Goal: Task Accomplishment & Management: Manage account settings

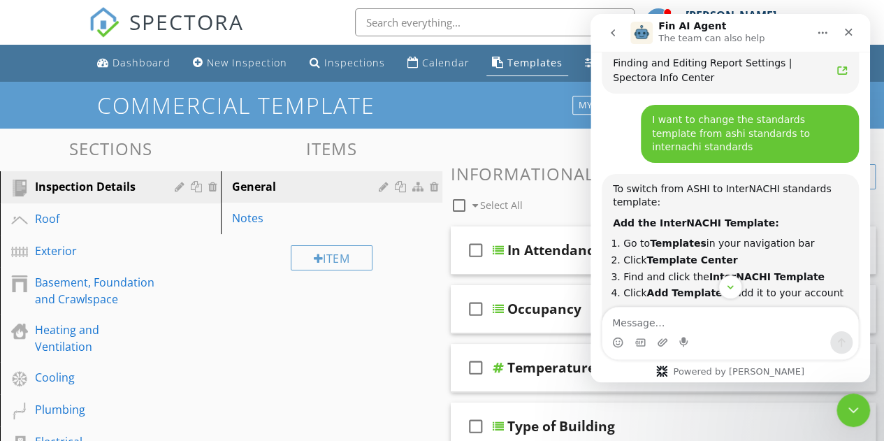
scroll to position [1079, 0]
click at [852, 31] on icon "Close" at bounding box center [848, 32] width 11 height 11
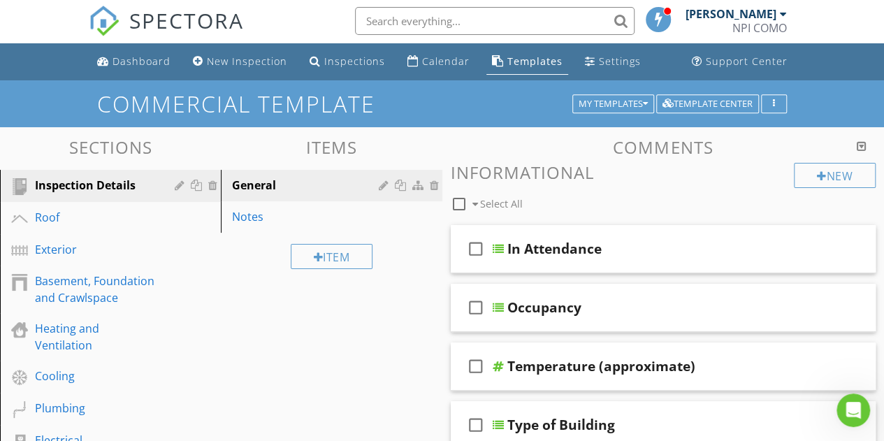
scroll to position [2, 0]
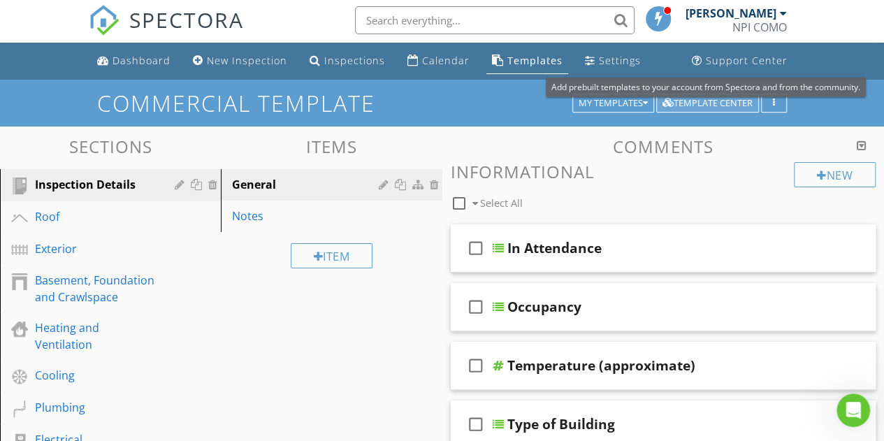
click at [692, 99] on div "Template Center" at bounding box center [707, 104] width 90 height 10
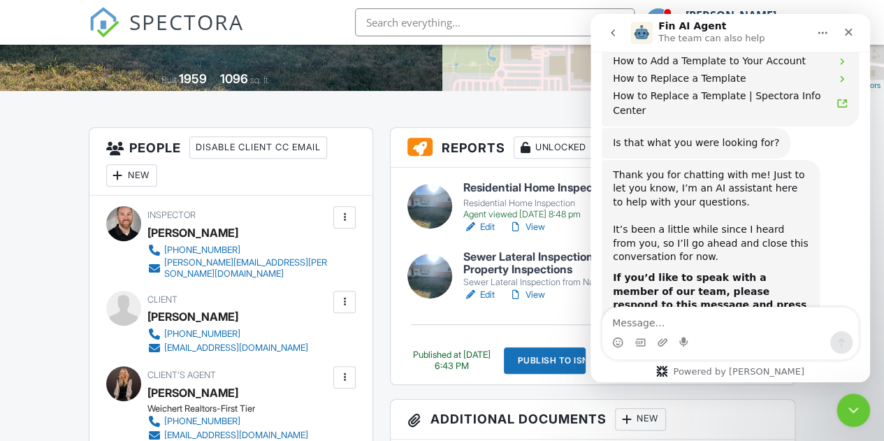
scroll to position [1766, 0]
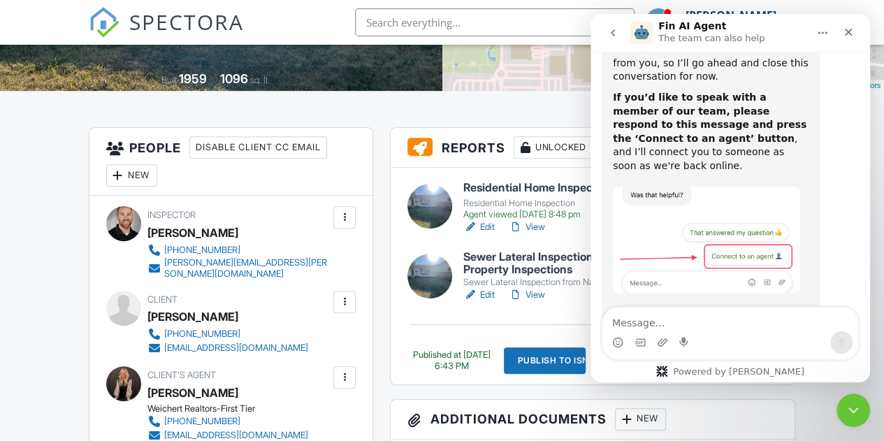
click at [752, 347] on div "Intercom messenger" at bounding box center [730, 342] width 256 height 22
click at [750, 312] on textarea "Message…" at bounding box center [730, 319] width 256 height 24
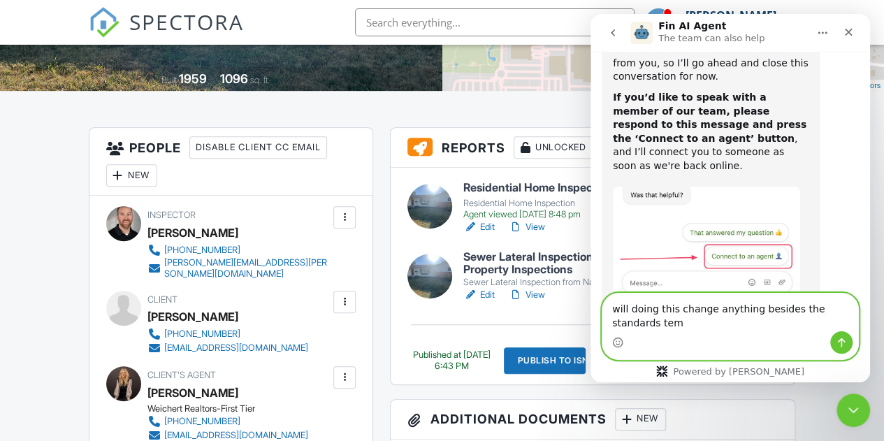
scroll to position [1780, 0]
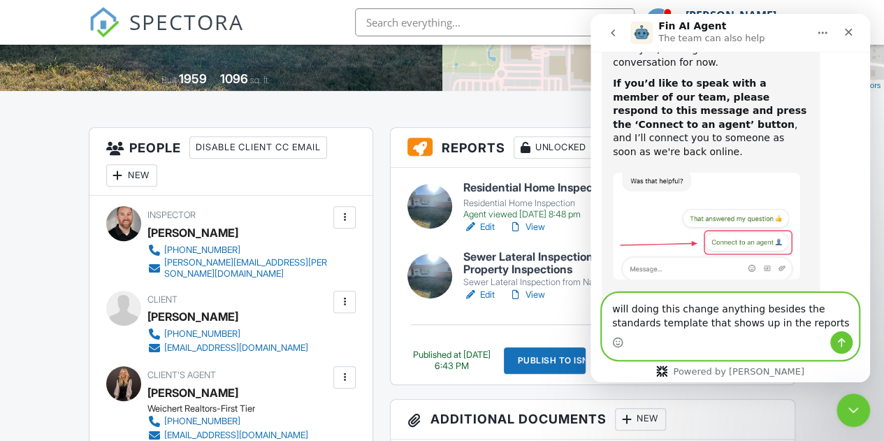
type textarea "will doing this change anything besides the standards template that shows up in…"
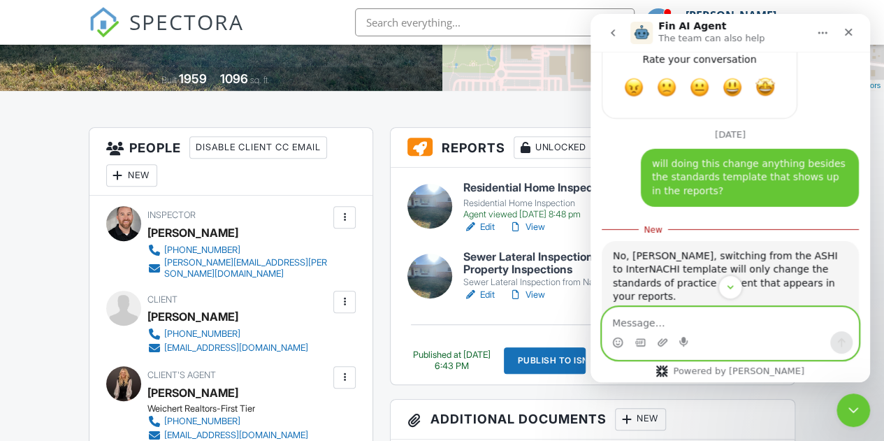
scroll to position [2128, 0]
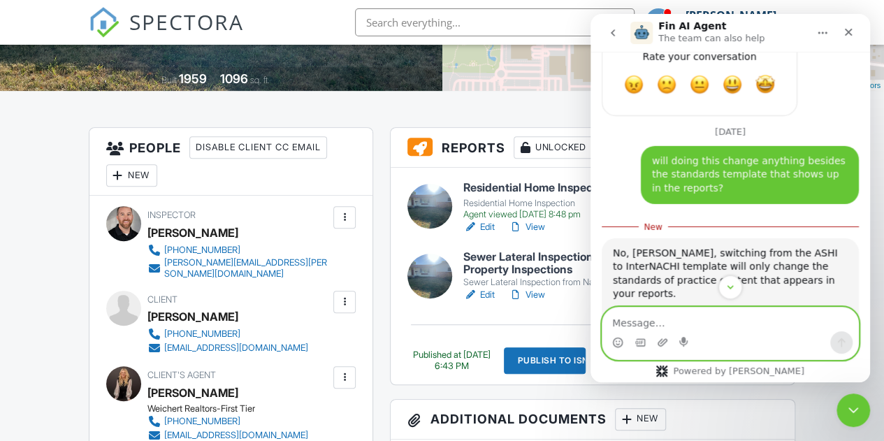
click at [703, 320] on textarea "Message…" at bounding box center [730, 319] width 256 height 24
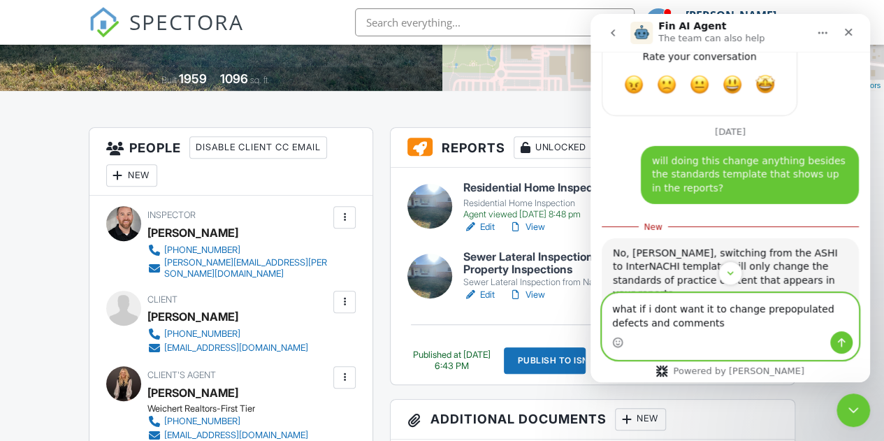
type textarea "what if i dont want it to change prepopulated defects and comments?"
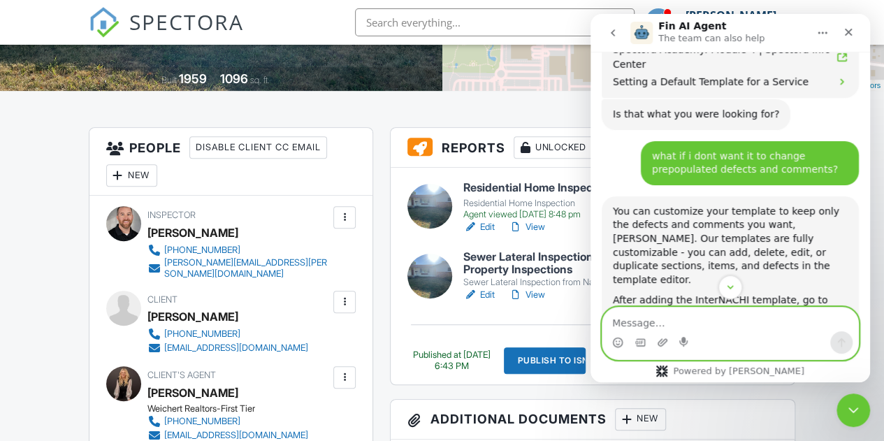
scroll to position [2844, 0]
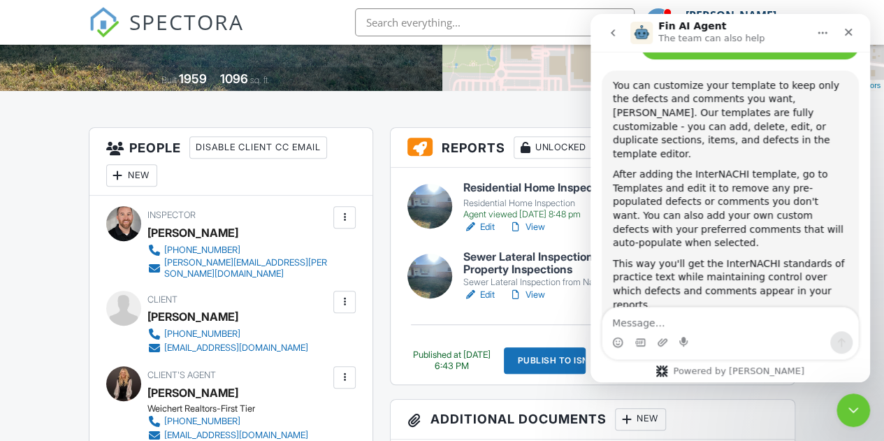
scroll to position [2804, 0]
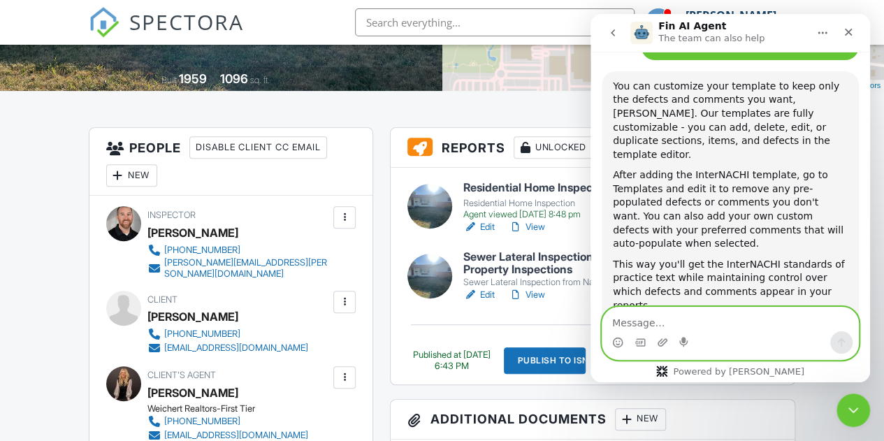
click at [729, 325] on textarea "Message…" at bounding box center [730, 319] width 256 height 24
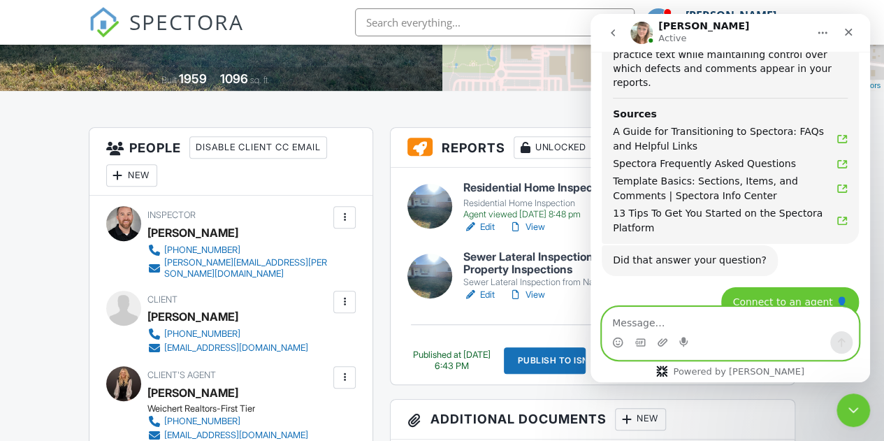
scroll to position [3061, 0]
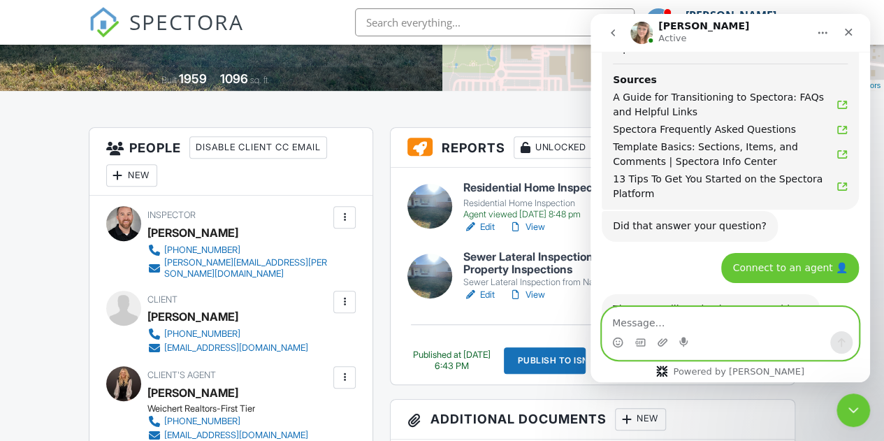
click at [719, 327] on textarea "Message…" at bounding box center [730, 319] width 256 height 24
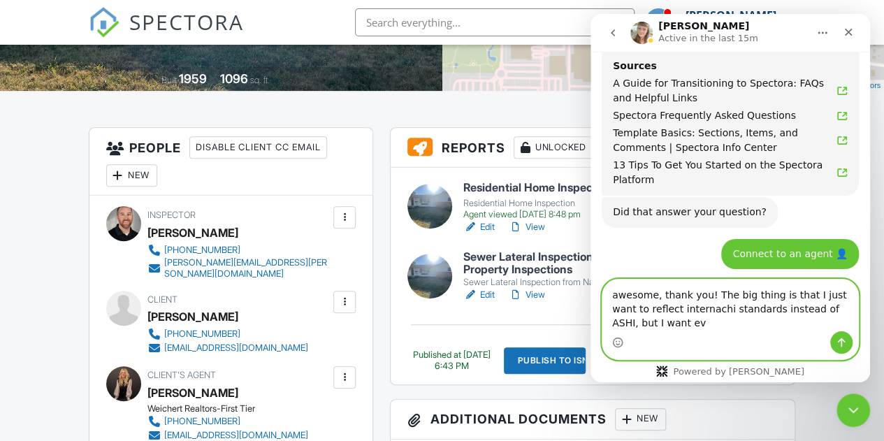
scroll to position [3089, 0]
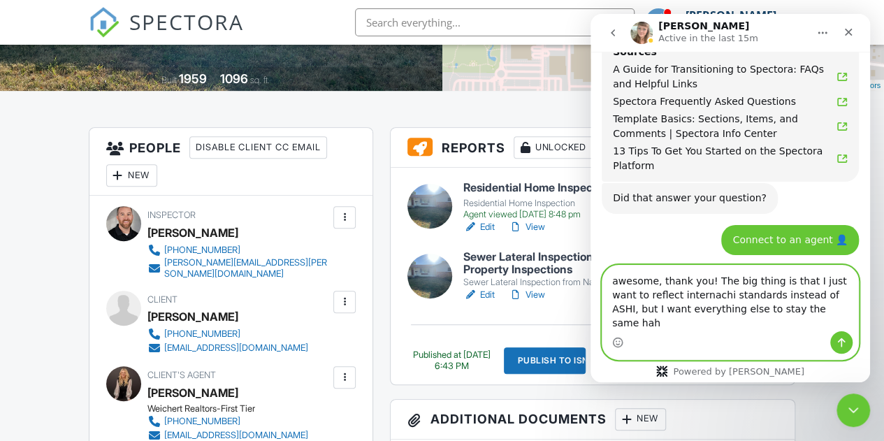
type textarea "awesome, thank you! The big thing is that I just want to reflect internachi sta…"
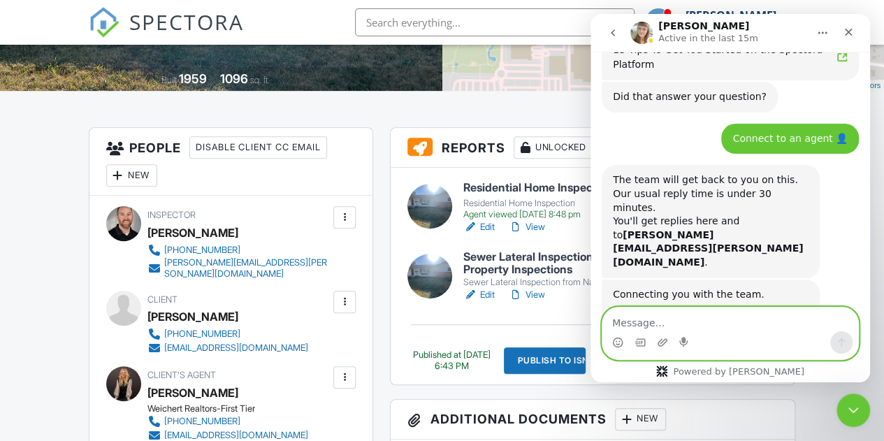
scroll to position [3197, 0]
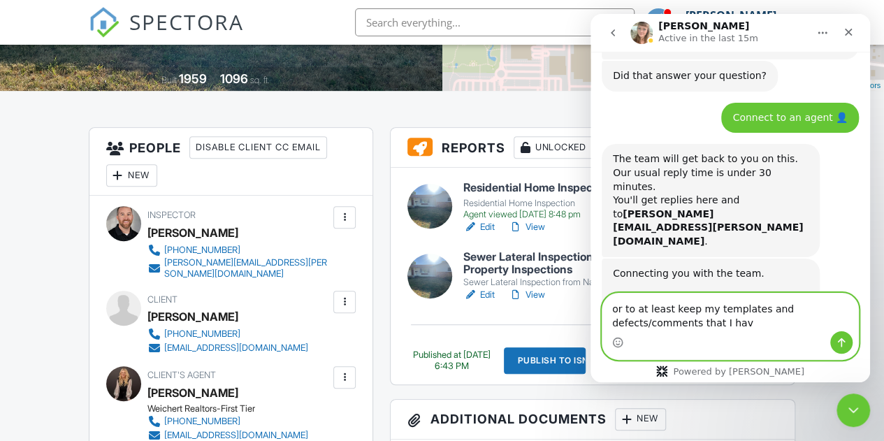
type textarea "or to at least keep my templates and defects/comments that I have"
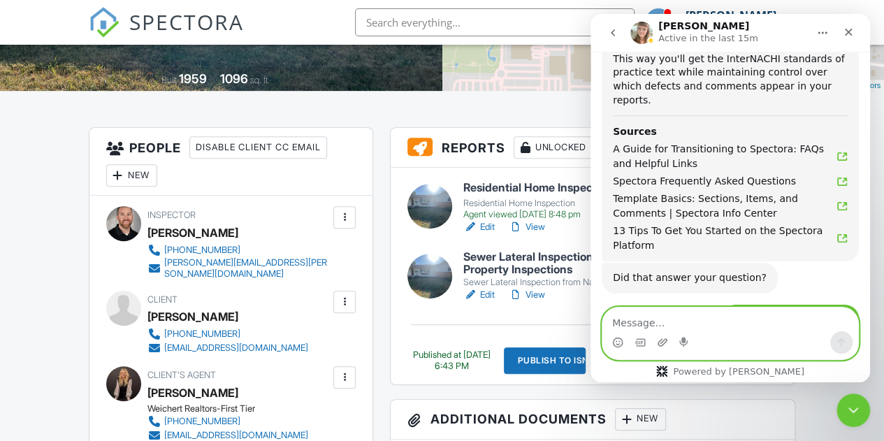
scroll to position [3243, 0]
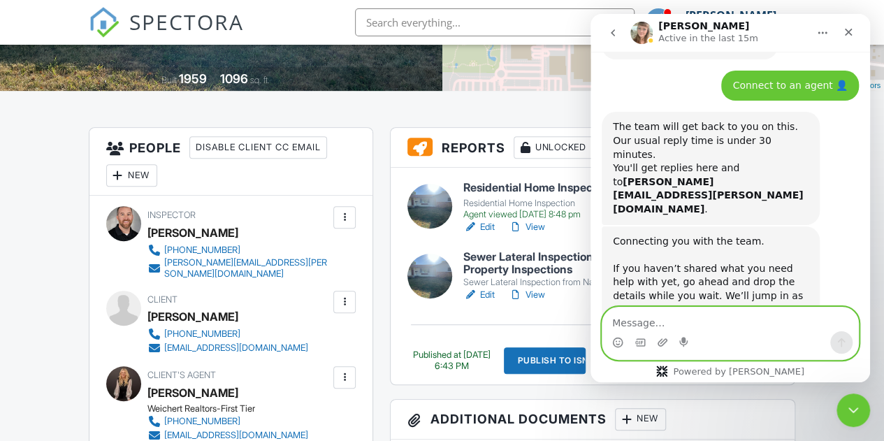
click at [751, 327] on textarea "Message…" at bounding box center [730, 319] width 256 height 24
click at [729, 316] on textarea "Message…" at bounding box center [730, 319] width 256 height 24
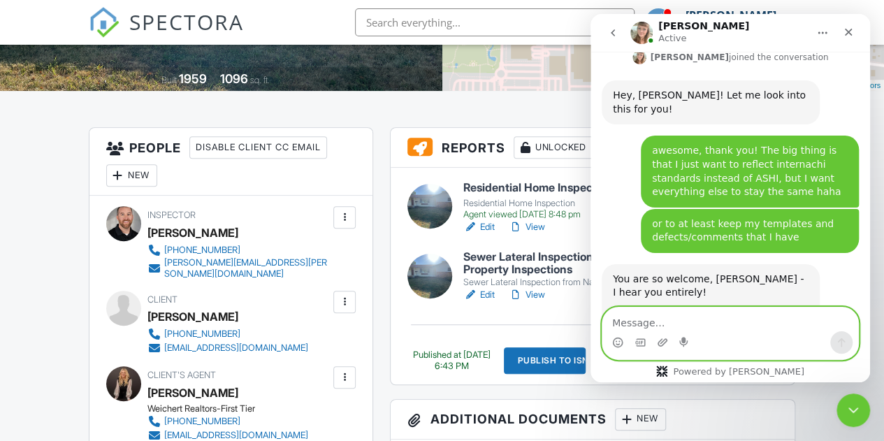
scroll to position [3537, 0]
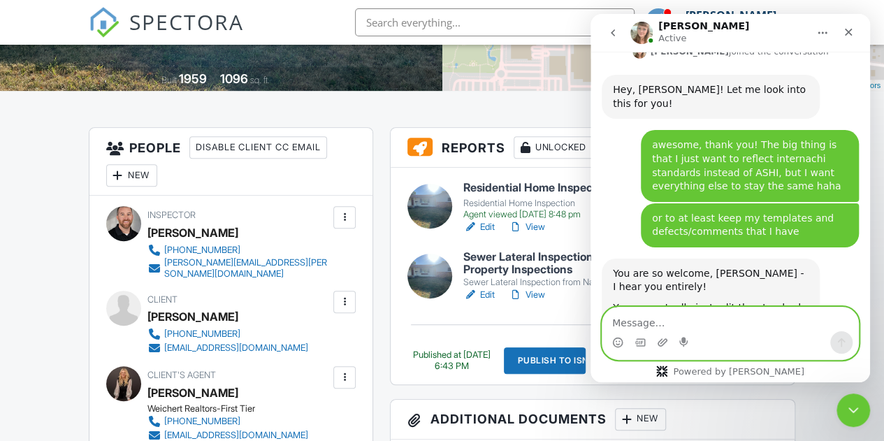
click at [722, 319] on textarea "Message…" at bounding box center [730, 319] width 256 height 24
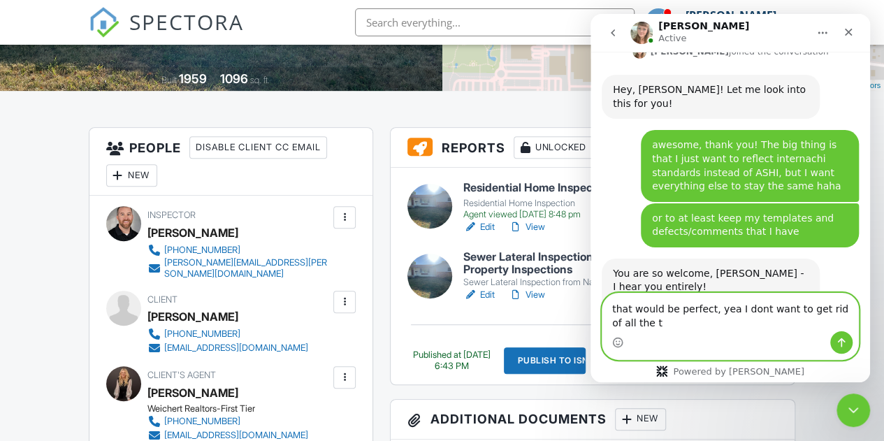
scroll to position [3551, 0]
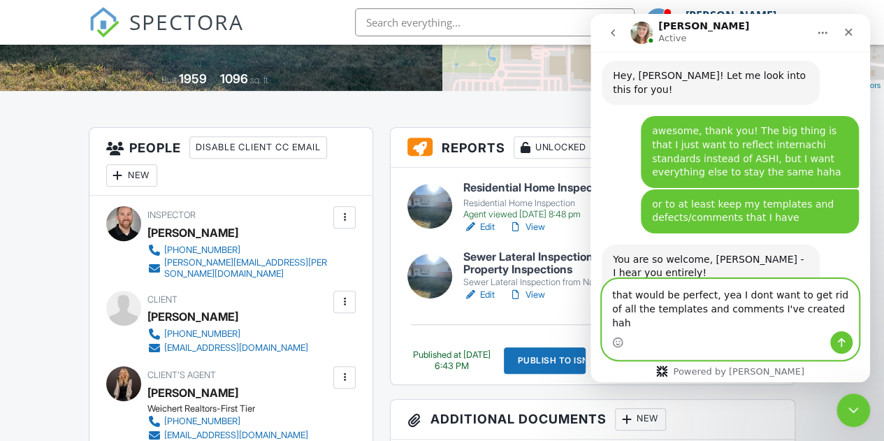
type textarea "that would be perfect, yea I dont want to get rid of all the templates and comm…"
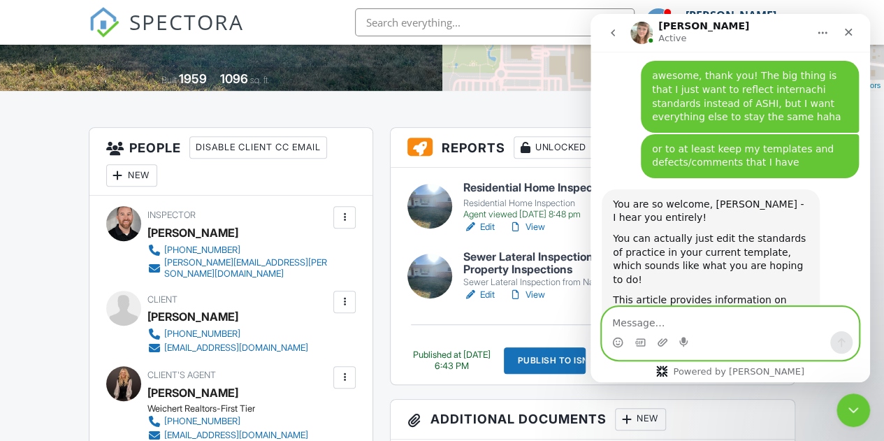
scroll to position [3584, 0]
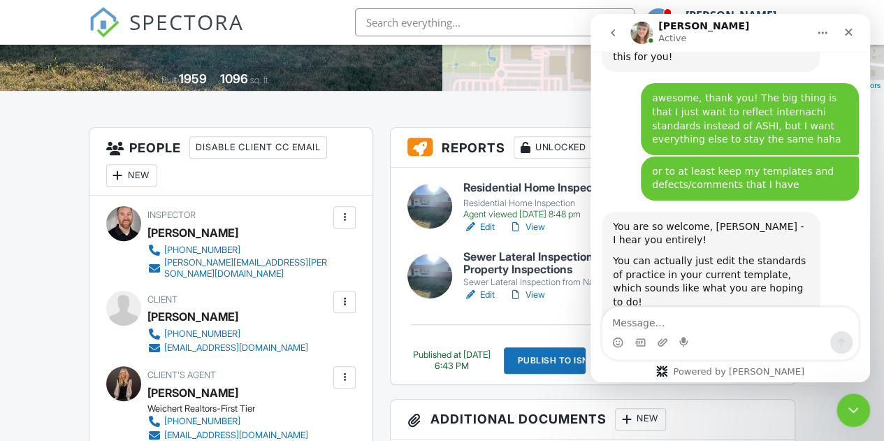
drag, startPoint x: 712, startPoint y: 133, endPoint x: 750, endPoint y: 147, distance: 40.2
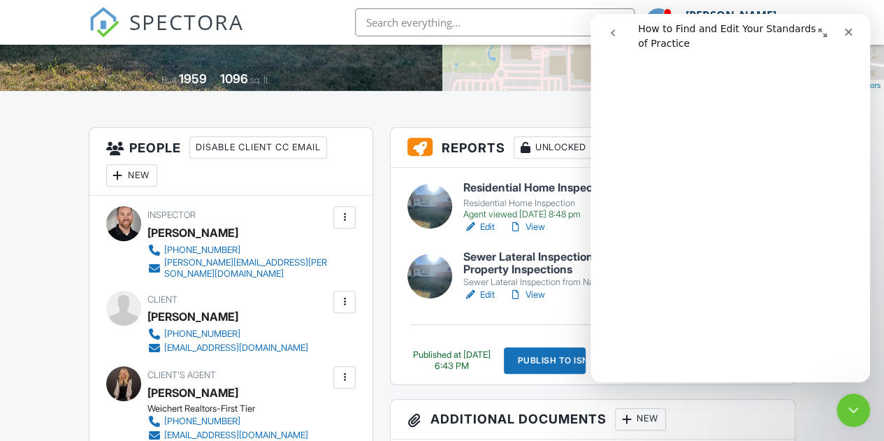
scroll to position [1210, 0]
click at [850, 39] on div "Close" at bounding box center [848, 32] width 25 height 25
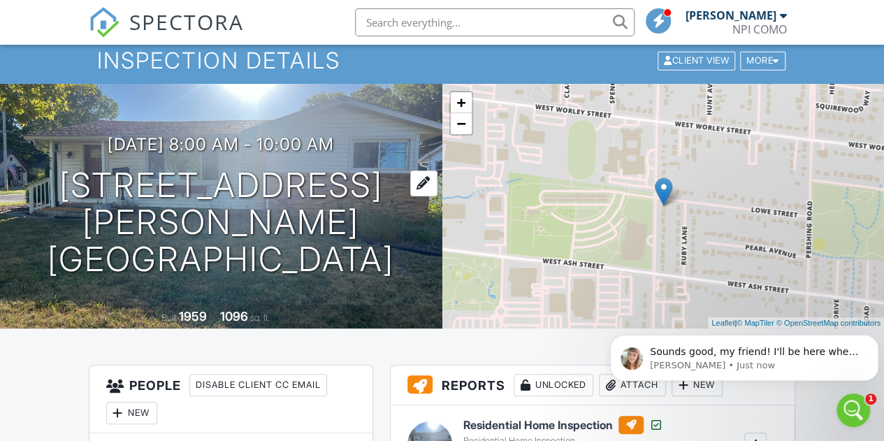
scroll to position [0, 0]
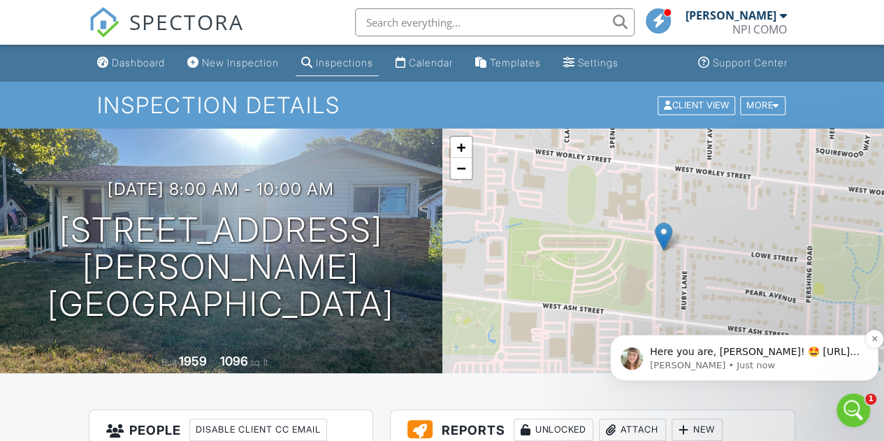
click at [801, 369] on p "[PERSON_NAME] • Just now" at bounding box center [755, 365] width 211 height 13
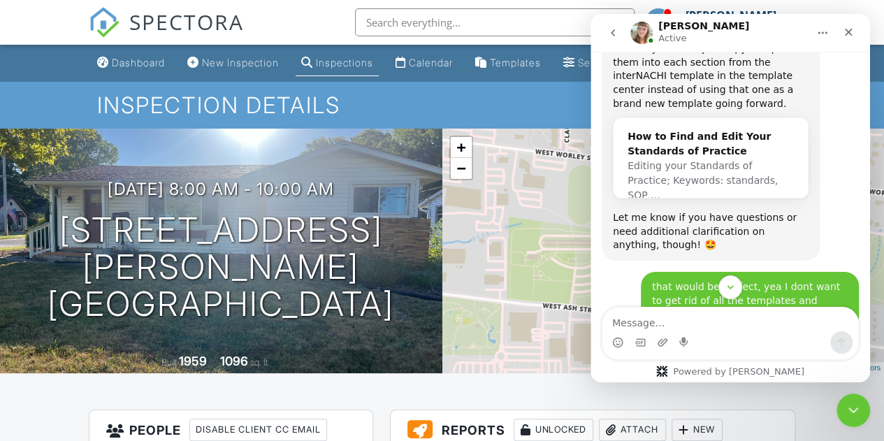
scroll to position [4053, 0]
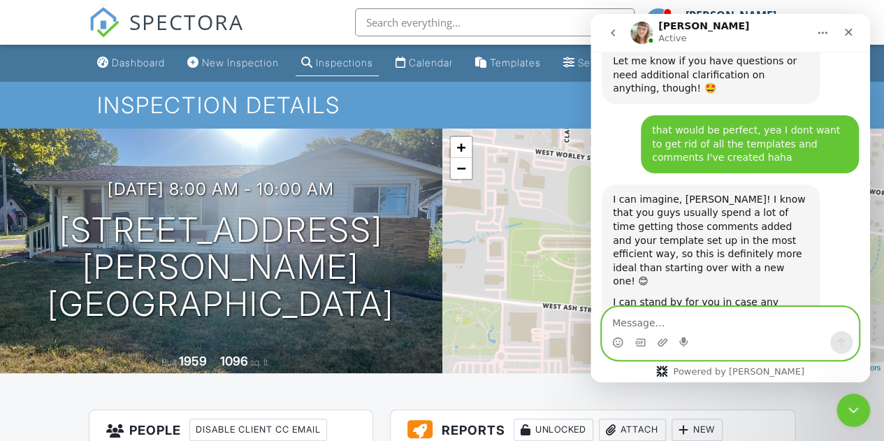
click at [718, 325] on textarea "Message…" at bounding box center [730, 319] width 256 height 24
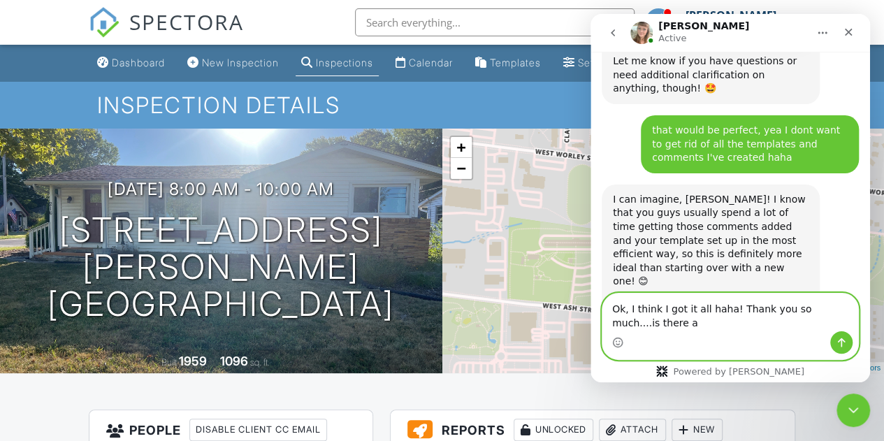
scroll to position [4067, 0]
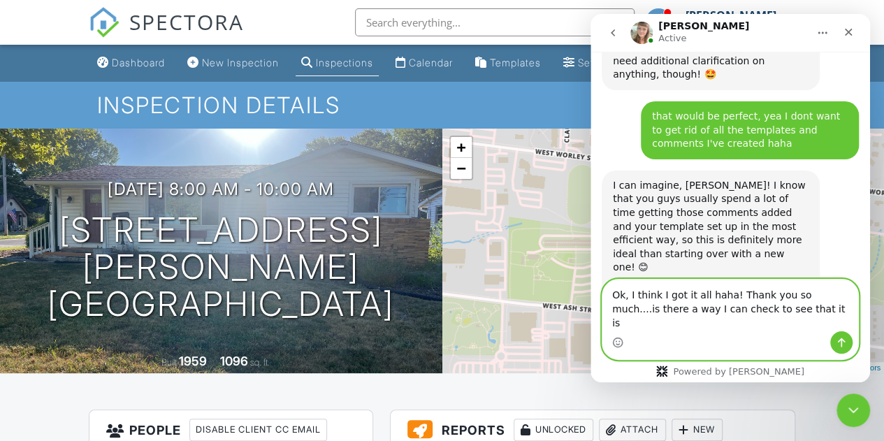
drag, startPoint x: 759, startPoint y: 324, endPoint x: 813, endPoint y: 305, distance: 56.4
click at [813, 305] on textarea "Ok, I think I got it all haha! Thank you so much....is there a way I can check …" at bounding box center [730, 305] width 256 height 52
type textarea "Ok, I think I got it all haha! Thank you so much!"
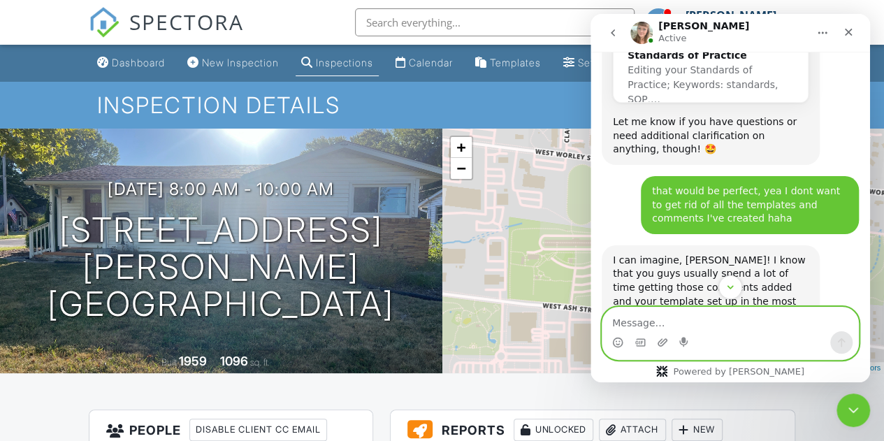
scroll to position [3994, 0]
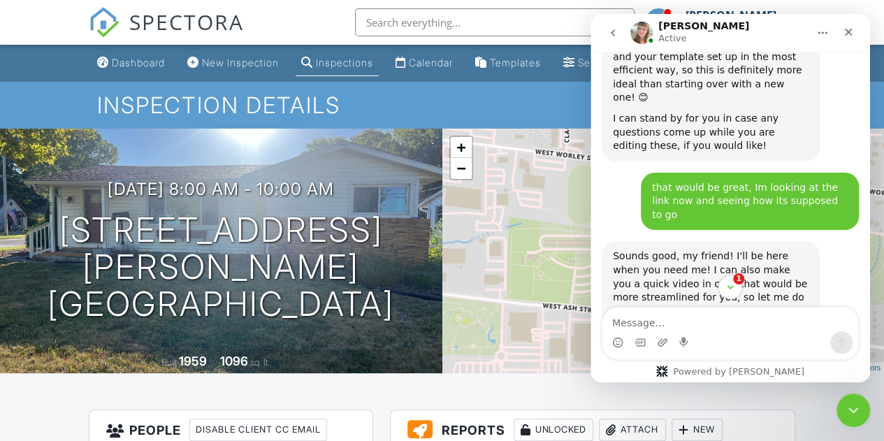
scroll to position [4267, 0]
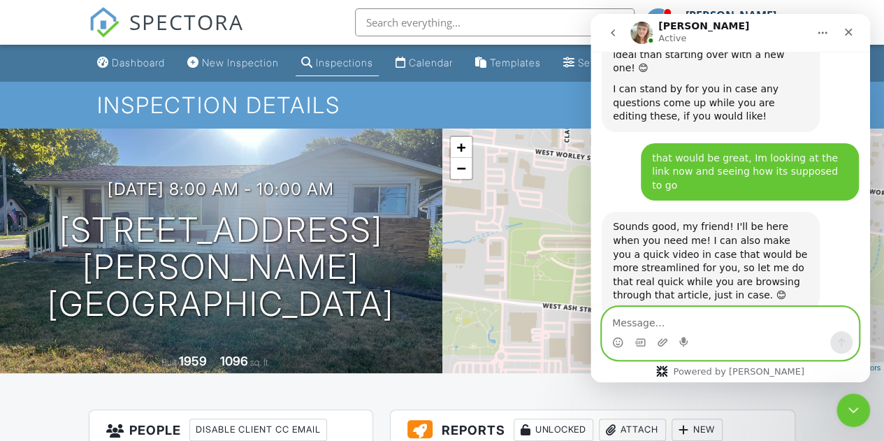
click at [721, 328] on textarea "Message…" at bounding box center [730, 319] width 256 height 24
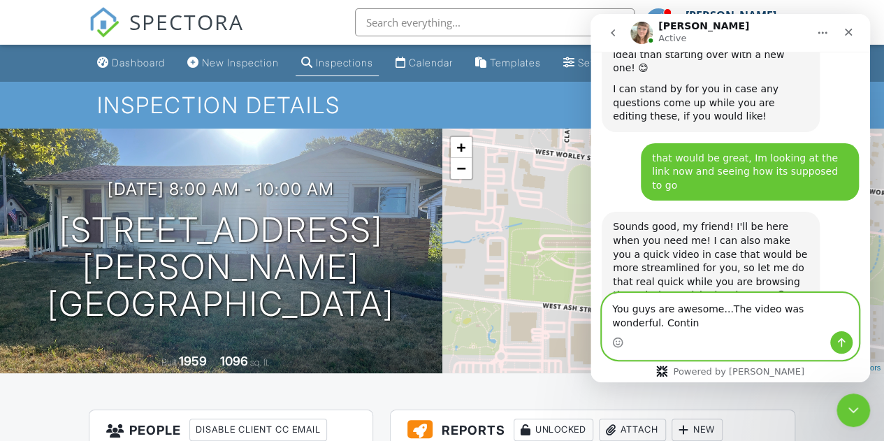
scroll to position [4281, 0]
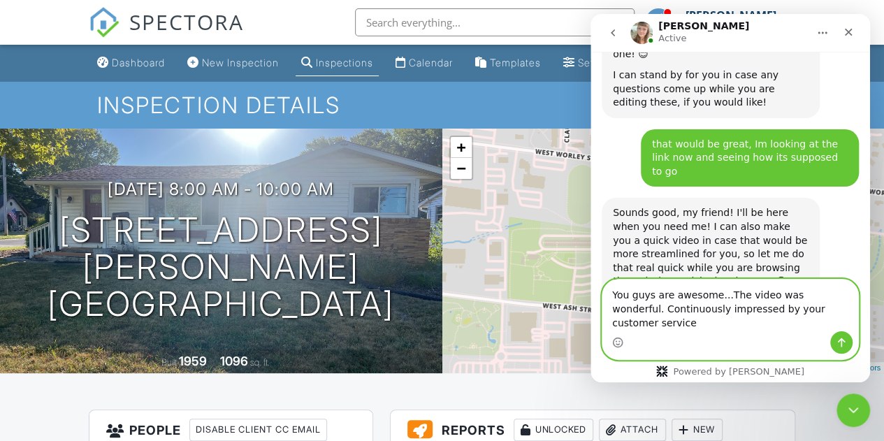
type textarea "You guys are awesome...The video was wonderful. Continuously impressed by your …"
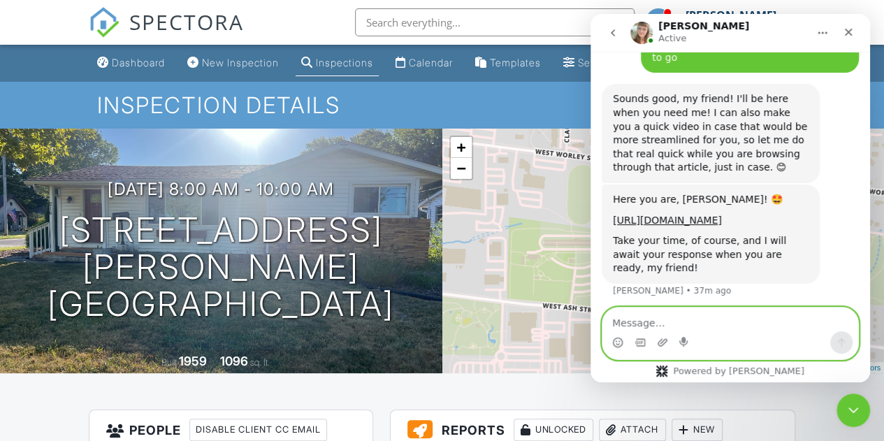
scroll to position [4396, 0]
click at [681, 318] on textarea "Message…" at bounding box center [730, 319] width 256 height 24
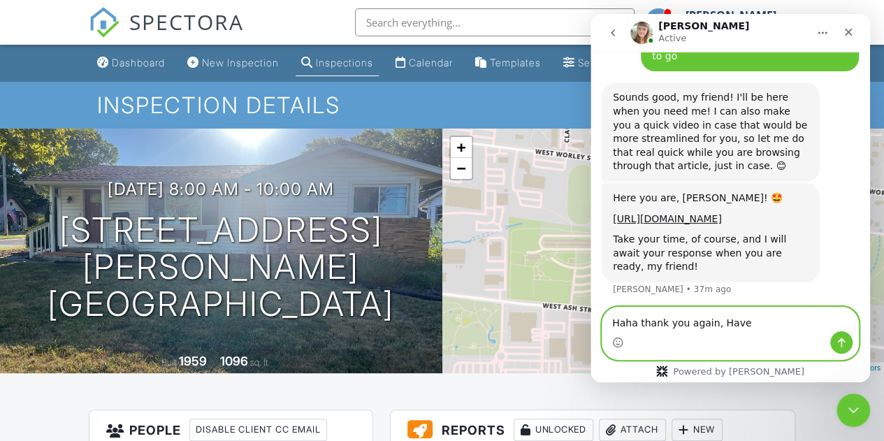
scroll to position [4449, 0]
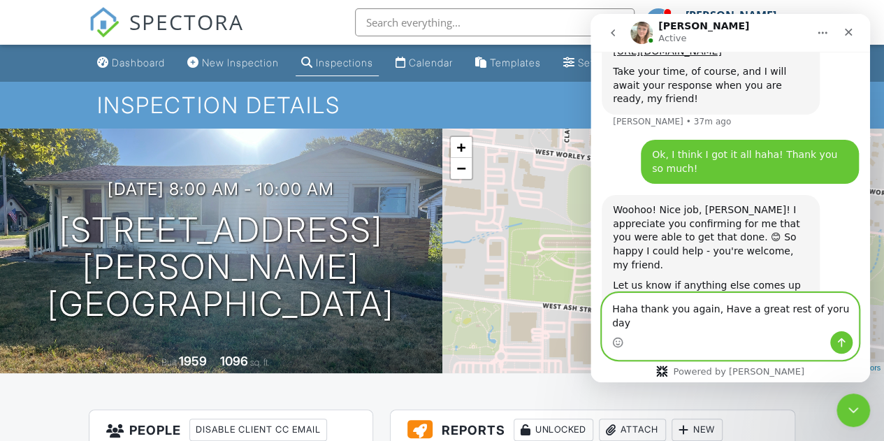
type textarea "Haha thank you again, Have a great rest of yoru day!"
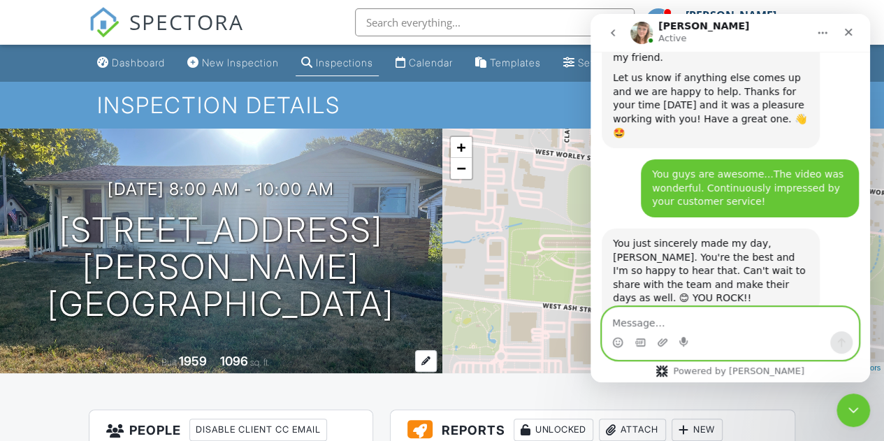
scroll to position [4772, 0]
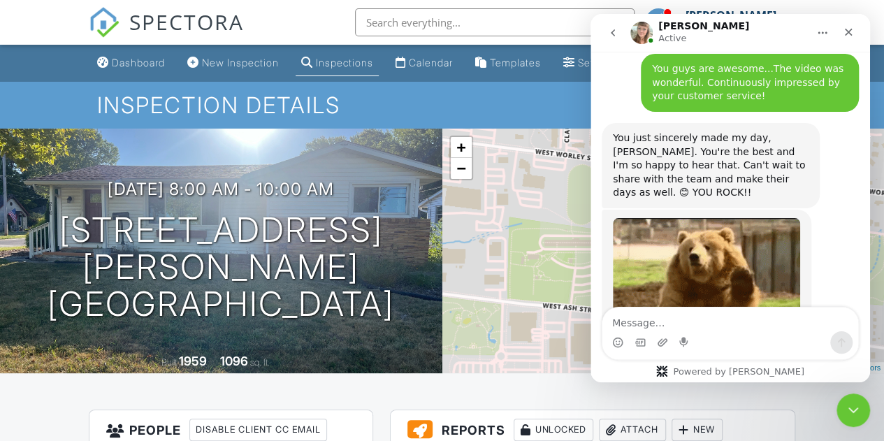
scroll to position [70, 0]
drag, startPoint x: 648, startPoint y: 280, endPoint x: 623, endPoint y: 244, distance: 44.2
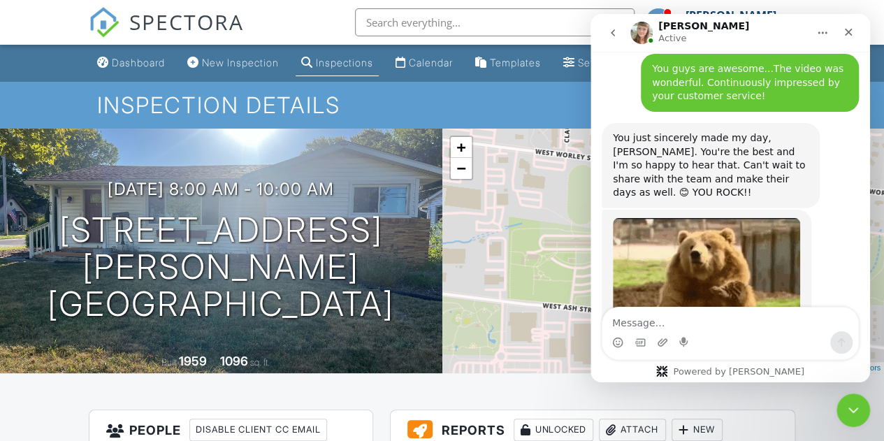
scroll to position [38, 0]
type textarea "[PERSON_NAME] went above and beyond, and actually provided a video that she mad…"
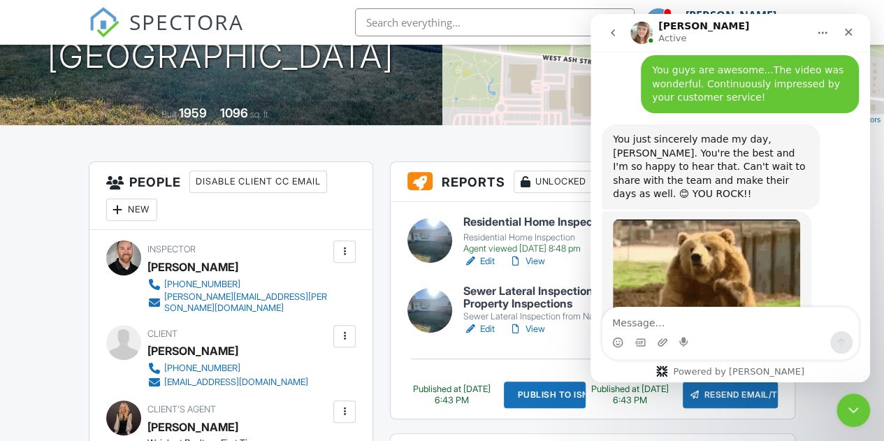
scroll to position [263, 0]
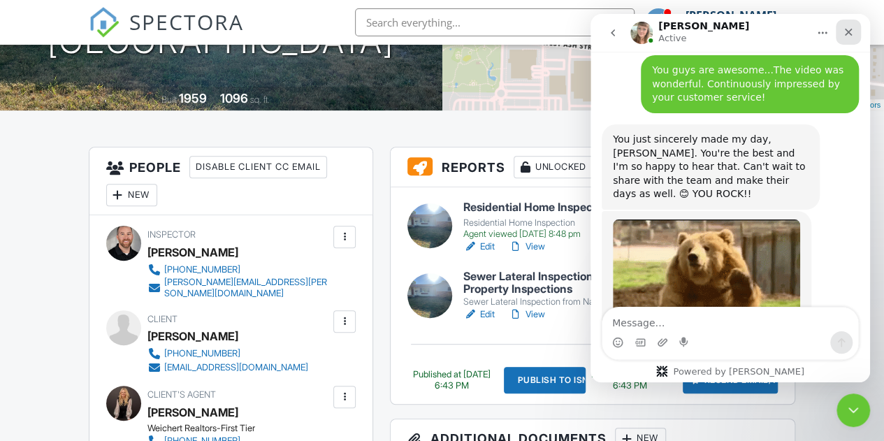
click at [850, 33] on icon "Close" at bounding box center [849, 33] width 8 height 8
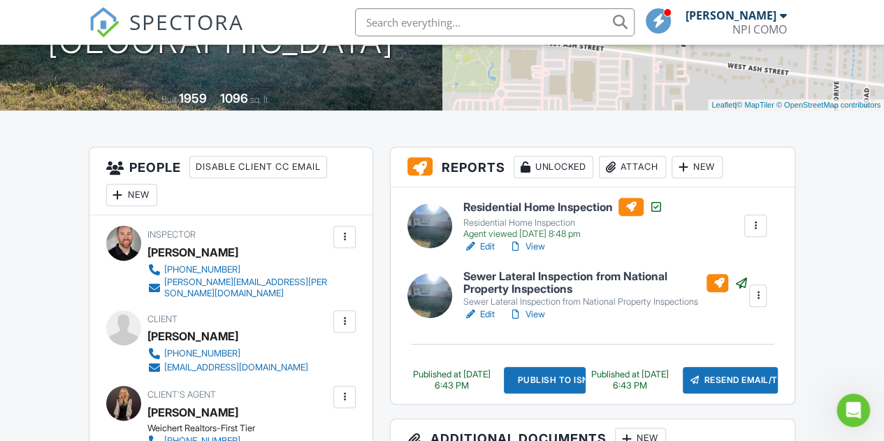
click at [537, 242] on link "View" at bounding box center [527, 247] width 36 height 14
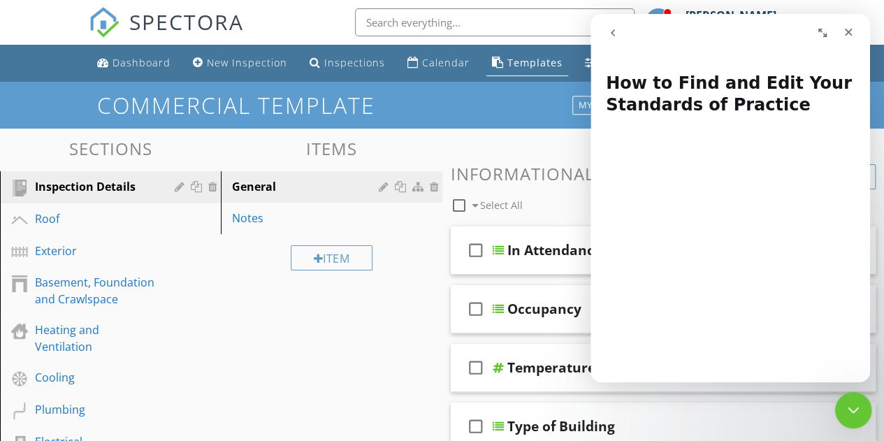
click at [853, 413] on icon "Close Intercom Messenger" at bounding box center [851, 408] width 17 height 17
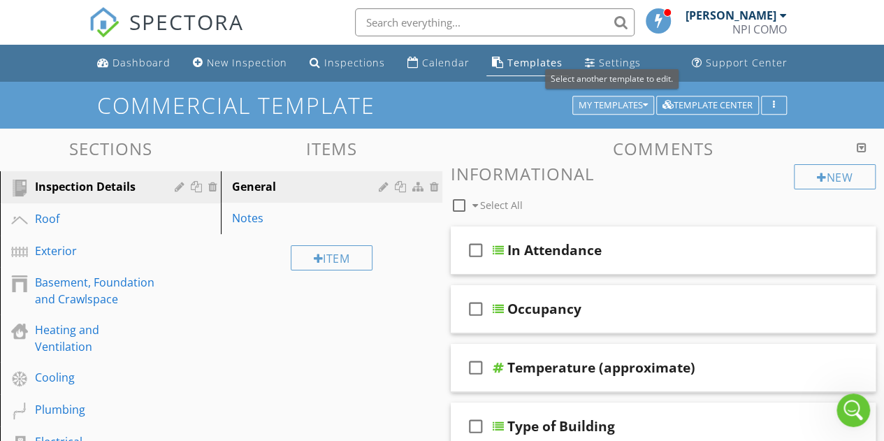
click at [584, 96] on button "My Templates" at bounding box center [613, 106] width 82 height 20
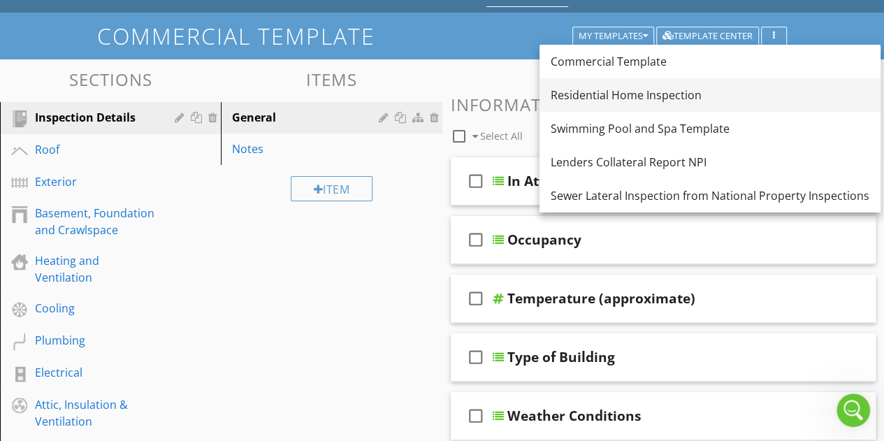
scroll to position [72, 0]
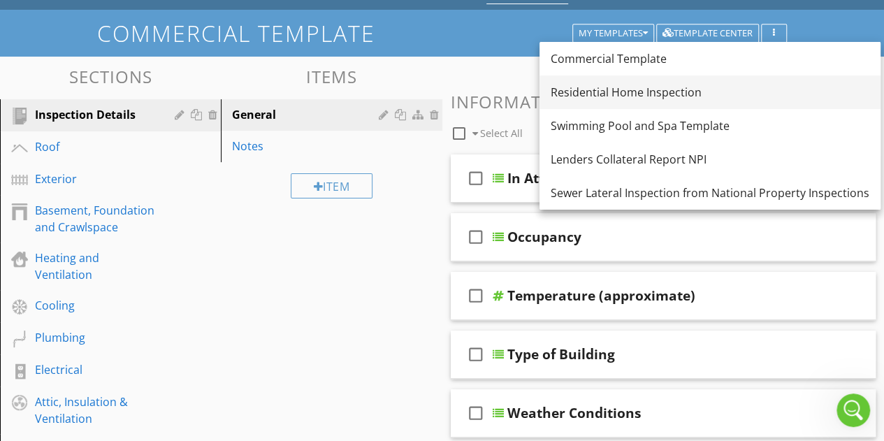
click at [656, 96] on div "Residential Home Inspection" at bounding box center [710, 92] width 319 height 17
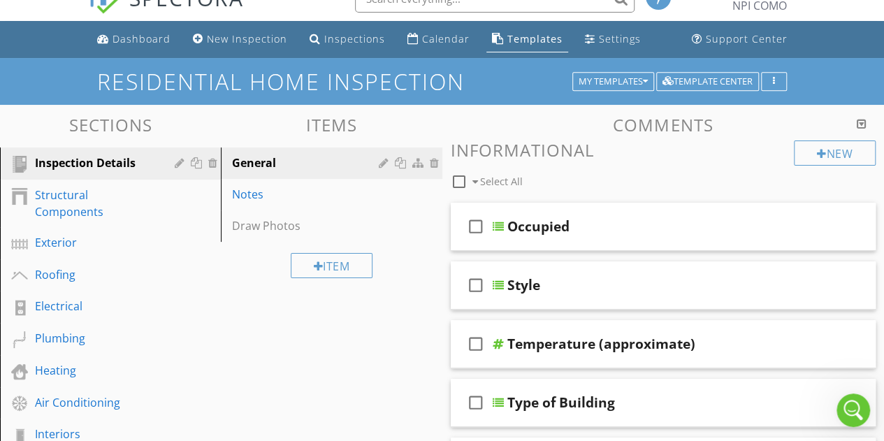
scroll to position [0, 0]
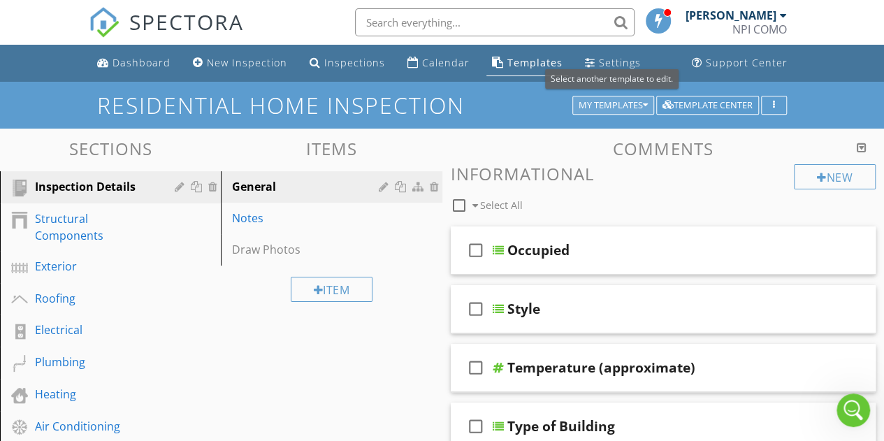
click at [641, 106] on div "My Templates" at bounding box center [613, 106] width 69 height 10
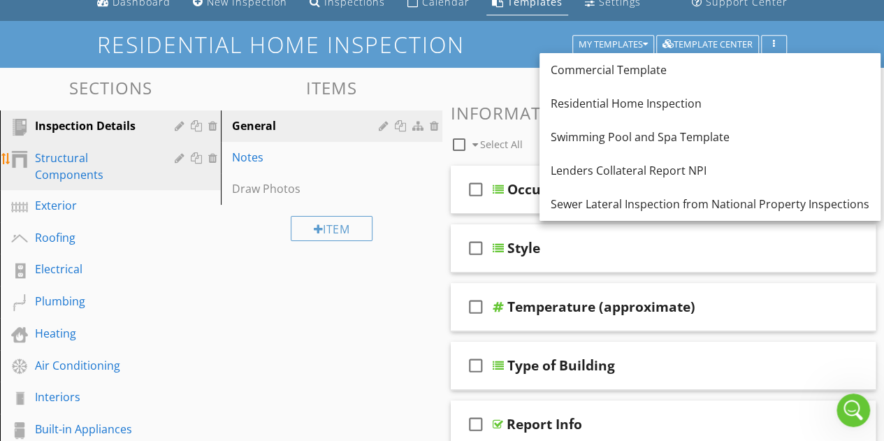
scroll to position [61, 0]
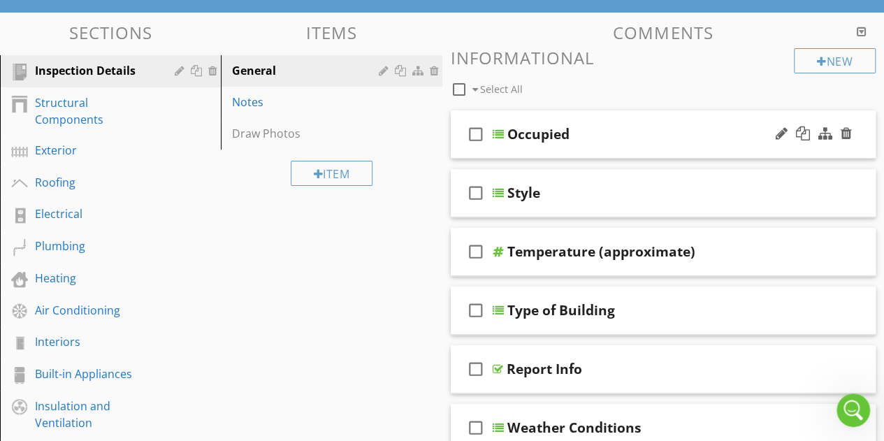
scroll to position [22, 0]
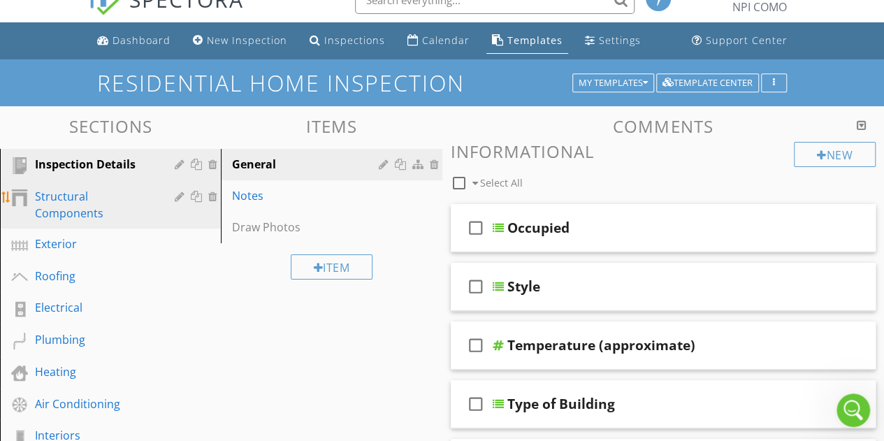
click at [67, 215] on div "Structural Components" at bounding box center [94, 205] width 119 height 34
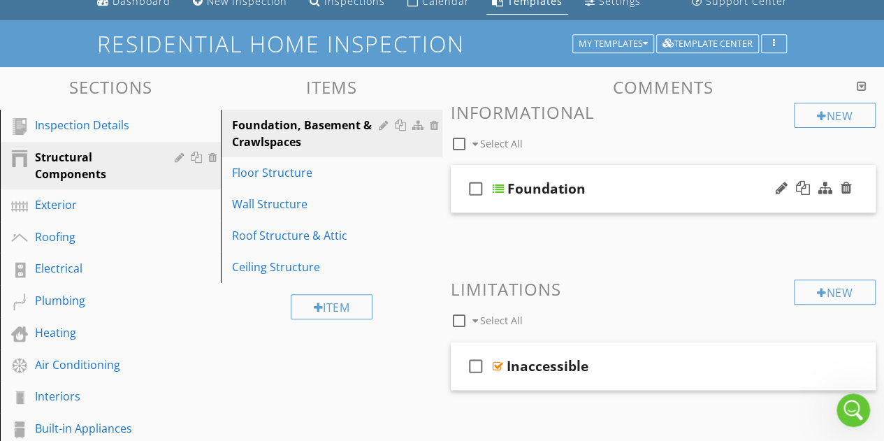
scroll to position [62, 0]
click at [710, 203] on div "check_box_outline_blank Foundation" at bounding box center [664, 188] width 426 height 48
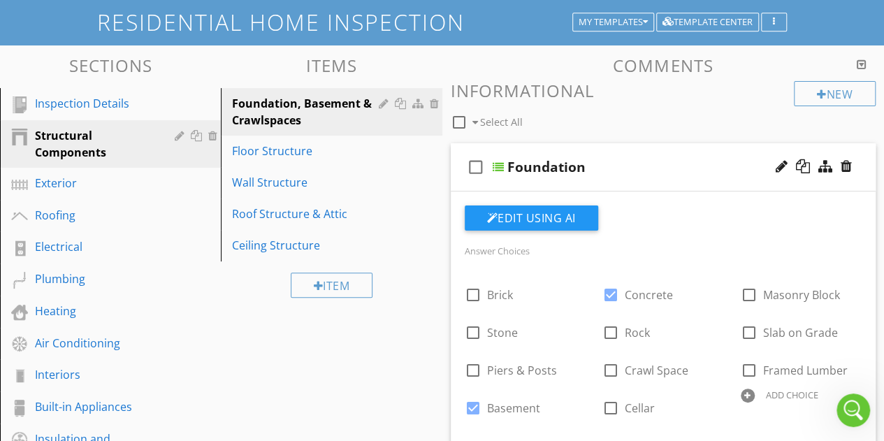
scroll to position [69, 0]
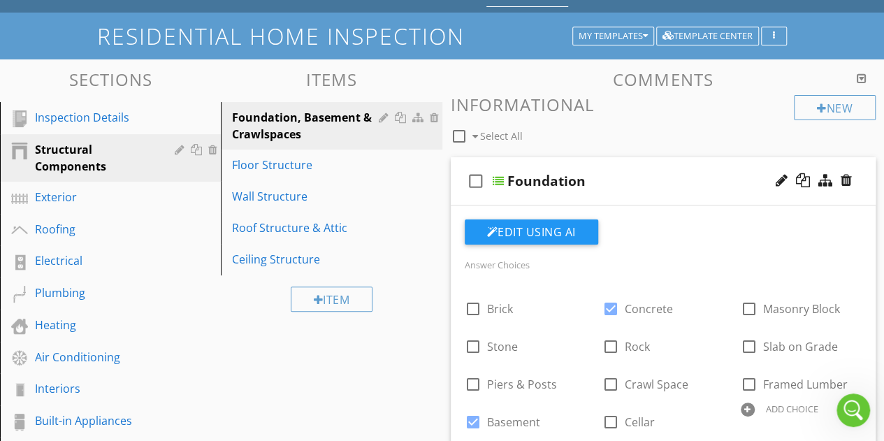
click at [697, 198] on div "check_box_outline_blank Foundation" at bounding box center [664, 181] width 426 height 48
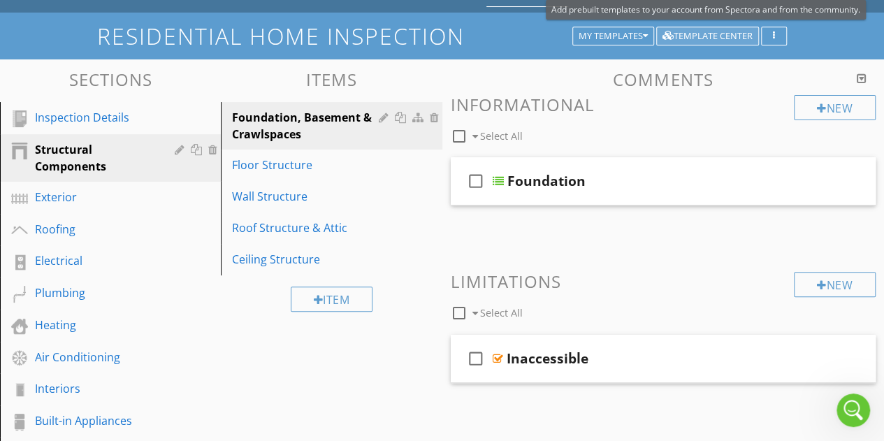
click at [705, 41] on div "Template Center" at bounding box center [707, 36] width 90 height 10
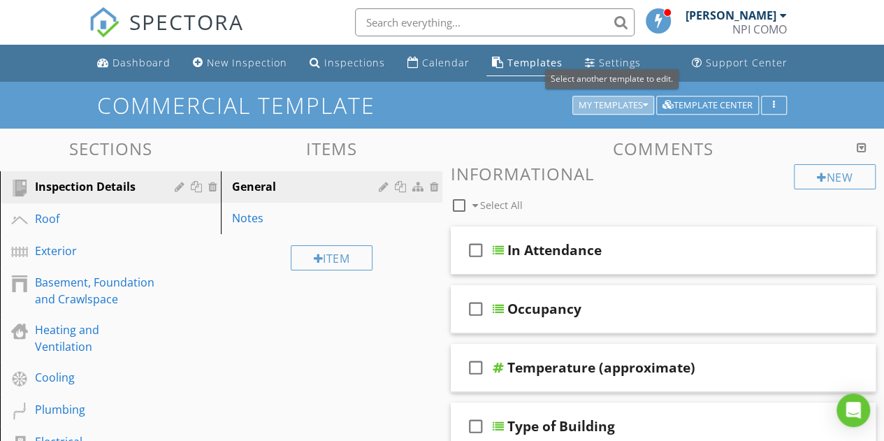
click at [630, 106] on div "My Templates" at bounding box center [613, 106] width 69 height 10
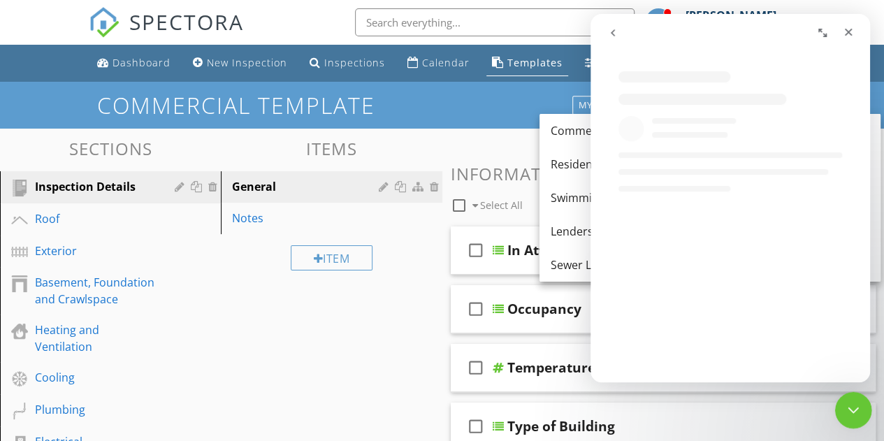
click at [843, 421] on div "Close Intercom Messenger" at bounding box center [851, 408] width 34 height 34
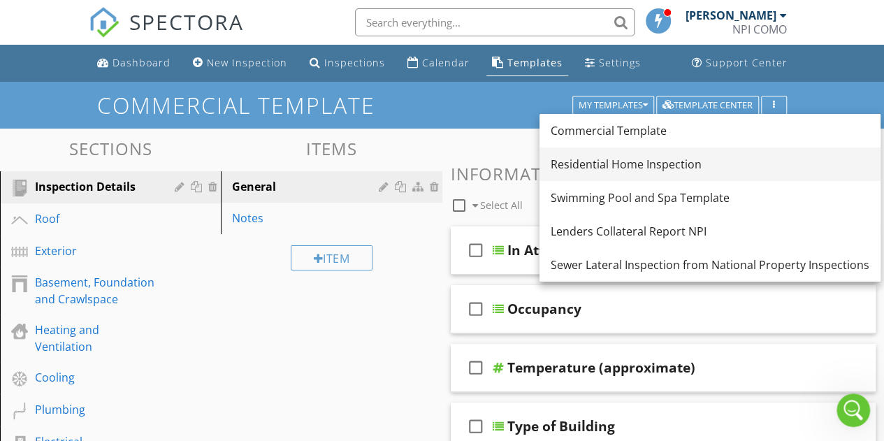
click at [633, 166] on div "Residential Home Inspection" at bounding box center [710, 164] width 319 height 17
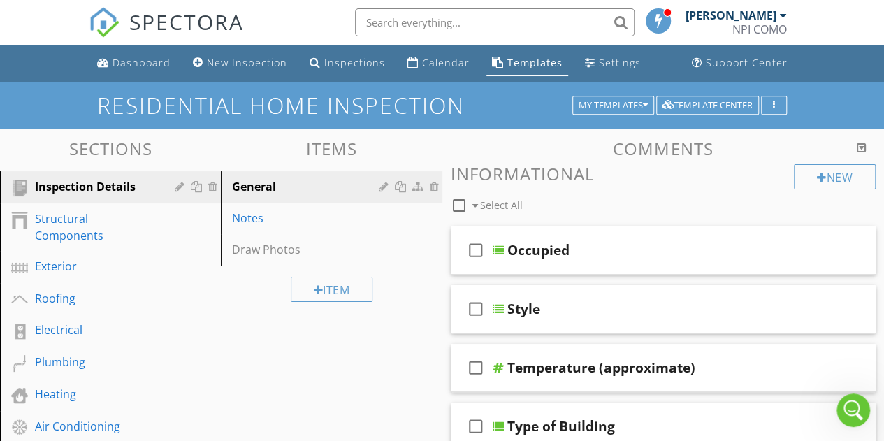
click at [331, 148] on h3 "Items" at bounding box center [331, 148] width 221 height 19
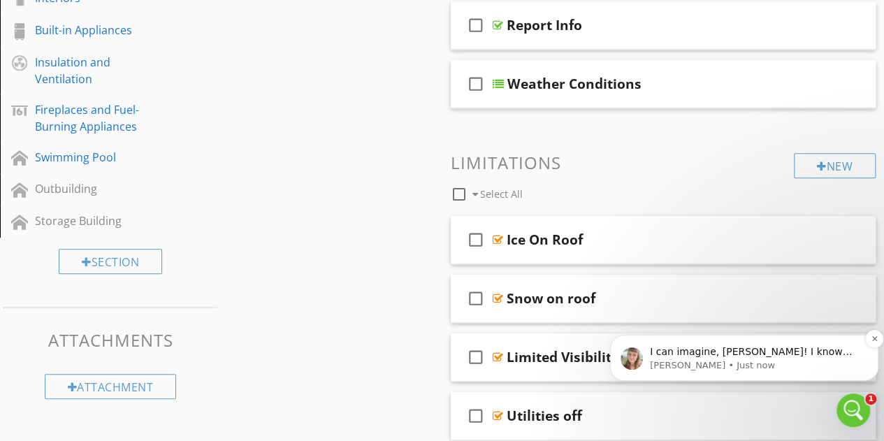
click at [815, 371] on p "[PERSON_NAME] • Just now" at bounding box center [755, 365] width 211 height 13
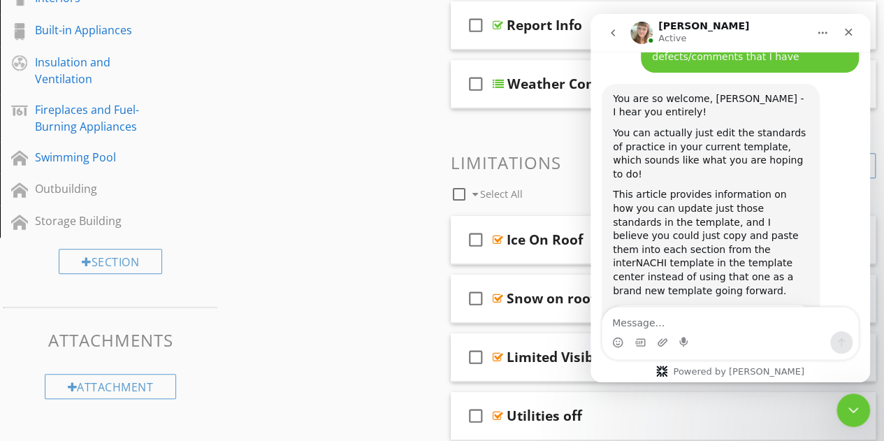
scroll to position [3765, 0]
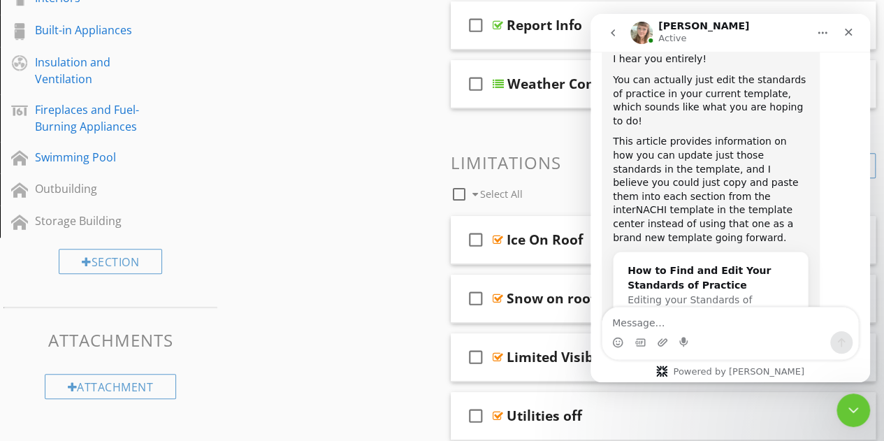
click at [735, 316] on textarea "Message…" at bounding box center [730, 319] width 256 height 24
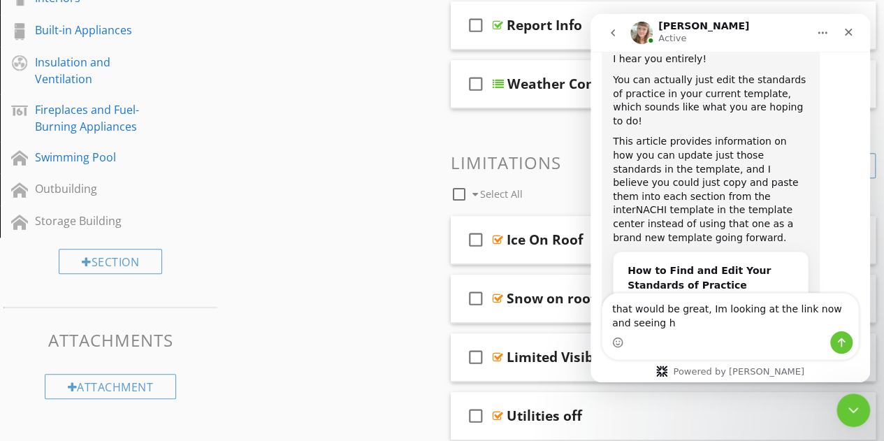
scroll to position [3779, 0]
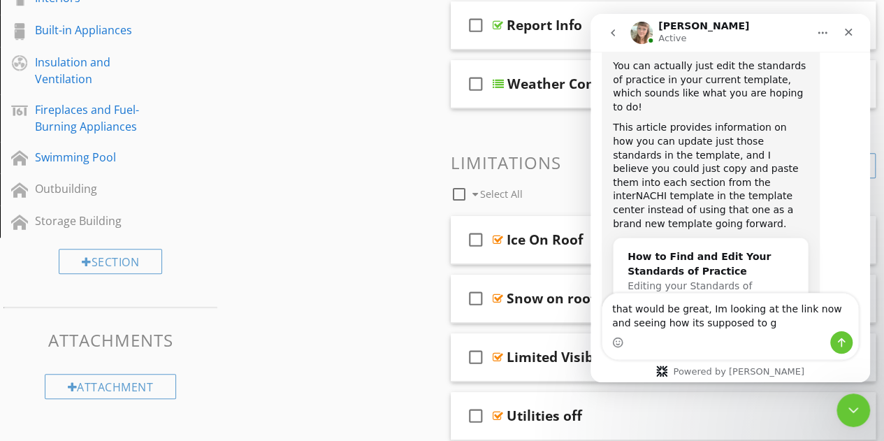
type textarea "that would be great, Im looking at the link now and seeing how its supposed to …"
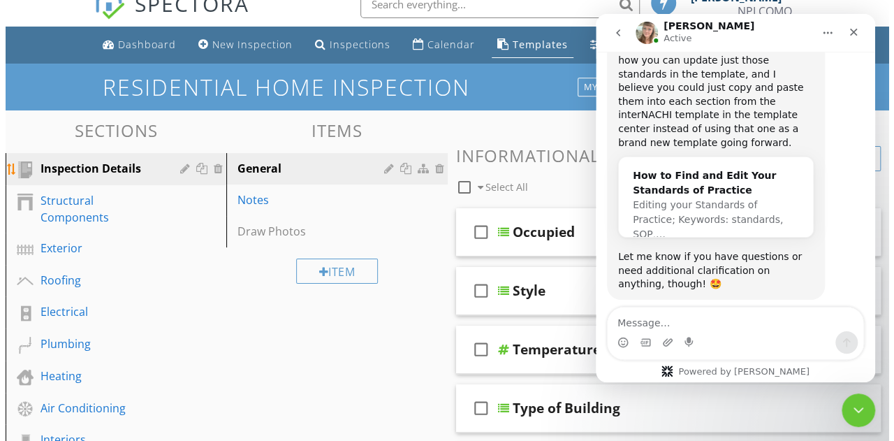
scroll to position [3874, 0]
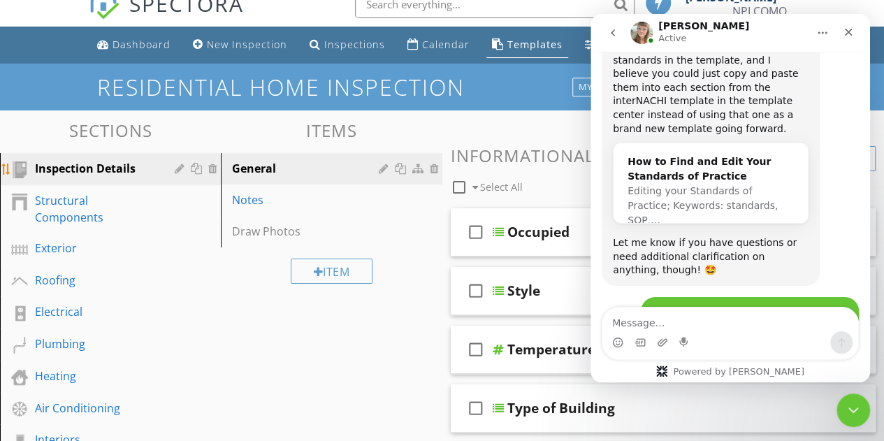
click at [176, 170] on div at bounding box center [181, 168] width 13 height 11
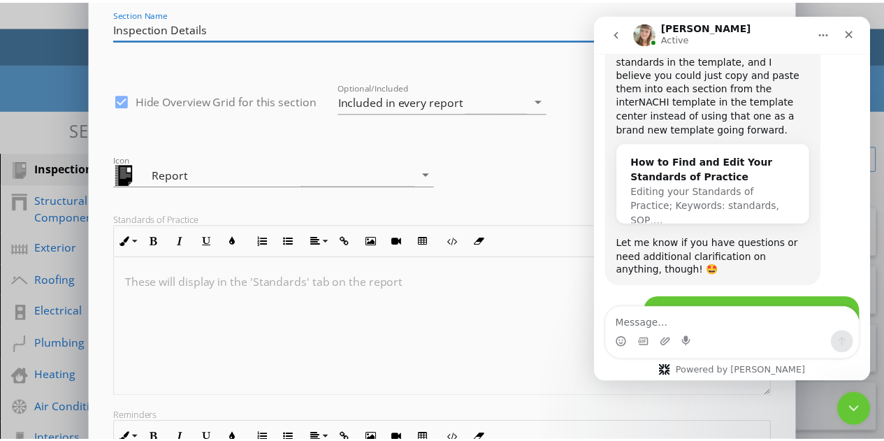
scroll to position [0, 0]
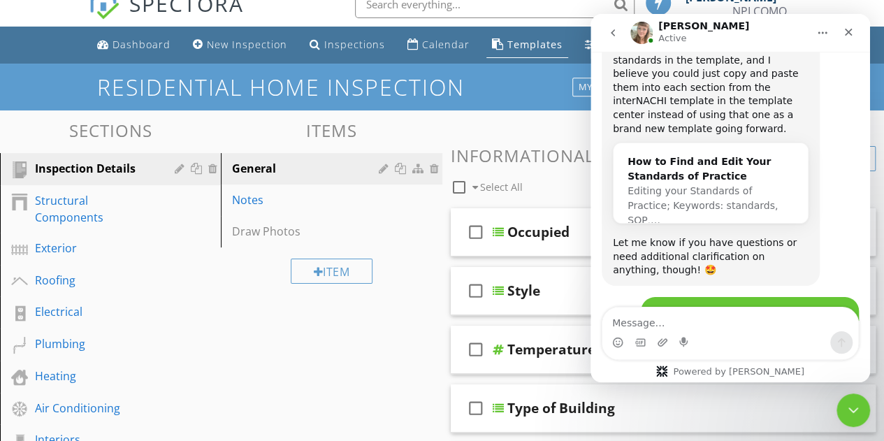
click at [59, 87] on div "Edit Section Section Name Inspection Details check_box Hide Overview Grid for t…" at bounding box center [442, 235] width 884 height 572
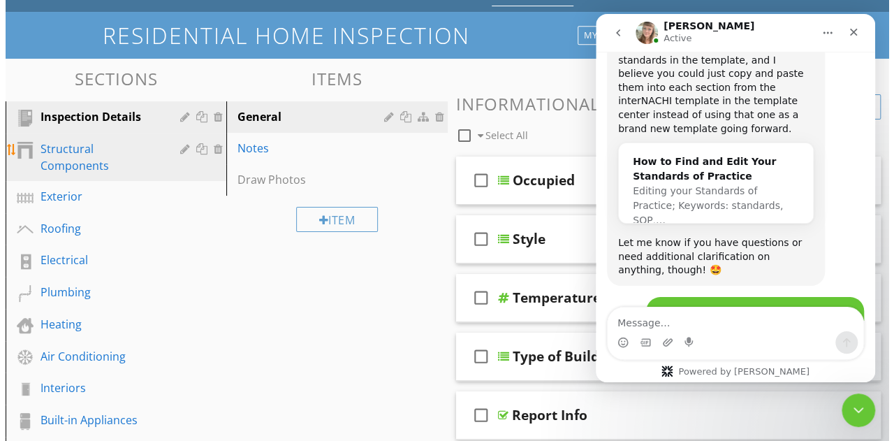
scroll to position [73, 0]
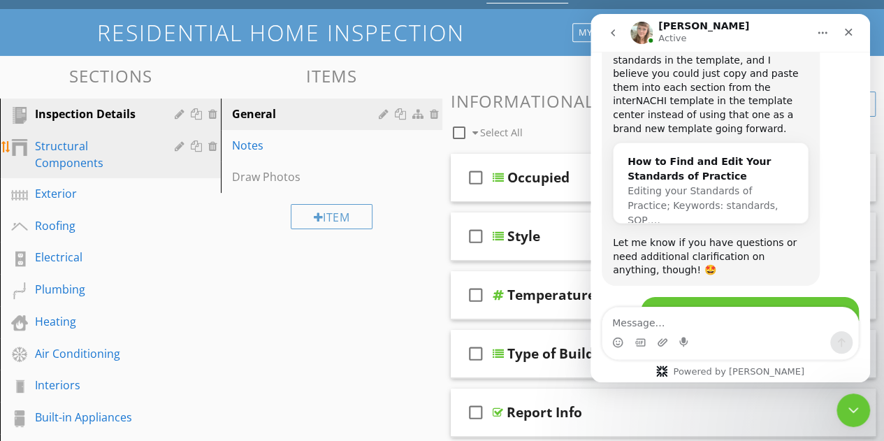
click at [180, 146] on div at bounding box center [181, 145] width 13 height 11
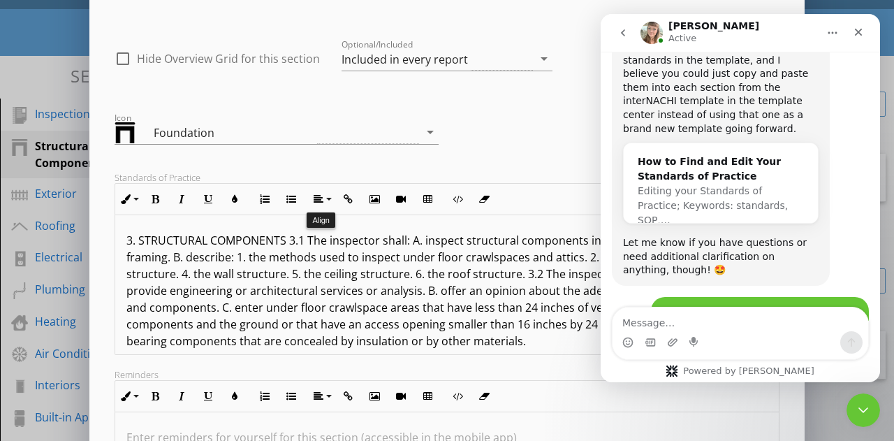
scroll to position [0, 0]
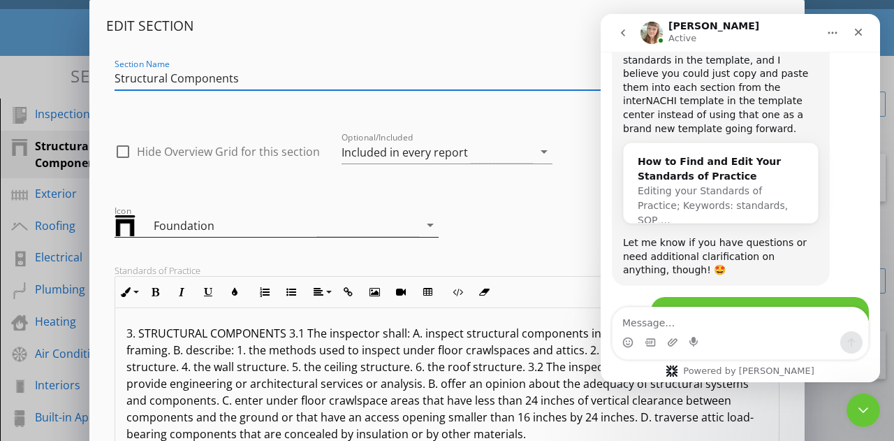
click at [432, 221] on icon "arrow_drop_down" at bounding box center [430, 225] width 17 height 17
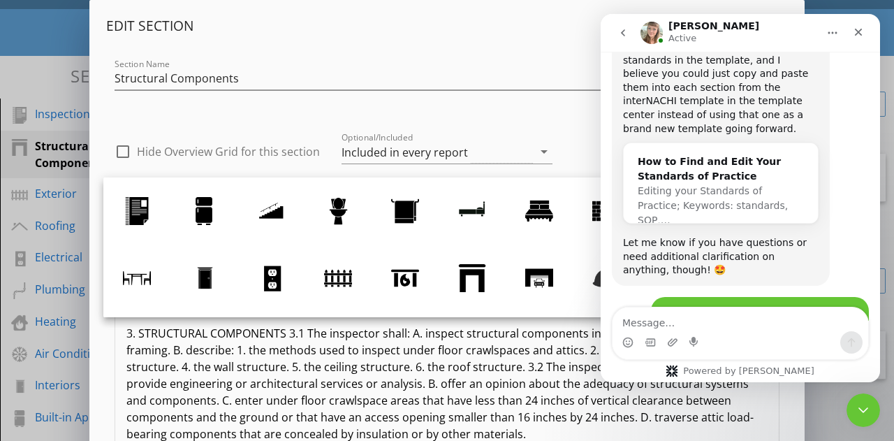
scroll to position [31, 0]
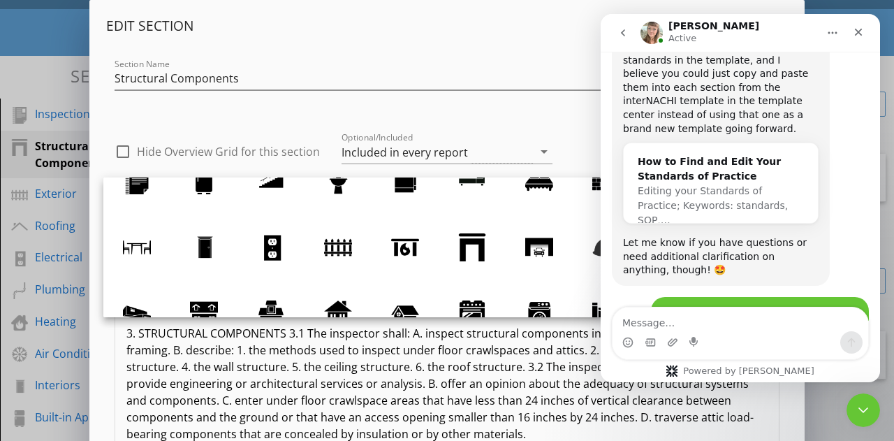
click at [286, 96] on div at bounding box center [447, 100] width 665 height 8
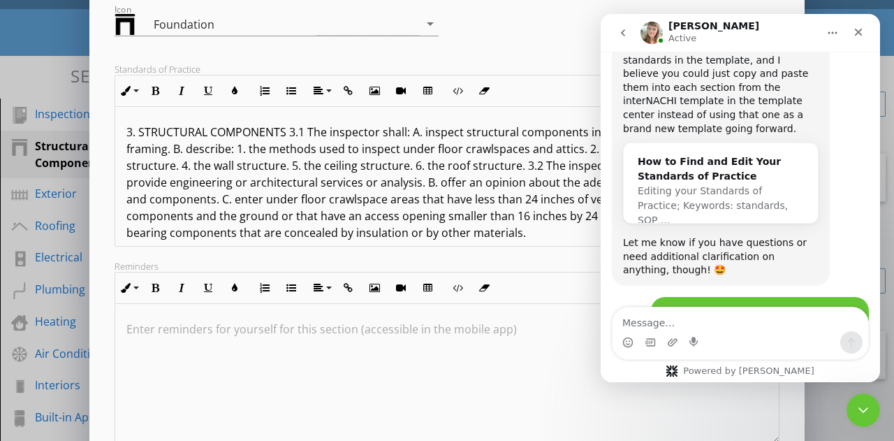
scroll to position [202, 0]
click at [851, 395] on div "Close Intercom Messenger" at bounding box center [862, 408] width 34 height 34
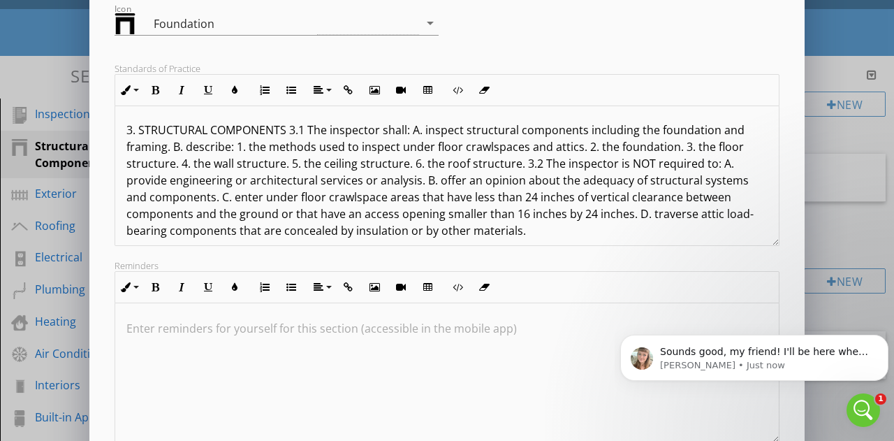
scroll to position [11, 0]
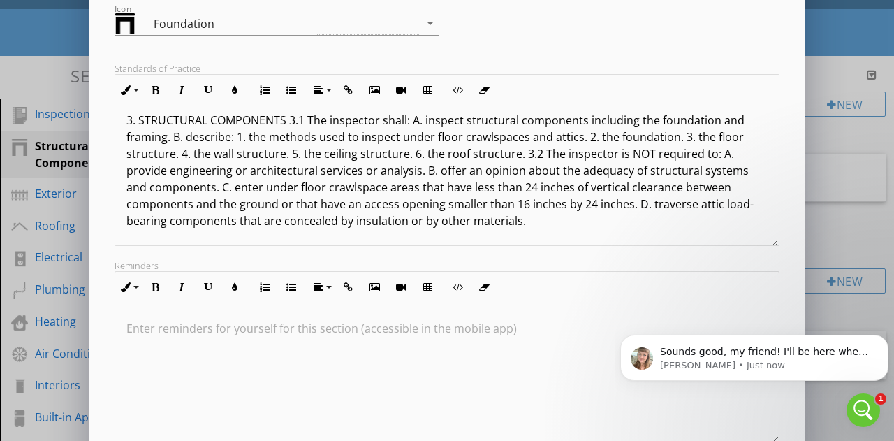
click at [29, 59] on div "Edit Section Section Name Structural Components check_box_outline_blank Hide Ov…" at bounding box center [447, 168] width 894 height 740
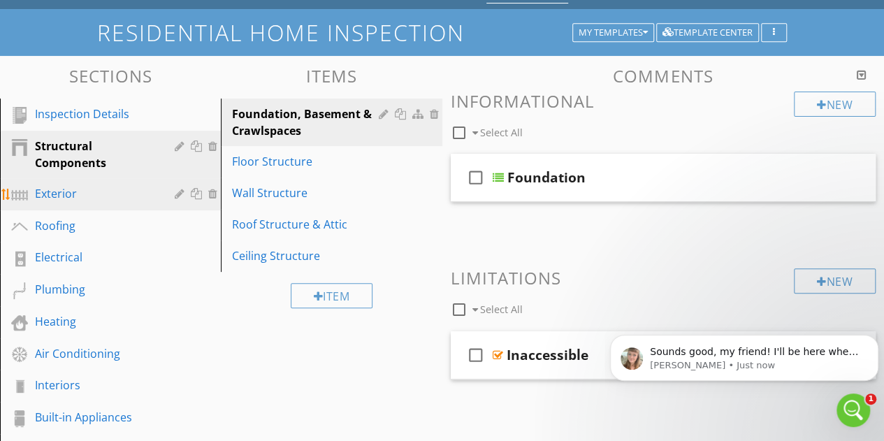
click at [179, 195] on div at bounding box center [181, 193] width 13 height 11
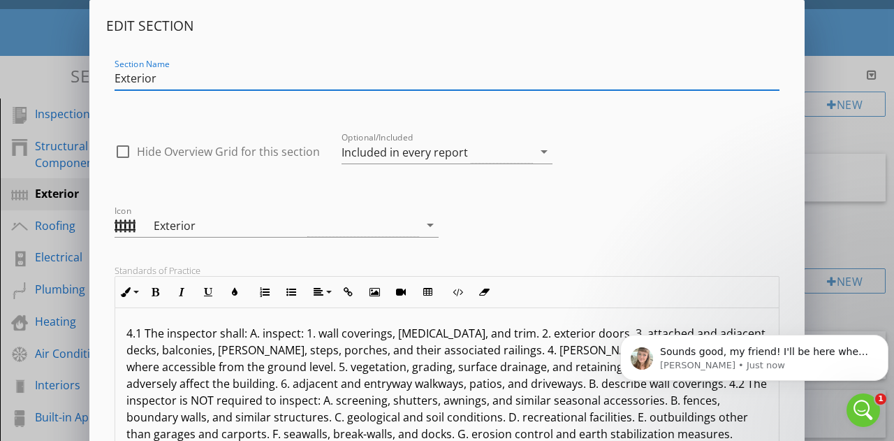
click at [45, 43] on div "Edit Section Section Name Exterior check_box_outline_blank Hide Overview Grid f…" at bounding box center [447, 370] width 894 height 740
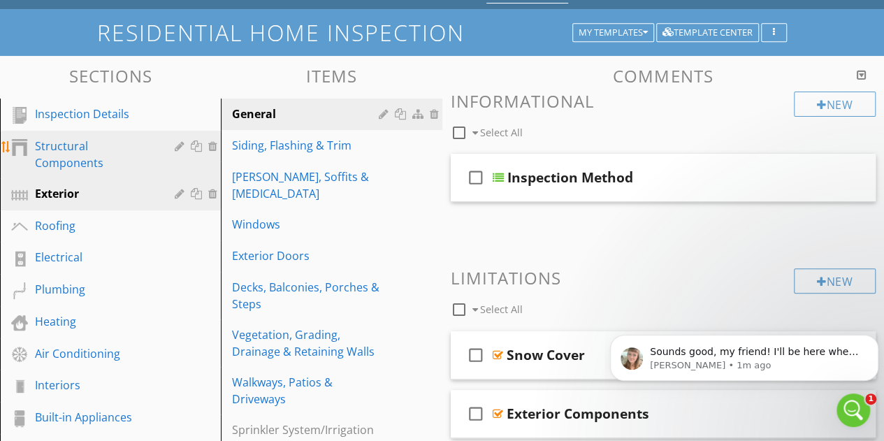
click at [115, 154] on div "Structural Components" at bounding box center [94, 155] width 119 height 34
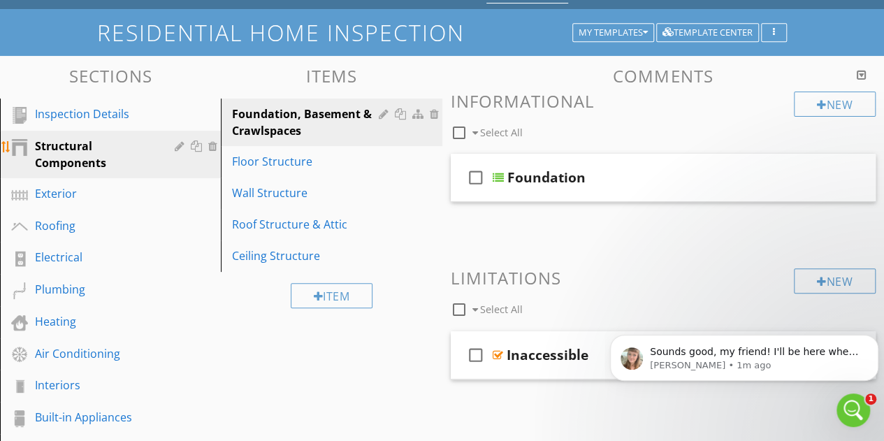
click at [178, 145] on div at bounding box center [181, 145] width 13 height 11
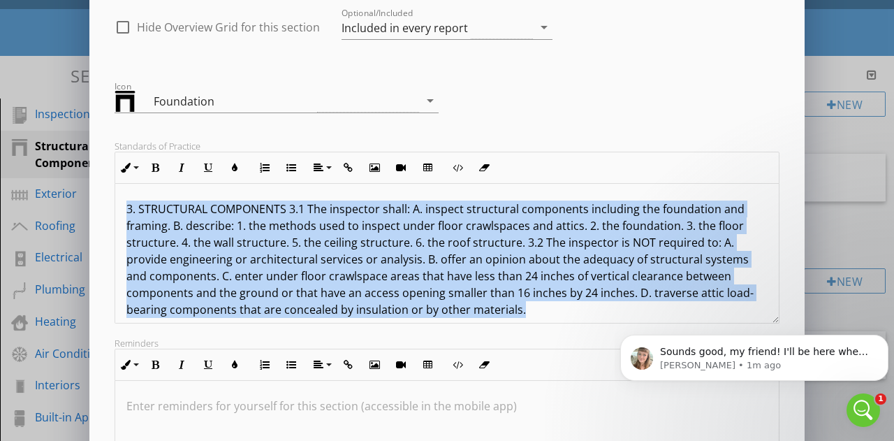
drag, startPoint x: 555, startPoint y: 304, endPoint x: 85, endPoint y: 175, distance: 488.2
click at [85, 175] on div "Edit Section Section Name Structural Components check_box_outline_blank Hide Ov…" at bounding box center [447, 246] width 894 height 740
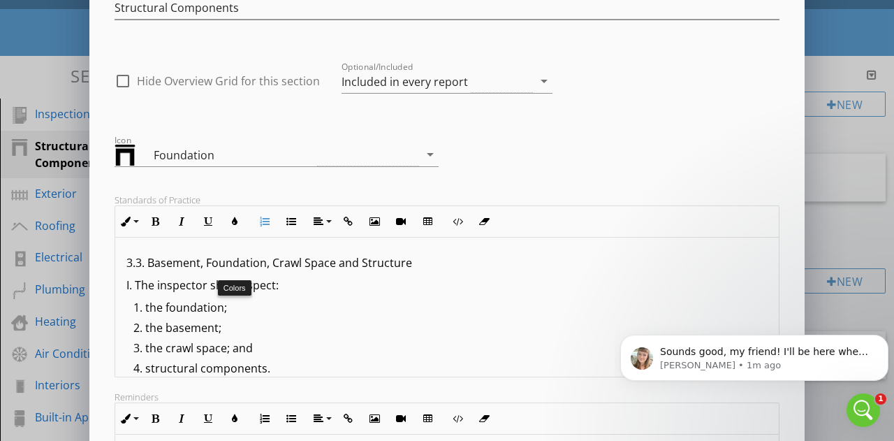
scroll to position [79, 0]
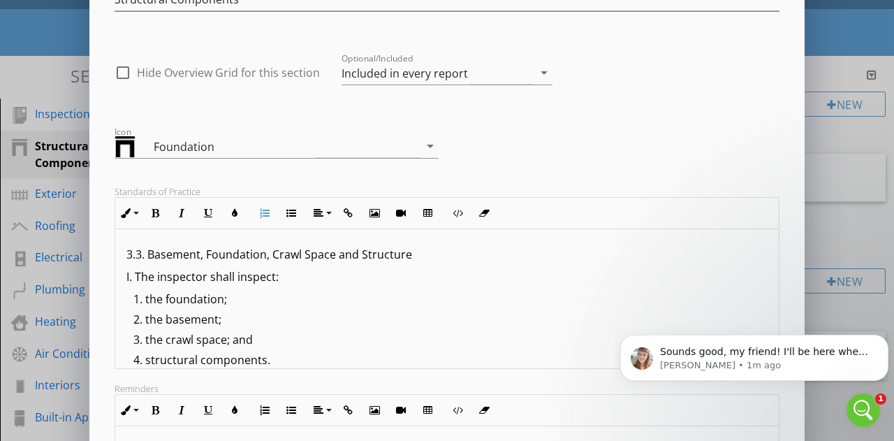
click at [143, 253] on p "3.3. Basement, Foundation, Crawl Space and Structure" at bounding box center [446, 254] width 641 height 17
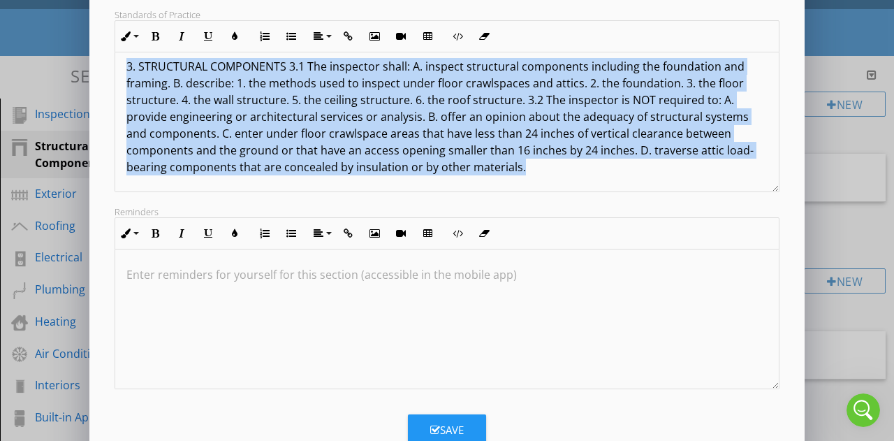
scroll to position [4030, 0]
copy p "3. STRUCTURAL COMPONENTS 3.1 The inspector shall: A. inspect structural compone…"
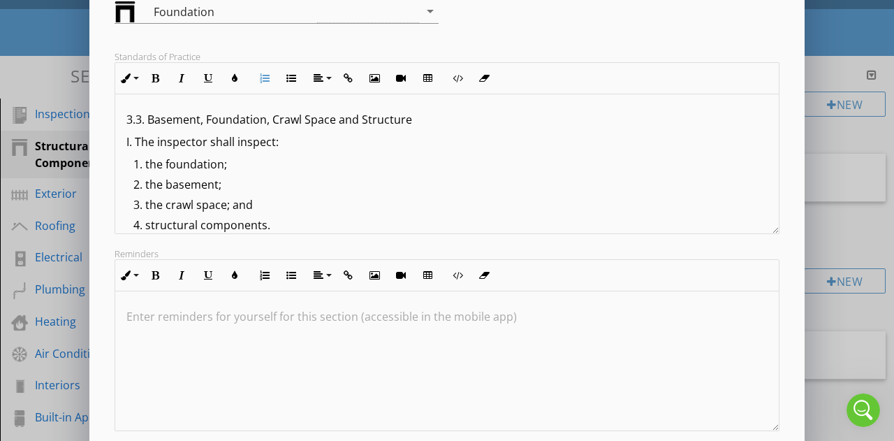
scroll to position [297, 0]
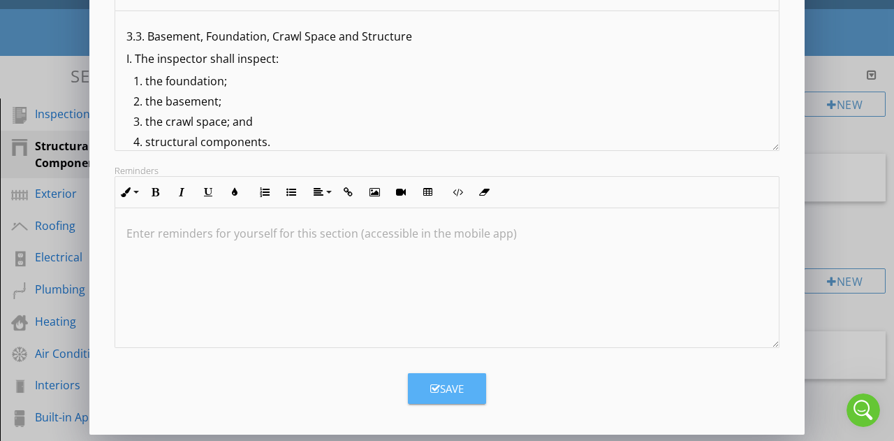
click at [468, 385] on button "Save" at bounding box center [447, 388] width 78 height 31
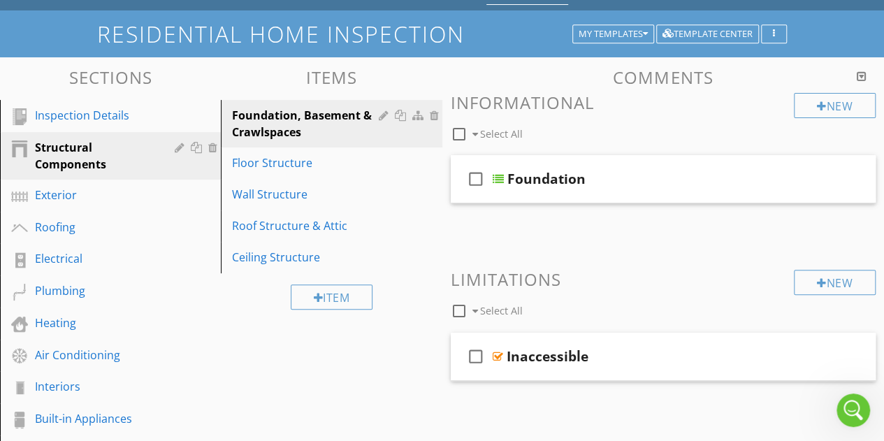
scroll to position [71, 0]
click at [626, 194] on div "check_box_outline_blank Foundation" at bounding box center [664, 179] width 426 height 48
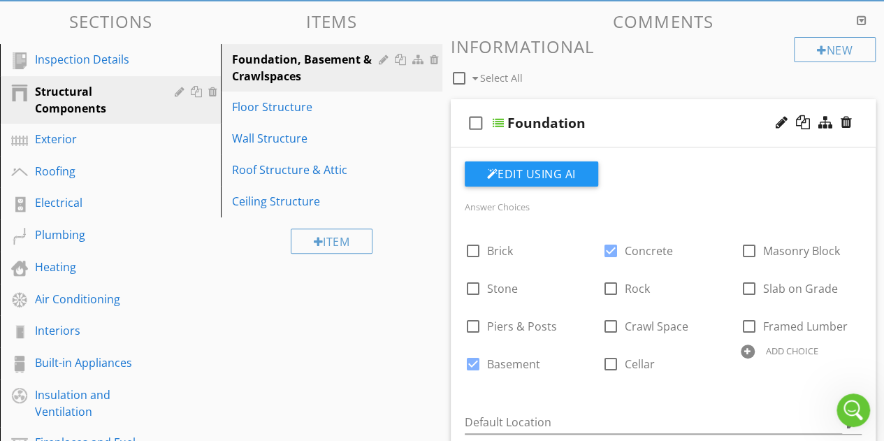
scroll to position [127, 0]
click at [720, 108] on div "check_box_outline_blank Foundation" at bounding box center [664, 123] width 426 height 48
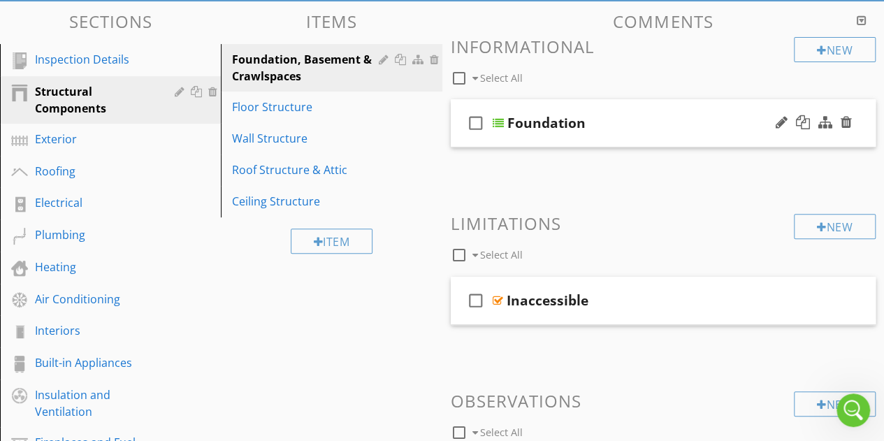
click at [692, 122] on div "Foundation" at bounding box center [656, 123] width 298 height 17
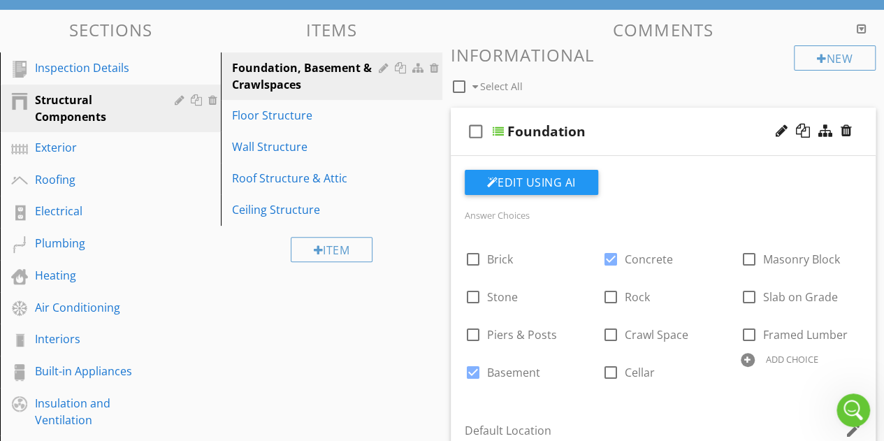
scroll to position [120, 0]
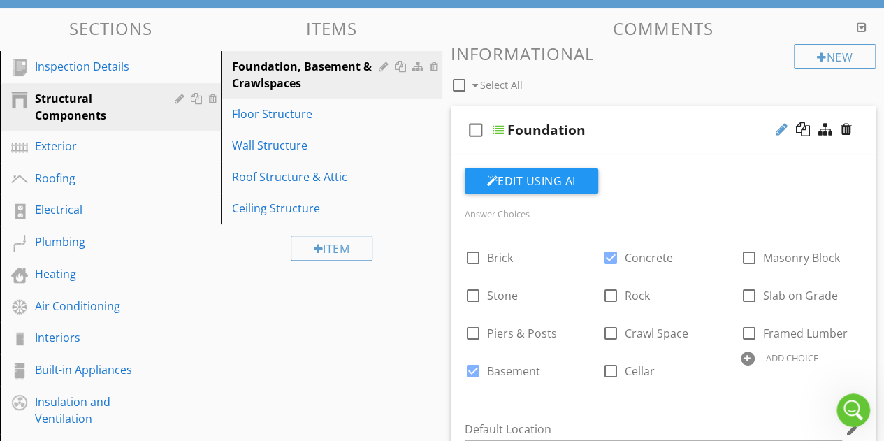
click at [783, 126] on div at bounding box center [782, 129] width 12 height 14
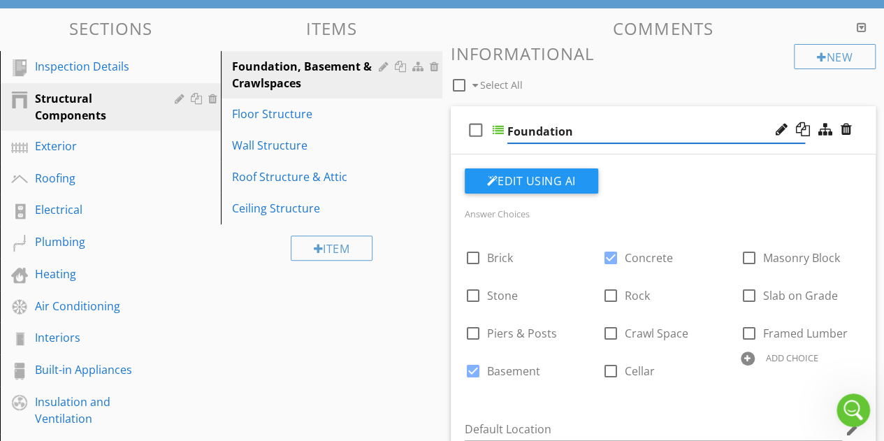
click at [778, 157] on div "Edit Using AI Answer Choices check_box_outline_blank Brick check_box Concrete c…" at bounding box center [664, 448] width 426 height 589
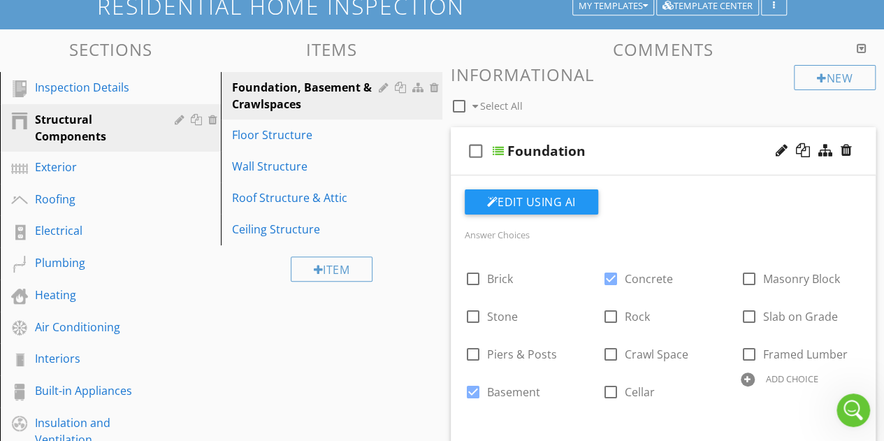
scroll to position [101, 0]
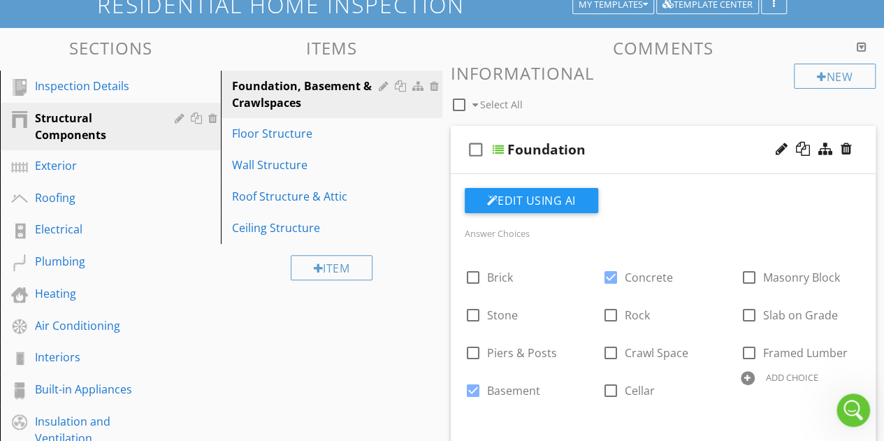
click at [706, 99] on div "check_box_outline_blank Select All" at bounding box center [623, 101] width 344 height 27
click at [644, 152] on div "Foundation" at bounding box center [656, 149] width 298 height 17
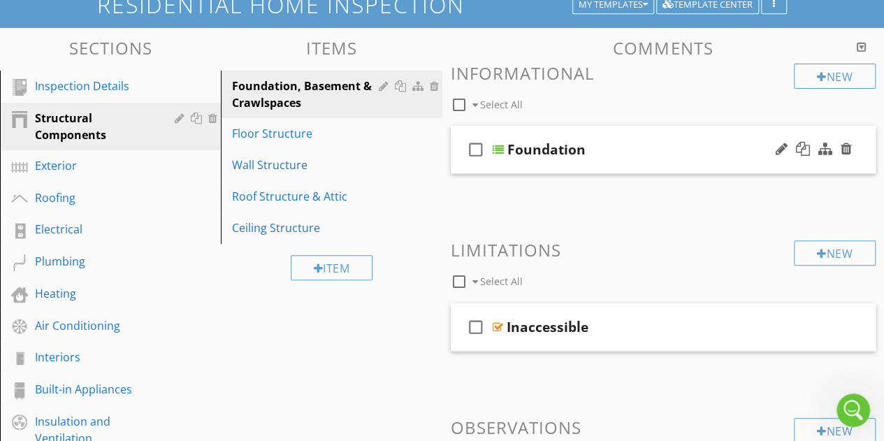
click at [703, 139] on div "check_box_outline_blank Foundation" at bounding box center [664, 150] width 426 height 48
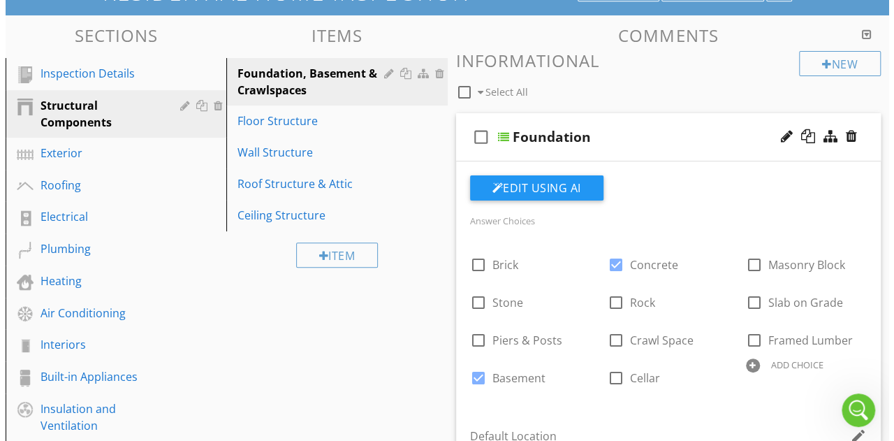
scroll to position [113, 0]
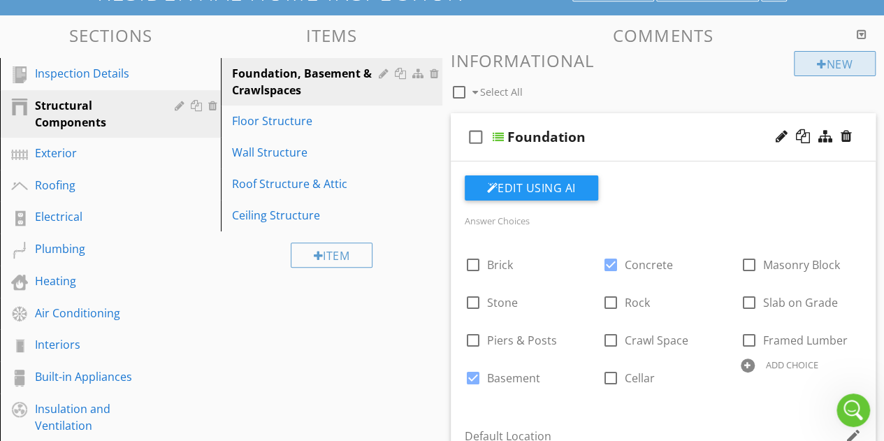
click at [812, 68] on div "New" at bounding box center [835, 63] width 82 height 25
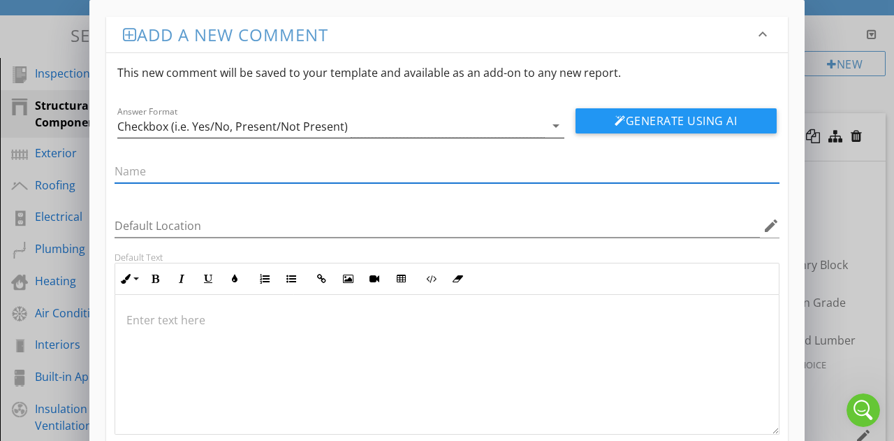
click at [503, 133] on div "Checkbox (i.e. Yes/No, Present/Not Present)" at bounding box center [331, 126] width 428 height 23
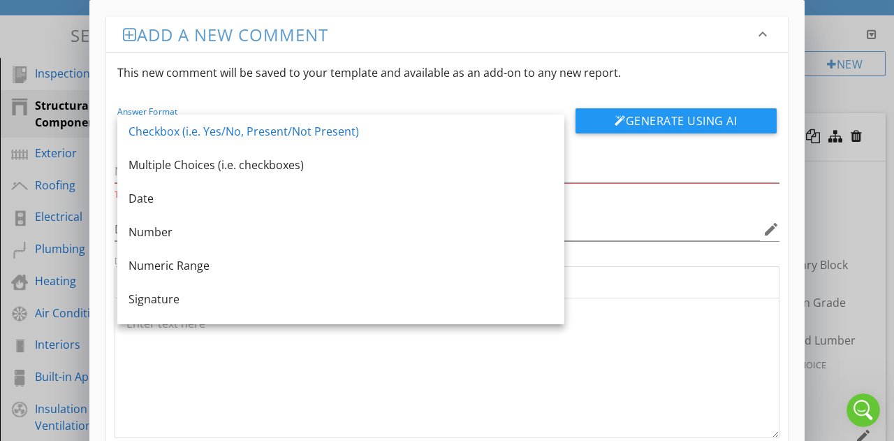
click at [502, 90] on div "This new comment will be saved to your template and available as an add-on to a…" at bounding box center [447, 72] width 682 height 39
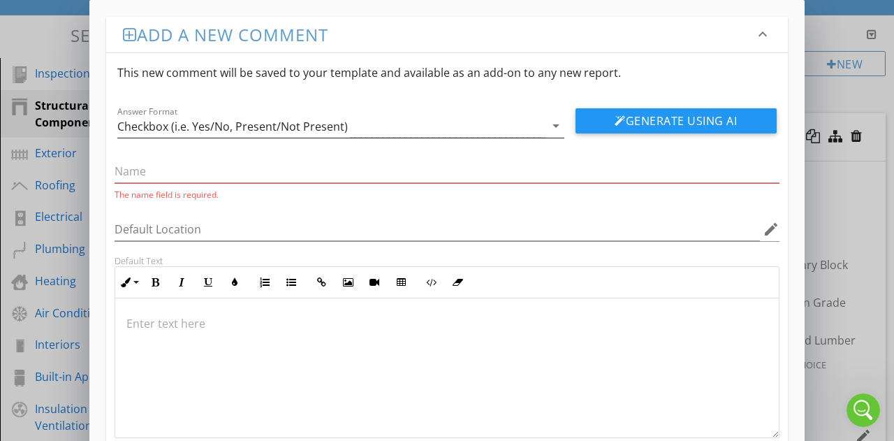
click at [467, 126] on div "Checkbox (i.e. Yes/No, Present/Not Present)" at bounding box center [331, 126] width 428 height 23
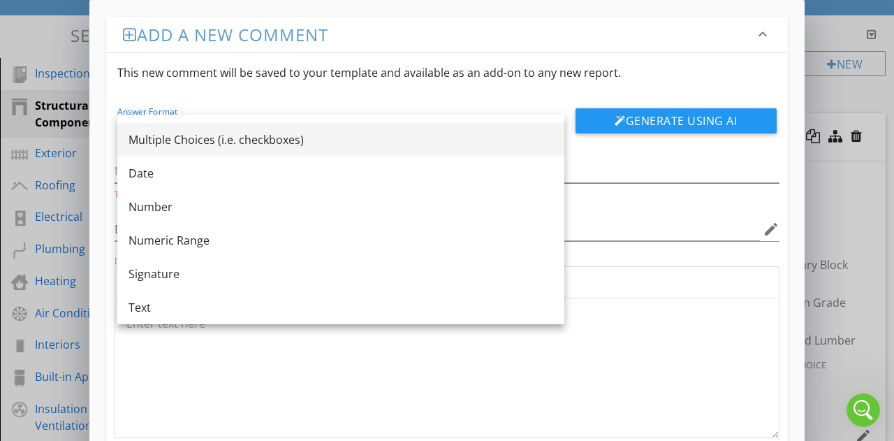
scroll to position [0, 0]
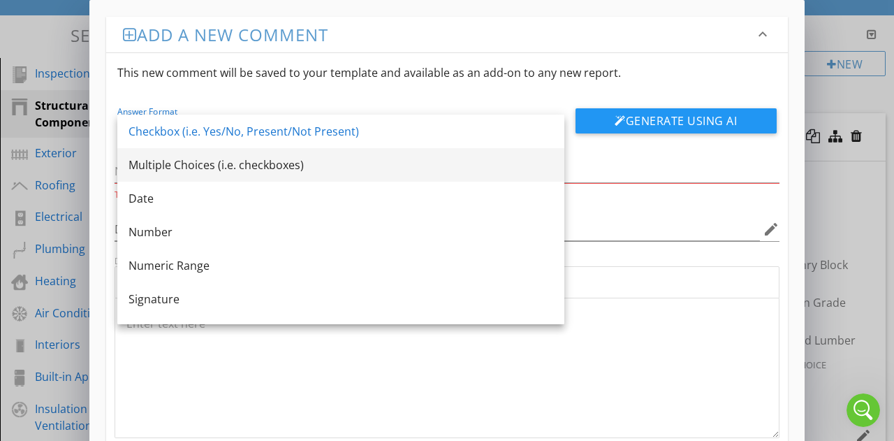
click at [300, 167] on div "Multiple Choices (i.e. checkboxes)" at bounding box center [341, 165] width 425 height 17
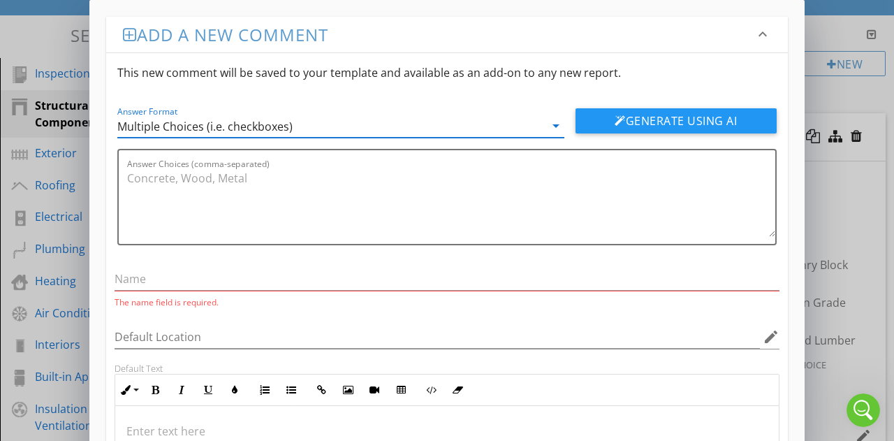
click at [444, 115] on div "Multiple Choices (i.e. checkboxes)" at bounding box center [331, 126] width 428 height 23
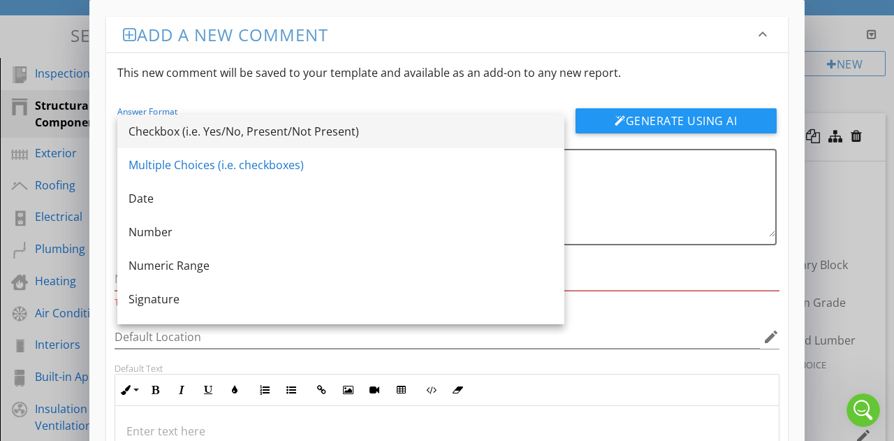
click at [388, 142] on div "Checkbox (i.e. Yes/No, Present/Not Present)" at bounding box center [341, 132] width 425 height 34
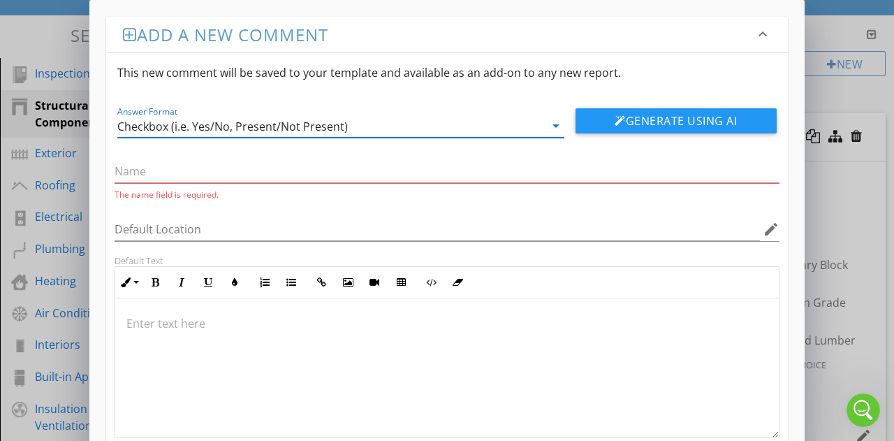
click at [347, 146] on div "The name field is required. Default Location edit Default Text Inline Style XLa…" at bounding box center [447, 288] width 682 height 300
click at [345, 135] on div "Checkbox (i.e. Yes/No, Present/Not Present)" at bounding box center [331, 126] width 428 height 23
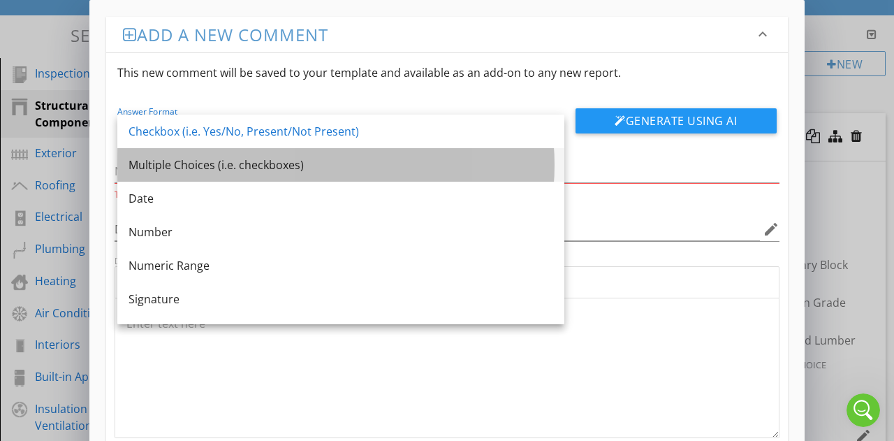
click at [347, 177] on div "Multiple Choices (i.e. checkboxes)" at bounding box center [341, 165] width 425 height 34
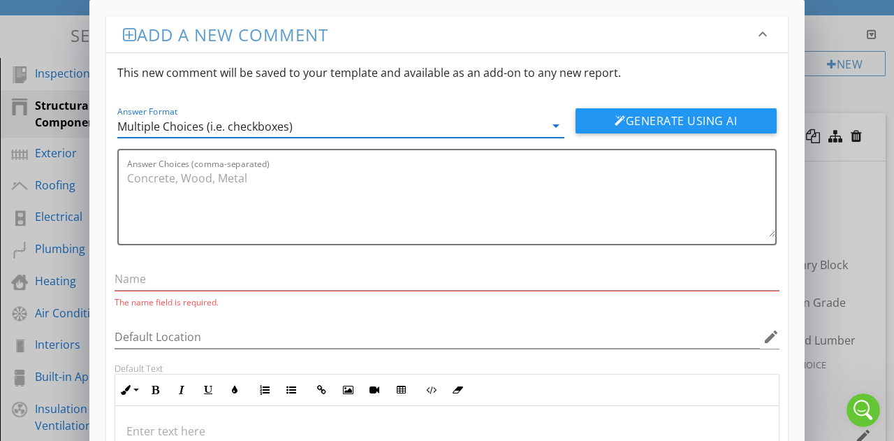
click at [356, 131] on div "Multiple Choices (i.e. checkboxes)" at bounding box center [331, 126] width 428 height 23
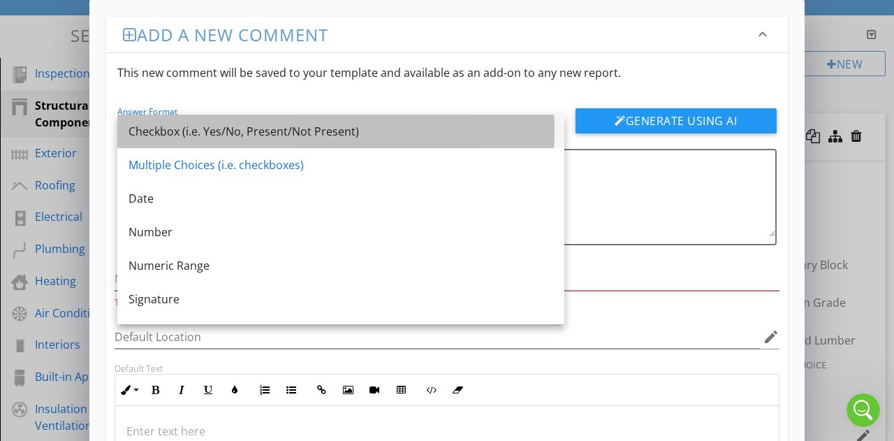
click at [320, 136] on div "Checkbox (i.e. Yes/No, Present/Not Present)" at bounding box center [341, 131] width 425 height 17
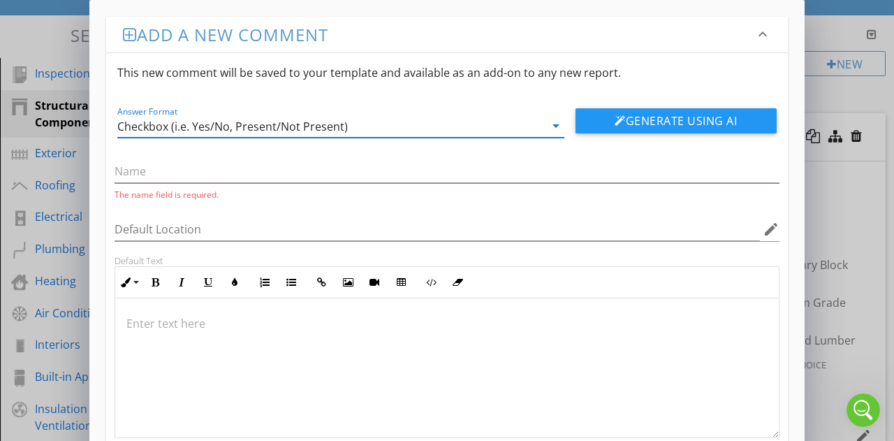
click at [387, 30] on h3 "Add a new comment" at bounding box center [439, 34] width 632 height 19
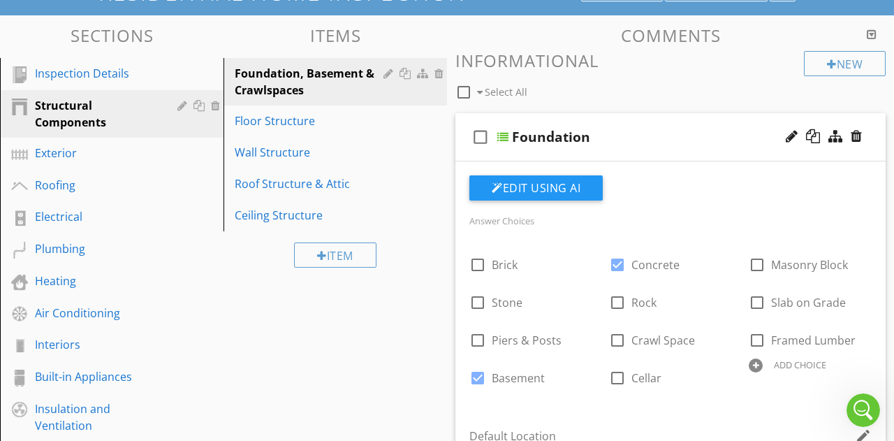
click at [332, 342] on div at bounding box center [447, 220] width 894 height 441
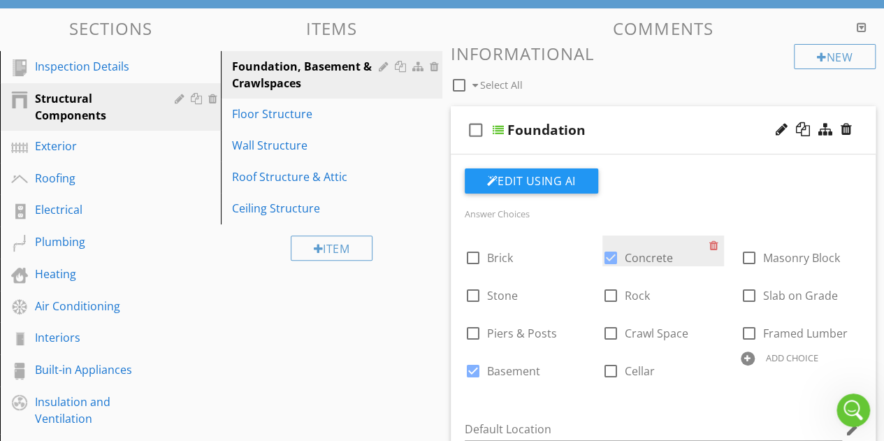
scroll to position [117, 0]
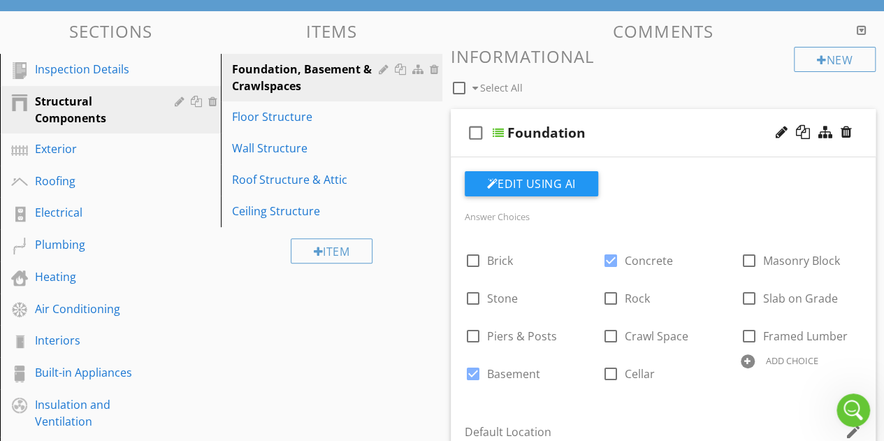
click at [664, 136] on div "Foundation" at bounding box center [656, 132] width 298 height 17
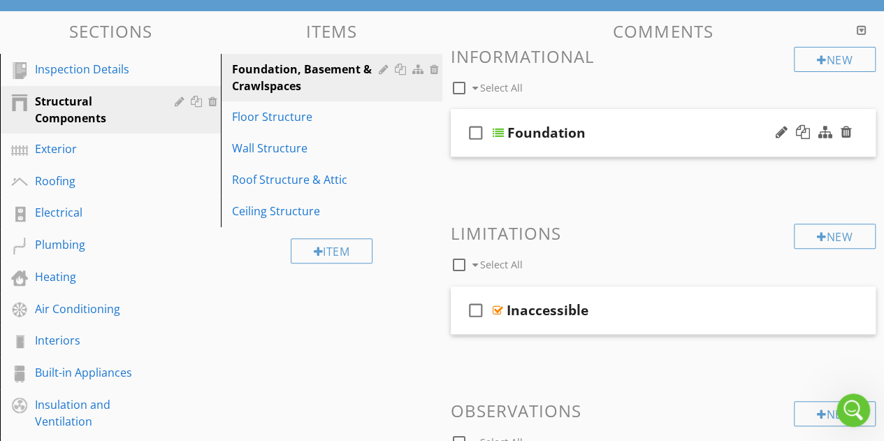
click at [594, 126] on div "Foundation" at bounding box center [656, 132] width 298 height 17
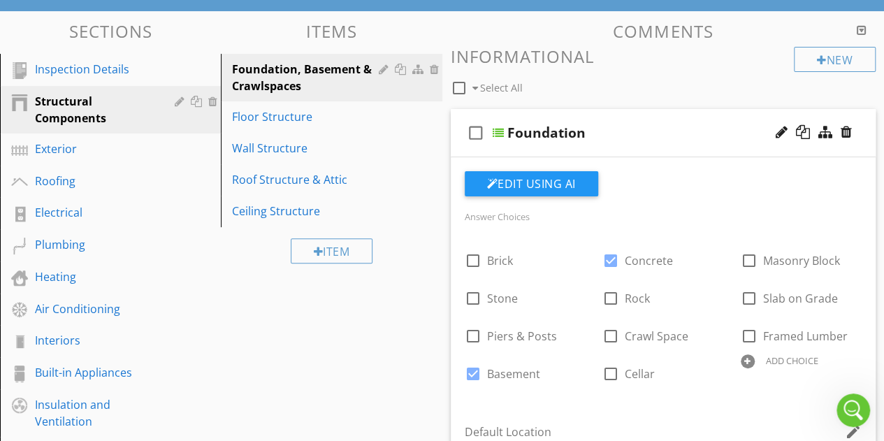
click at [616, 126] on div "Foundation" at bounding box center [656, 132] width 298 height 17
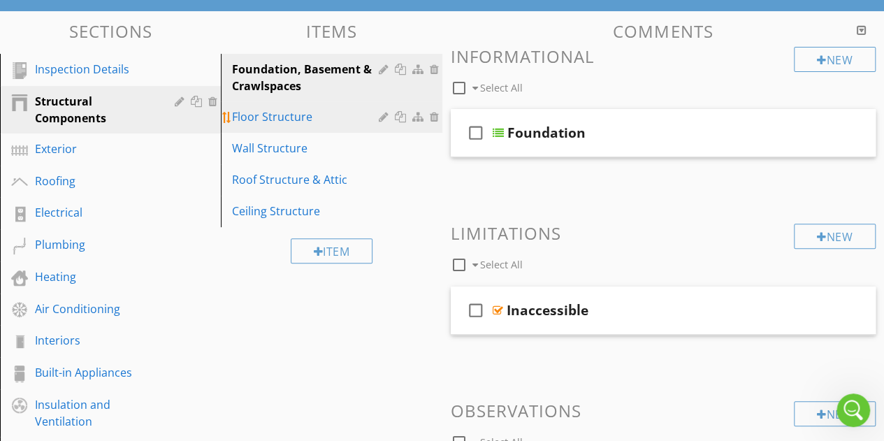
click at [295, 122] on div "Floor Structure" at bounding box center [307, 116] width 150 height 17
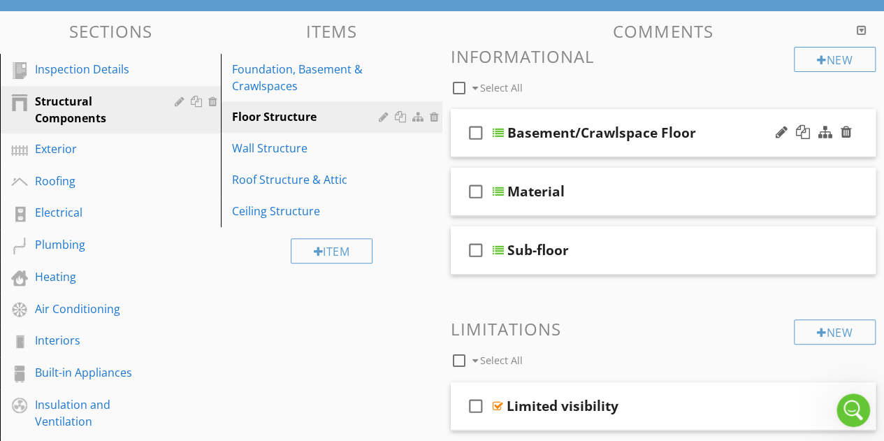
click at [622, 121] on div "check_box_outline_blank Basement/Crawlspace Floor" at bounding box center [664, 133] width 426 height 48
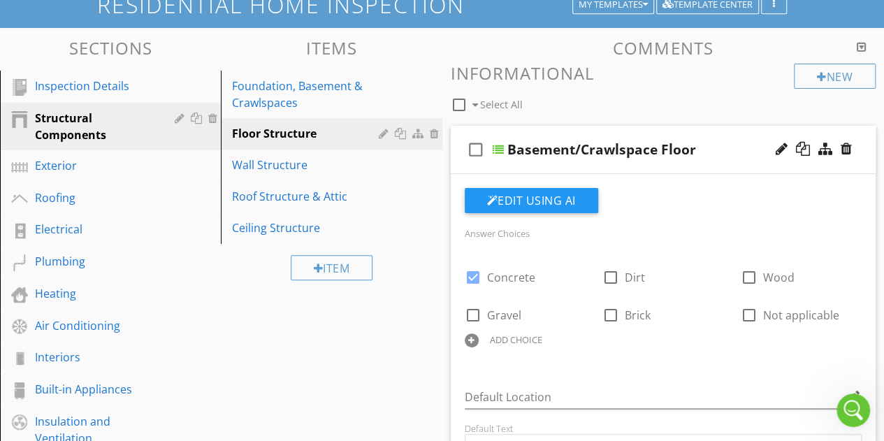
scroll to position [101, 0]
click at [644, 135] on div "check_box_outline_blank Basement/Crawlspace Floor" at bounding box center [664, 150] width 426 height 48
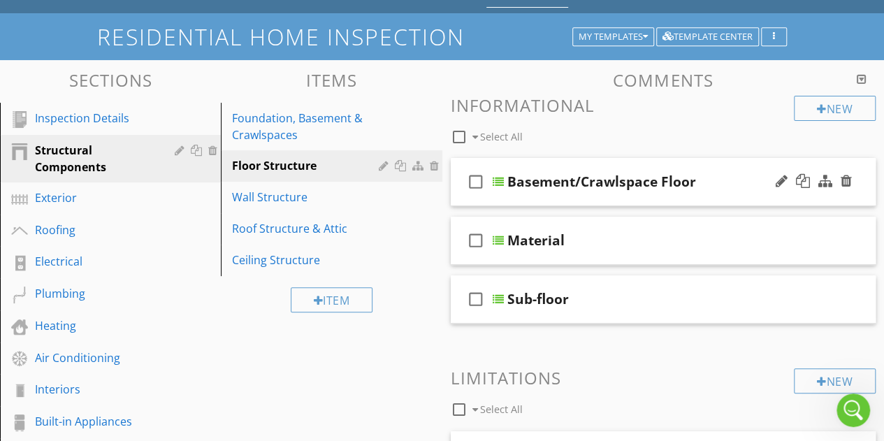
scroll to position [126, 0]
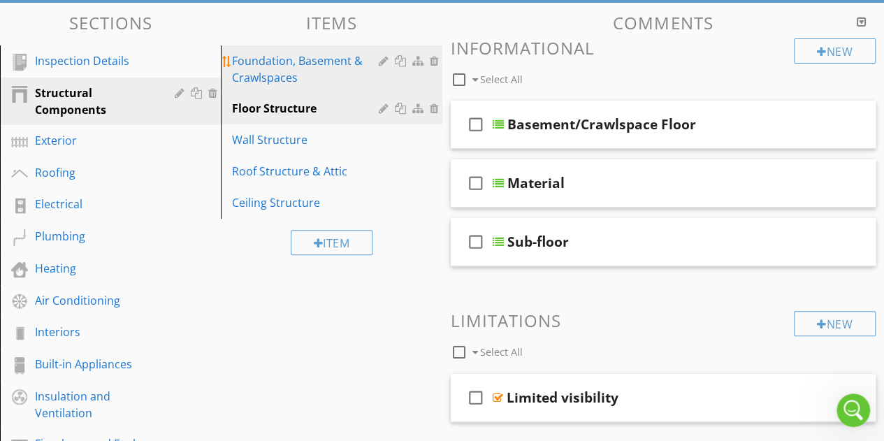
click at [316, 69] on div "Foundation, Basement & Crawlspaces" at bounding box center [307, 69] width 150 height 34
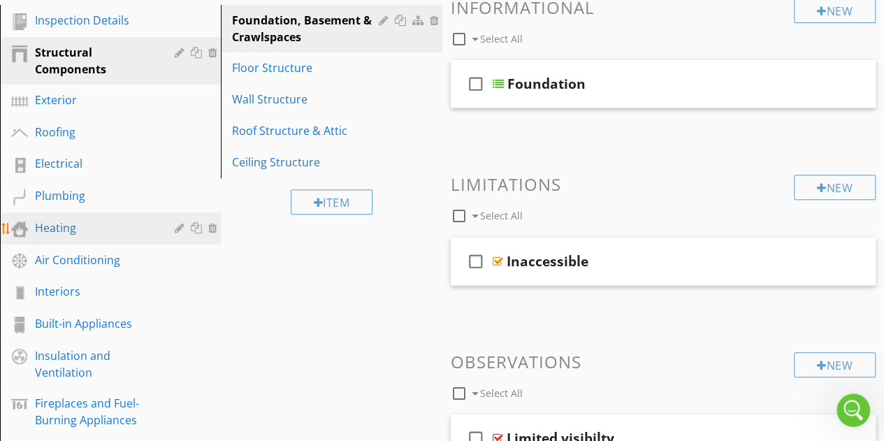
scroll to position [168, 0]
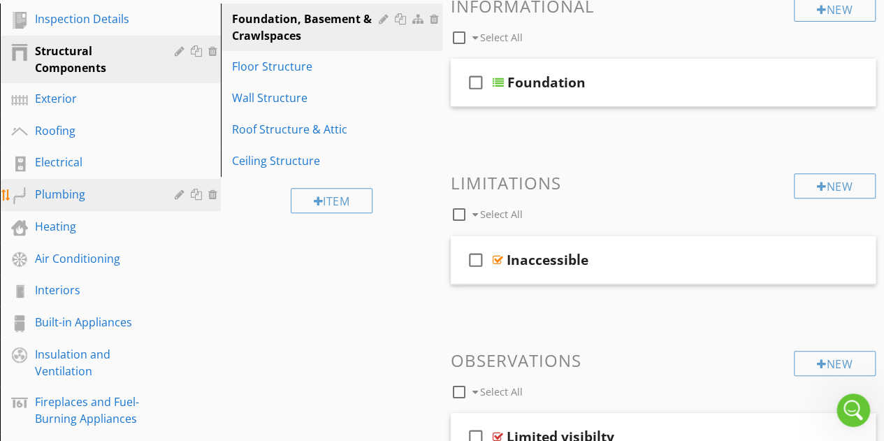
click at [71, 189] on div "Plumbing" at bounding box center [94, 194] width 119 height 17
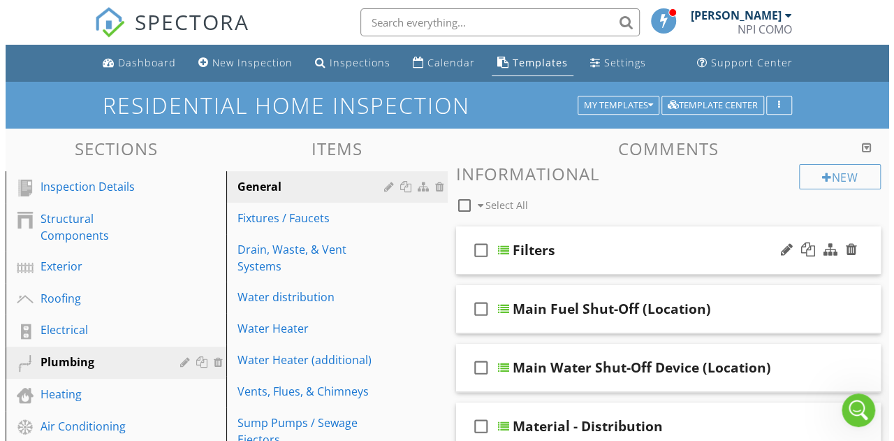
scroll to position [1, 0]
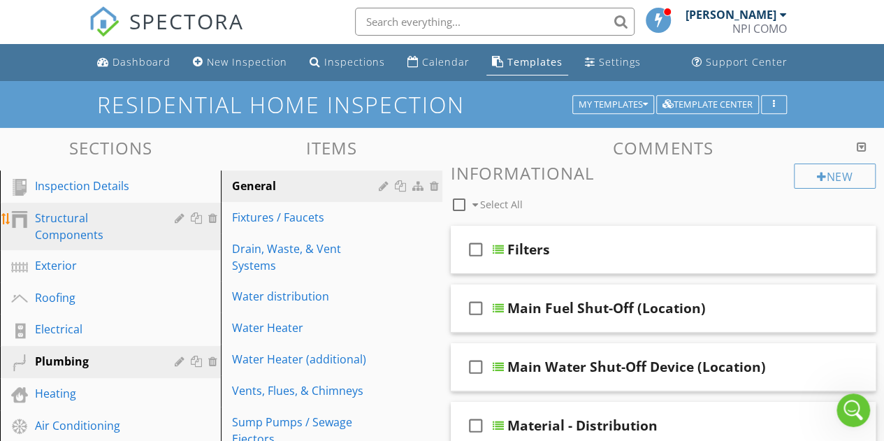
click at [108, 210] on div "Structural Components" at bounding box center [94, 227] width 119 height 34
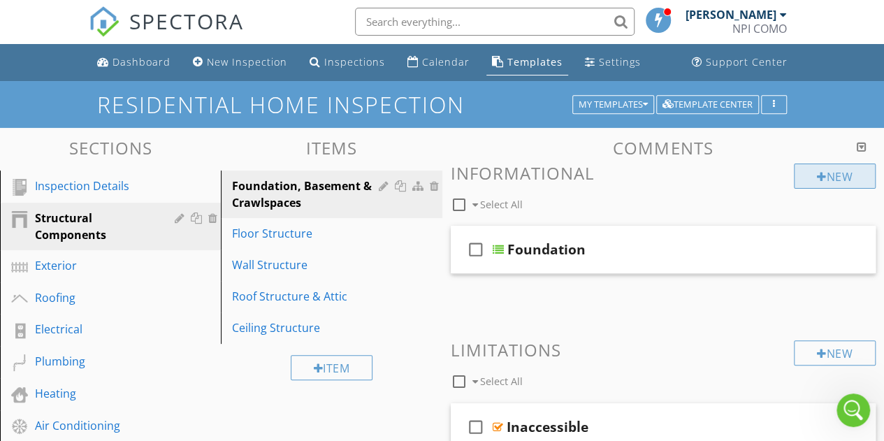
click at [832, 171] on div "New" at bounding box center [835, 175] width 82 height 25
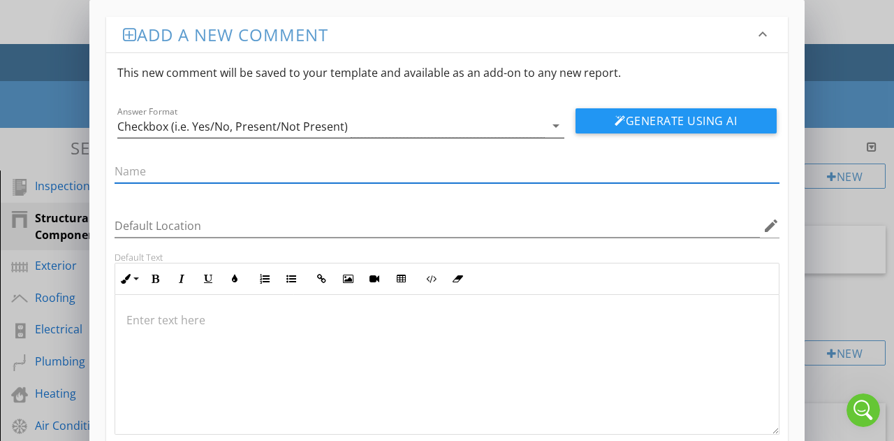
click at [388, 128] on div "Checkbox (i.e. Yes/No, Present/Not Present)" at bounding box center [331, 126] width 428 height 23
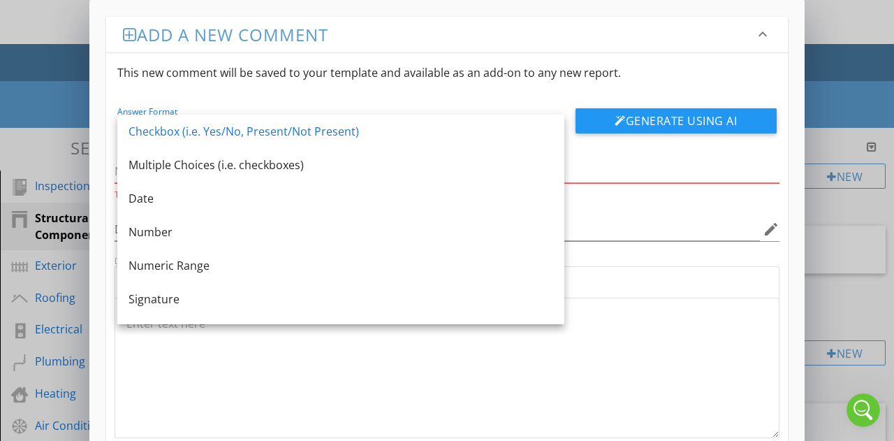
click at [414, 75] on div "This new comment will be saved to your template and available as an add-on to a…" at bounding box center [447, 72] width 682 height 39
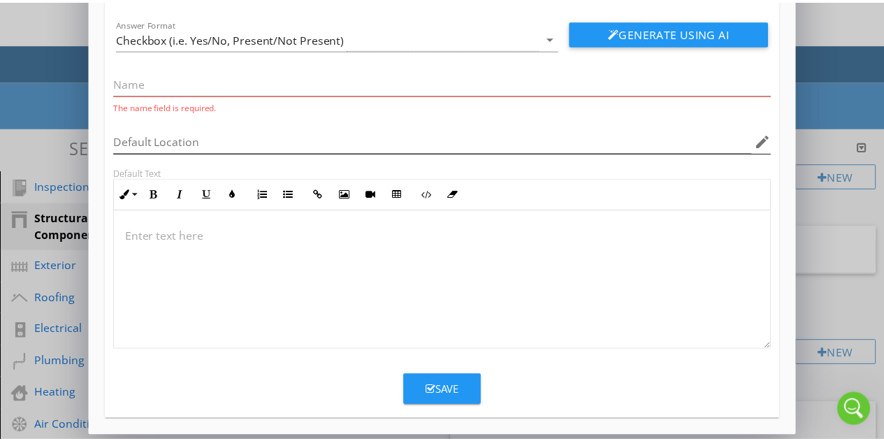
scroll to position [0, 0]
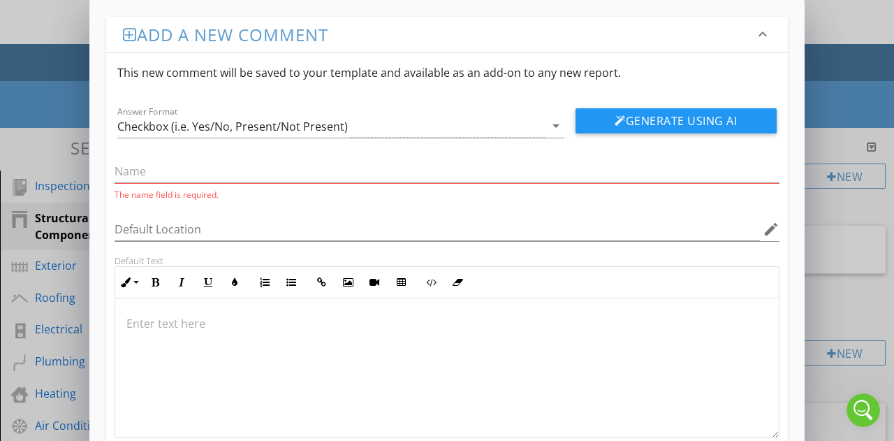
click at [104, 112] on div "Add a new comment keyboard_arrow_down This new comment will be saved to your te…" at bounding box center [446, 262] width 715 height 525
click at [64, 110] on div "Add a new comment keyboard_arrow_down This new comment will be saved to your te…" at bounding box center [447, 266] width 894 height 533
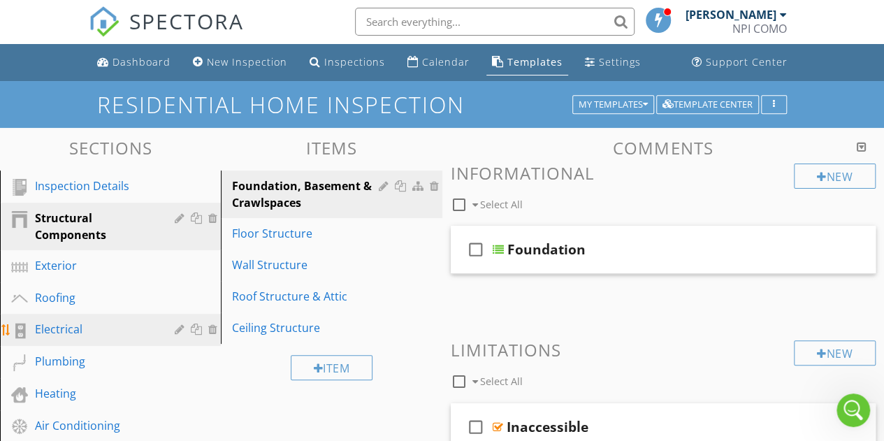
click at [122, 344] on link "Electrical" at bounding box center [112, 330] width 217 height 32
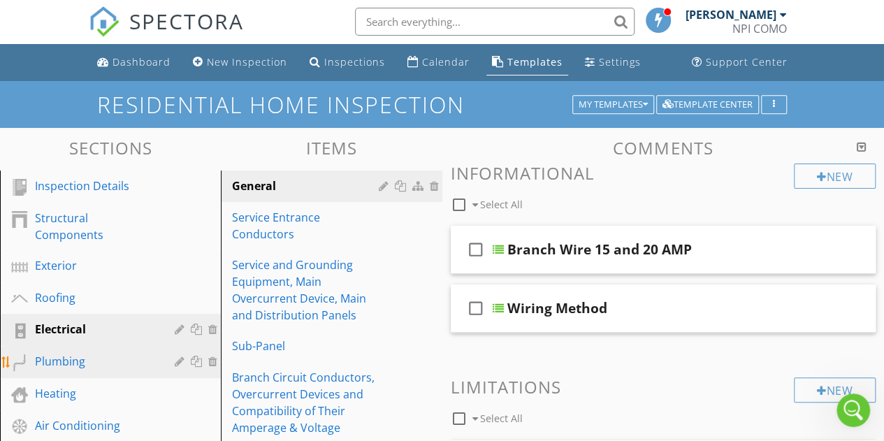
click at [120, 361] on div "Plumbing" at bounding box center [94, 361] width 119 height 17
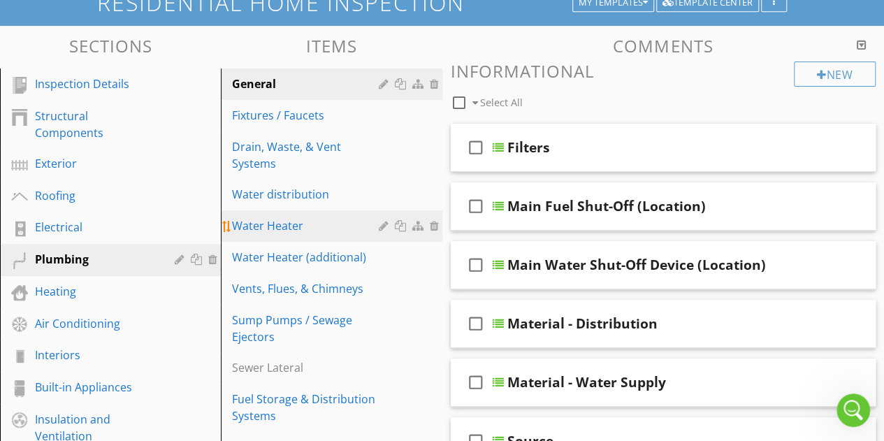
scroll to position [101, 0]
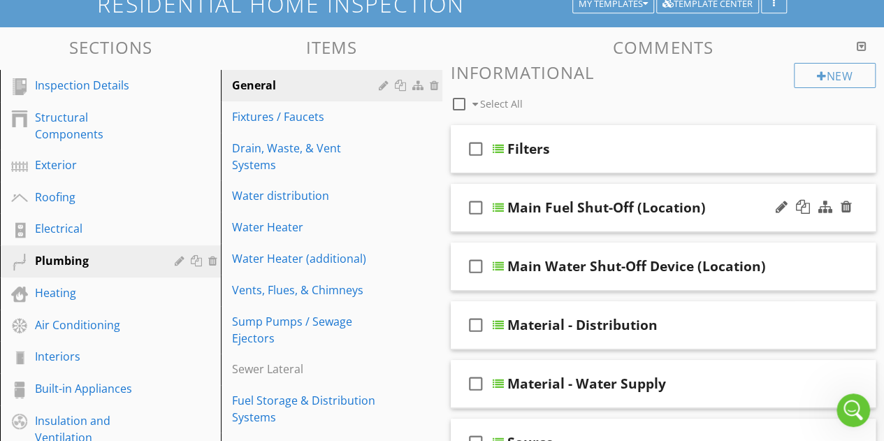
click at [605, 209] on div "Main Fuel Shut-Off (Location)" at bounding box center [606, 207] width 198 height 17
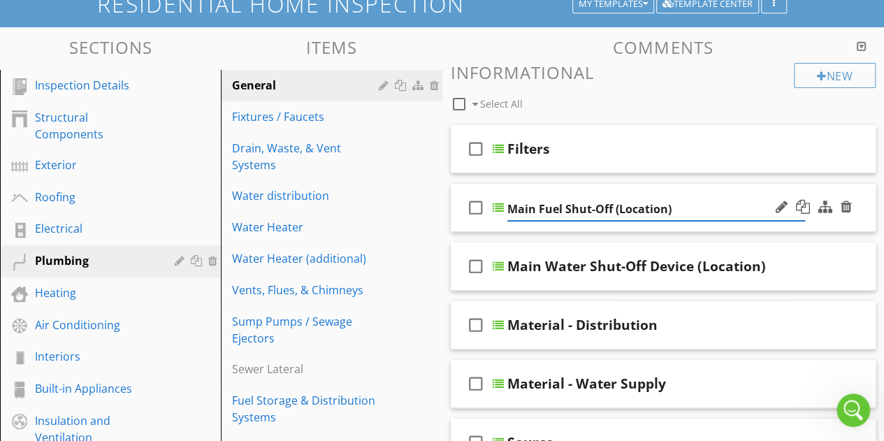
click at [730, 187] on div "check_box_outline_blank Main Fuel Shut-Off (Location)" at bounding box center [664, 208] width 426 height 48
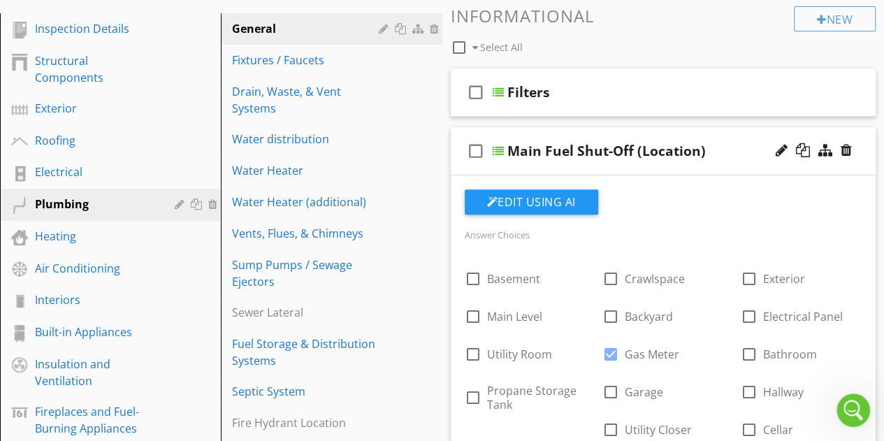
scroll to position [155, 0]
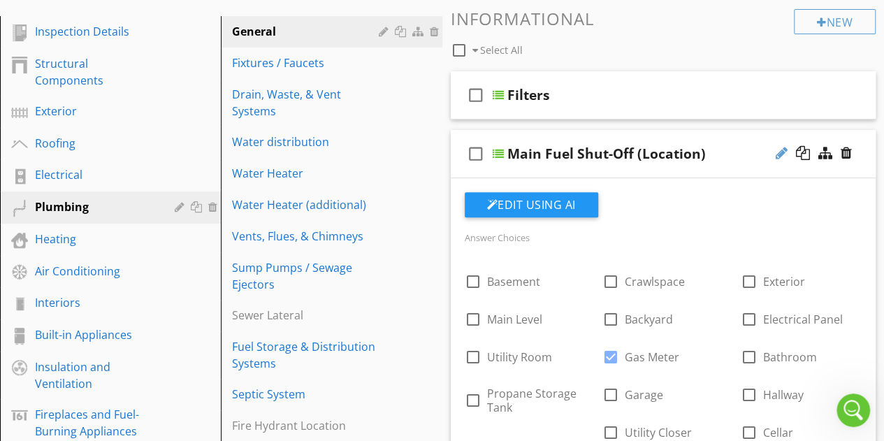
click at [784, 157] on div at bounding box center [782, 153] width 12 height 14
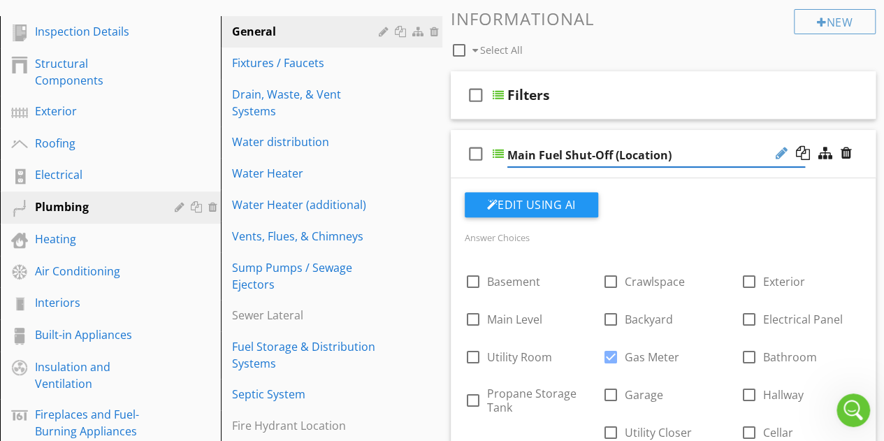
click at [781, 154] on div at bounding box center [782, 153] width 12 height 14
click at [781, 151] on div at bounding box center [782, 153] width 12 height 14
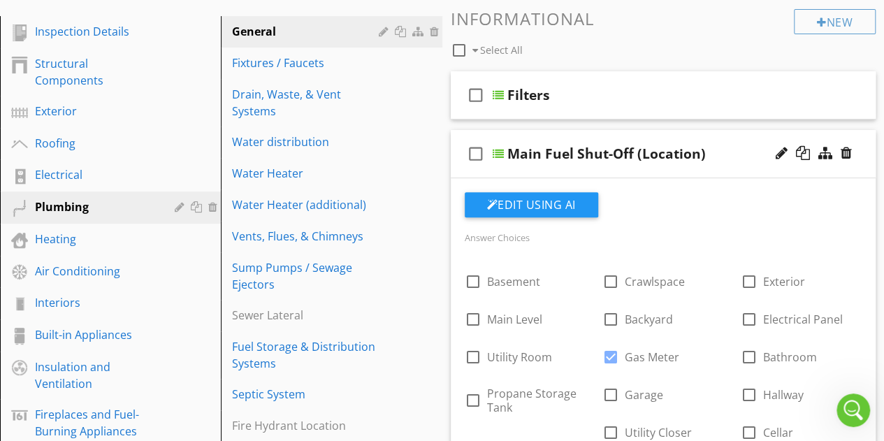
click at [502, 154] on div at bounding box center [498, 153] width 11 height 11
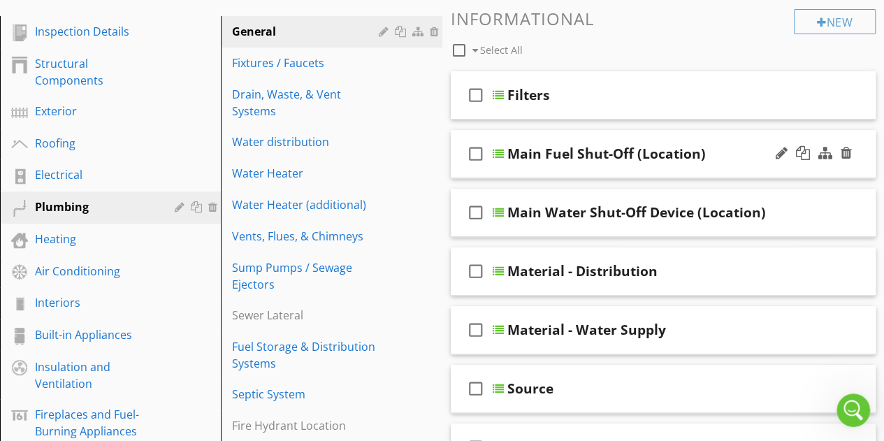
click at [502, 153] on div at bounding box center [498, 153] width 11 height 11
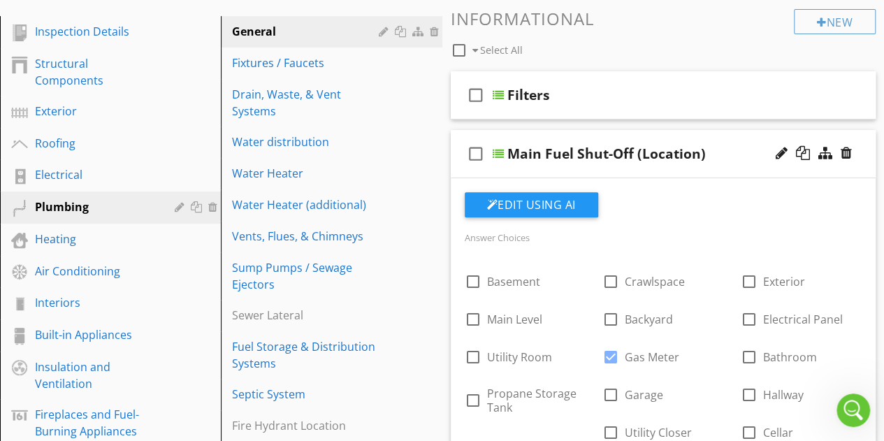
click at [729, 152] on div "Main Fuel Shut-Off (Location)" at bounding box center [656, 153] width 298 height 17
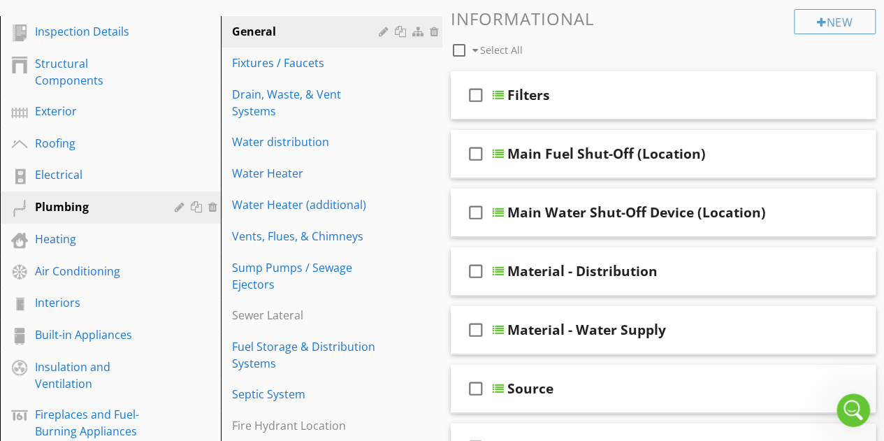
click at [713, 166] on div "check_box_outline_blank Main Fuel Shut-Off (Location)" at bounding box center [664, 154] width 426 height 48
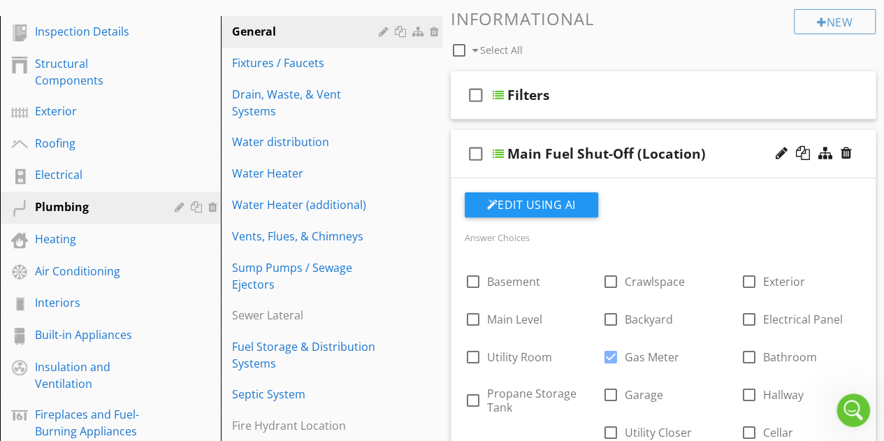
click at [787, 159] on div at bounding box center [814, 154] width 82 height 34
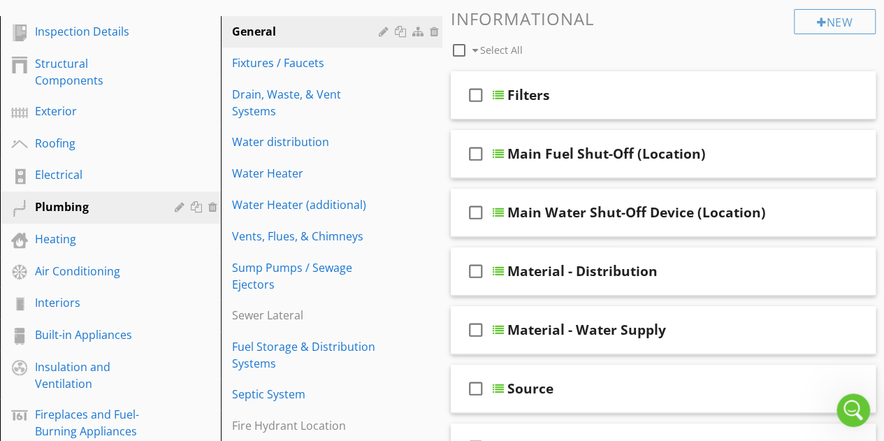
click at [787, 159] on div at bounding box center [814, 154] width 82 height 34
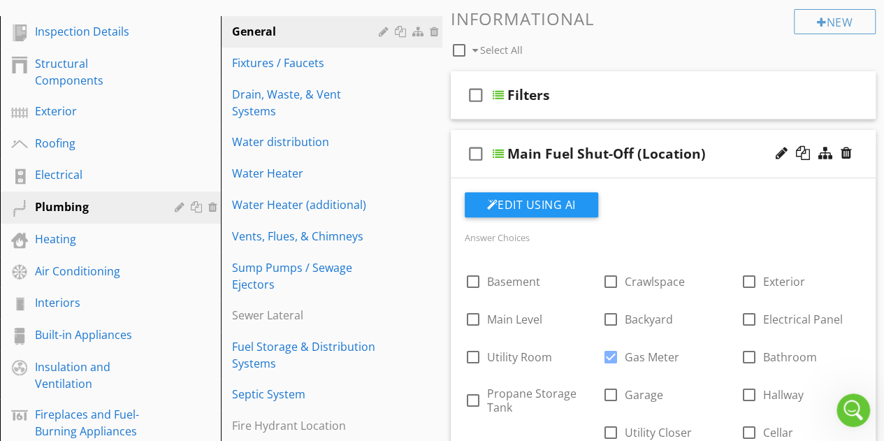
click at [782, 154] on div at bounding box center [782, 153] width 12 height 14
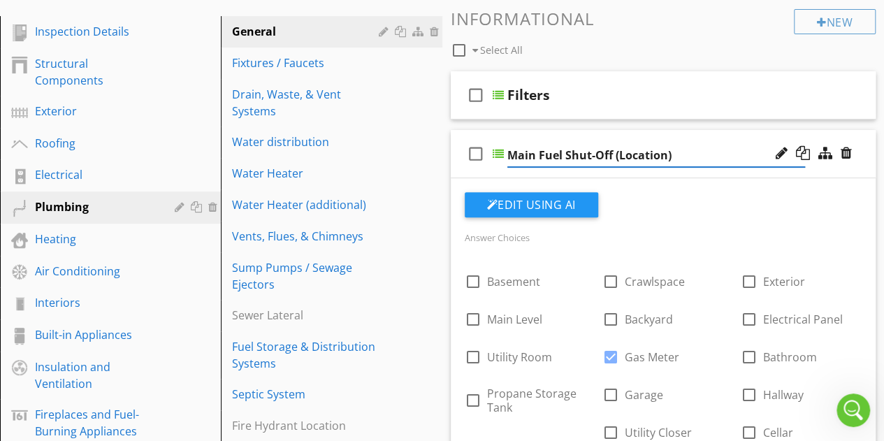
click at [782, 154] on div at bounding box center [782, 153] width 12 height 14
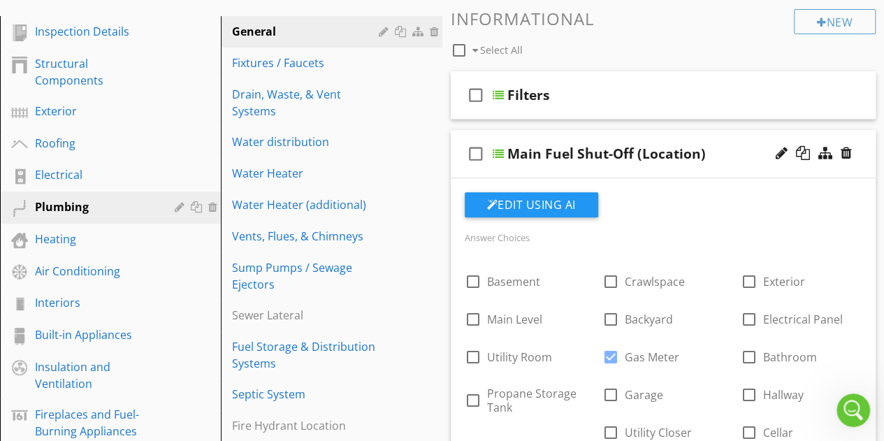
click at [805, 215] on div "Edit Using AI" at bounding box center [664, 210] width 398 height 36
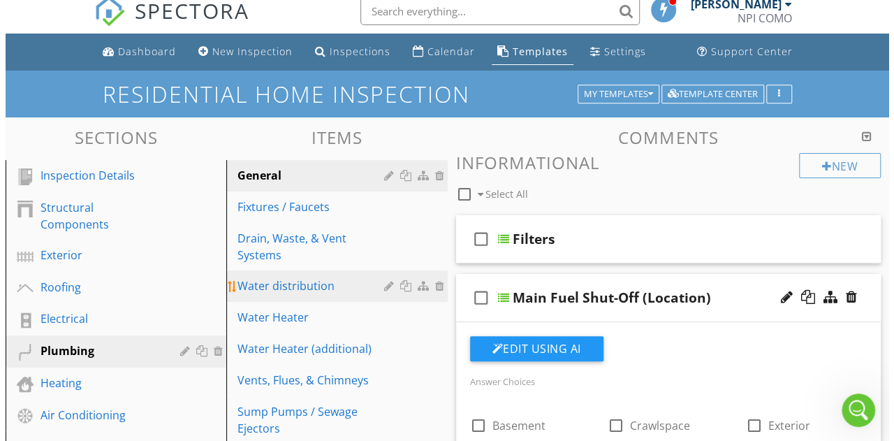
scroll to position [92, 0]
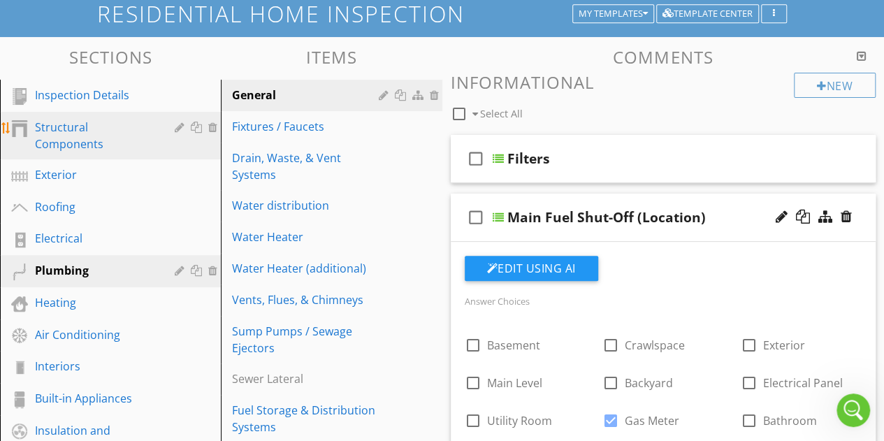
click at [98, 121] on div "Structural Components" at bounding box center [94, 136] width 119 height 34
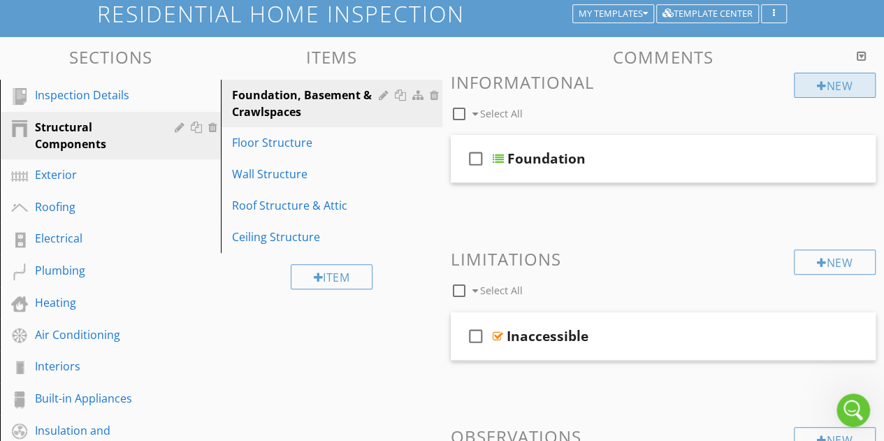
click at [836, 87] on div "New" at bounding box center [835, 85] width 82 height 25
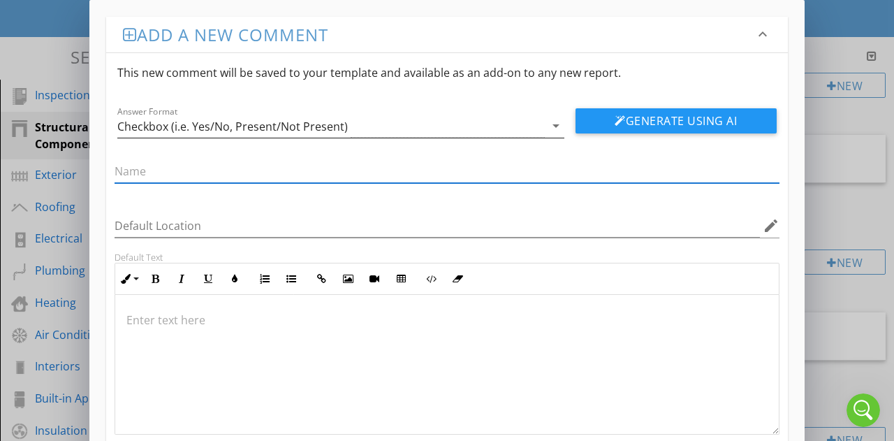
click at [391, 129] on div "Checkbox (i.e. Yes/No, Present/Not Present)" at bounding box center [331, 126] width 428 height 23
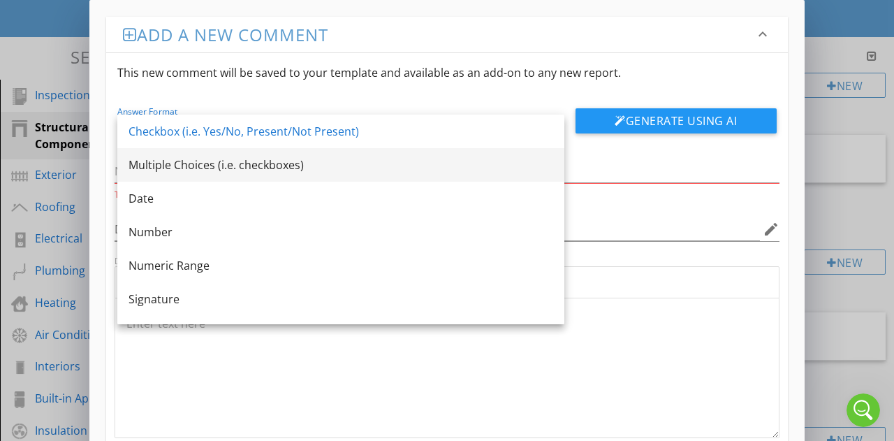
click at [305, 174] on div "Multiple Choices (i.e. checkboxes)" at bounding box center [341, 165] width 425 height 34
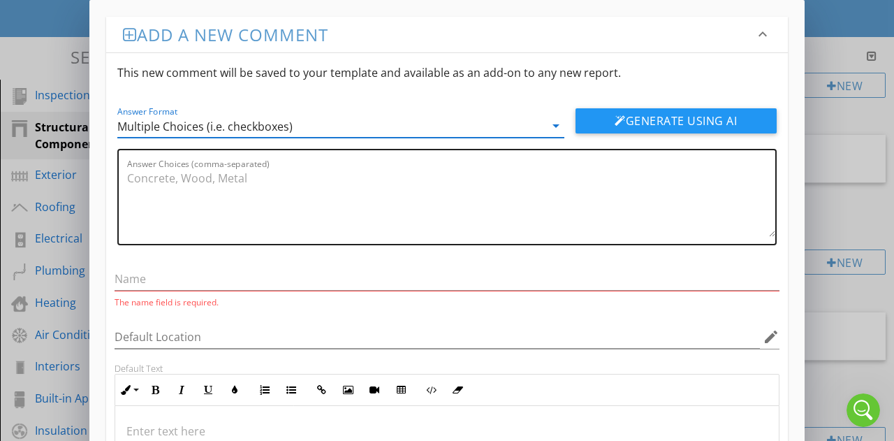
click at [321, 203] on textarea "Answer Choices (comma-separated)" at bounding box center [451, 202] width 648 height 70
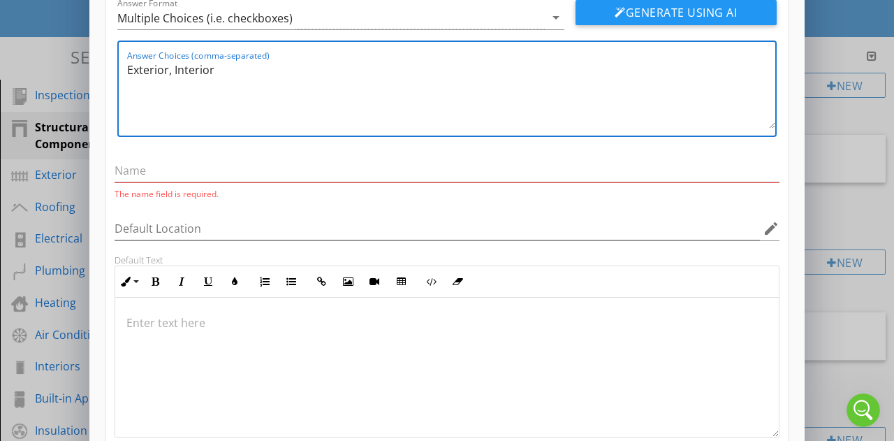
scroll to position [109, 0]
type textarea "Exterior, Interior"
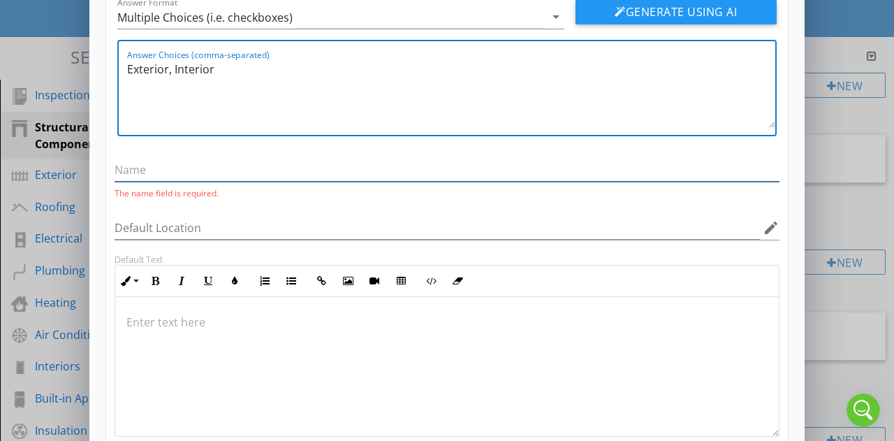
click at [245, 175] on input "text" at bounding box center [447, 170] width 665 height 23
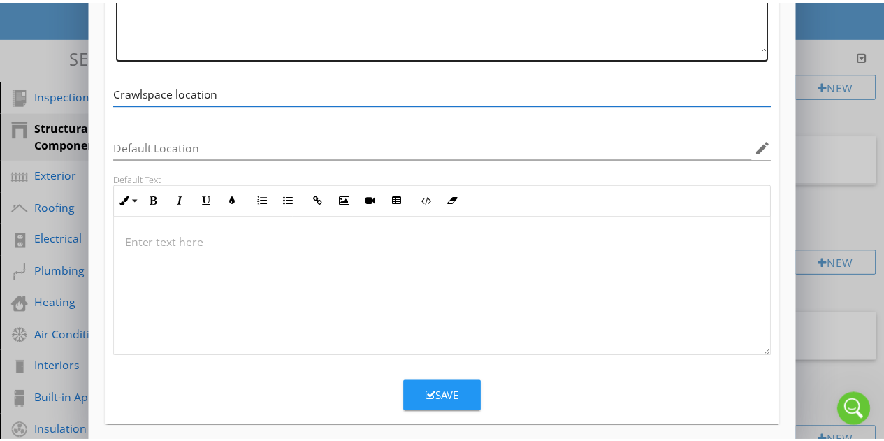
scroll to position [194, 0]
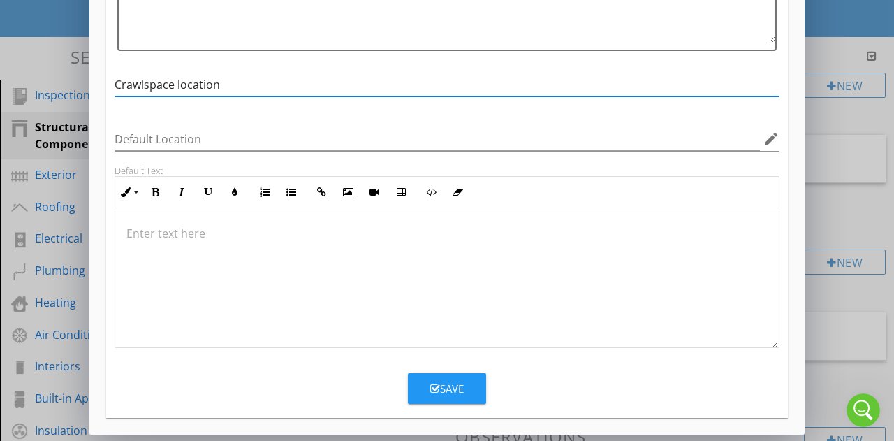
type input "Crawlspace location"
click at [467, 376] on button "Save" at bounding box center [447, 388] width 78 height 31
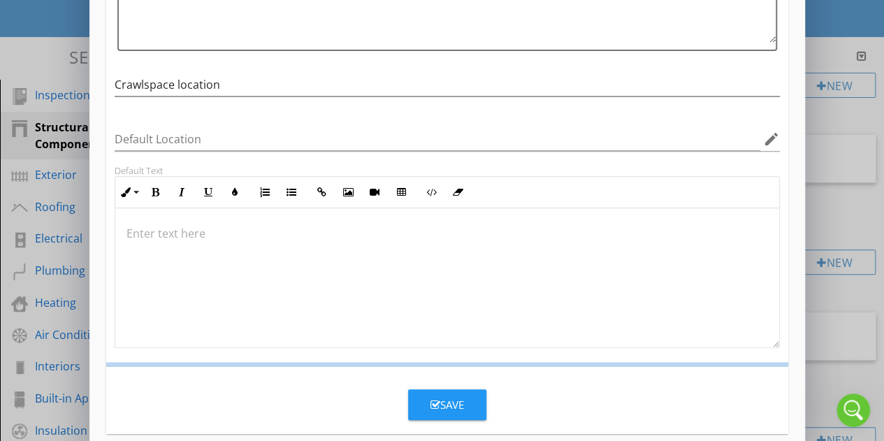
scroll to position [127, 0]
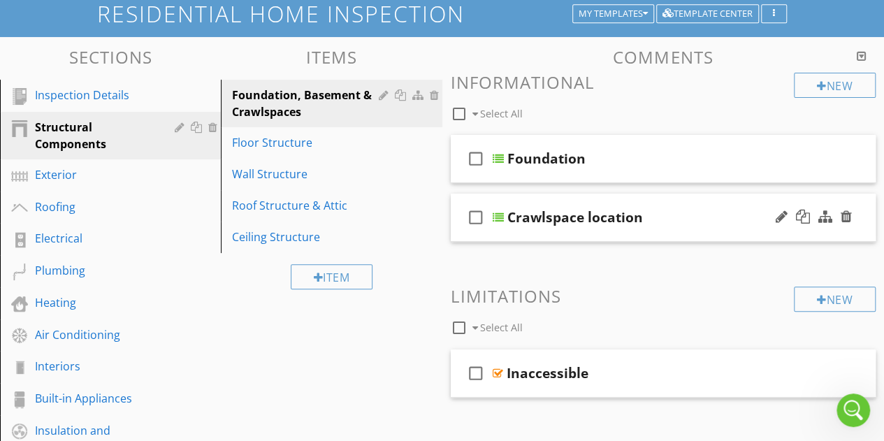
click at [704, 228] on div "check_box_outline_blank Crawlspace location" at bounding box center [664, 218] width 426 height 48
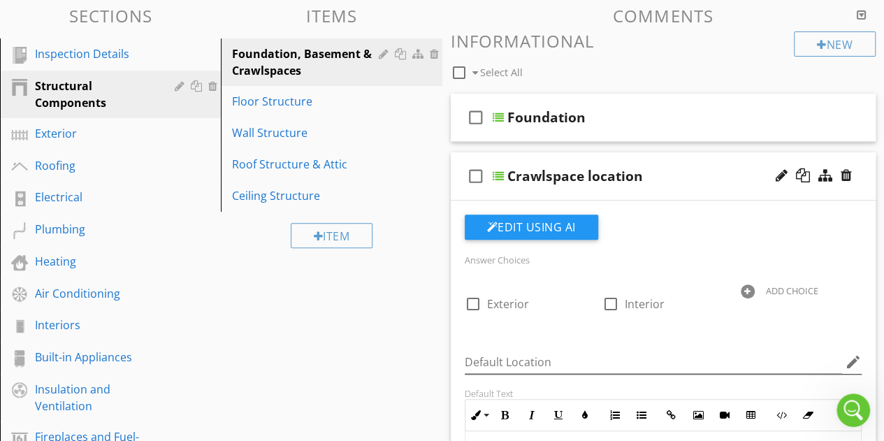
scroll to position [133, 0]
click at [676, 111] on div "Foundation" at bounding box center [656, 116] width 298 height 17
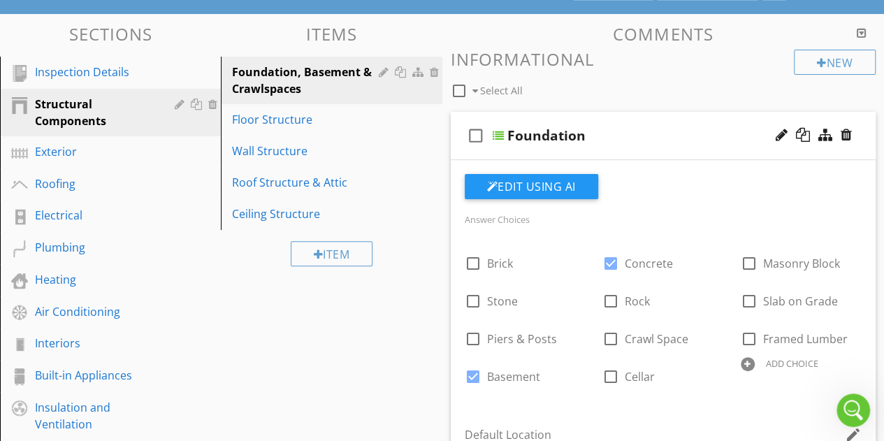
scroll to position [114, 0]
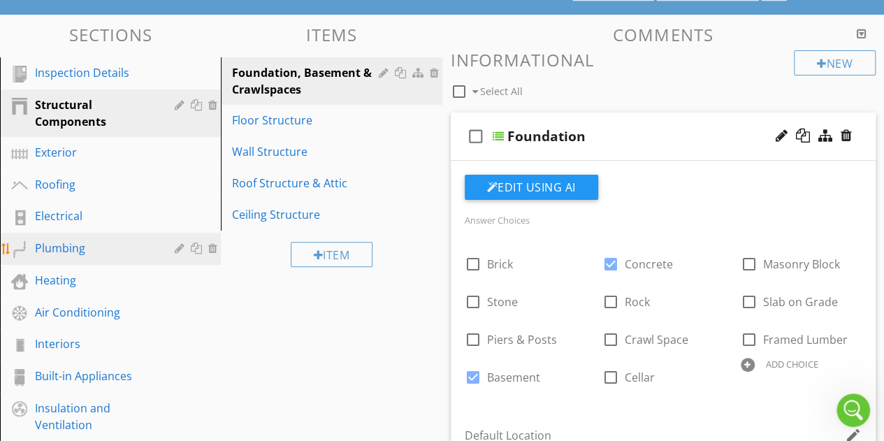
click at [54, 256] on div "Plumbing" at bounding box center [94, 248] width 119 height 17
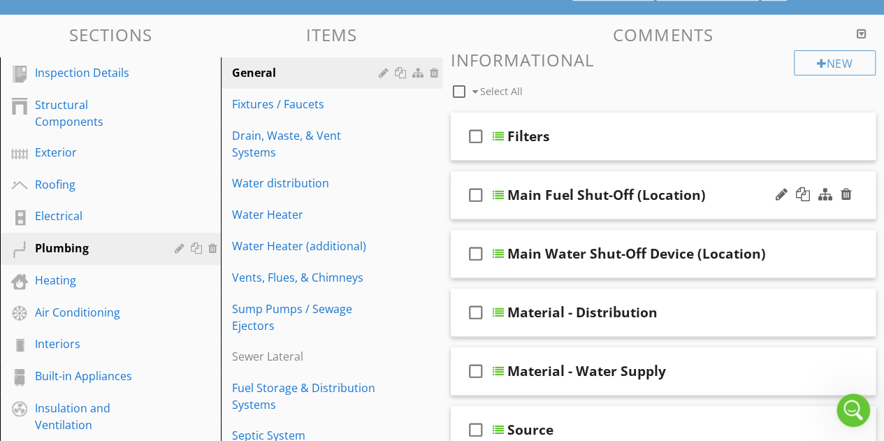
click at [609, 203] on div "check_box_outline_blank Main Fuel Shut-Off (Location)" at bounding box center [664, 195] width 426 height 48
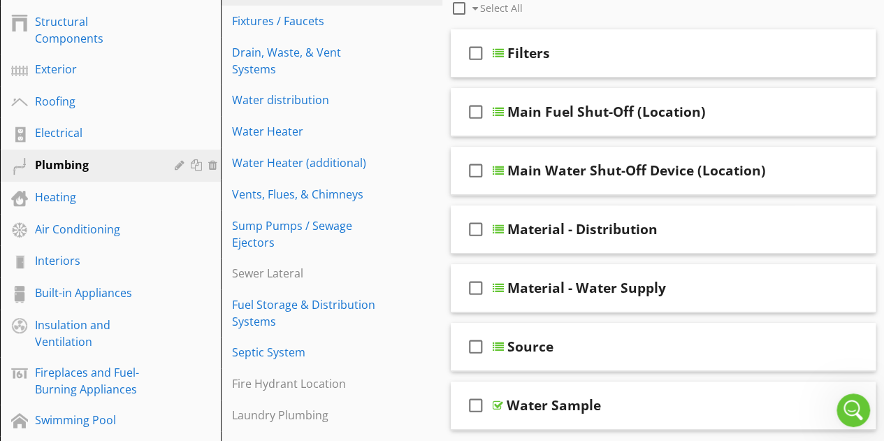
scroll to position [196, 0]
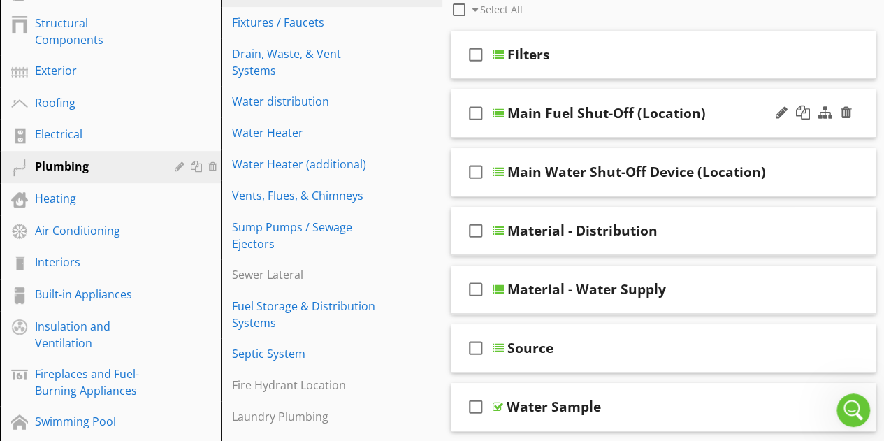
click at [657, 124] on div "check_box_outline_blank Main Fuel Shut-Off (Location)" at bounding box center [664, 113] width 426 height 48
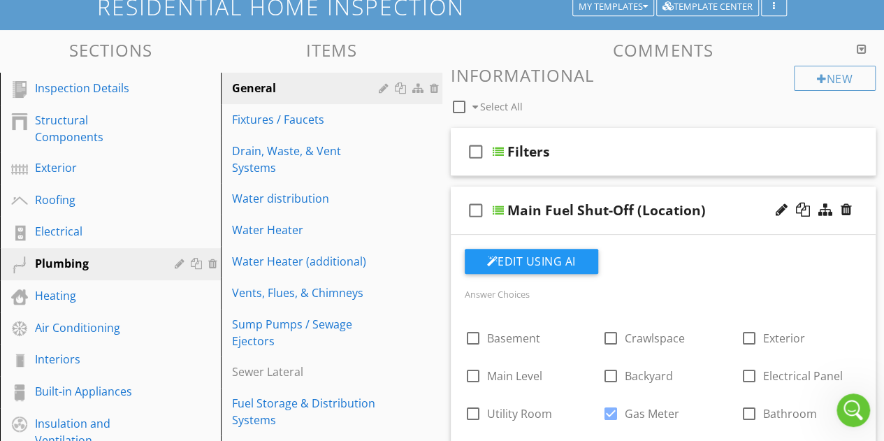
scroll to position [28, 0]
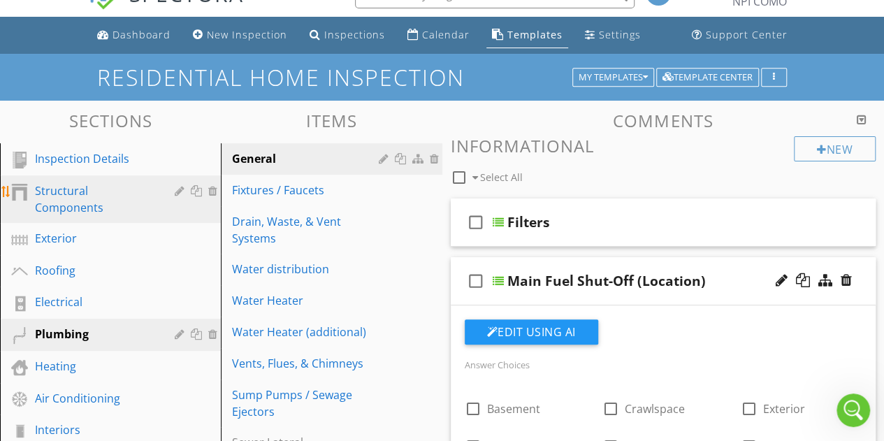
click at [91, 205] on div "Structural Components" at bounding box center [94, 199] width 119 height 34
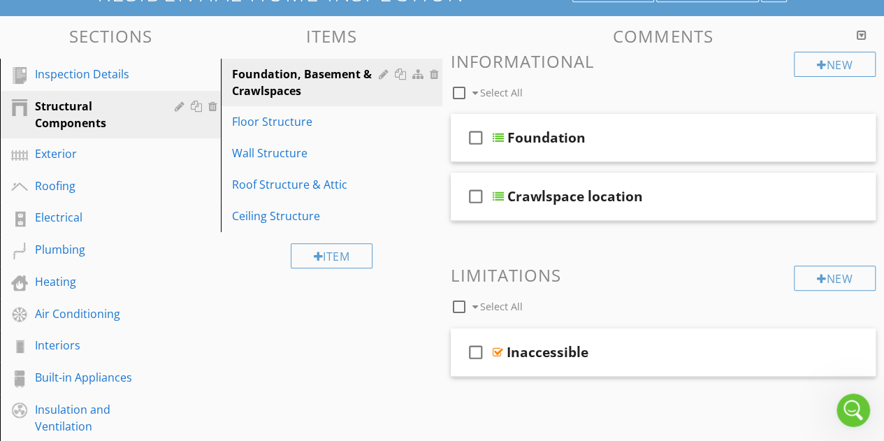
scroll to position [113, 0]
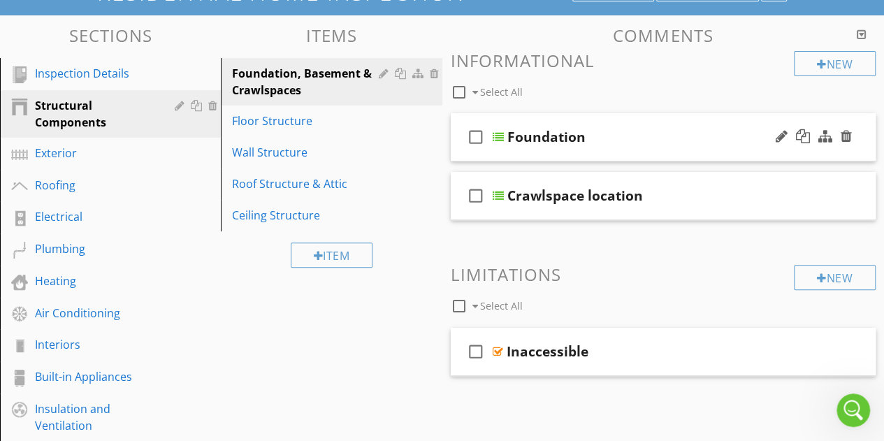
click at [640, 159] on div "check_box_outline_blank Foundation" at bounding box center [664, 137] width 426 height 48
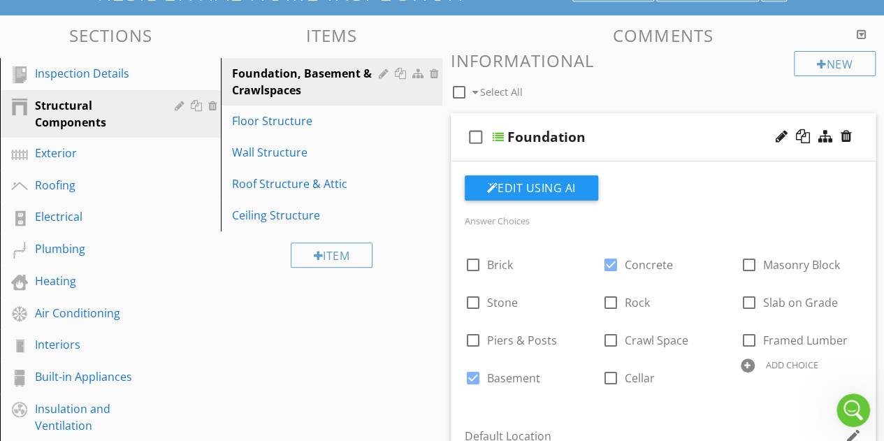
click at [640, 159] on div "check_box_outline_blank Foundation" at bounding box center [664, 137] width 426 height 48
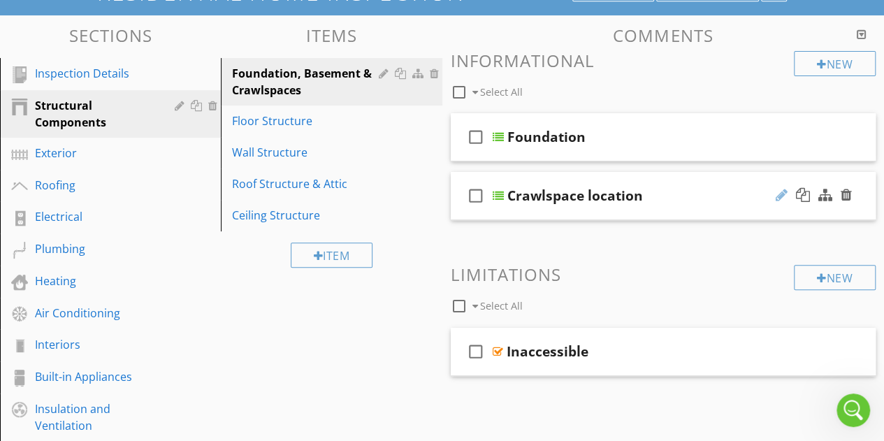
click at [780, 199] on div at bounding box center [782, 195] width 12 height 14
click at [539, 202] on input "Crawlspace location" at bounding box center [656, 197] width 298 height 23
type input "Crawl space location"
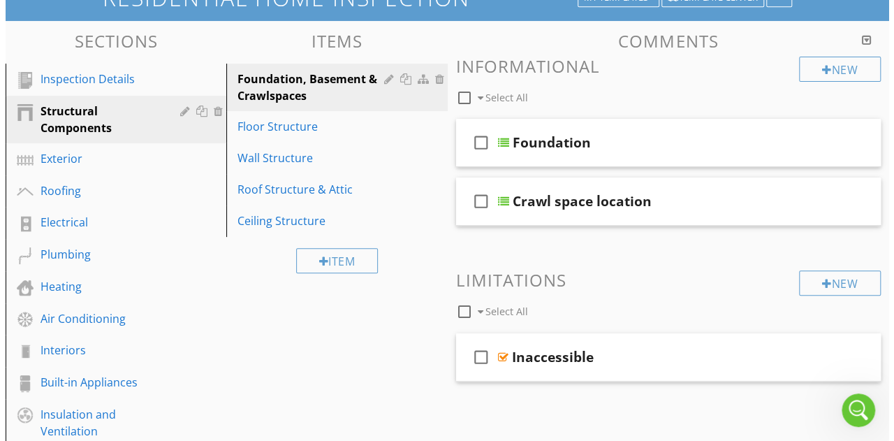
scroll to position [101, 0]
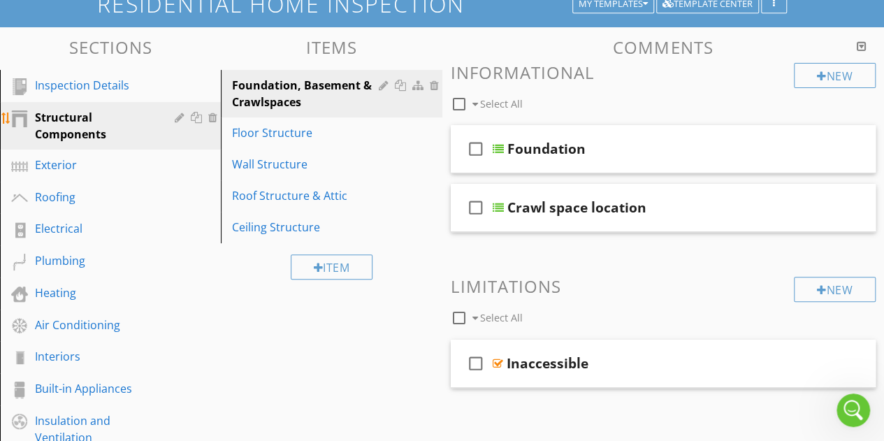
click at [180, 115] on div at bounding box center [181, 117] width 13 height 11
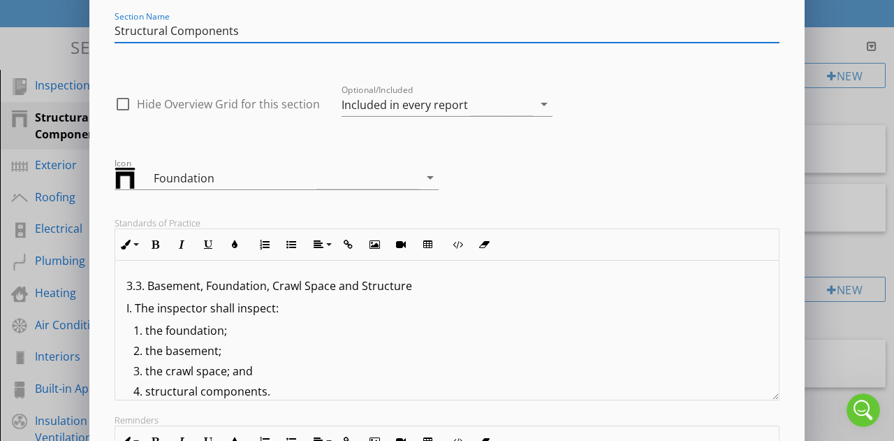
scroll to position [0, 0]
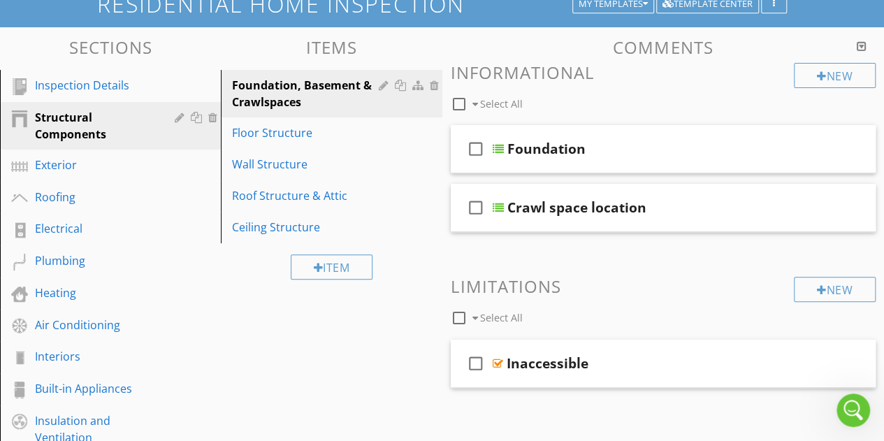
click at [824, 163] on div "Edit Section Section Name Structural Components check_box_outline_blank Hide Ov…" at bounding box center [442, 286] width 884 height 572
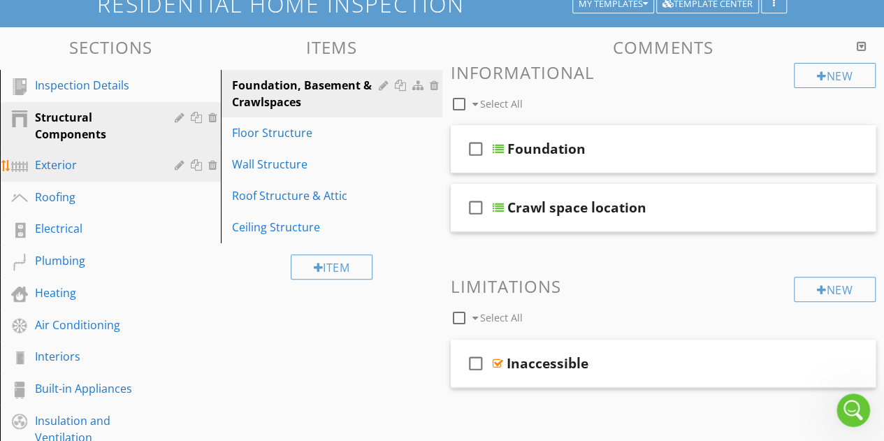
click at [108, 168] on div "Exterior" at bounding box center [94, 165] width 119 height 17
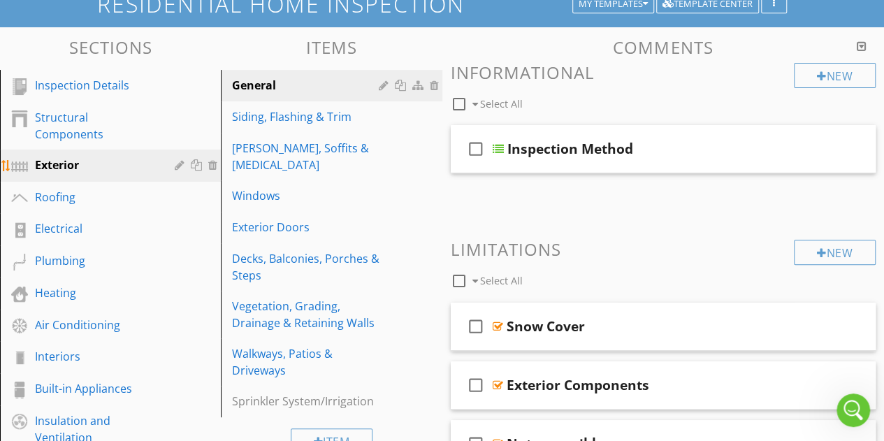
click at [177, 163] on div at bounding box center [181, 164] width 13 height 11
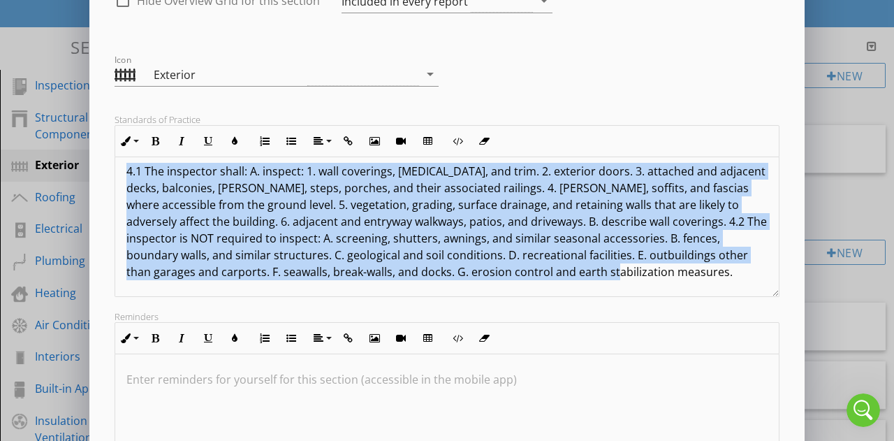
scroll to position [3, 0]
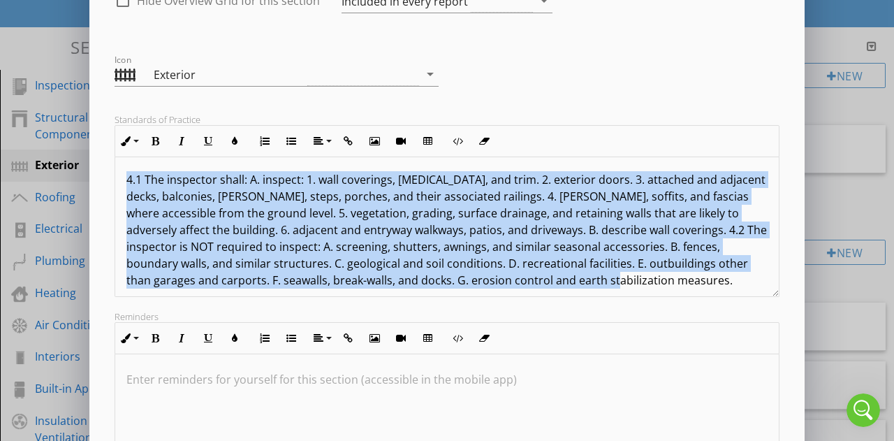
drag, startPoint x: 591, startPoint y: 280, endPoint x: 99, endPoint y: 164, distance: 506.1
click at [99, 164] on div "Edit Section Section Name Exterior check_box_outline_blank Hide Overview Grid f…" at bounding box center [446, 215] width 715 height 732
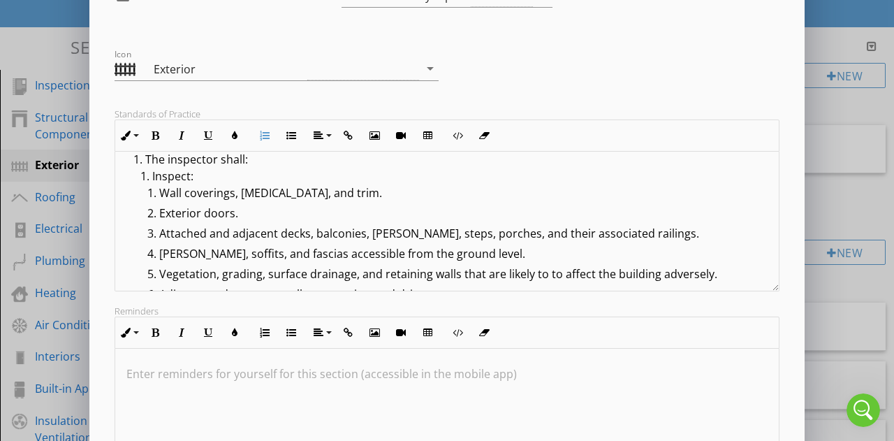
scroll to position [0, 0]
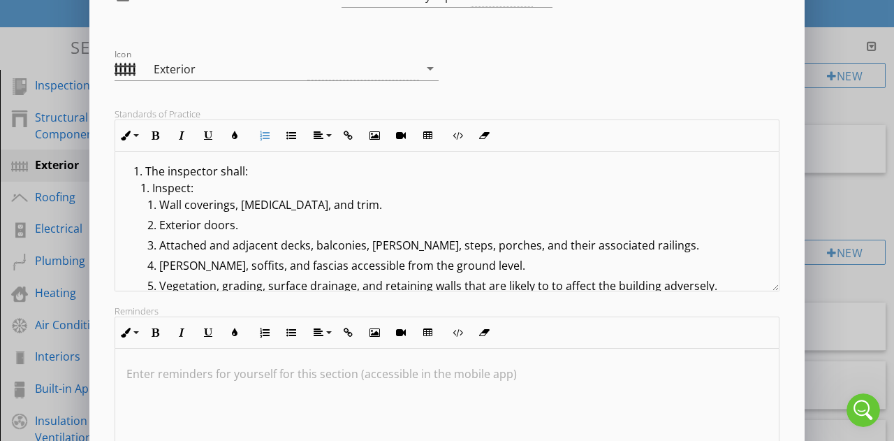
click at [338, 173] on li "The inspector shall: Inspect: Wall coverings, flashing, and trim. Exterior door…" at bounding box center [450, 254] width 634 height 182
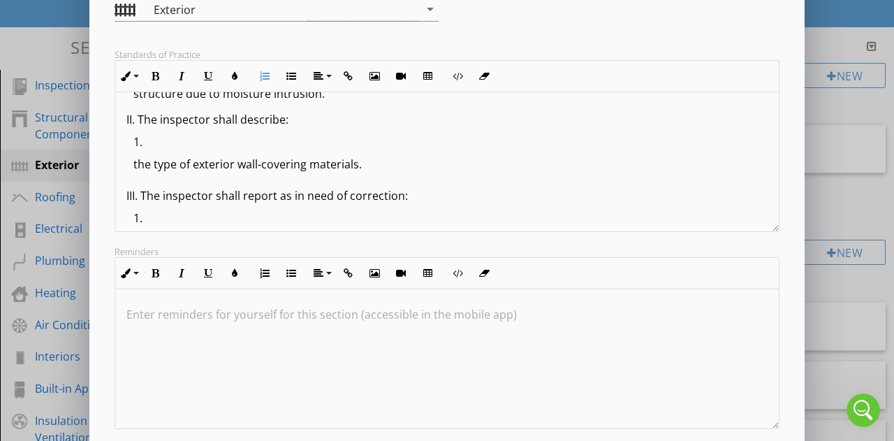
scroll to position [268, 0]
click at [127, 160] on ol "the type of exterior wall-covering materials." at bounding box center [446, 157] width 641 height 48
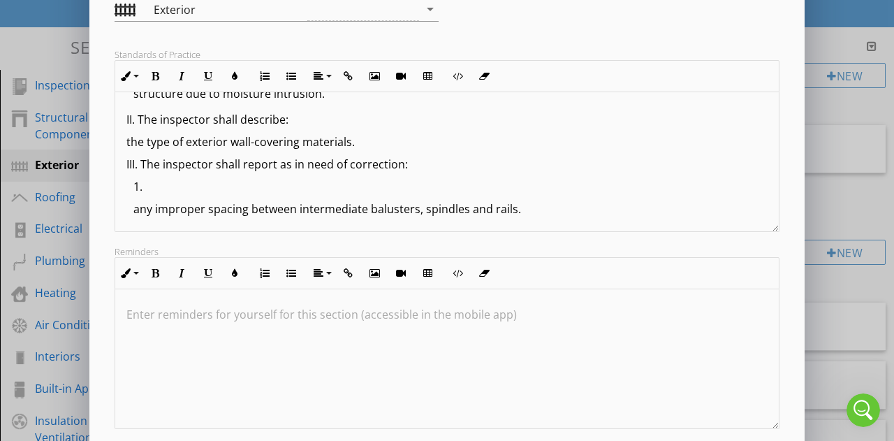
click at [124, 144] on div "3.2. Exterior I. The inspector shall inspect: the exterior wall-covering materi…" at bounding box center [447, 207] width 664 height 765
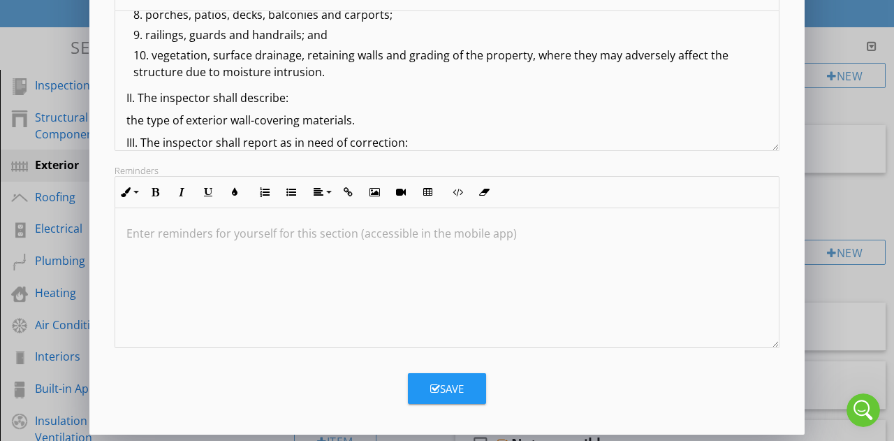
scroll to position [245, 0]
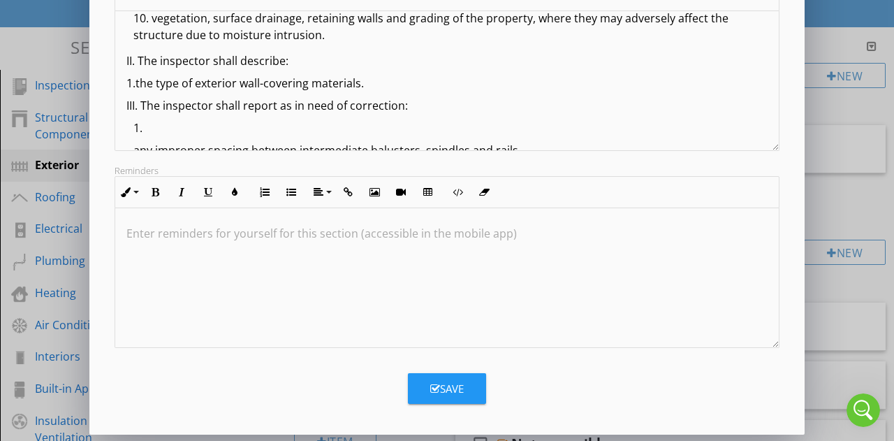
click at [378, 77] on p "1.the type of exterior wall-covering materials." at bounding box center [446, 83] width 641 height 17
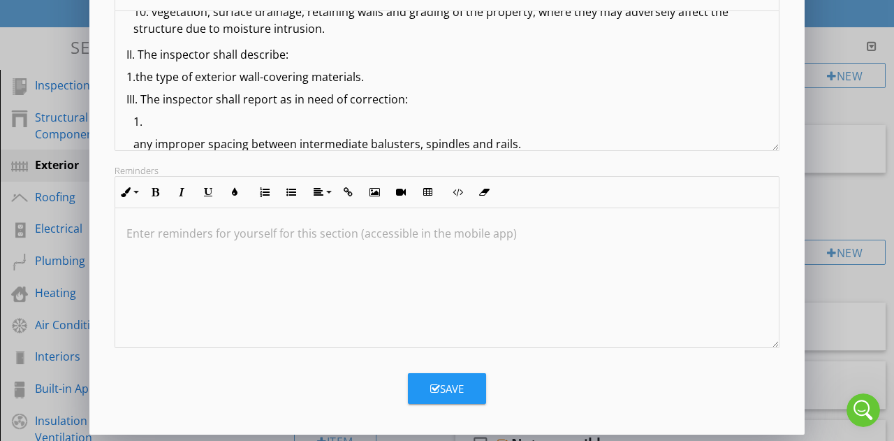
scroll to position [253, 0]
click at [140, 72] on p "1.the type of exterior wall-covering materials." at bounding box center [446, 75] width 641 height 17
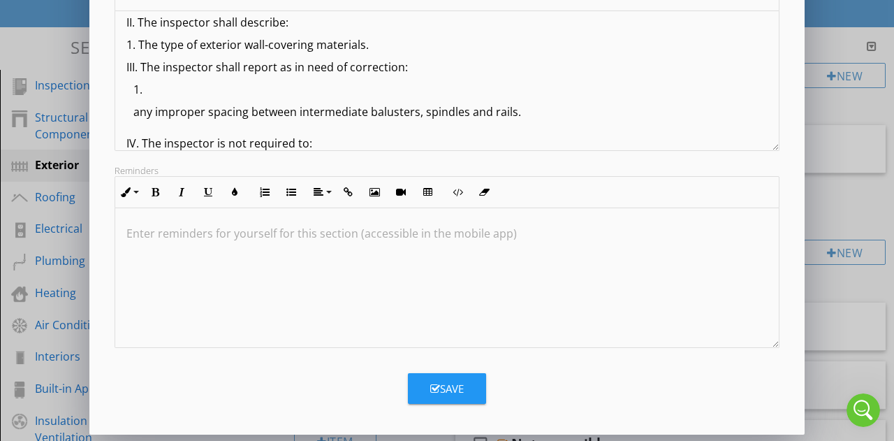
click at [133, 114] on p "any improper spacing between intermediate balusters, spindles and rails." at bounding box center [450, 111] width 634 height 17
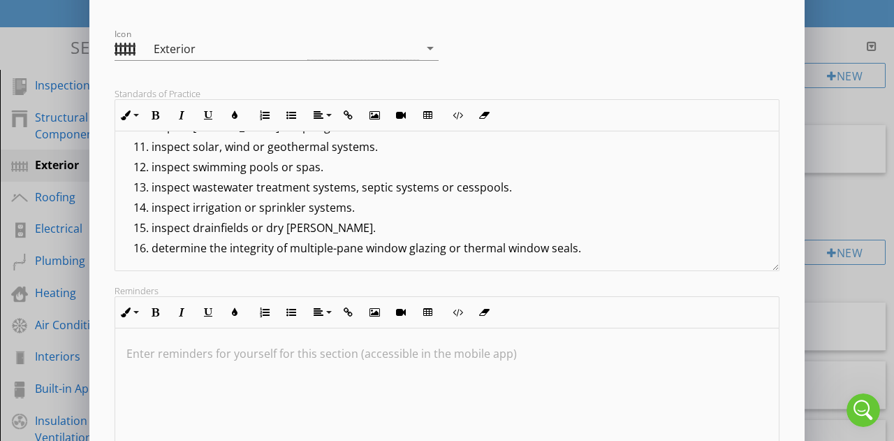
scroll to position [297, 0]
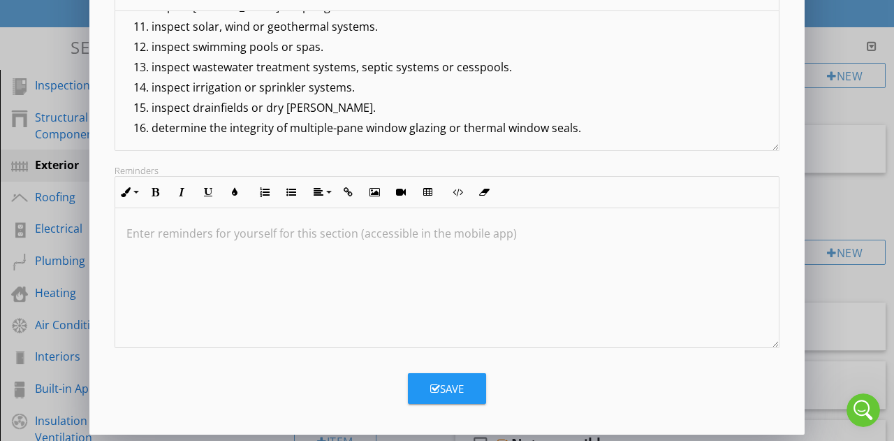
click at [456, 373] on button "Save" at bounding box center [447, 388] width 78 height 31
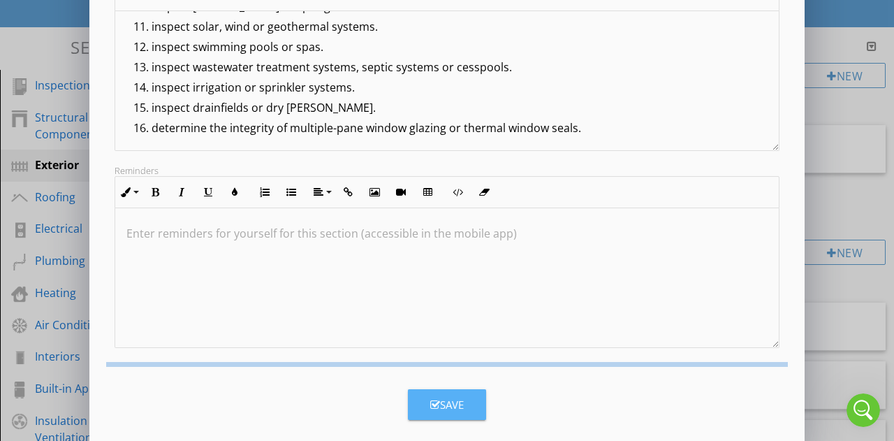
scroll to position [147, 0]
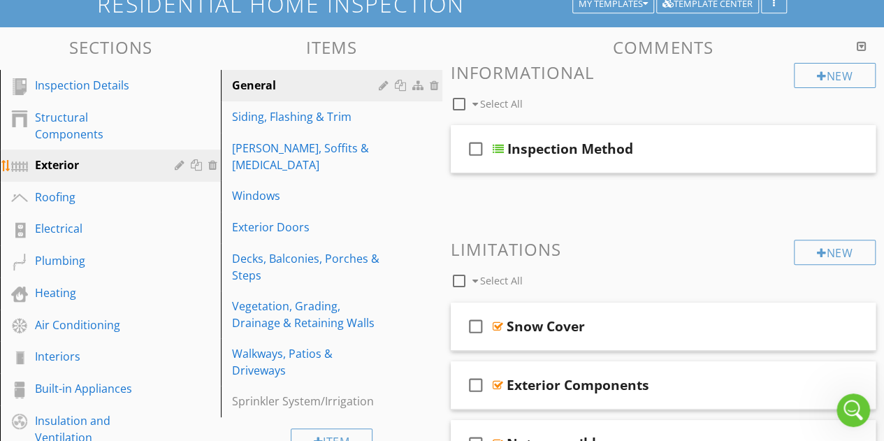
click at [181, 166] on div at bounding box center [181, 164] width 13 height 11
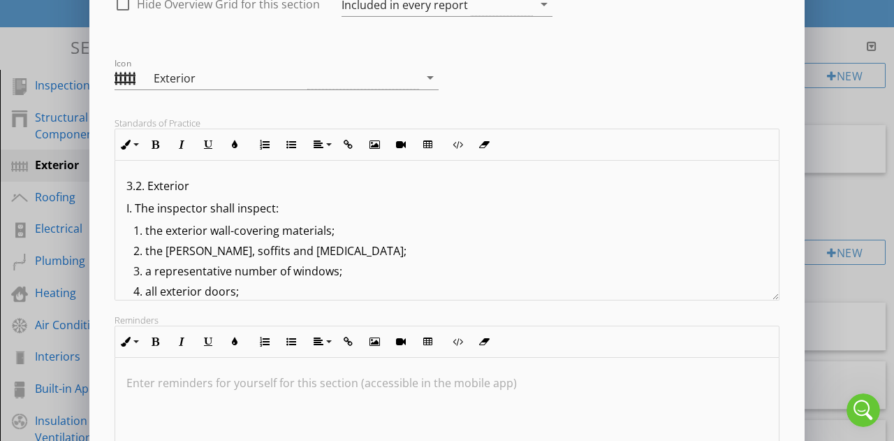
scroll to position [297, 0]
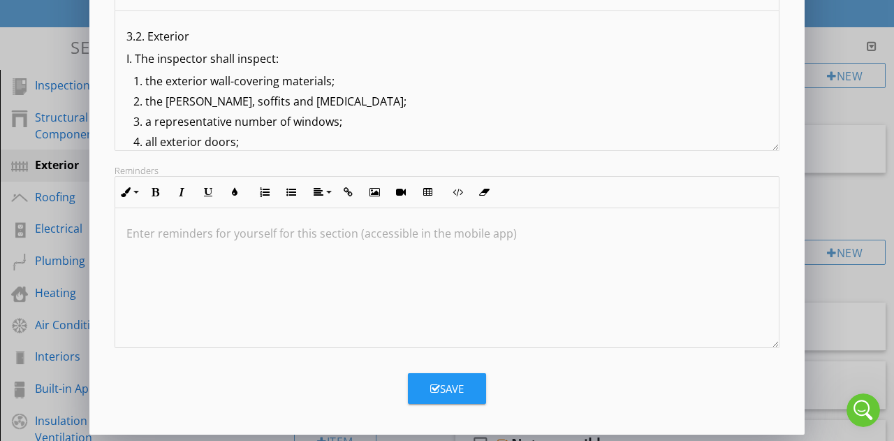
click at [463, 370] on div "Save" at bounding box center [447, 383] width 682 height 42
click at [468, 379] on button "Save" at bounding box center [447, 388] width 78 height 31
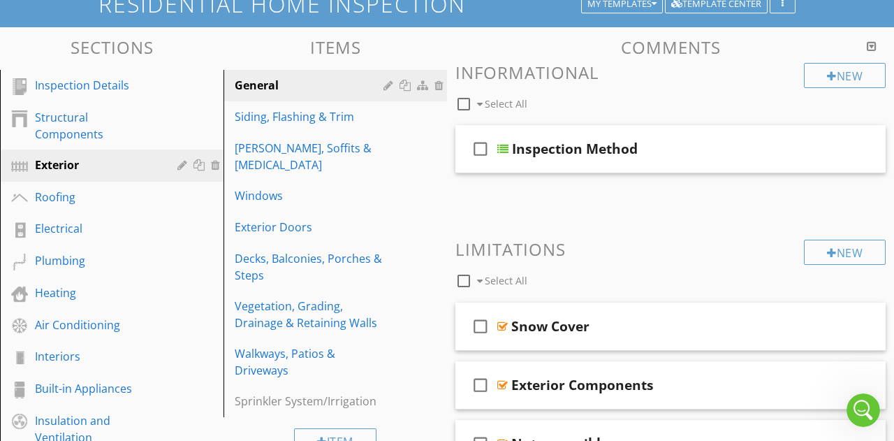
scroll to position [147, 0]
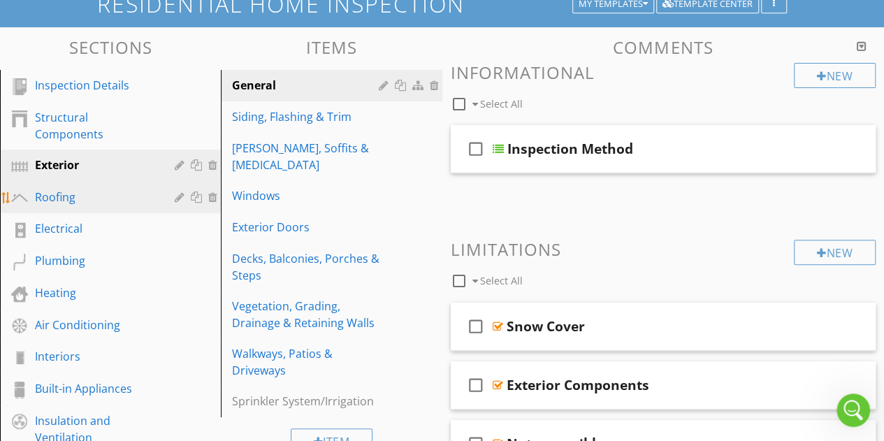
click at [116, 189] on div "Roofing" at bounding box center [94, 197] width 119 height 17
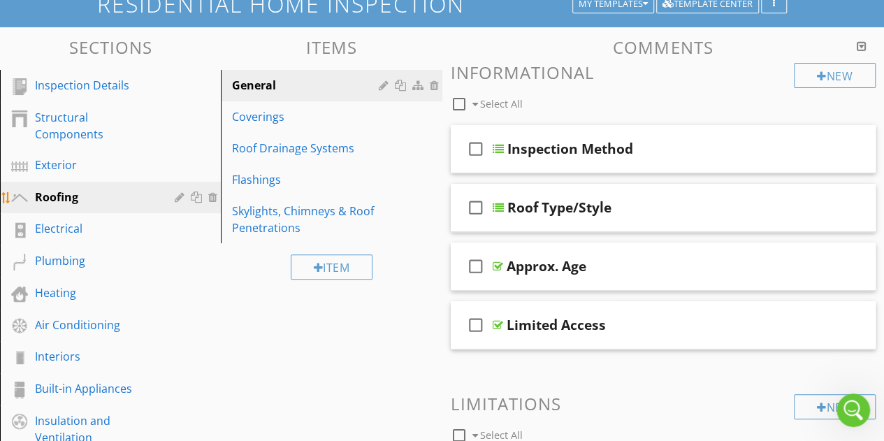
click at [178, 196] on div at bounding box center [181, 196] width 13 height 11
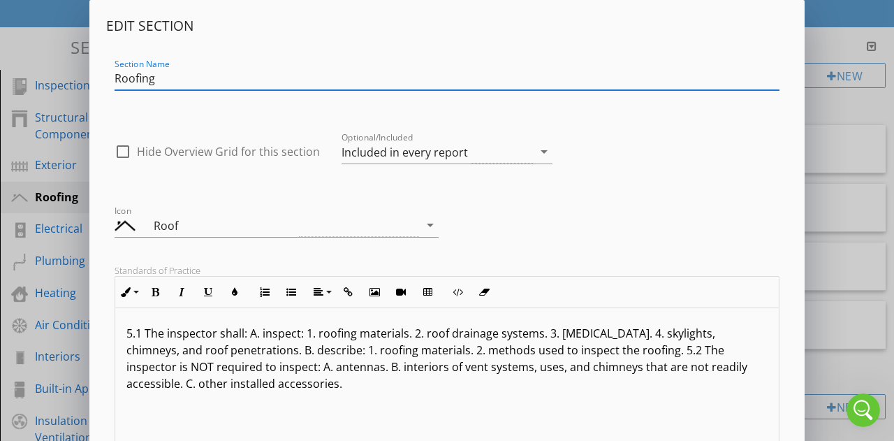
click at [288, 367] on p "5.1 The inspector shall: A. inspect: 1. roofing materials. 2. roof drainage sys…" at bounding box center [446, 358] width 641 height 67
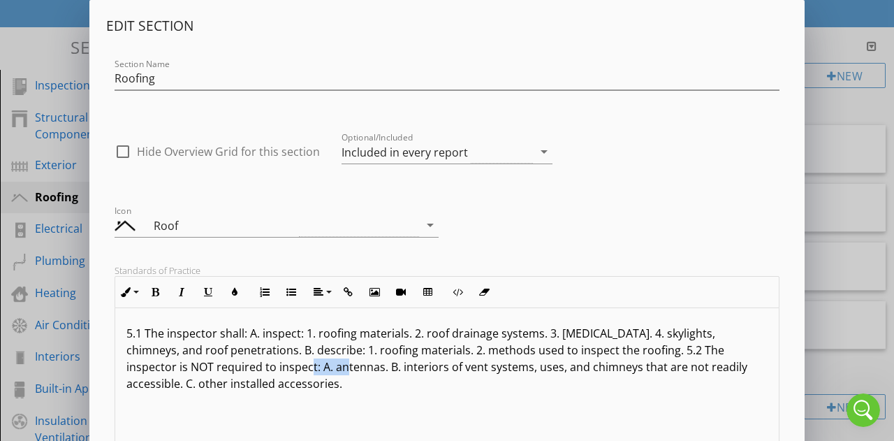
click at [288, 367] on p "5.1 The inspector shall: A. inspect: 1. roofing materials. 2. roof drainage sys…" at bounding box center [446, 358] width 641 height 67
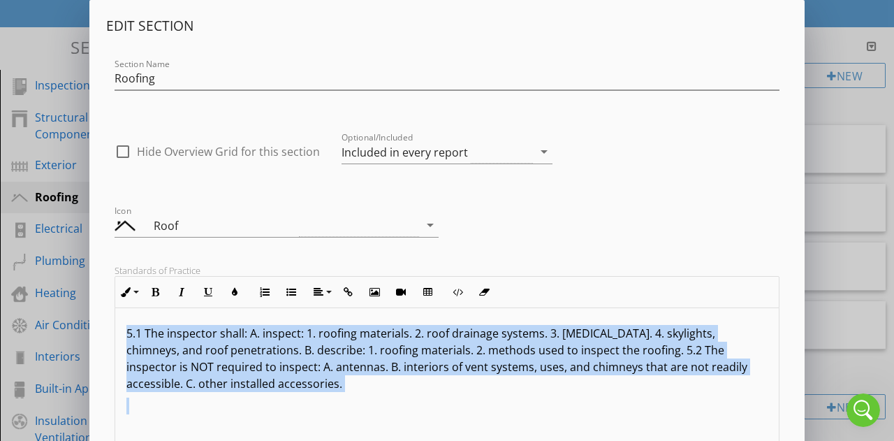
click at [288, 367] on p "5.1 The inspector shall: A. inspect: 1. roofing materials. 2. roof drainage sys…" at bounding box center [446, 358] width 641 height 67
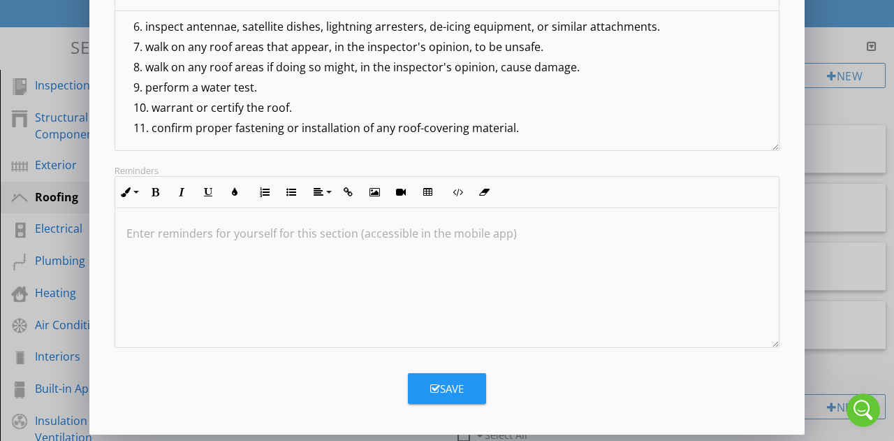
scroll to position [296, 0]
click at [444, 382] on div "Save" at bounding box center [447, 389] width 34 height 16
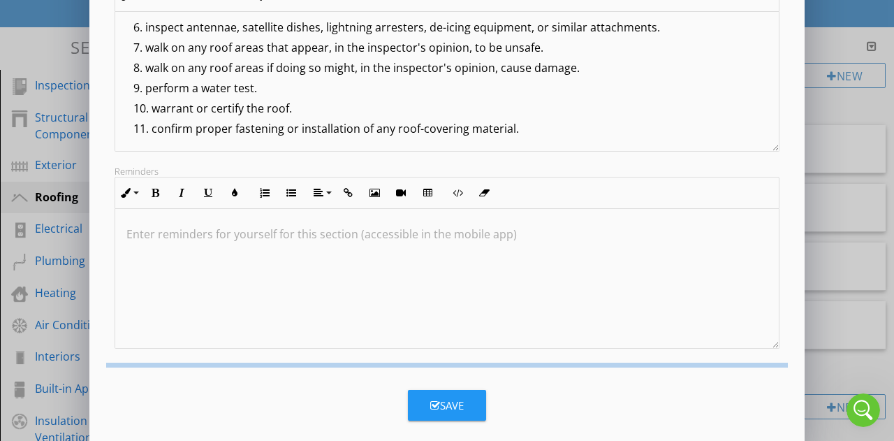
scroll to position [147, 0]
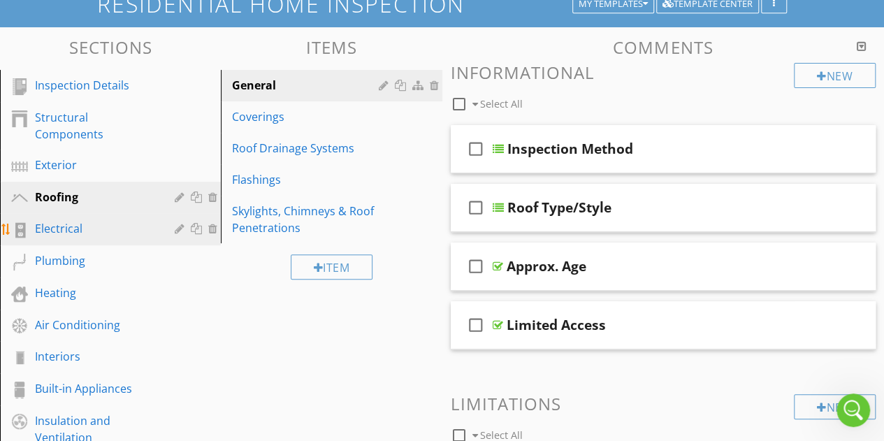
click at [120, 226] on div "Electrical" at bounding box center [94, 228] width 119 height 17
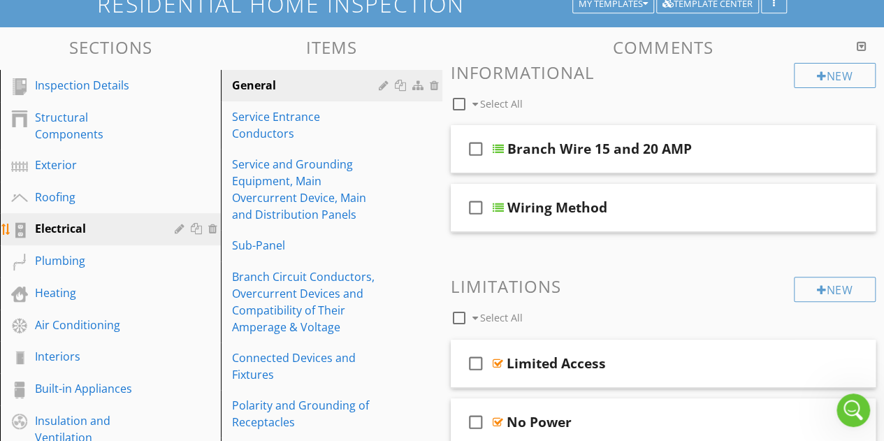
click at [180, 226] on div at bounding box center [181, 228] width 13 height 11
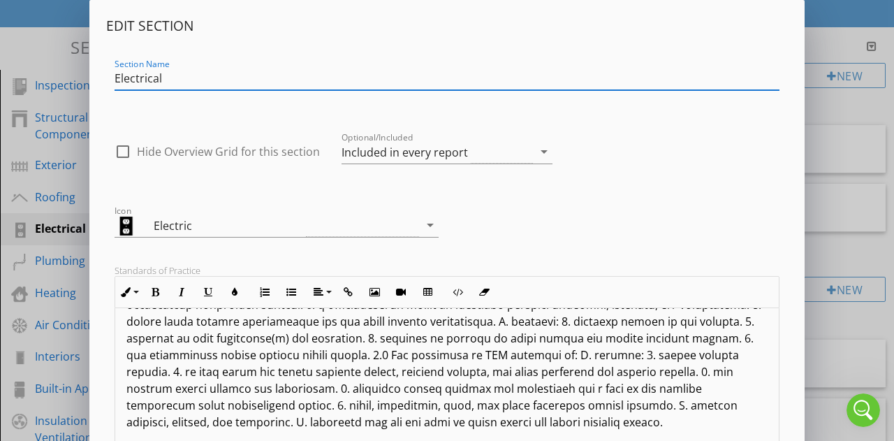
scroll to position [75, 0]
click at [292, 357] on p at bounding box center [446, 347] width 641 height 168
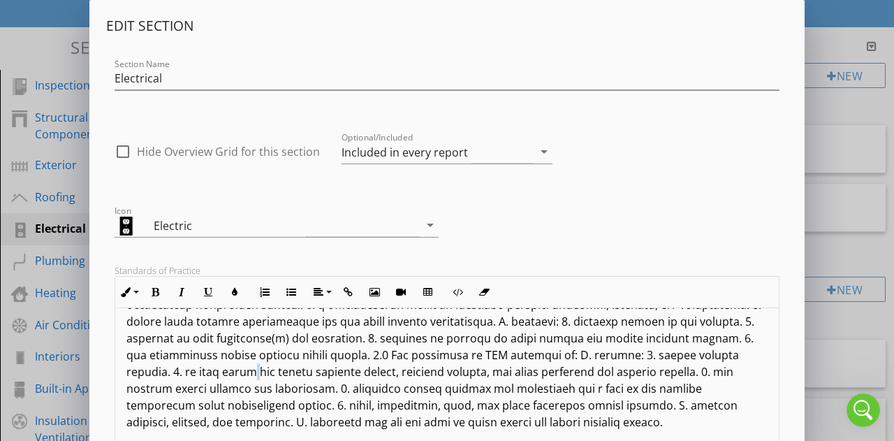
click at [292, 357] on p at bounding box center [446, 347] width 641 height 168
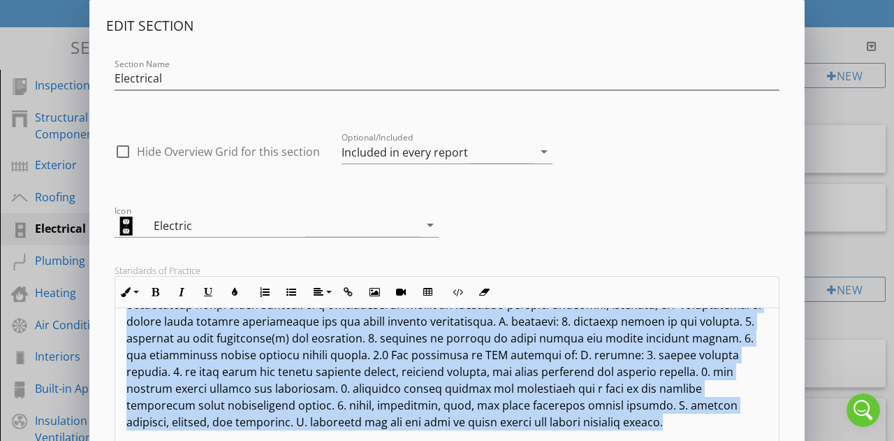
click at [292, 357] on p at bounding box center [446, 347] width 641 height 168
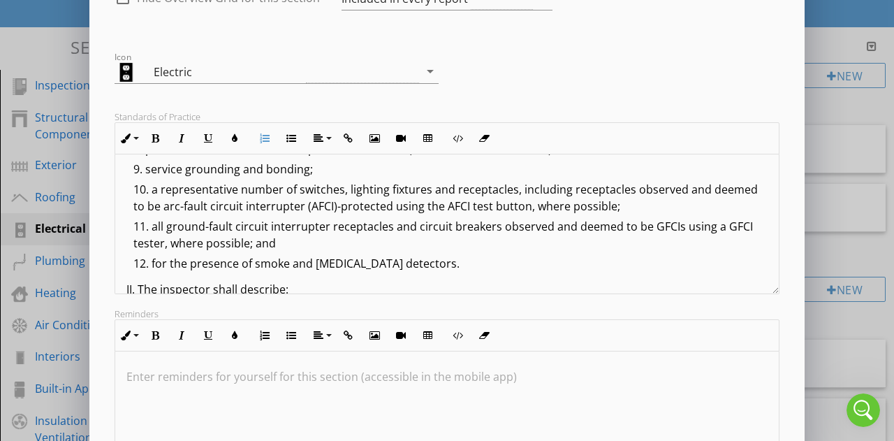
scroll to position [196, 0]
click at [419, 243] on li "all ground-fault circuit interrupter receptacles and circuit breakers observed …" at bounding box center [450, 235] width 634 height 37
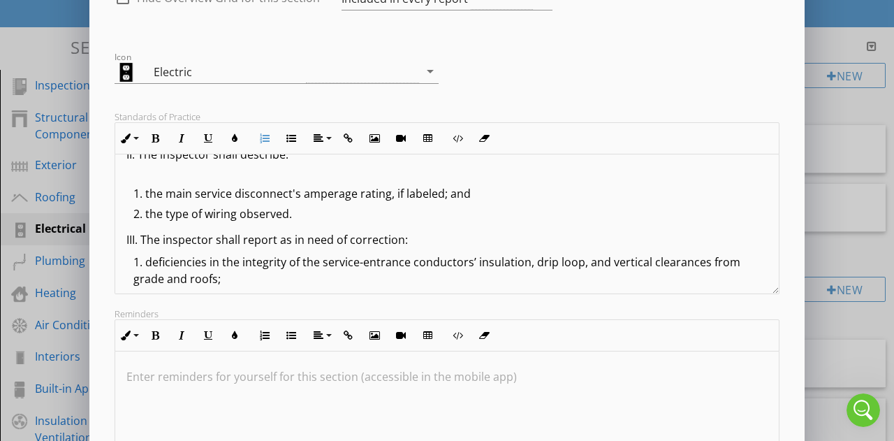
scroll to position [329, 0]
click at [393, 228] on div "I. The inspector shall inspect: the service drop; the overhead service conducto…" at bounding box center [447, 315] width 664 height 981
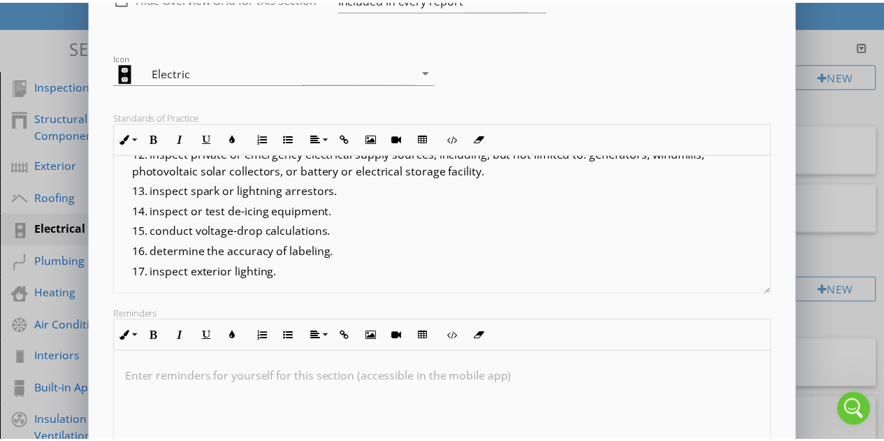
scroll to position [297, 0]
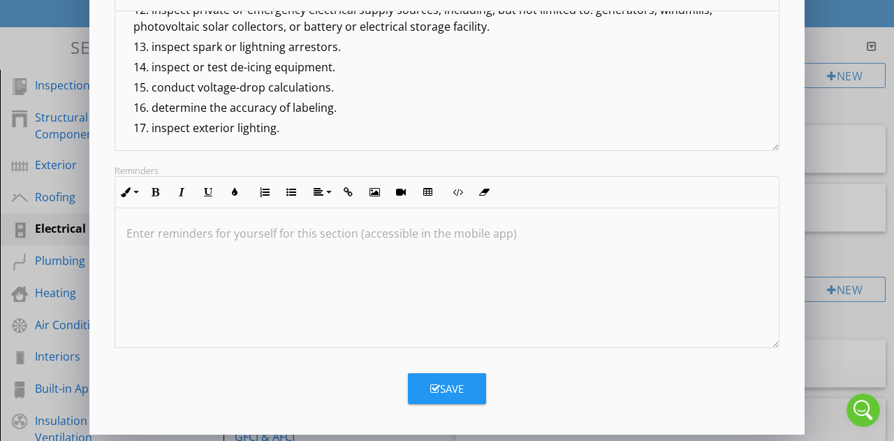
click at [461, 391] on div "Save" at bounding box center [447, 389] width 34 height 16
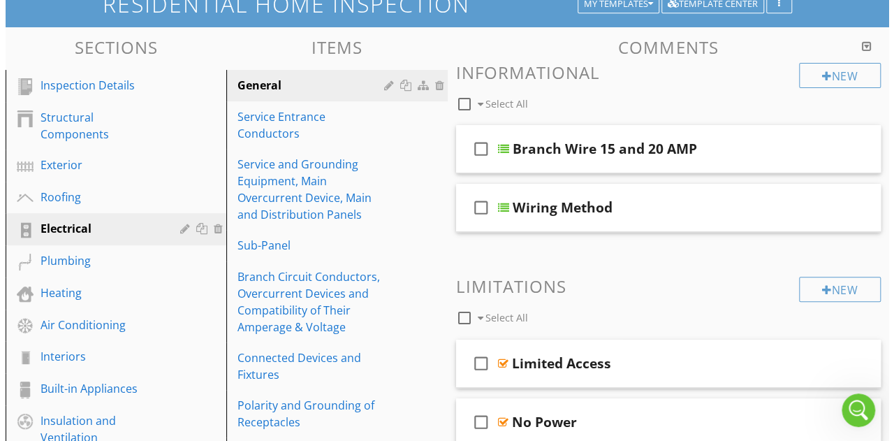
scroll to position [147, 0]
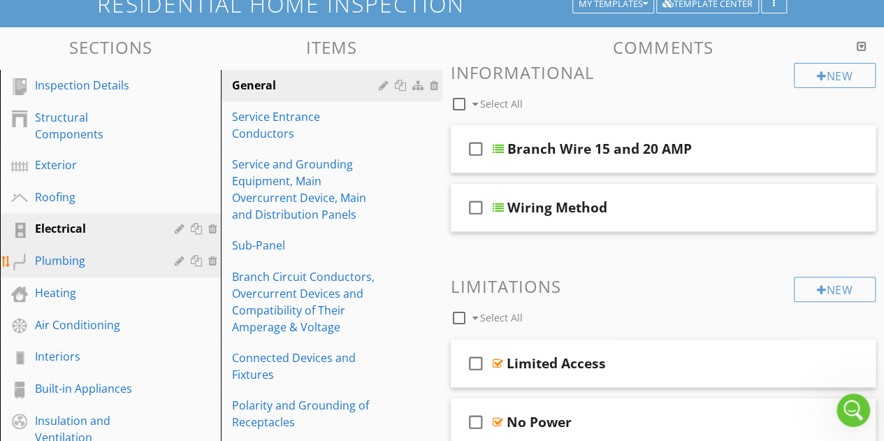
click at [64, 261] on div "Plumbing" at bounding box center [94, 260] width 119 height 17
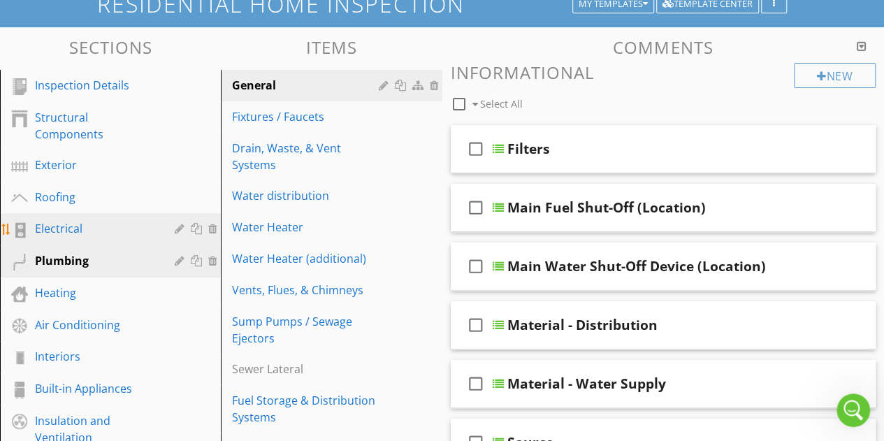
click at [70, 230] on div "Electrical" at bounding box center [94, 228] width 119 height 17
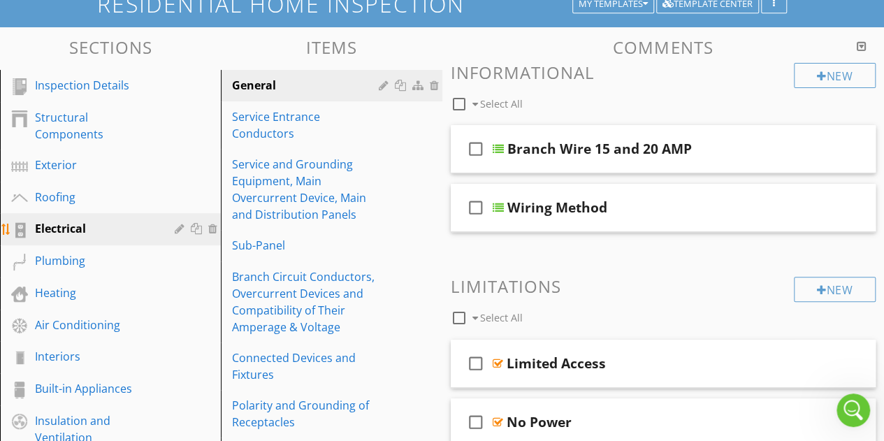
click at [178, 230] on div at bounding box center [181, 228] width 13 height 11
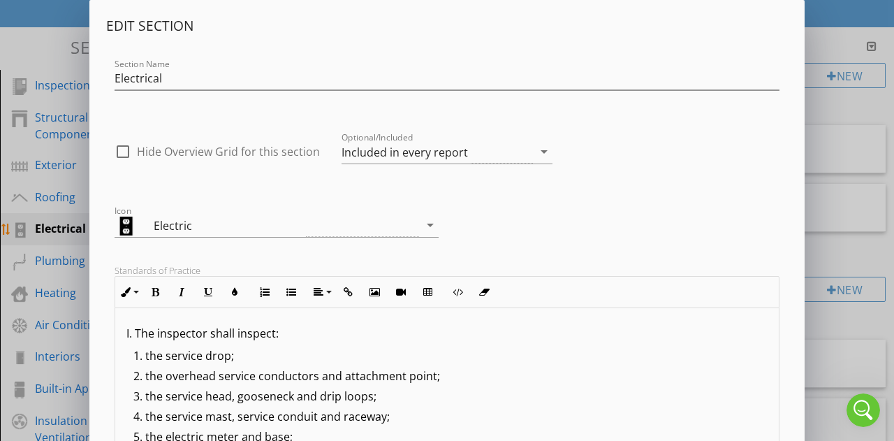
click at [178, 230] on div "Electric" at bounding box center [230, 225] width 152 height 17
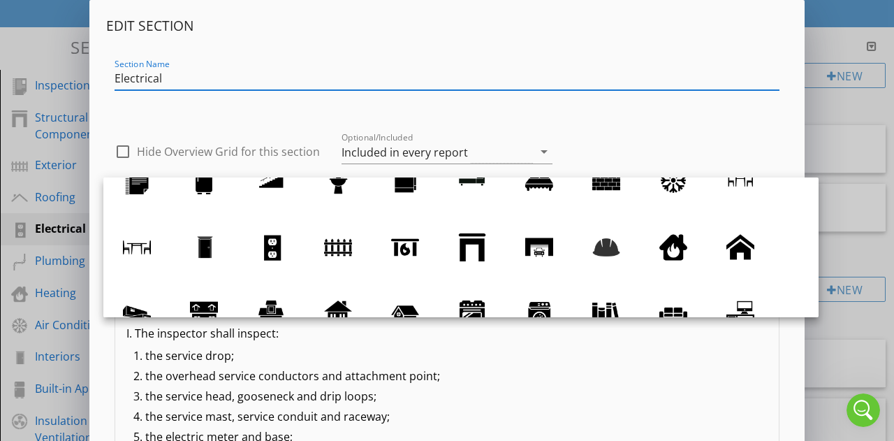
click at [530, 90] on div "Section Name Electrical" at bounding box center [447, 78] width 665 height 23
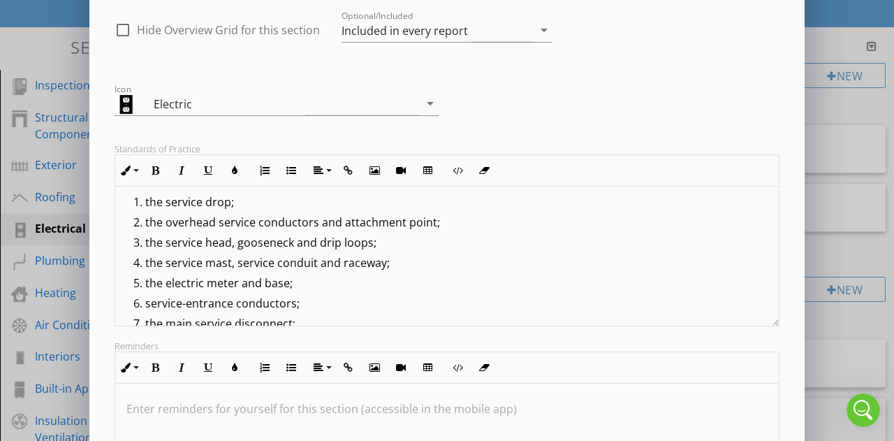
scroll to position [0, 0]
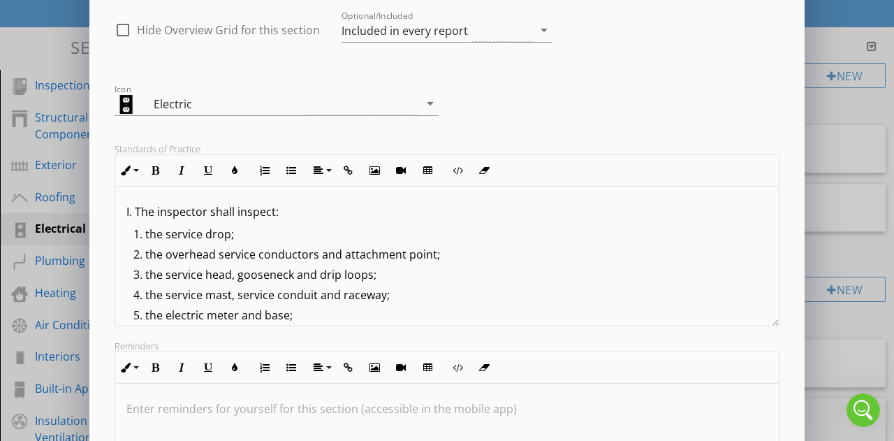
click at [833, 129] on div "Edit Section Section Name Electrical check_box_outline_blank Hide Overview Grid…" at bounding box center [447, 248] width 894 height 740
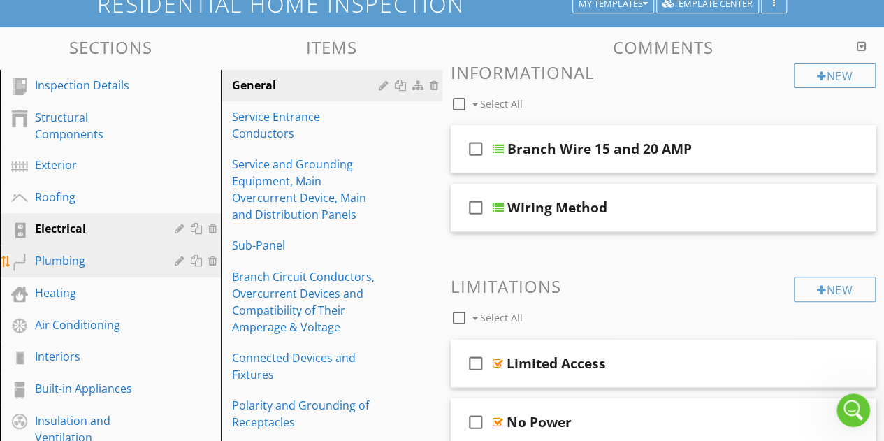
click at [74, 275] on link "Plumbing" at bounding box center [112, 261] width 217 height 32
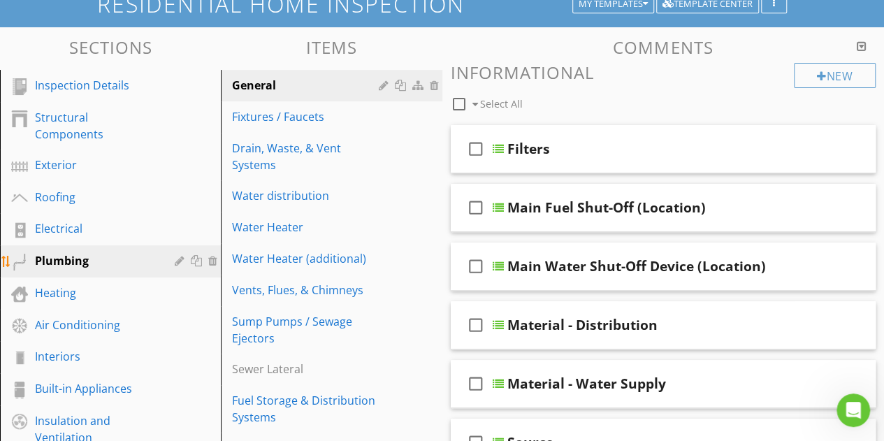
click at [179, 261] on div at bounding box center [181, 260] width 13 height 11
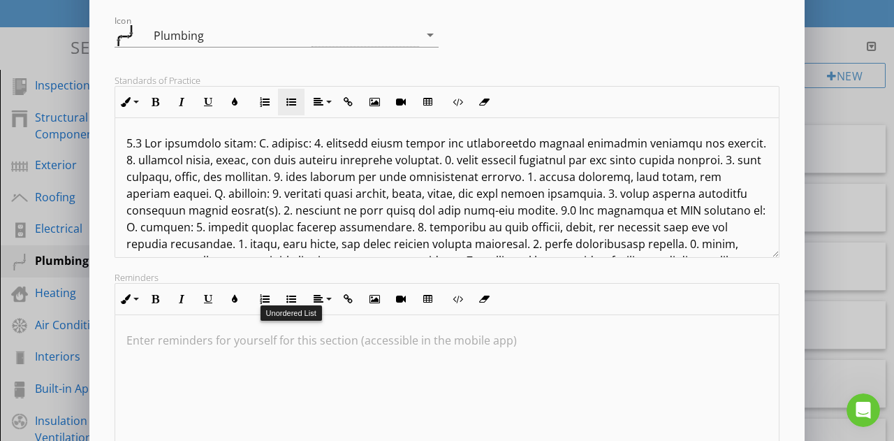
scroll to position [193, 0]
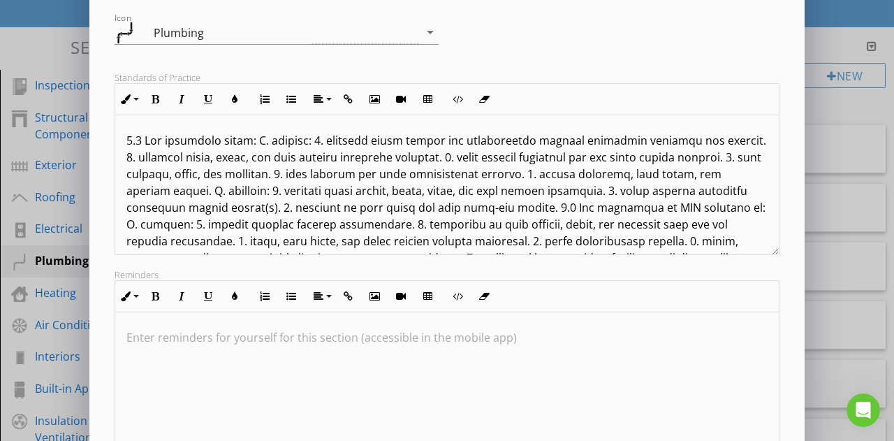
click at [352, 196] on p at bounding box center [446, 224] width 641 height 184
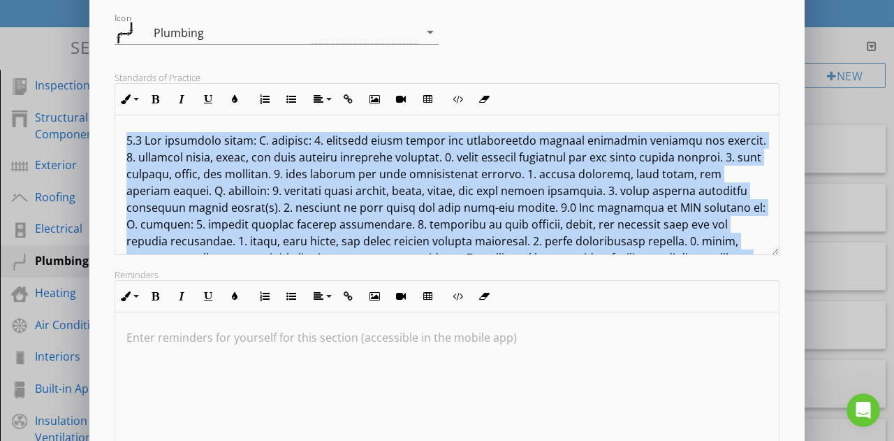
click at [352, 196] on p at bounding box center [446, 224] width 641 height 184
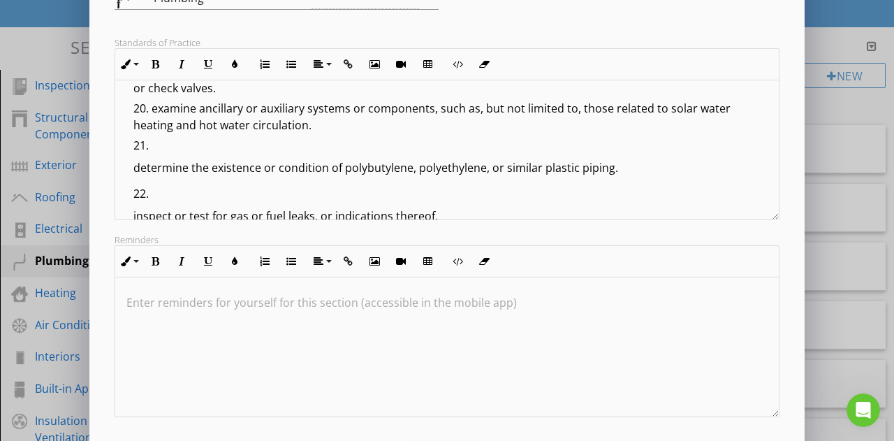
scroll to position [937, 0]
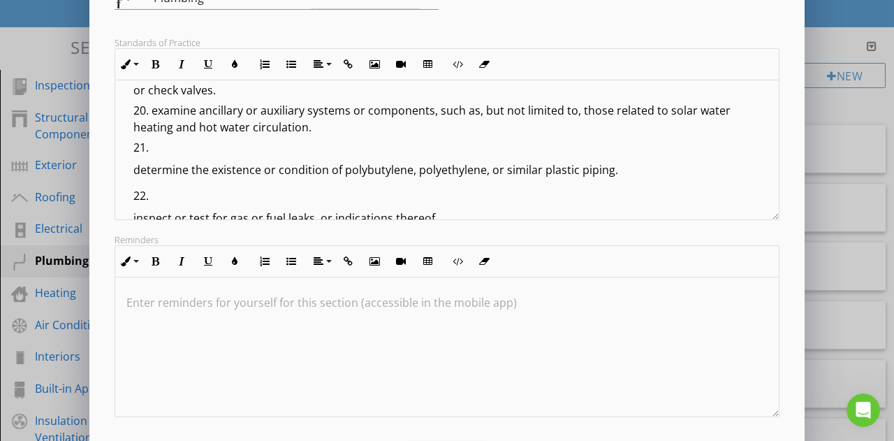
click at [134, 168] on p "determine the existence or condition of polybutylene, polyethylene, or similar …" at bounding box center [450, 169] width 634 height 17
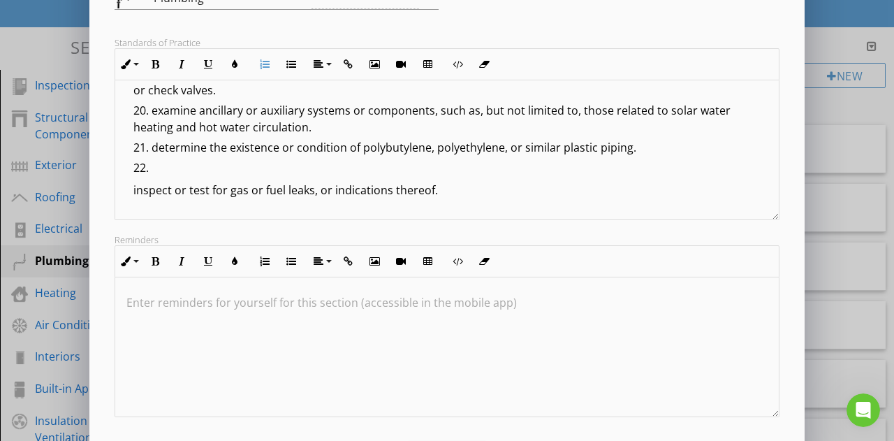
click at [135, 187] on p "inspect or test for gas or fuel leaks, or indications thereof." at bounding box center [450, 190] width 634 height 17
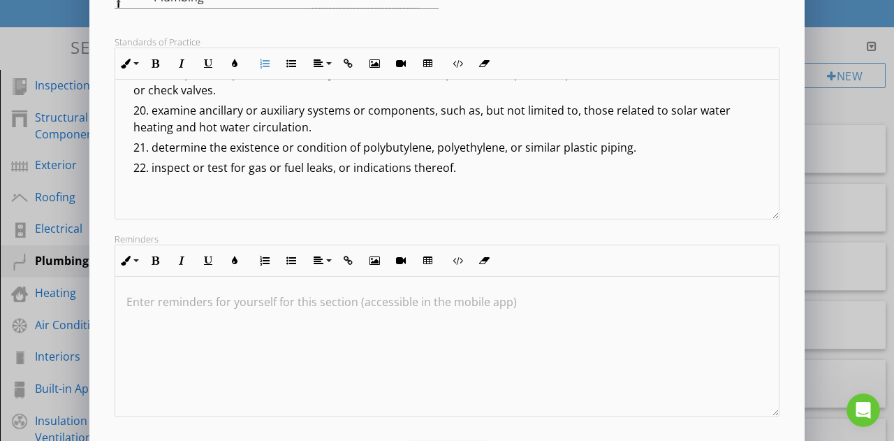
scroll to position [297, 0]
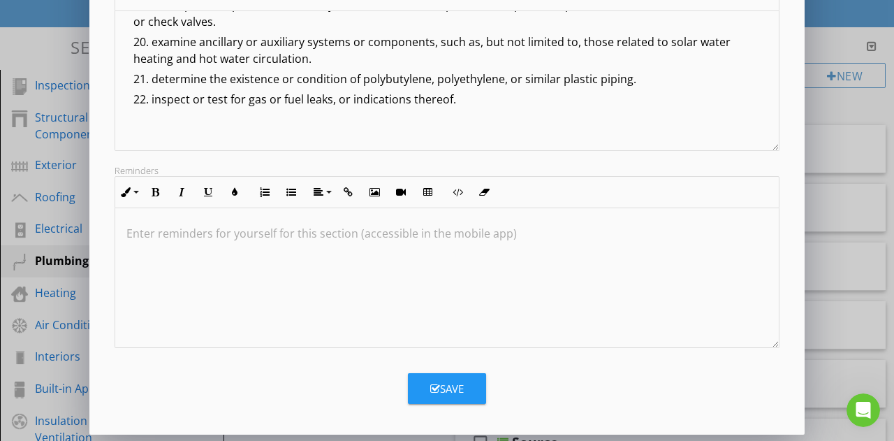
click at [459, 374] on button "Save" at bounding box center [447, 388] width 78 height 31
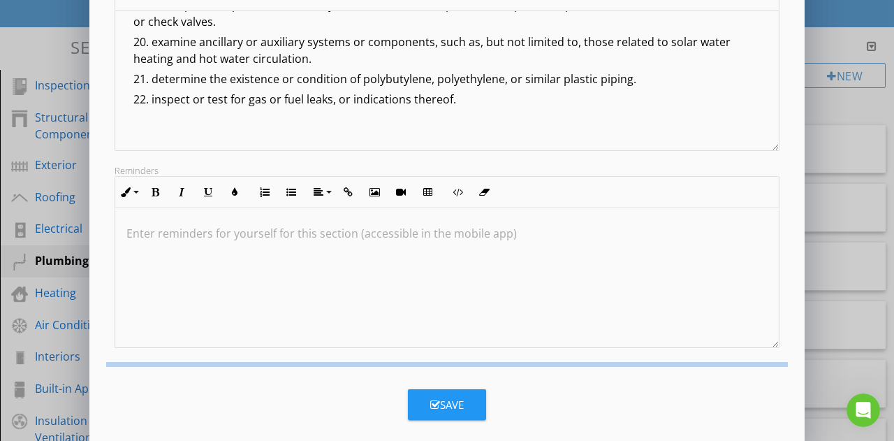
scroll to position [147, 0]
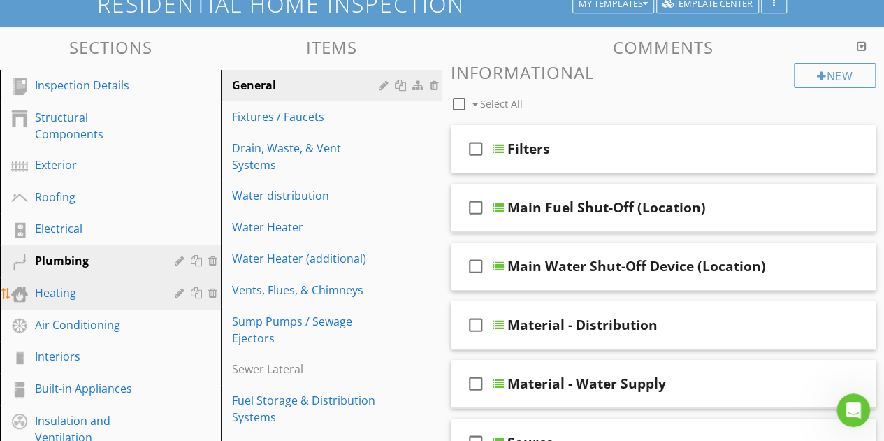
click at [71, 286] on div "Heating" at bounding box center [94, 292] width 119 height 17
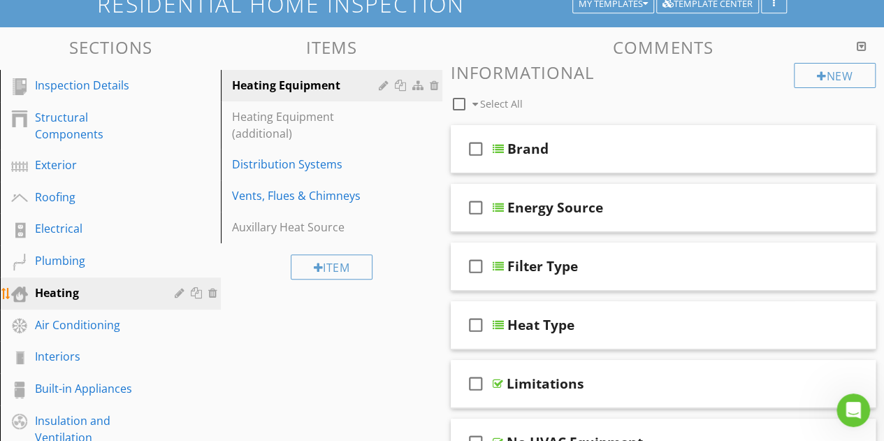
click at [180, 293] on div at bounding box center [181, 292] width 13 height 11
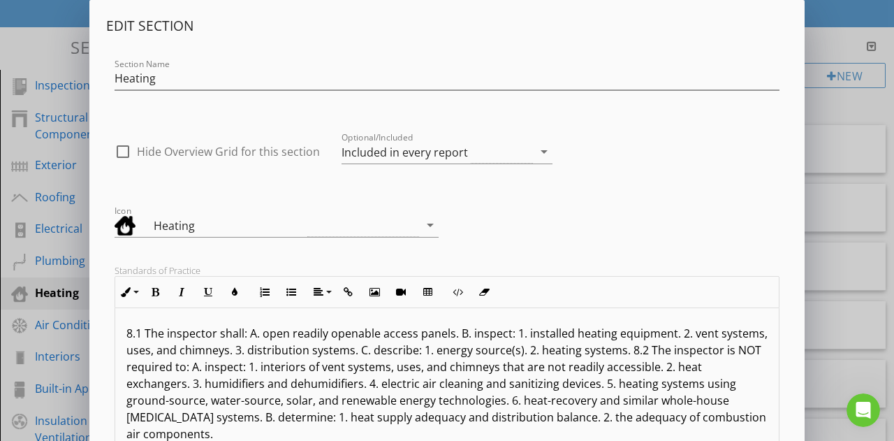
click at [266, 368] on p "8.1 The inspector shall: A. open readily openable access panels. B. inspect: 1.…" at bounding box center [446, 383] width 641 height 117
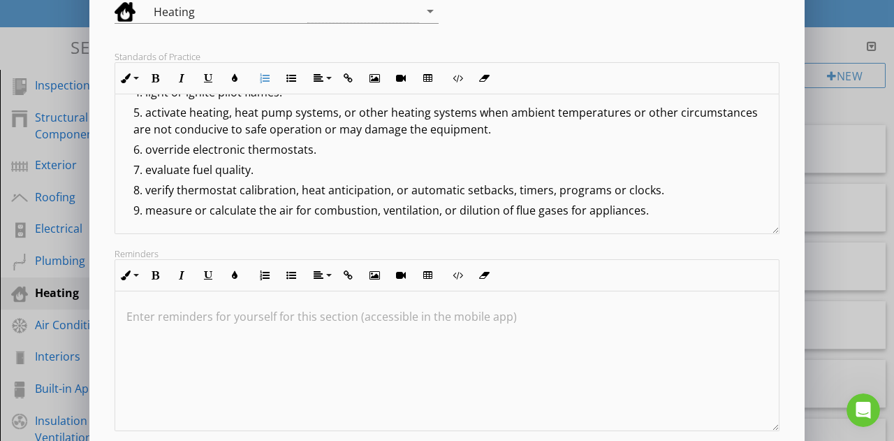
scroll to position [235, 0]
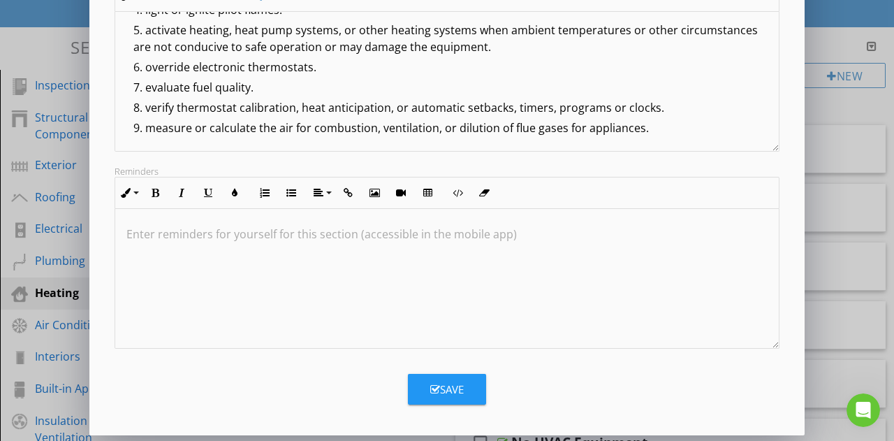
click at [448, 384] on div "Save" at bounding box center [447, 389] width 34 height 16
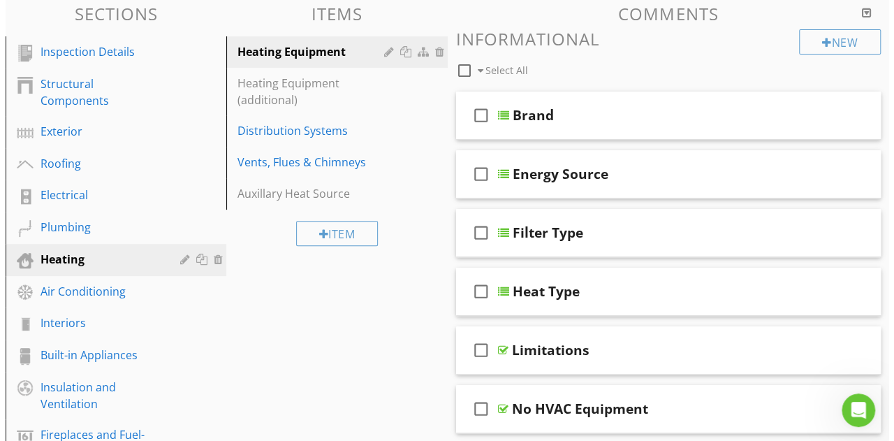
scroll to position [103, 0]
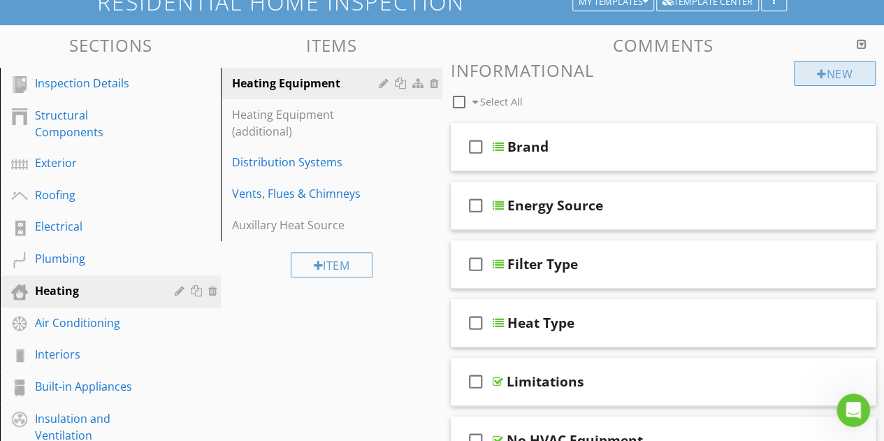
click at [811, 66] on div "New" at bounding box center [835, 73] width 82 height 25
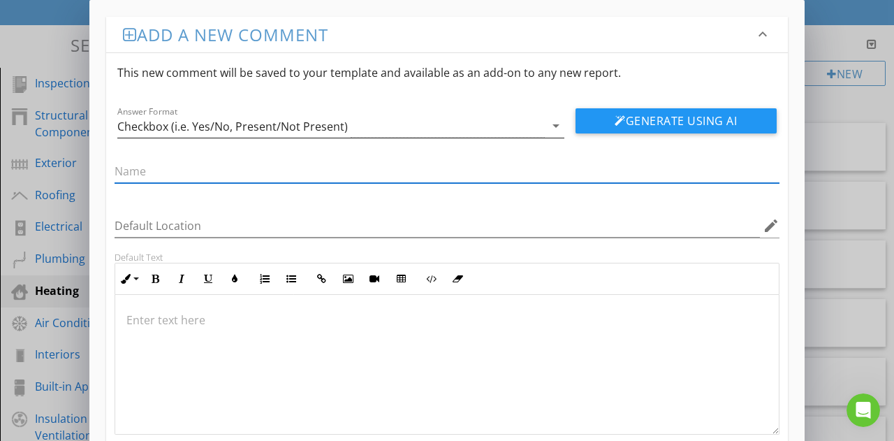
click at [422, 131] on div "Checkbox (i.e. Yes/No, Present/Not Present)" at bounding box center [331, 126] width 428 height 23
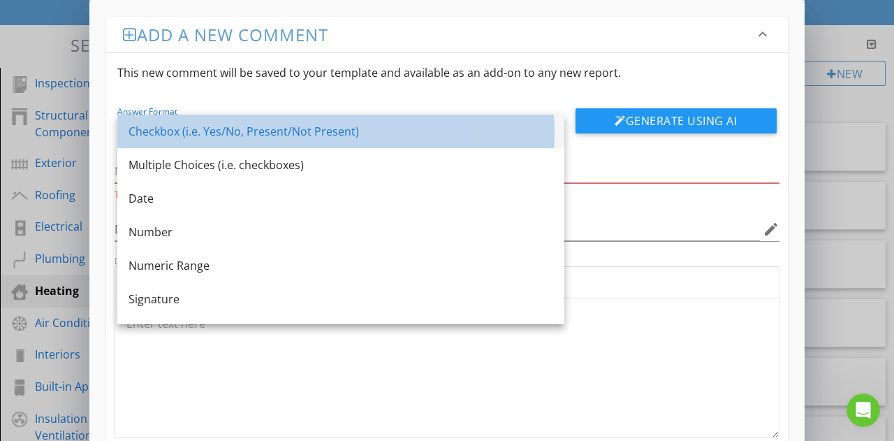
click at [175, 136] on div "Checkbox (i.e. Yes/No, Present/Not Present)" at bounding box center [341, 131] width 425 height 17
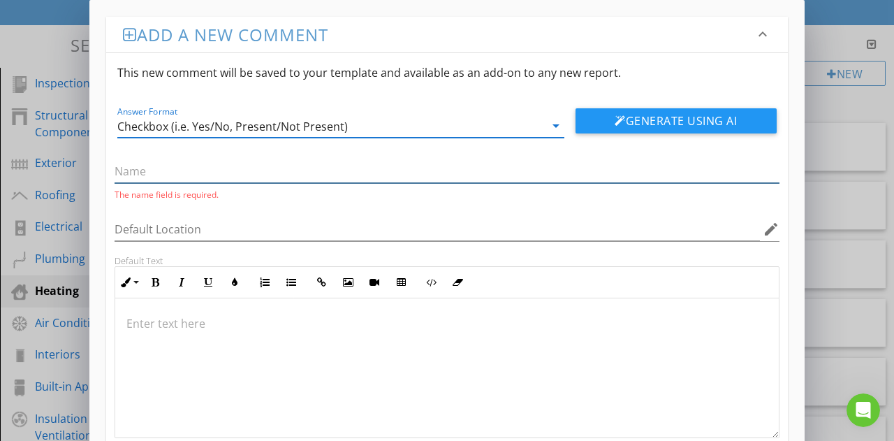
click at [227, 169] on input "text" at bounding box center [447, 171] width 665 height 23
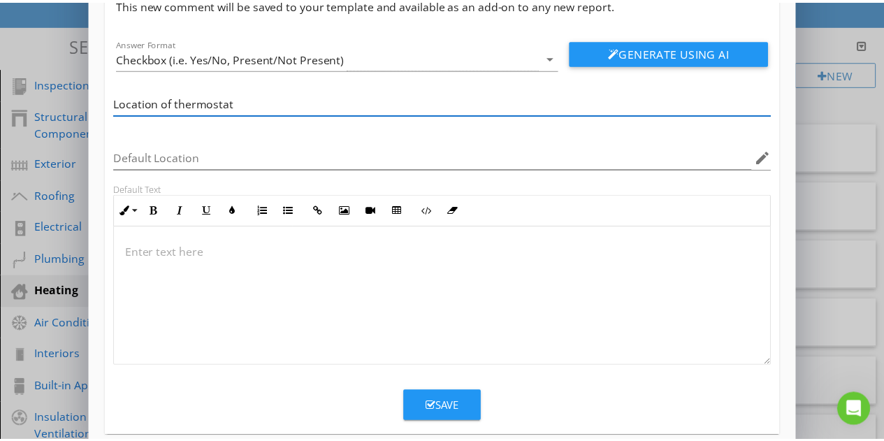
scroll to position [87, 0]
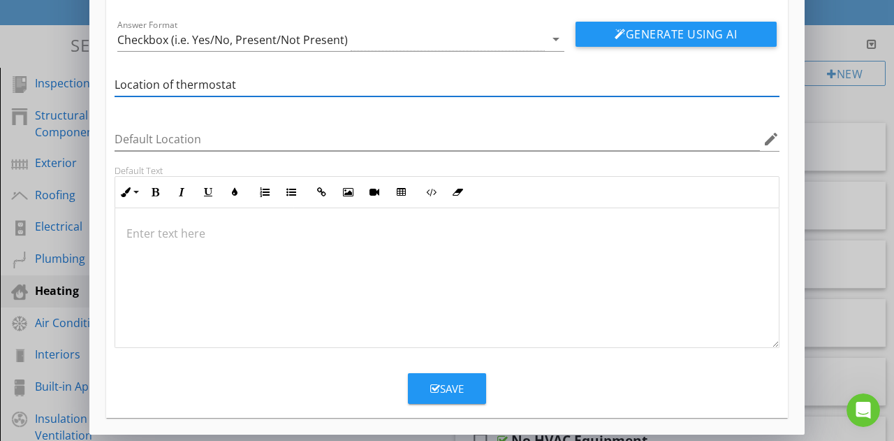
type input "Location of thermostat"
click at [441, 392] on div "Save" at bounding box center [447, 389] width 34 height 16
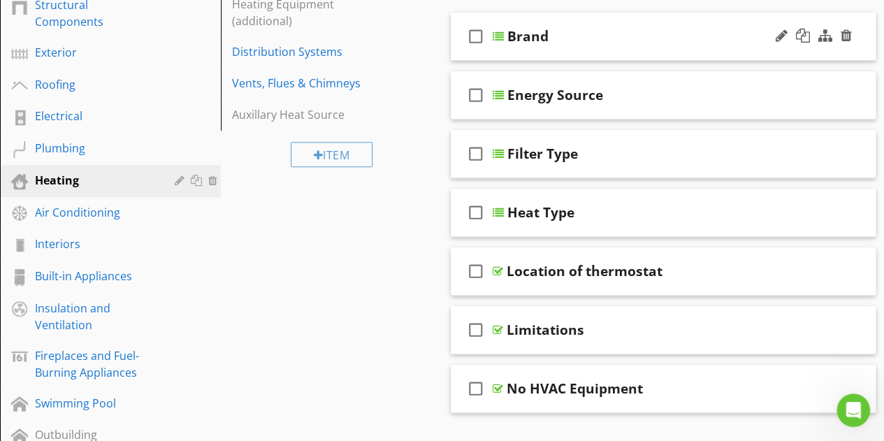
scroll to position [215, 0]
click at [677, 280] on div "check_box_outline_blank Location of thermostat" at bounding box center [664, 271] width 426 height 48
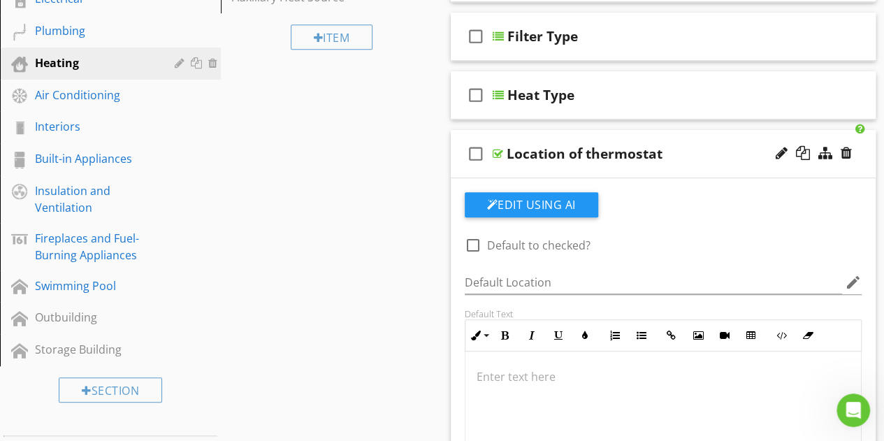
scroll to position [329, 0]
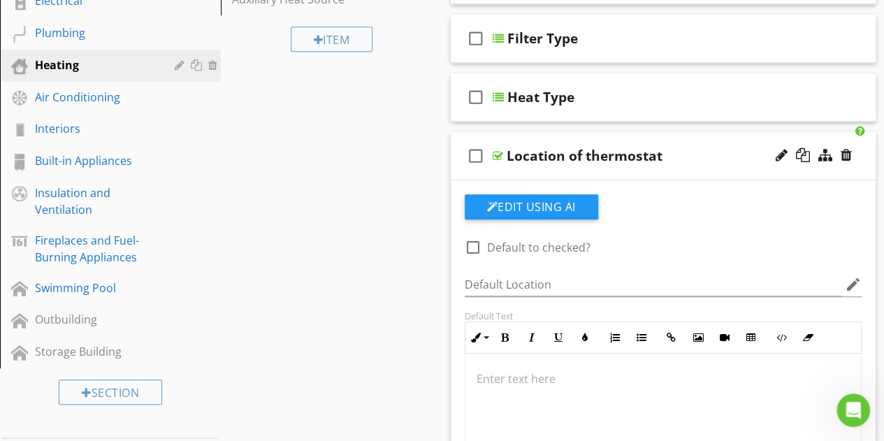
click at [692, 161] on div "Location of thermostat" at bounding box center [656, 155] width 298 height 17
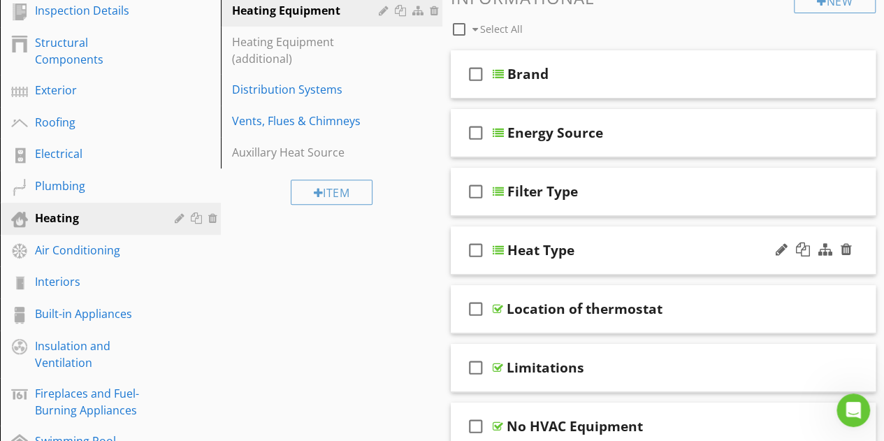
scroll to position [201, 0]
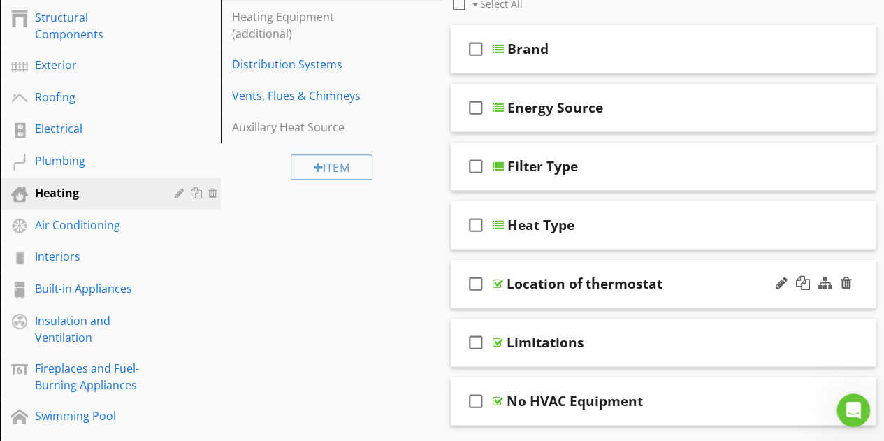
click at [674, 277] on div "Location of thermostat" at bounding box center [656, 283] width 298 height 17
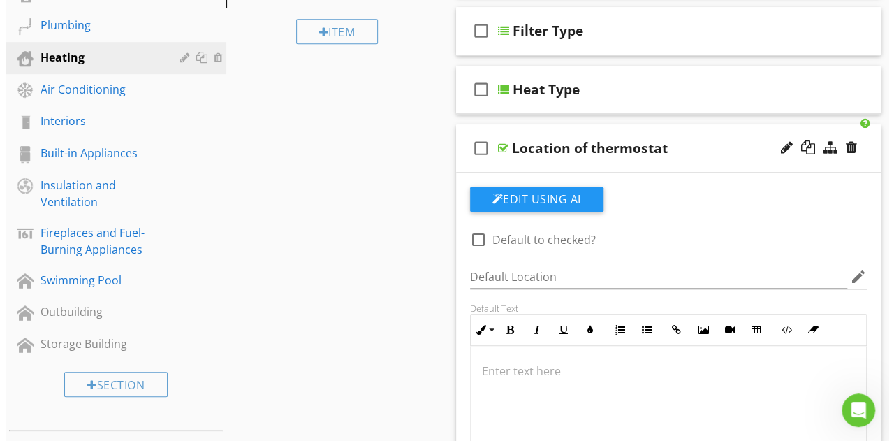
scroll to position [335, 0]
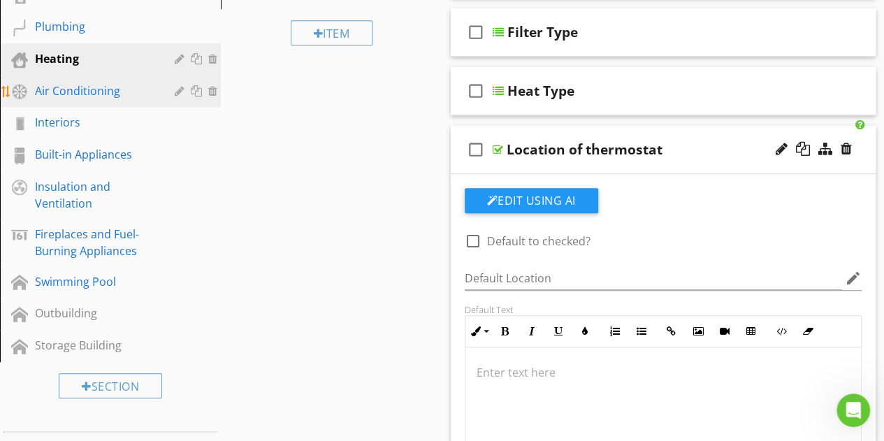
click at [79, 102] on link "Air Conditioning" at bounding box center [112, 91] width 217 height 32
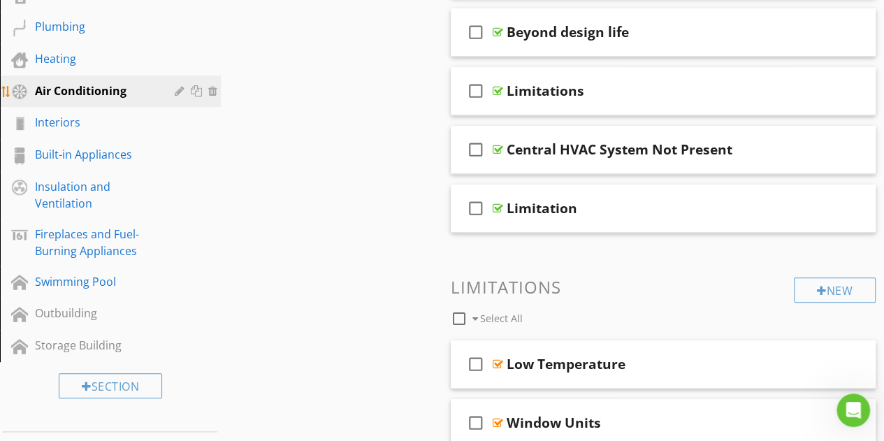
click at [182, 89] on div at bounding box center [181, 90] width 13 height 11
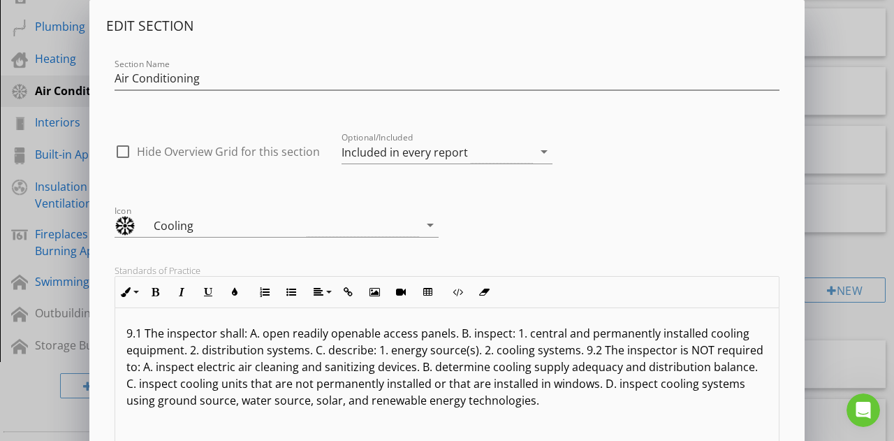
click at [281, 331] on p "9.1 The inspector shall: A. open readily openable access panels. B. inspect: 1.…" at bounding box center [446, 367] width 641 height 84
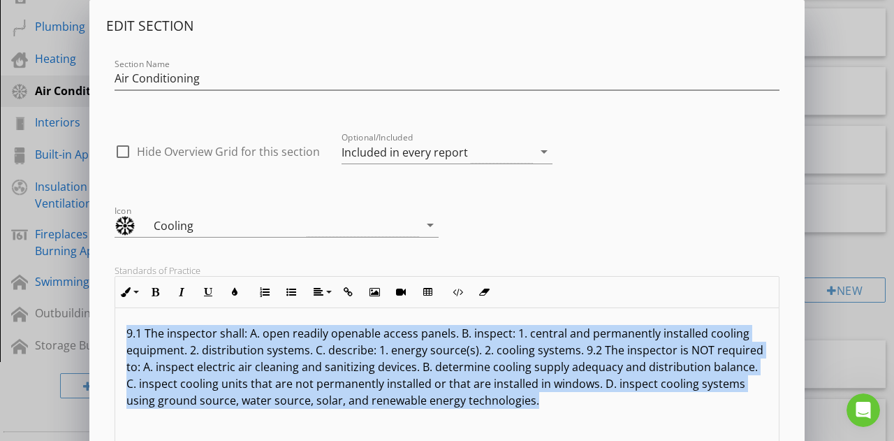
click at [281, 331] on p "9.1 The inspector shall: A. open readily openable access panels. B. inspect: 1.…" at bounding box center [446, 367] width 641 height 84
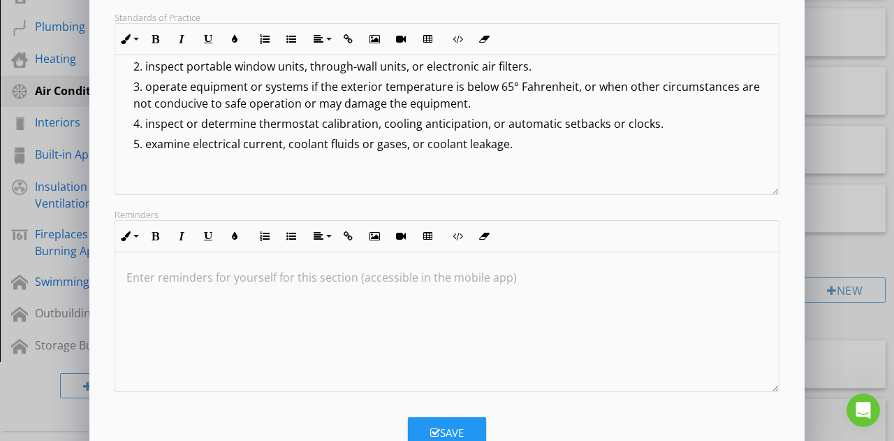
scroll to position [297, 0]
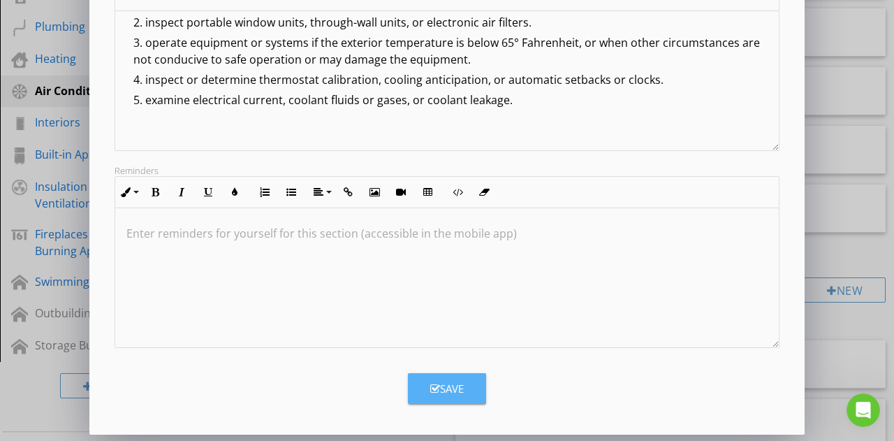
click at [444, 384] on div "Save" at bounding box center [447, 389] width 34 height 16
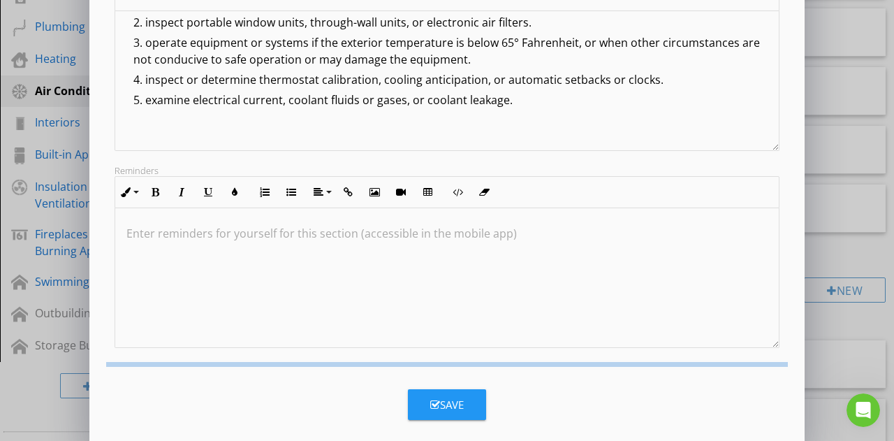
scroll to position [147, 0]
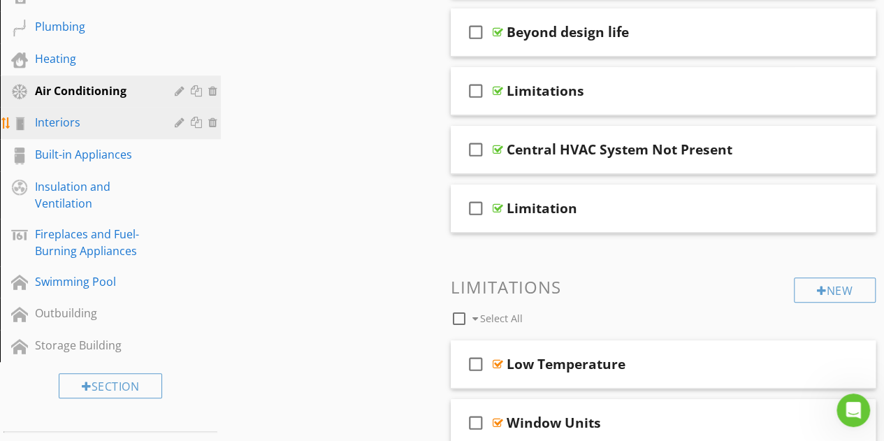
click at [133, 124] on div "Interiors" at bounding box center [94, 122] width 119 height 17
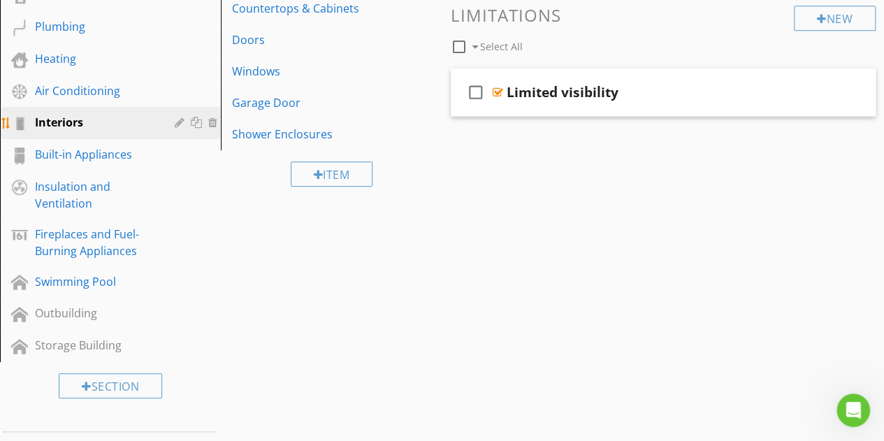
click at [182, 122] on div at bounding box center [181, 122] width 13 height 11
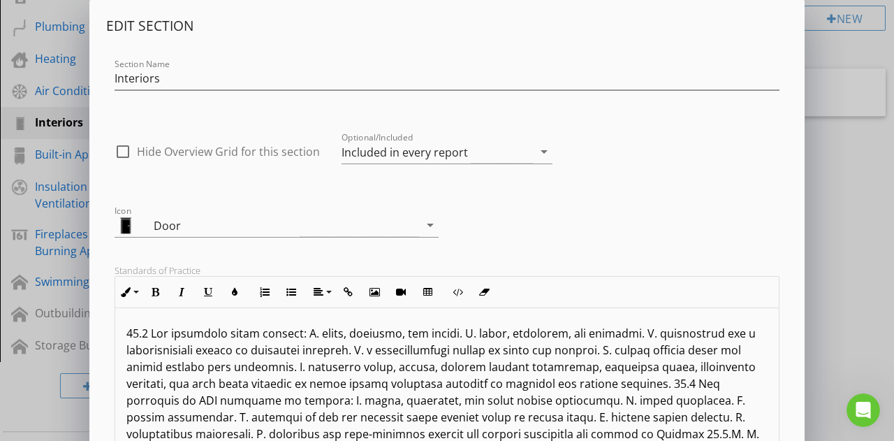
click at [316, 350] on p at bounding box center [446, 409] width 641 height 168
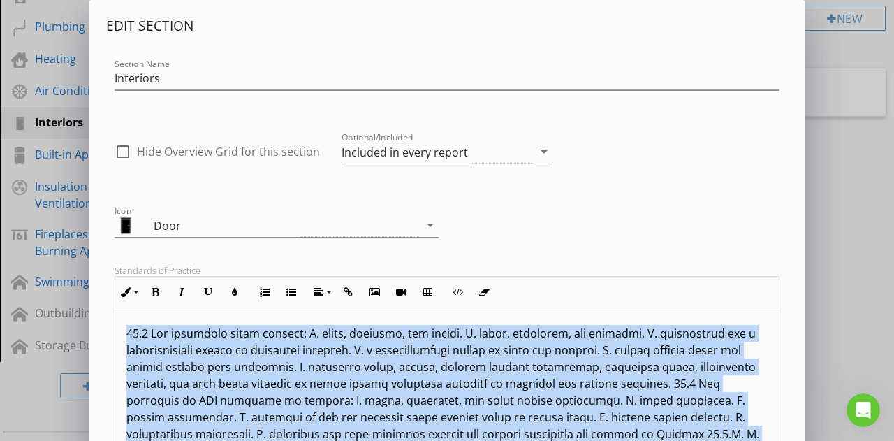
click at [316, 350] on p at bounding box center [446, 409] width 641 height 168
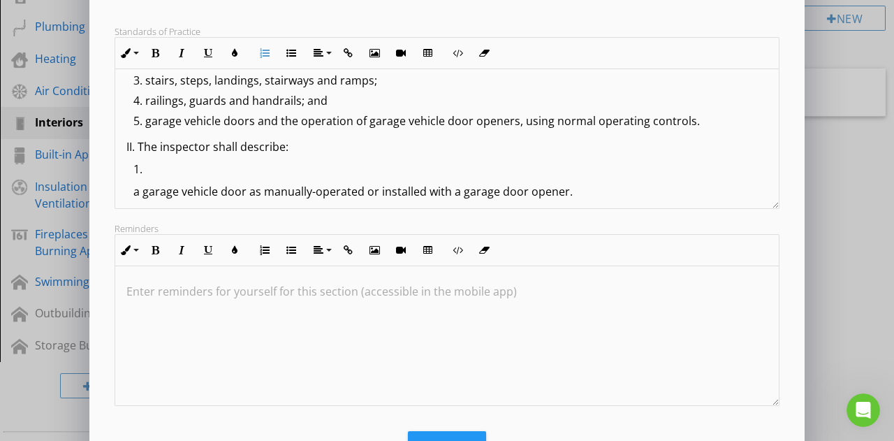
scroll to position [100, 0]
click at [137, 189] on p "a garage vehicle door as manually-operated or installed with a garage door open…" at bounding box center [450, 190] width 634 height 17
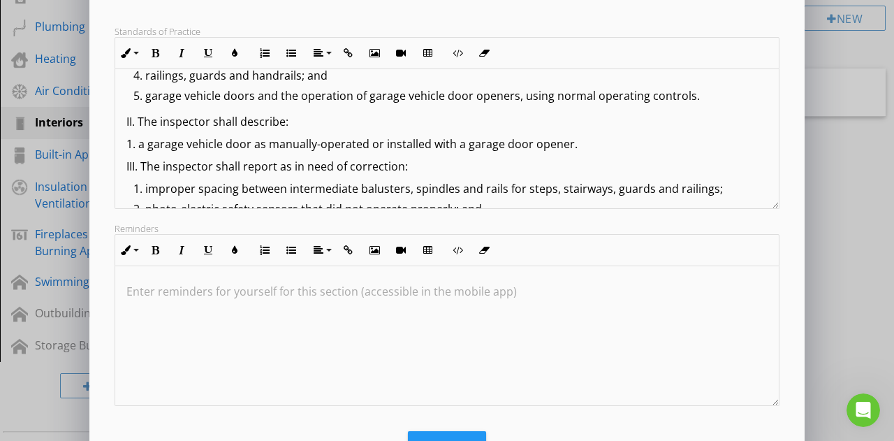
scroll to position [147, 0]
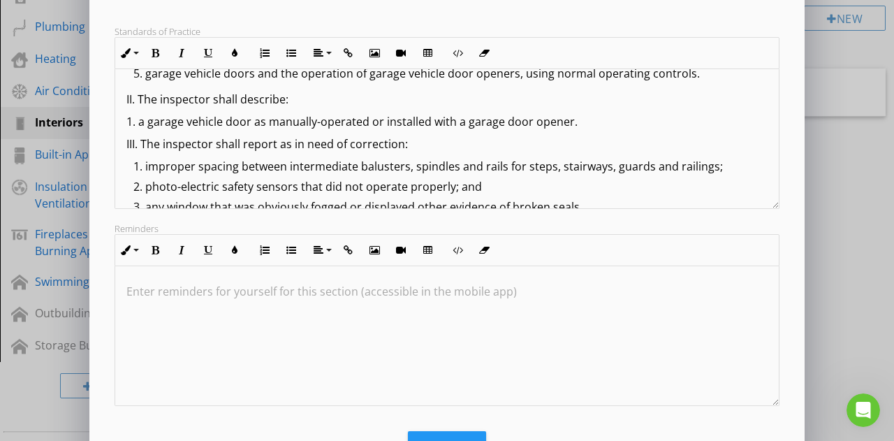
click at [588, 119] on p "1. a garage vehicle door as manually-operated or installed with a garage door o…" at bounding box center [446, 121] width 641 height 17
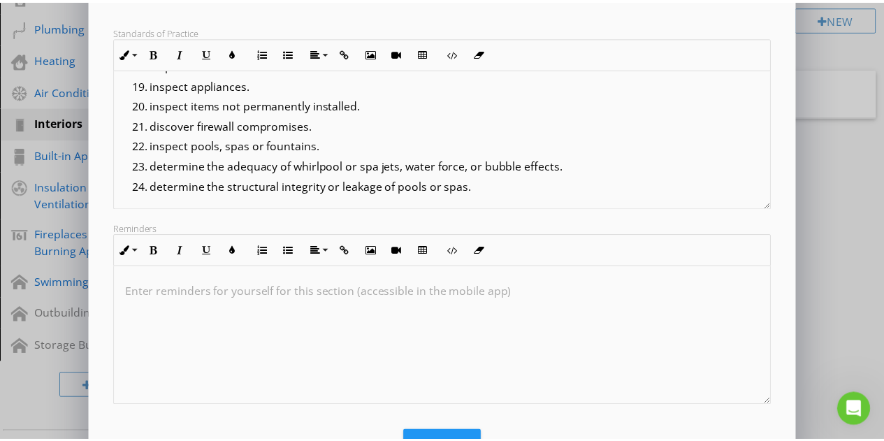
scroll to position [297, 0]
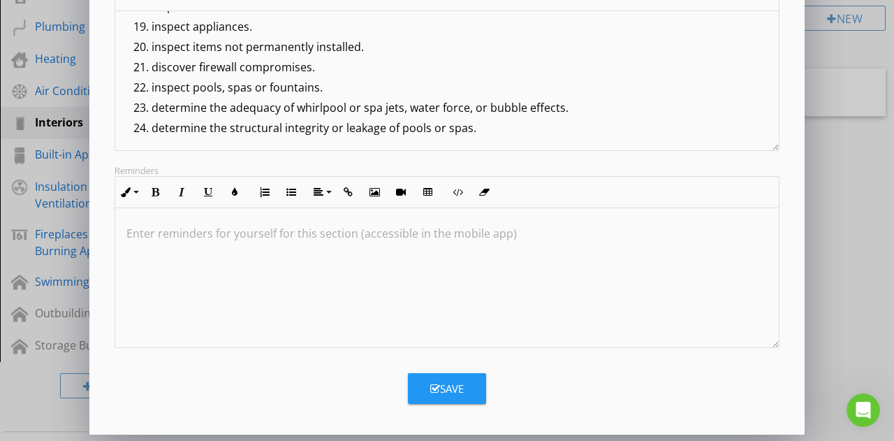
click at [453, 389] on div "Save" at bounding box center [447, 389] width 34 height 16
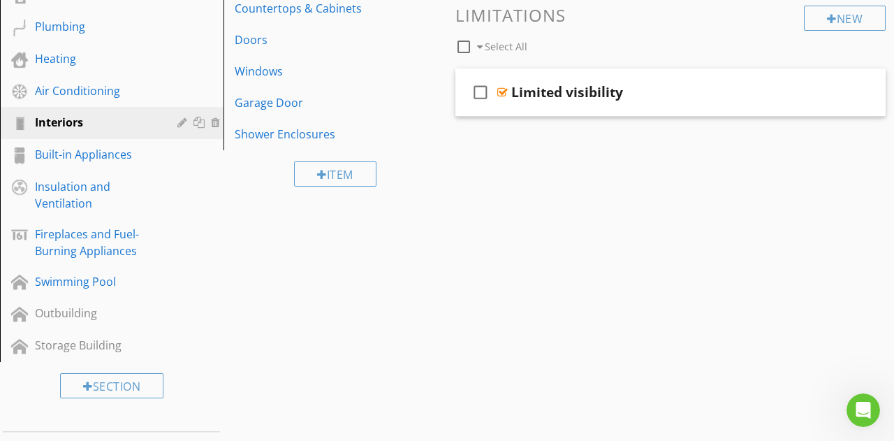
scroll to position [147, 0]
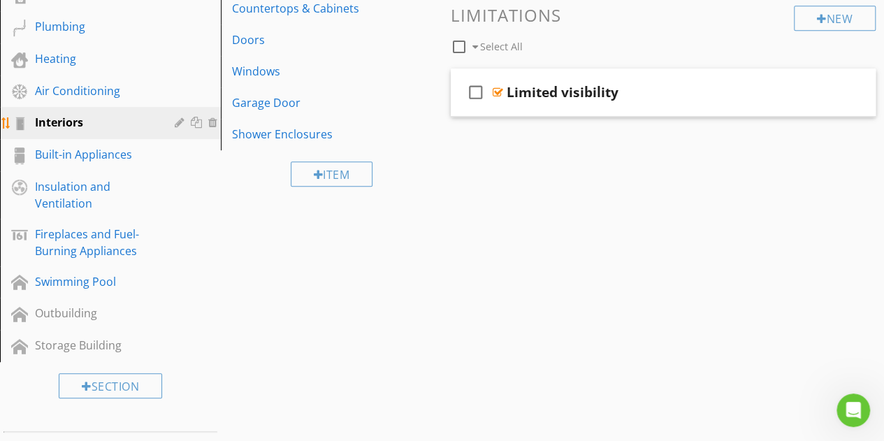
click at [74, 126] on div "Interiors" at bounding box center [94, 122] width 119 height 17
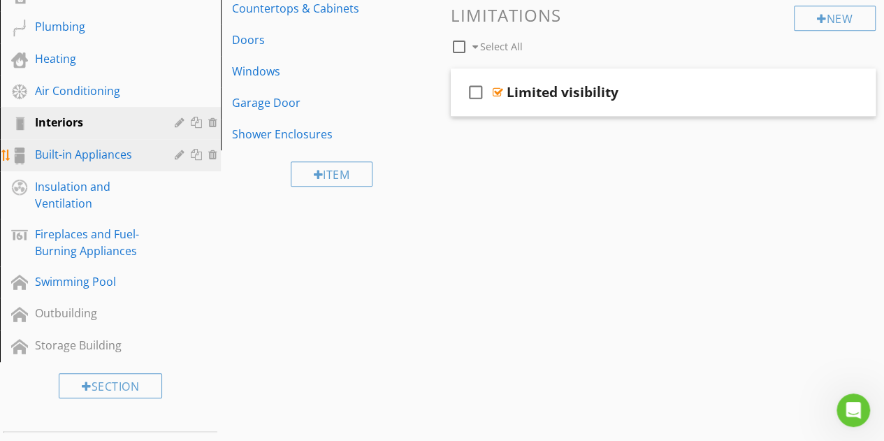
click at [108, 152] on div "Built-in Appliances" at bounding box center [94, 154] width 119 height 17
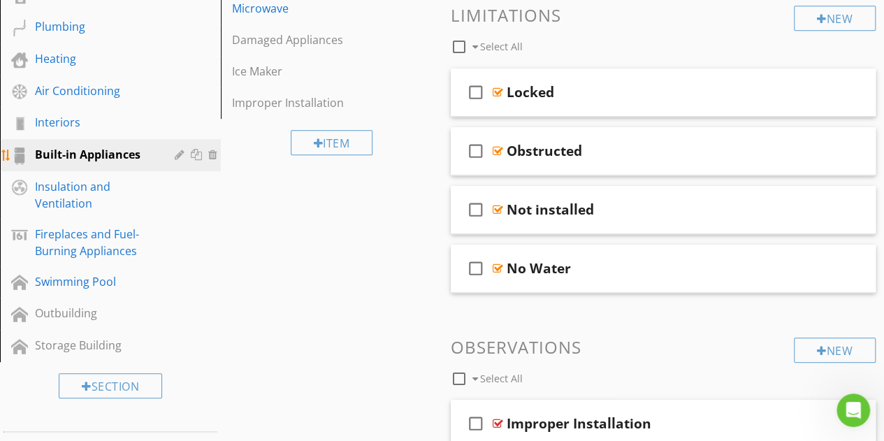
click at [178, 157] on div at bounding box center [181, 154] width 13 height 11
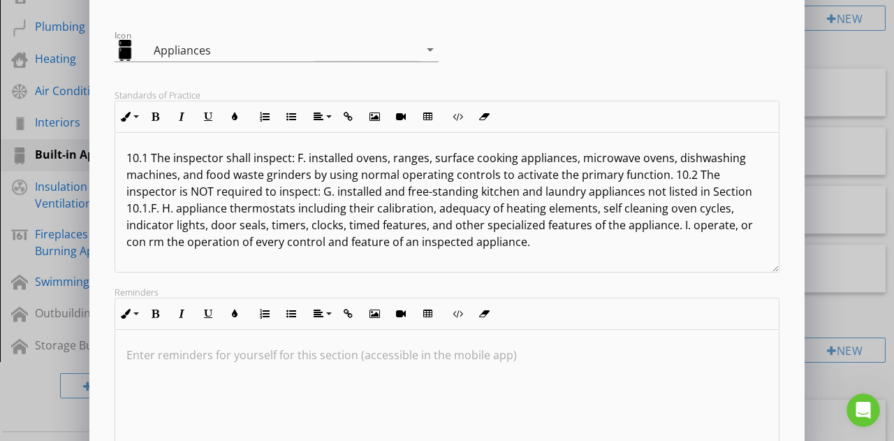
scroll to position [0, 0]
click at [145, 241] on p "10.1 The inspector shall inspect: F. installed ovens, ranges, surface cooking a…" at bounding box center [446, 200] width 641 height 101
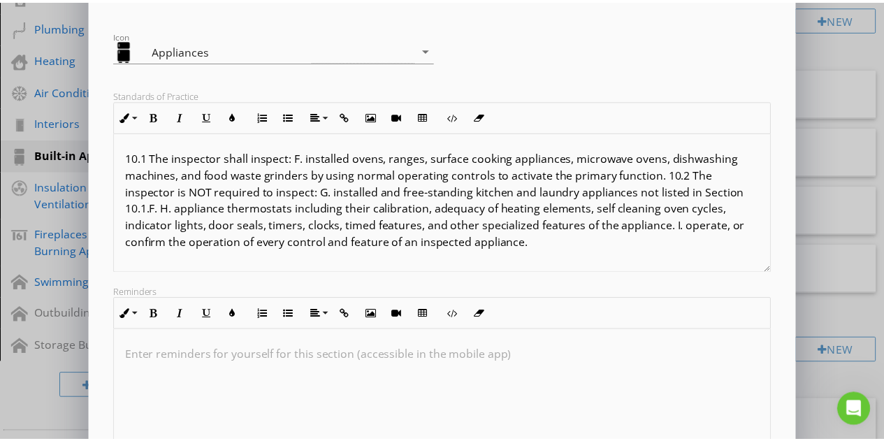
scroll to position [297, 0]
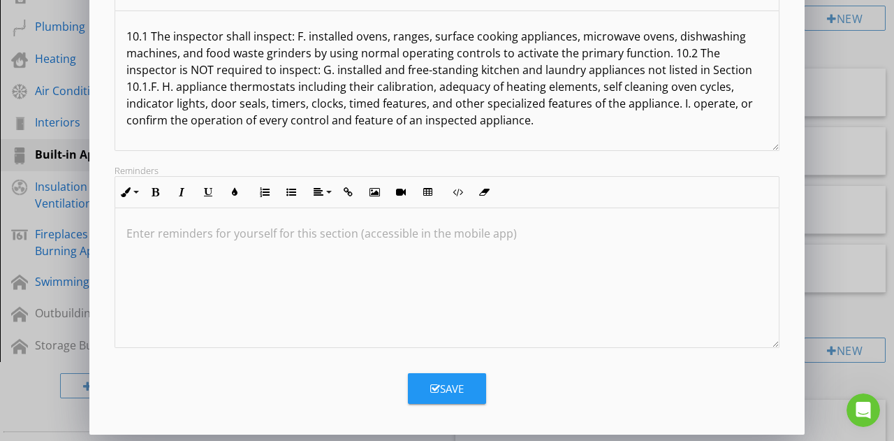
click at [469, 378] on button "Save" at bounding box center [447, 388] width 78 height 31
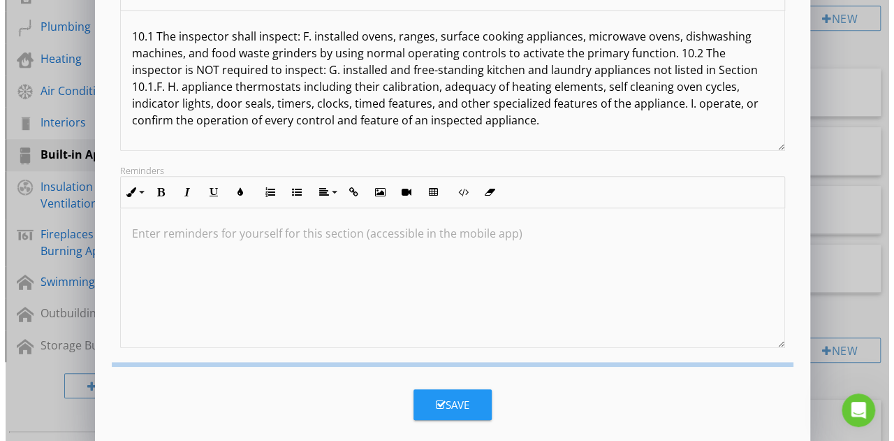
scroll to position [147, 0]
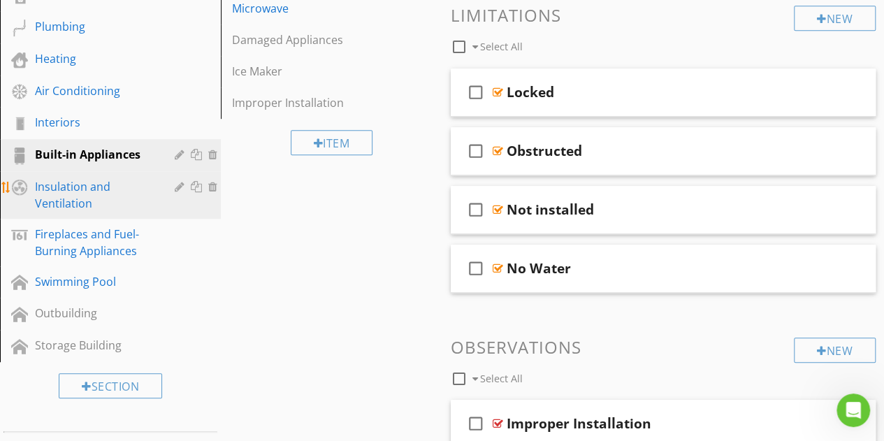
click at [64, 189] on div "Insulation and Ventilation" at bounding box center [94, 195] width 119 height 34
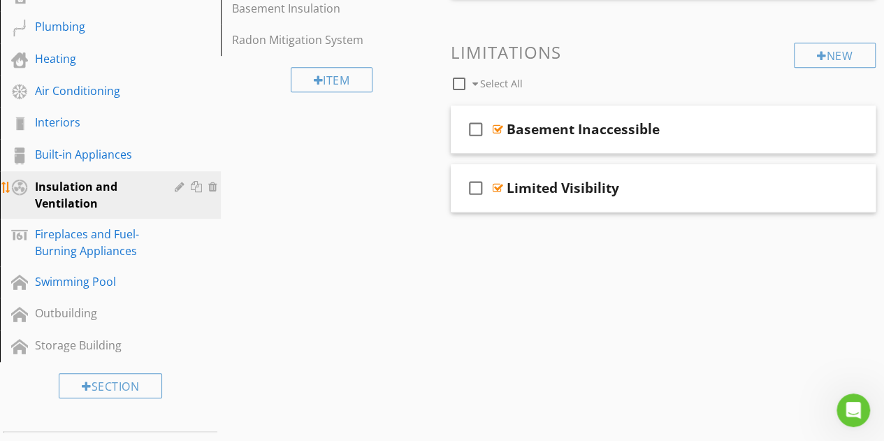
click at [177, 184] on div at bounding box center [181, 186] width 13 height 11
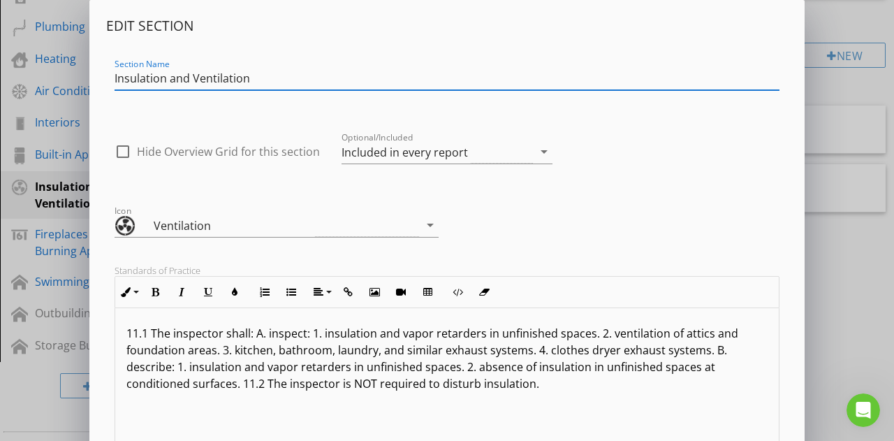
click at [326, 350] on p "11.1 The inspector shall: A. inspect: 1. insulation and vapor retarders in unfi…" at bounding box center [446, 358] width 641 height 67
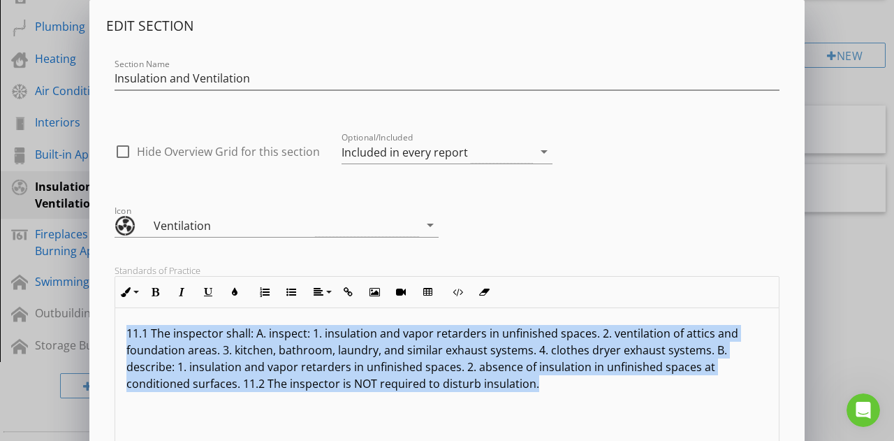
click at [326, 350] on p "11.1 The inspector shall: A. inspect: 1. insulation and vapor retarders in unfi…" at bounding box center [446, 358] width 641 height 67
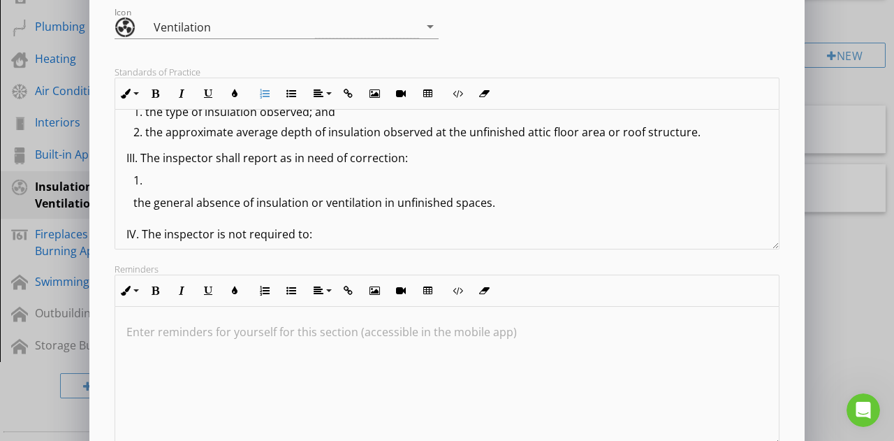
scroll to position [133, 0]
click at [131, 200] on ol "the general absence of insulation or ventilation in unfinished spaces." at bounding box center [446, 197] width 641 height 48
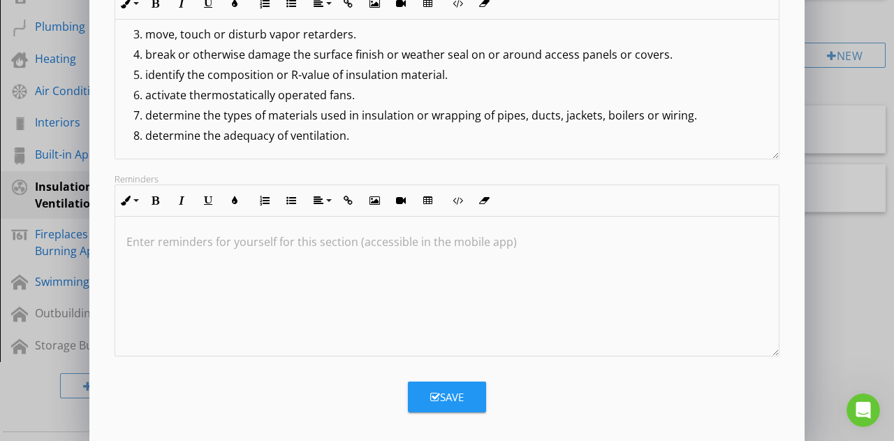
scroll to position [297, 0]
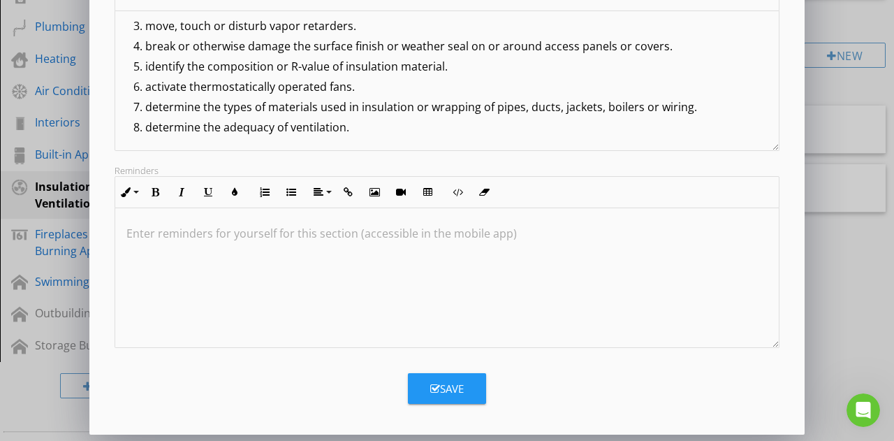
click at [468, 386] on button "Save" at bounding box center [447, 388] width 78 height 31
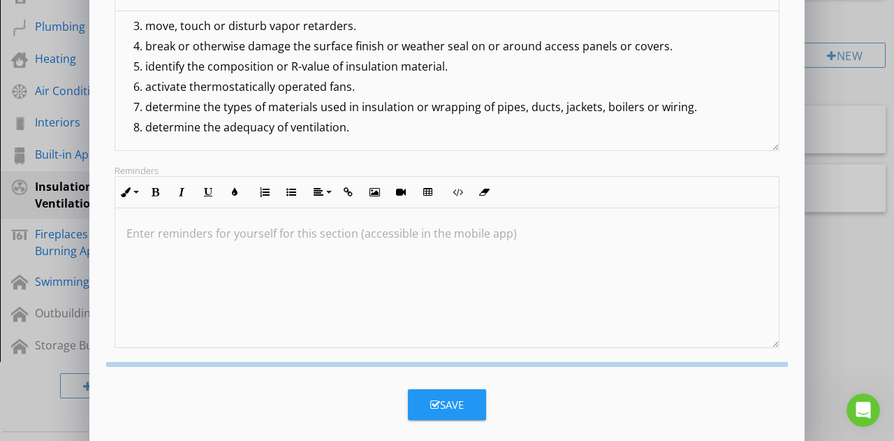
scroll to position [147, 0]
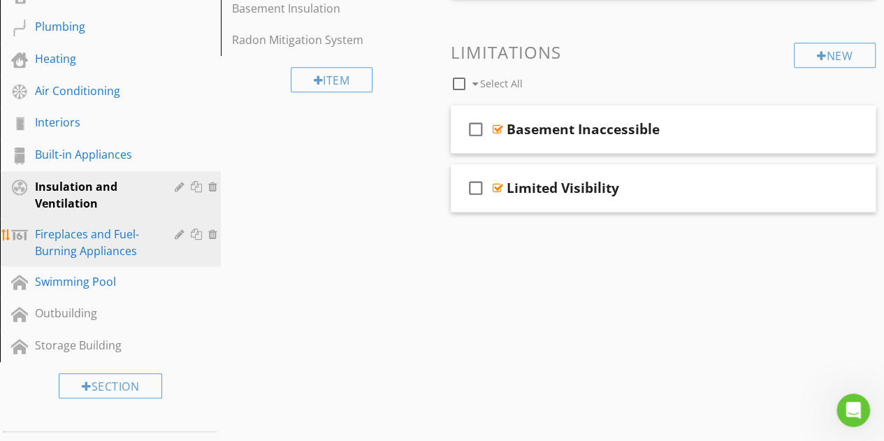
click at [116, 238] on div "Fireplaces and Fuel-Burning Appliances" at bounding box center [94, 243] width 119 height 34
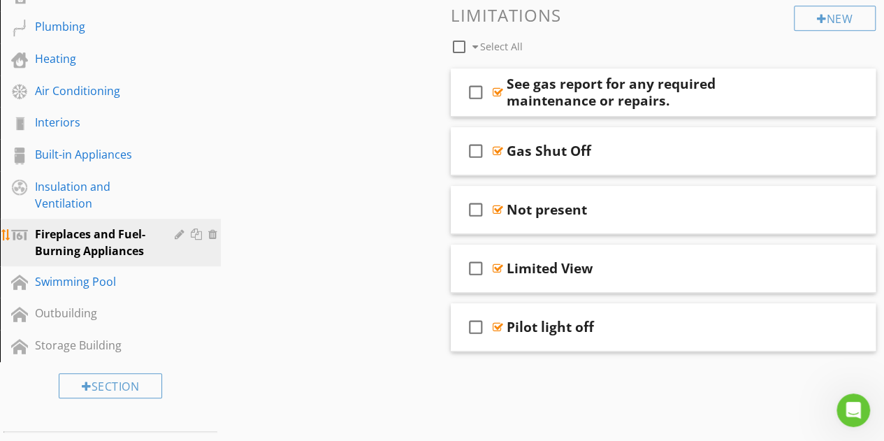
click at [177, 234] on div at bounding box center [181, 233] width 13 height 11
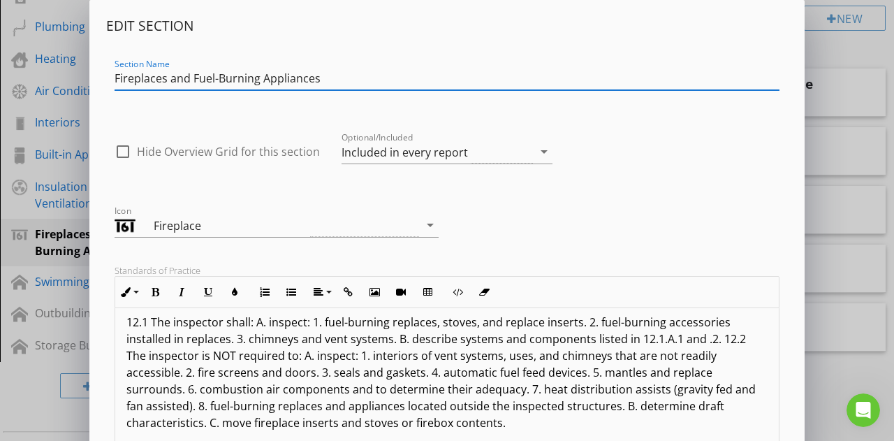
scroll to position [11, 0]
click at [279, 360] on p "12.1 The inspector shall: A. inspect: 1. fuel-burning replaces, stoves, and rep…" at bounding box center [446, 372] width 641 height 117
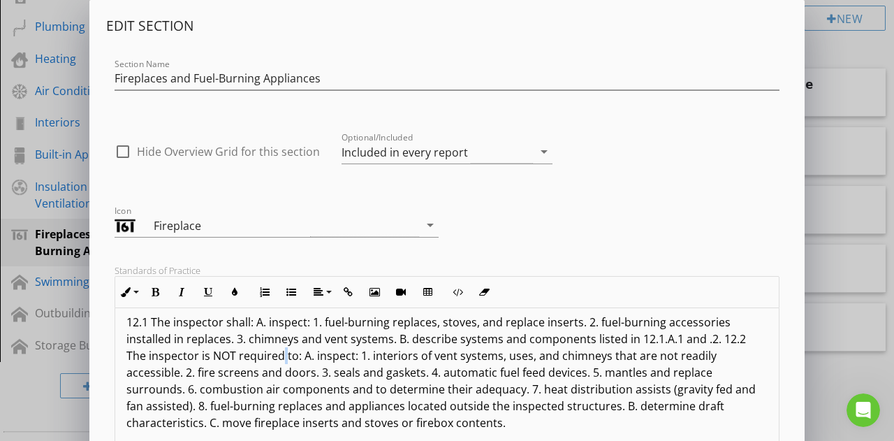
click at [279, 360] on p "12.1 The inspector shall: A. inspect: 1. fuel-burning replaces, stoves, and rep…" at bounding box center [446, 372] width 641 height 117
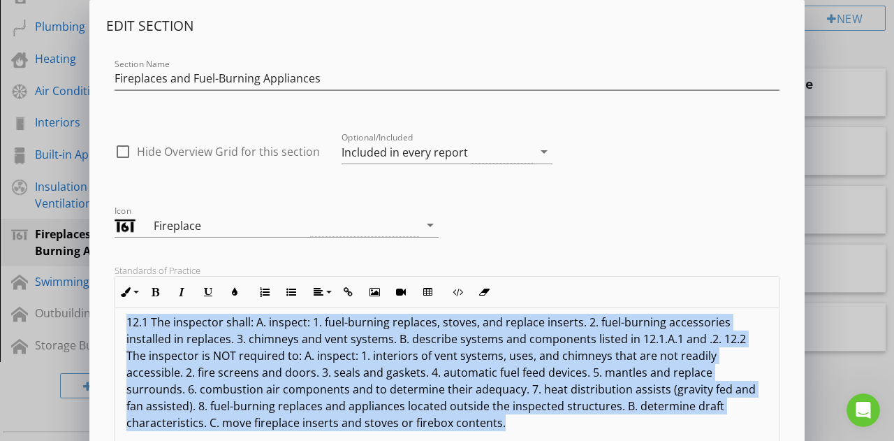
click at [279, 360] on p "12.1 The inspector shall: A. inspect: 1. fuel-burning replaces, stoves, and rep…" at bounding box center [446, 372] width 641 height 117
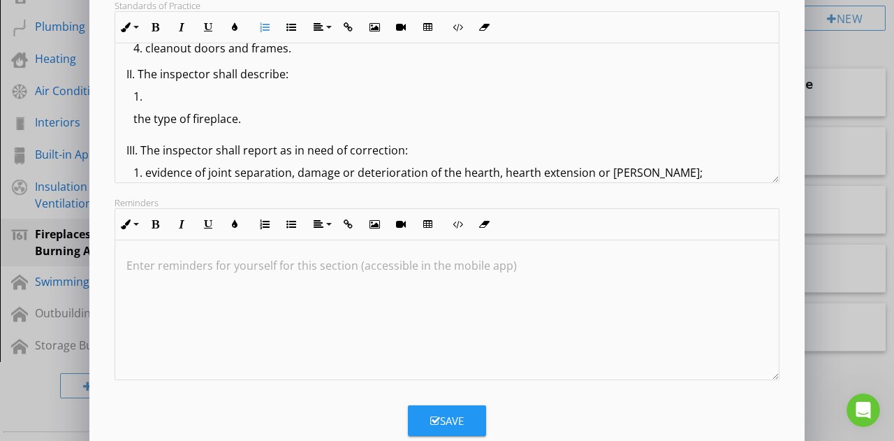
scroll to position [125, 0]
click at [134, 120] on p "the type of fireplace." at bounding box center [450, 119] width 634 height 17
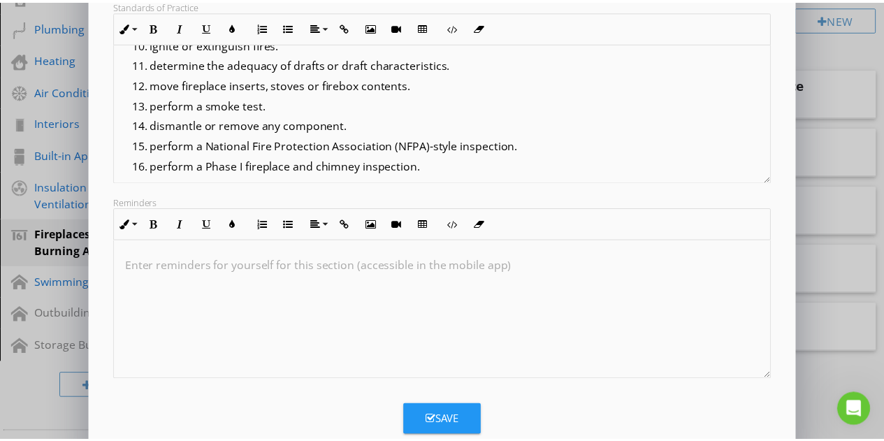
scroll to position [541, 0]
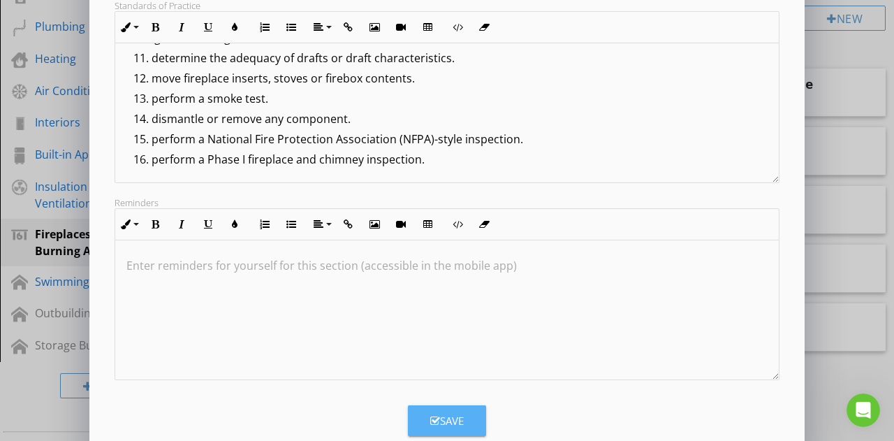
click at [454, 421] on div "Save" at bounding box center [447, 421] width 34 height 16
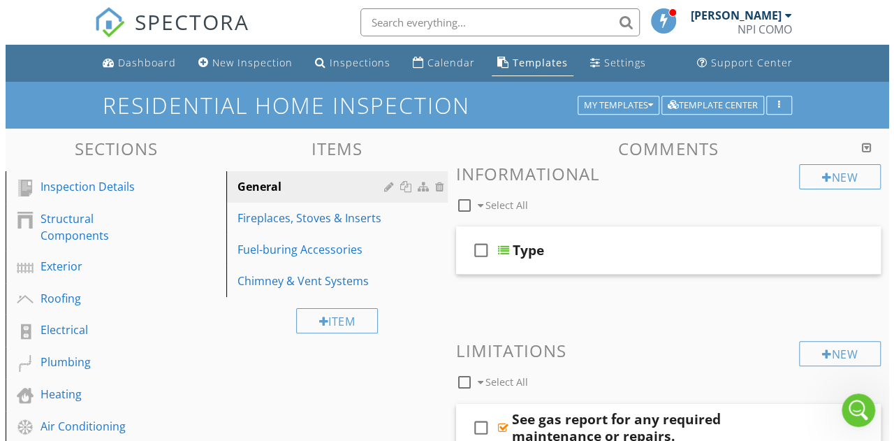
scroll to position [4086, 0]
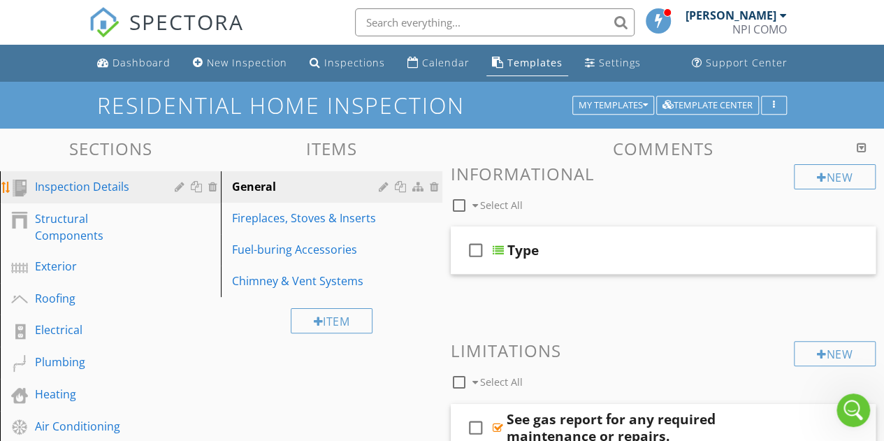
click at [60, 184] on div "Inspection Details" at bounding box center [94, 186] width 119 height 17
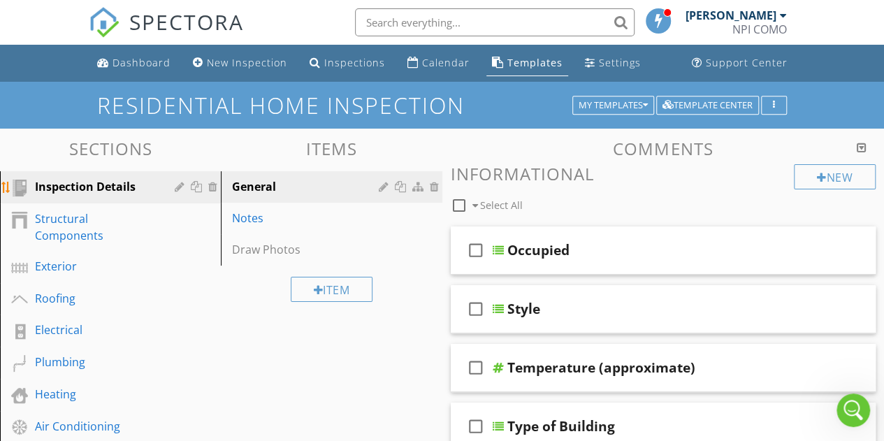
click at [181, 185] on div at bounding box center [181, 186] width 13 height 11
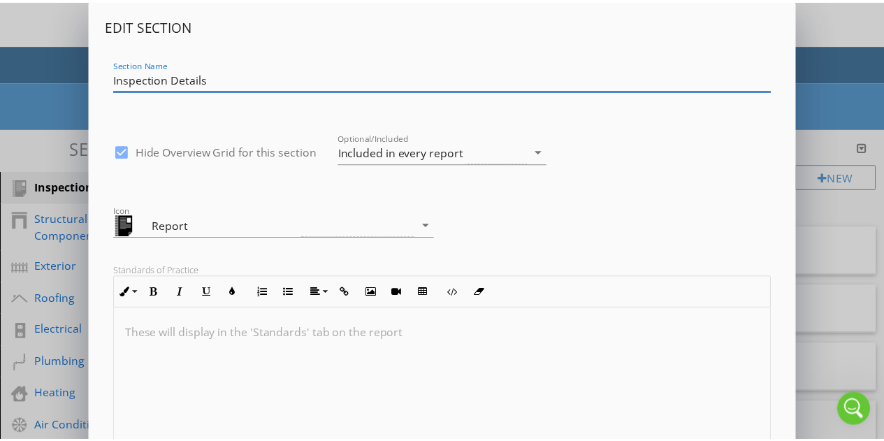
scroll to position [297, 0]
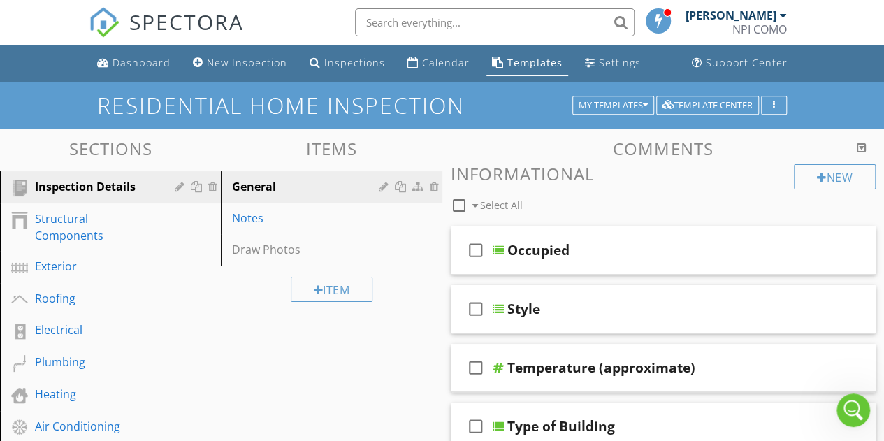
click at [858, 358] on div at bounding box center [442, 220] width 884 height 441
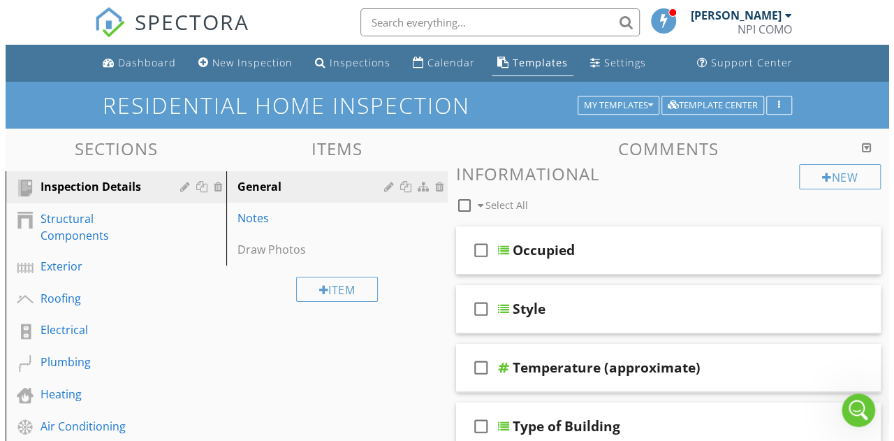
scroll to position [0, 0]
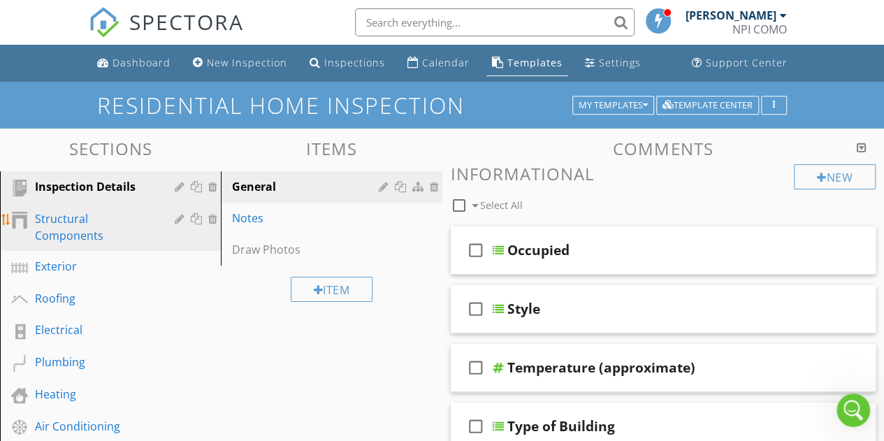
click at [73, 225] on div "Structural Components" at bounding box center [94, 227] width 119 height 34
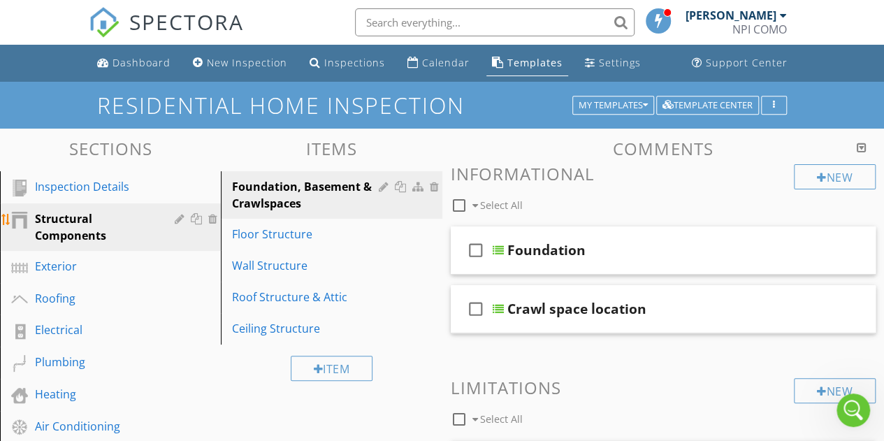
click at [180, 217] on div at bounding box center [181, 218] width 13 height 11
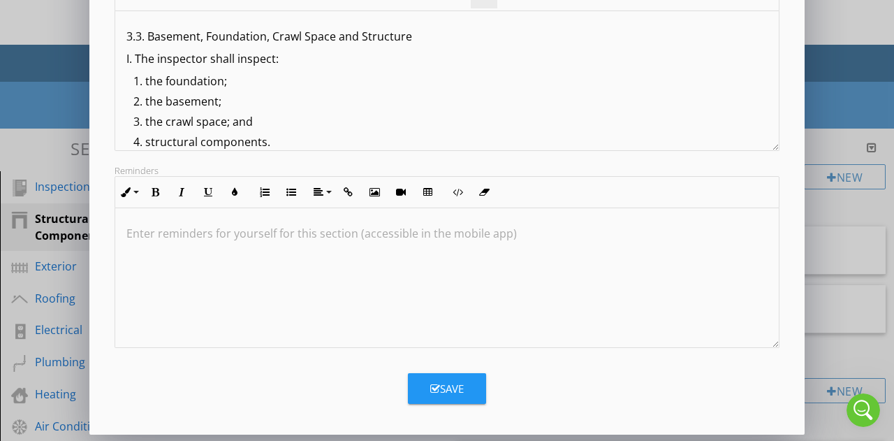
scroll to position [4139, 0]
click at [444, 400] on button "Save" at bounding box center [447, 388] width 78 height 31
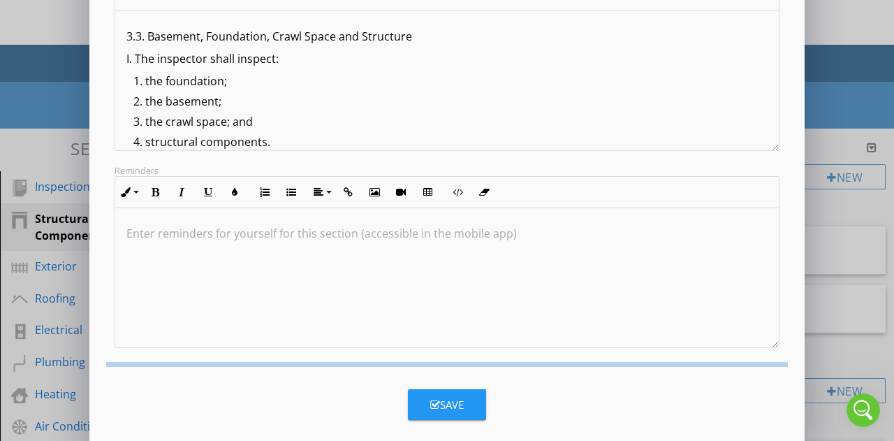
scroll to position [147, 0]
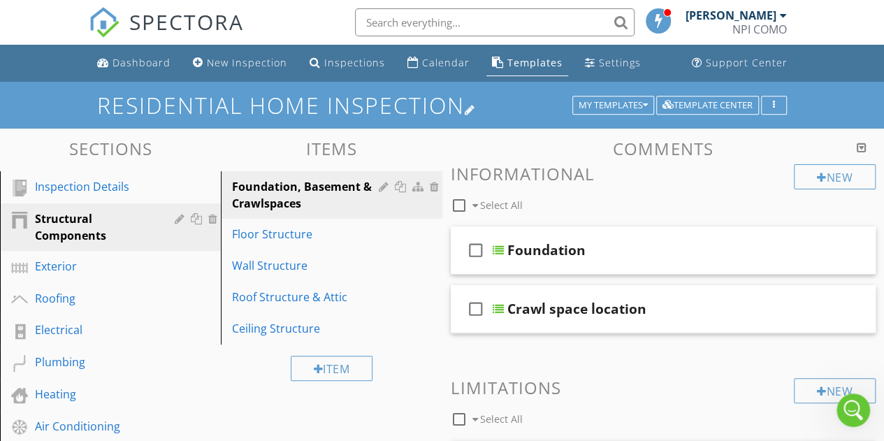
click at [308, 103] on h1 "Residential Home Inspection" at bounding box center [441, 105] width 689 height 24
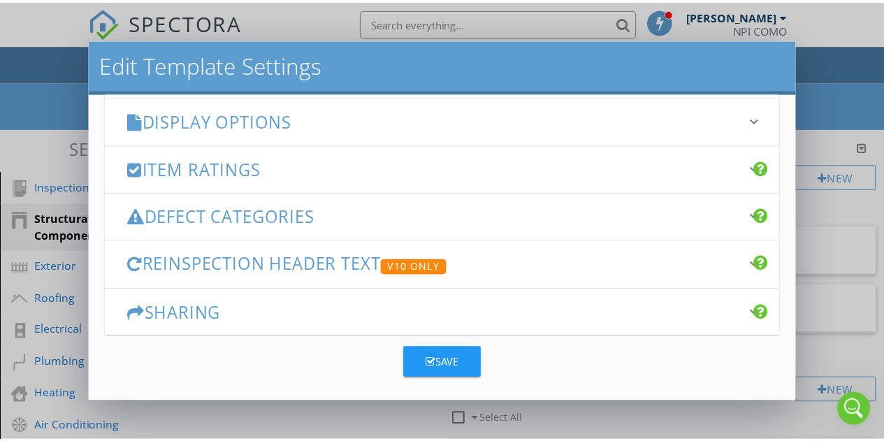
scroll to position [238, 0]
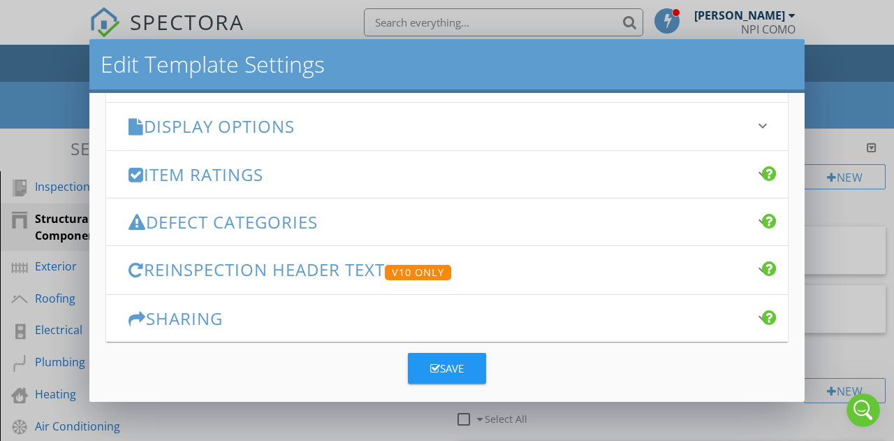
click at [279, 131] on h3 "Display Options" at bounding box center [439, 126] width 620 height 19
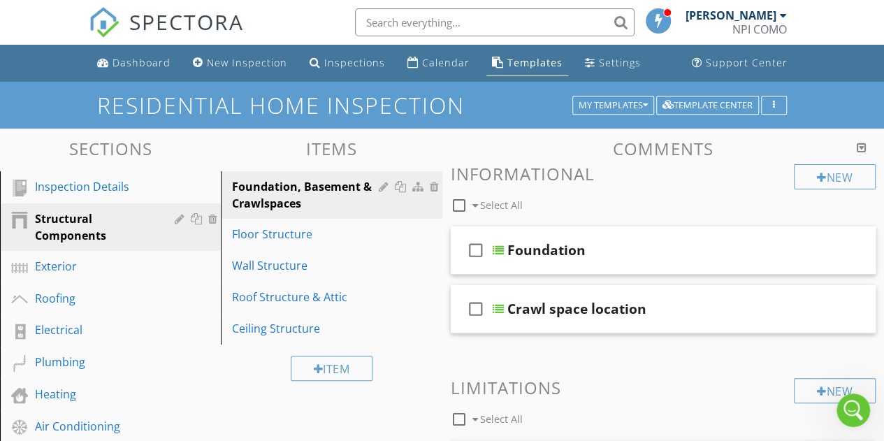
click at [43, 139] on div at bounding box center [442, 220] width 884 height 441
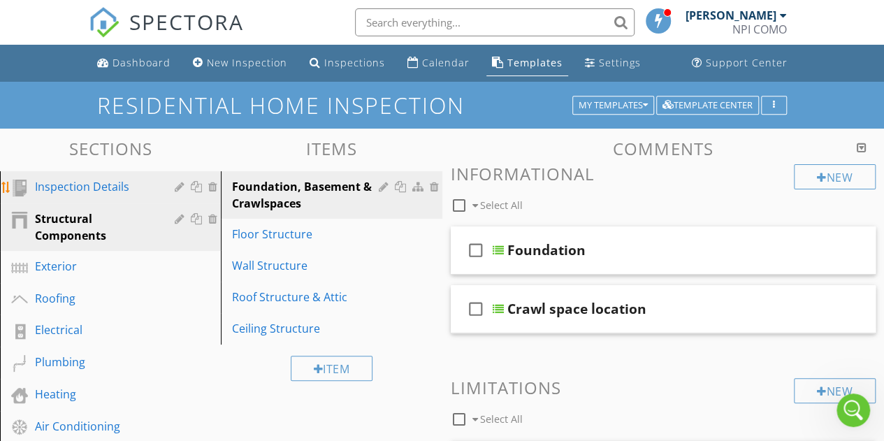
click at [86, 184] on div "Inspection Details" at bounding box center [94, 186] width 119 height 17
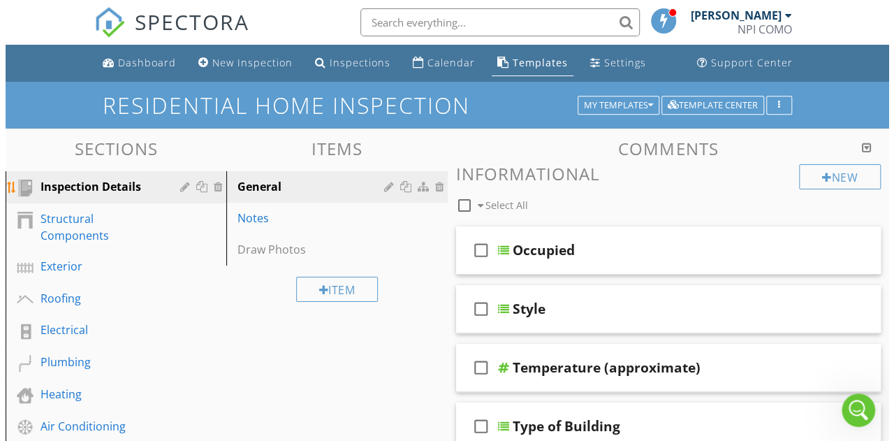
scroll to position [4353, 0]
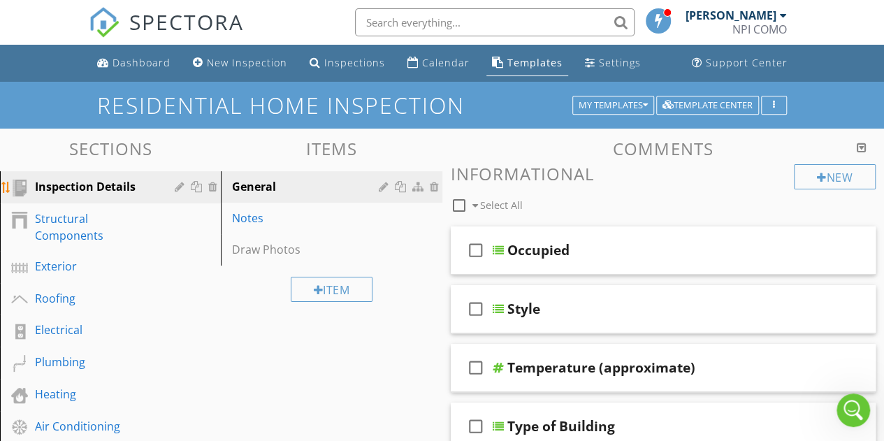
click at [173, 189] on div "Inspection Details" at bounding box center [121, 187] width 172 height 18
click at [177, 188] on div at bounding box center [181, 186] width 13 height 11
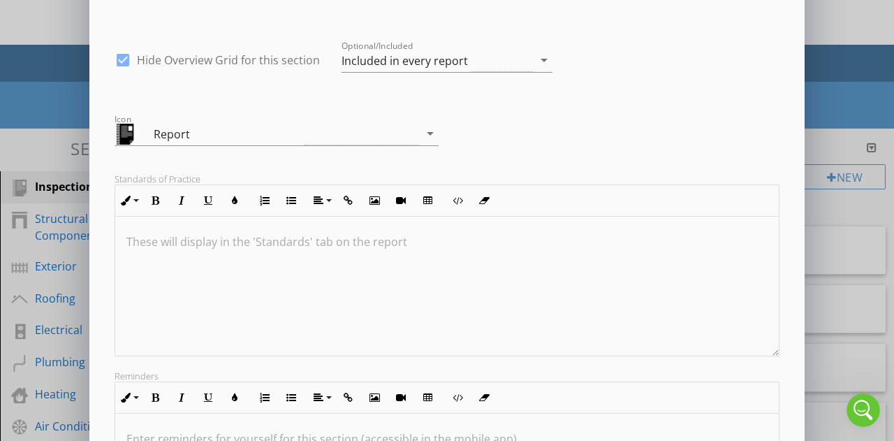
scroll to position [93, 0]
click at [344, 129] on div "Report" at bounding box center [267, 132] width 305 height 23
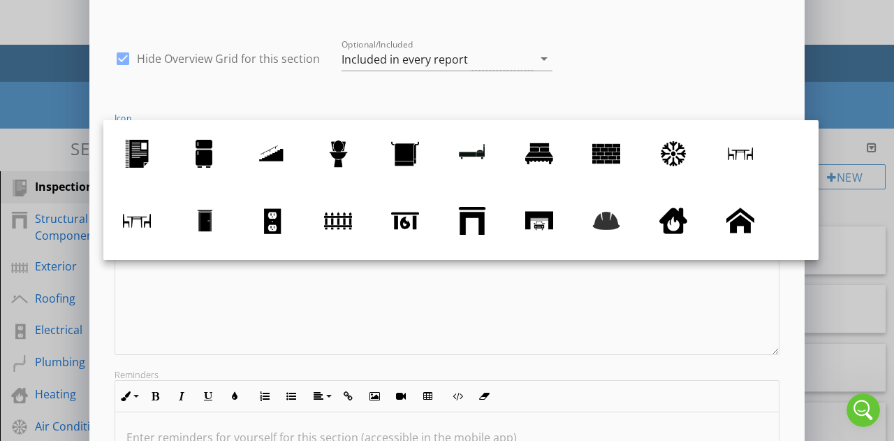
click at [340, 104] on div "Icon Report arrow_drop_down" at bounding box center [447, 128] width 682 height 59
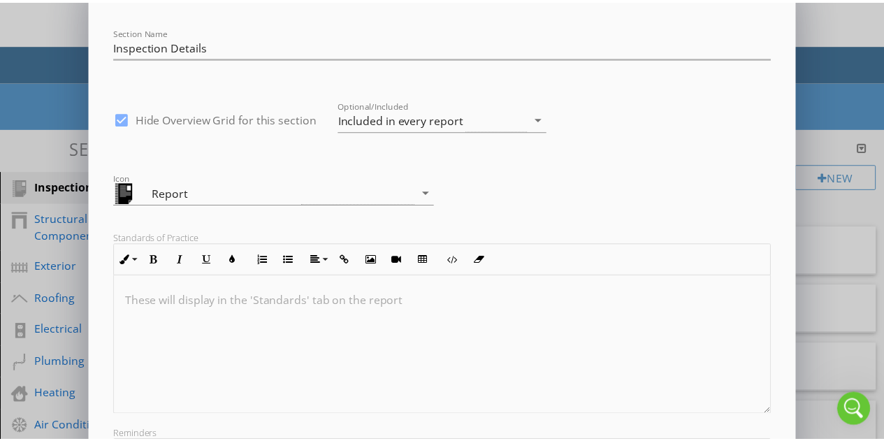
scroll to position [0, 0]
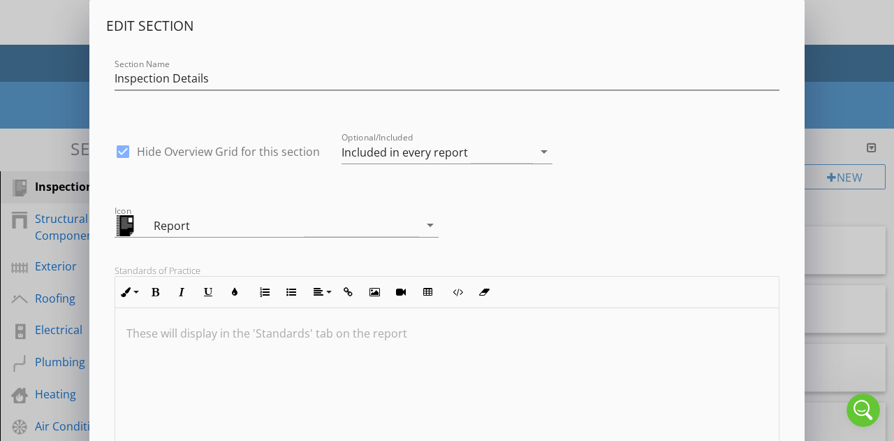
click at [50, 84] on div "Edit Section Section Name Inspection Details check_box Hide Overview Grid for t…" at bounding box center [447, 370] width 894 height 740
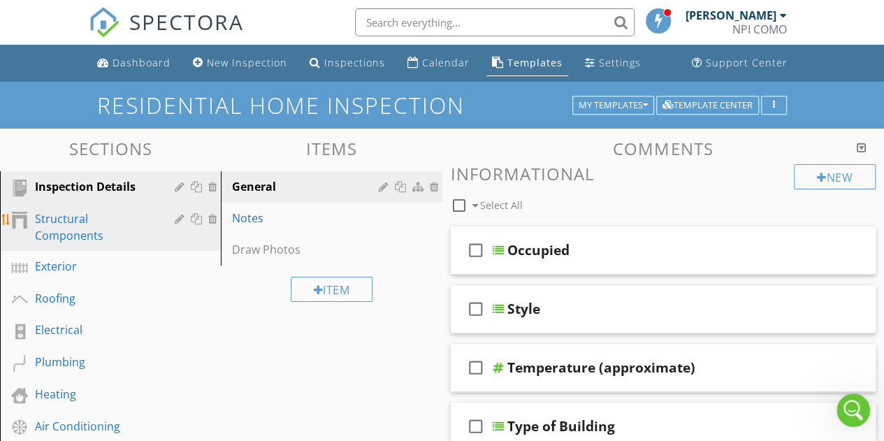
click at [79, 226] on div "Structural Components" at bounding box center [94, 227] width 119 height 34
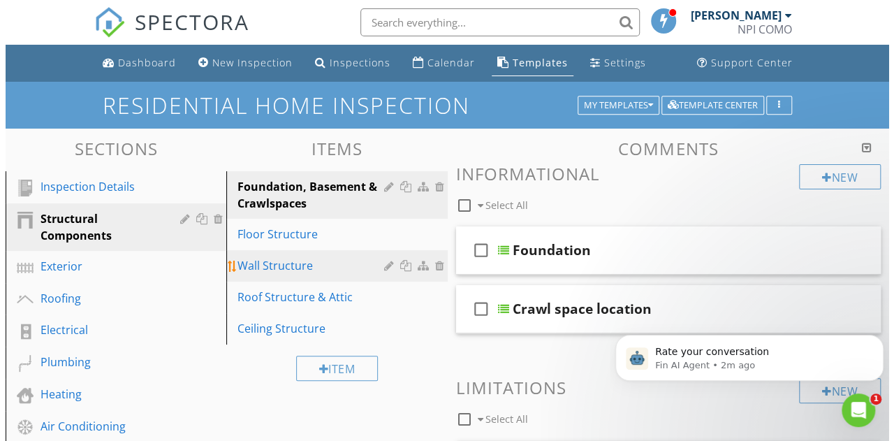
scroll to position [4758, 0]
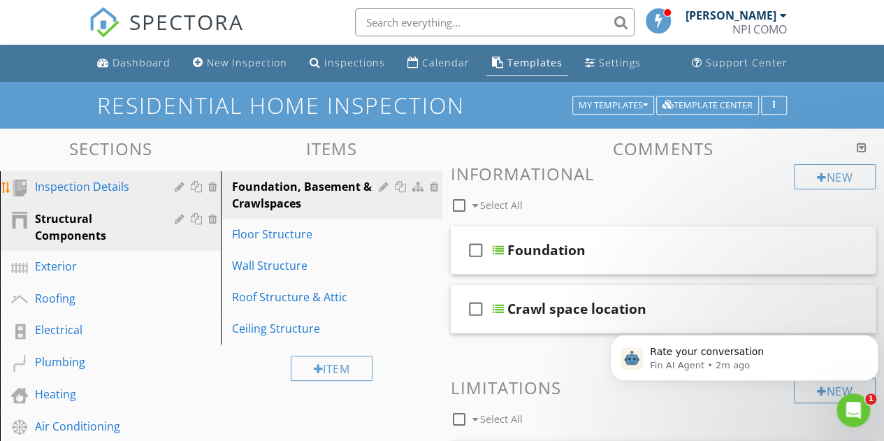
click at [109, 178] on div "Inspection Details" at bounding box center [94, 186] width 119 height 17
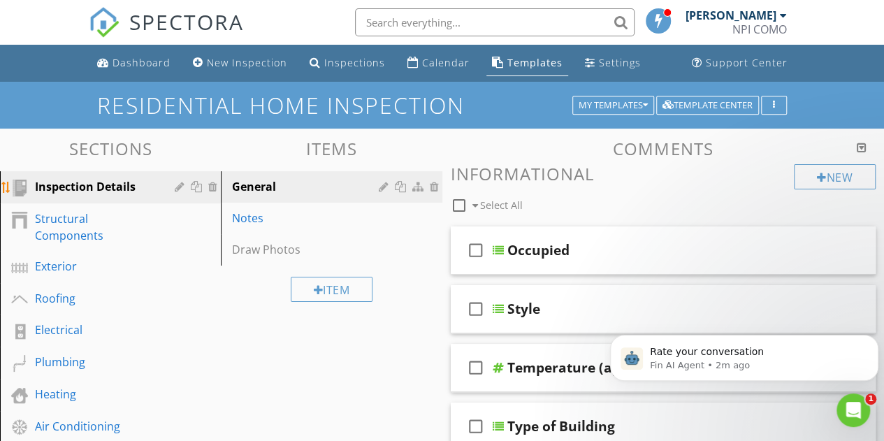
click at [173, 187] on div "Inspection Details" at bounding box center [121, 187] width 172 height 18
click at [180, 189] on div at bounding box center [181, 186] width 13 height 11
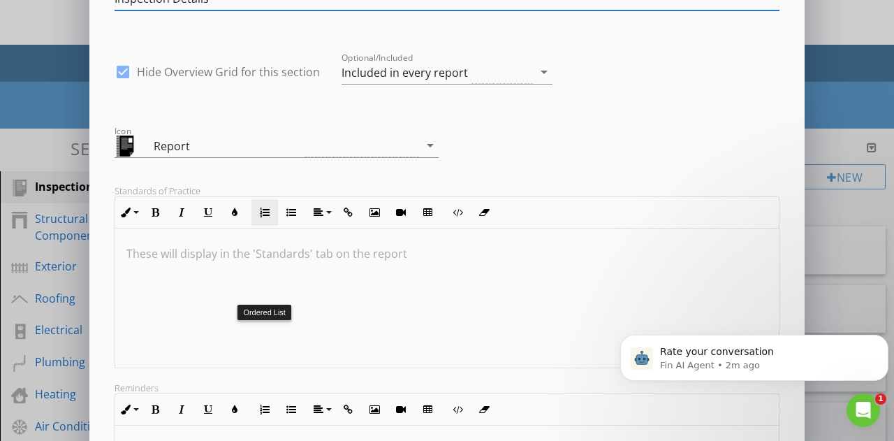
scroll to position [81, 0]
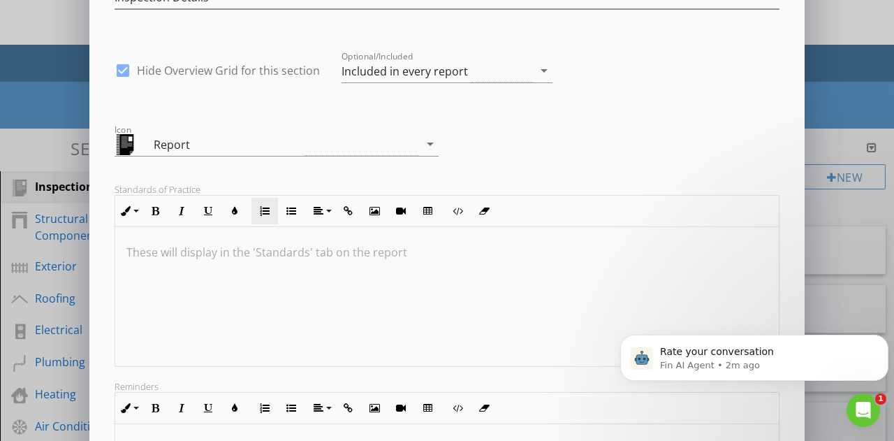
click at [268, 279] on div at bounding box center [447, 297] width 664 height 140
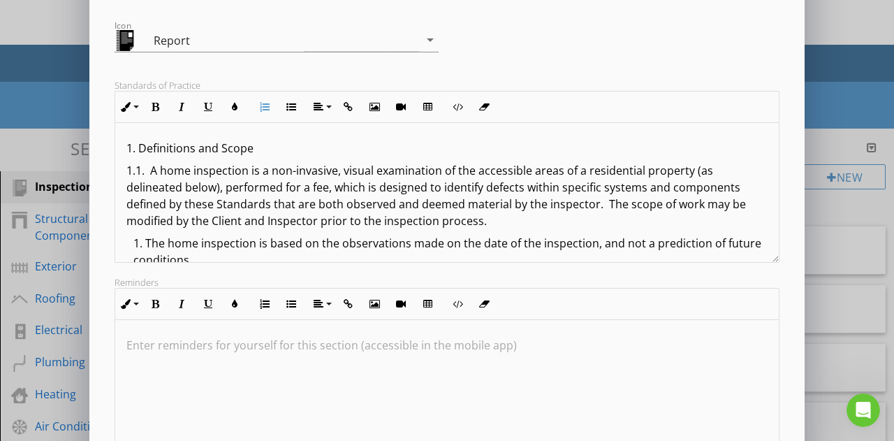
scroll to position [184, 0]
click at [31, 85] on div "Edit Section Section Name Inspection Details check_box Hide Overview Grid for t…" at bounding box center [447, 186] width 894 height 740
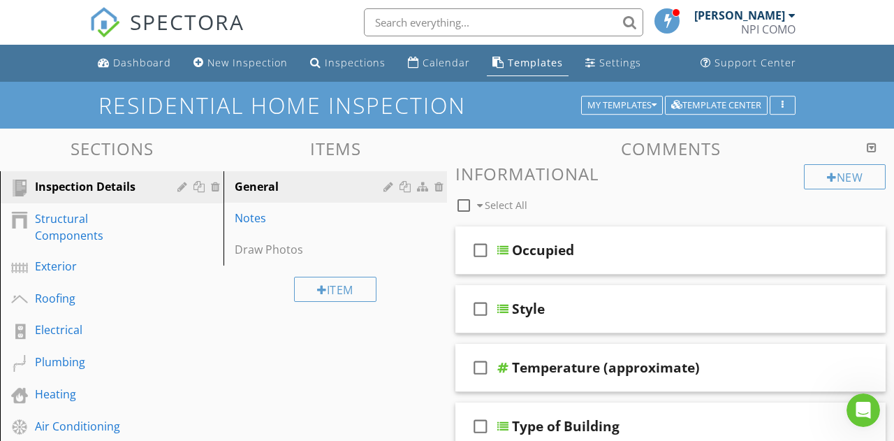
scroll to position [0, 0]
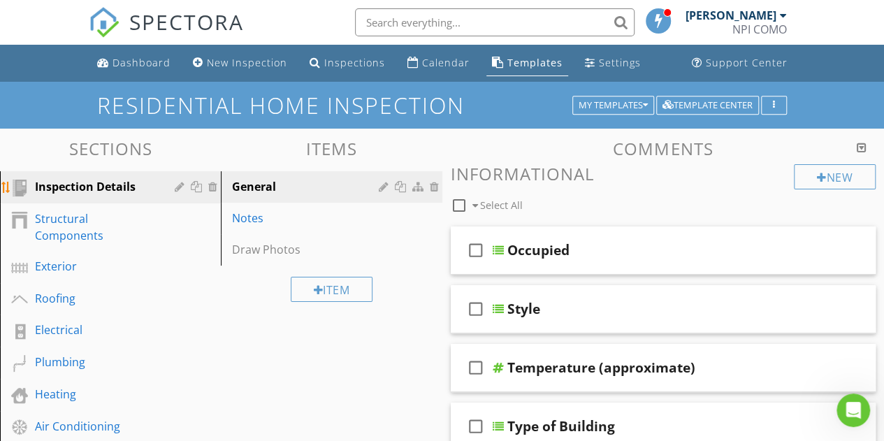
click at [176, 188] on div at bounding box center [181, 186] width 13 height 11
click at [17, 107] on div at bounding box center [442, 220] width 884 height 441
click at [182, 186] on div at bounding box center [181, 186] width 13 height 11
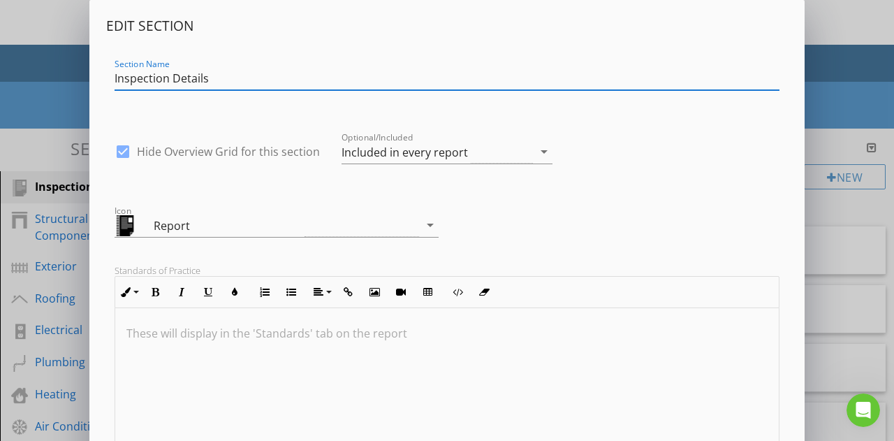
click at [62, 86] on div "Edit Section Section Name Inspection Details check_box Hide Overview Grid for t…" at bounding box center [447, 370] width 894 height 740
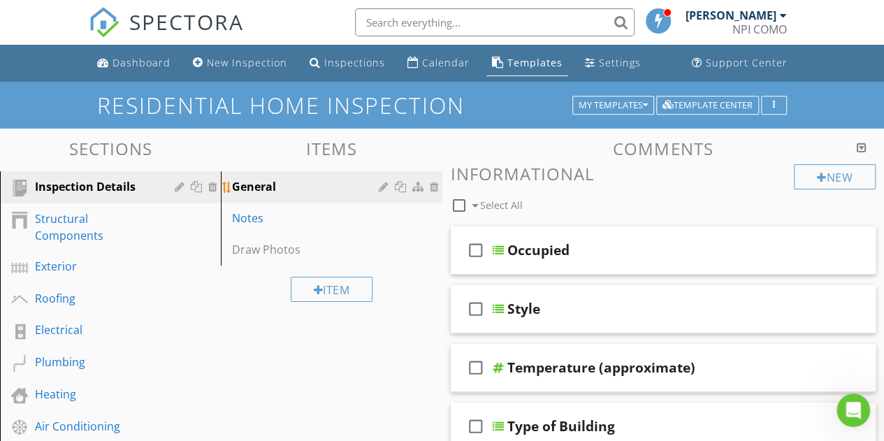
click at [381, 186] on div at bounding box center [385, 186] width 13 height 11
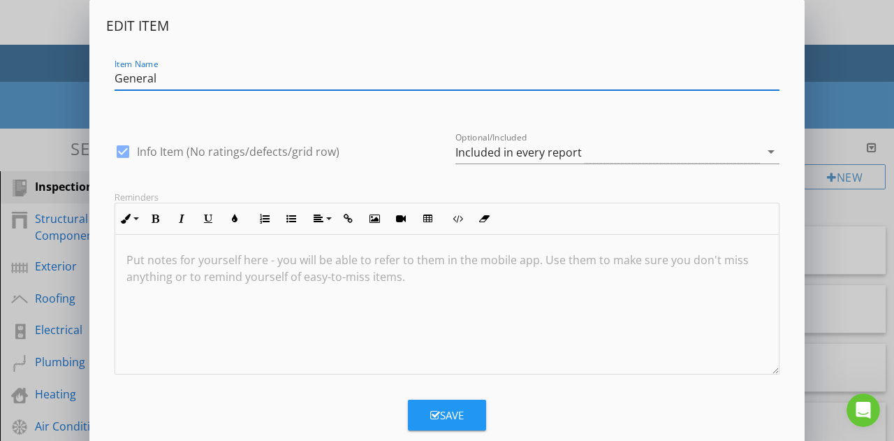
click at [59, 124] on div "Edit Item Item Name General check_box Info Item (No ratings/defects/grid row) O…" at bounding box center [447, 235] width 894 height 470
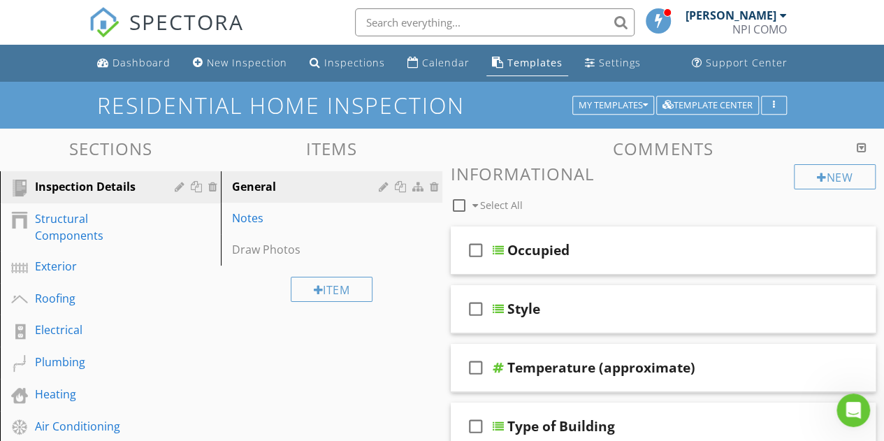
click at [54, 108] on div "Residential Home Inspection My Templates Template Center" at bounding box center [442, 105] width 884 height 47
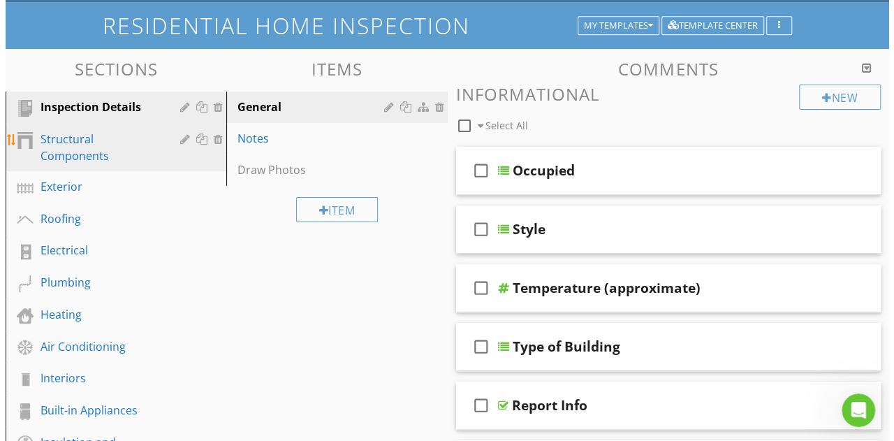
scroll to position [87, 0]
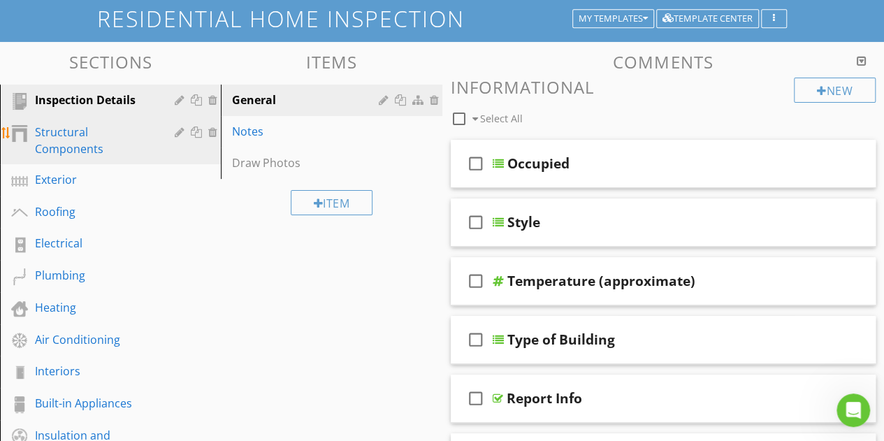
click at [117, 138] on div "Structural Components" at bounding box center [94, 141] width 119 height 34
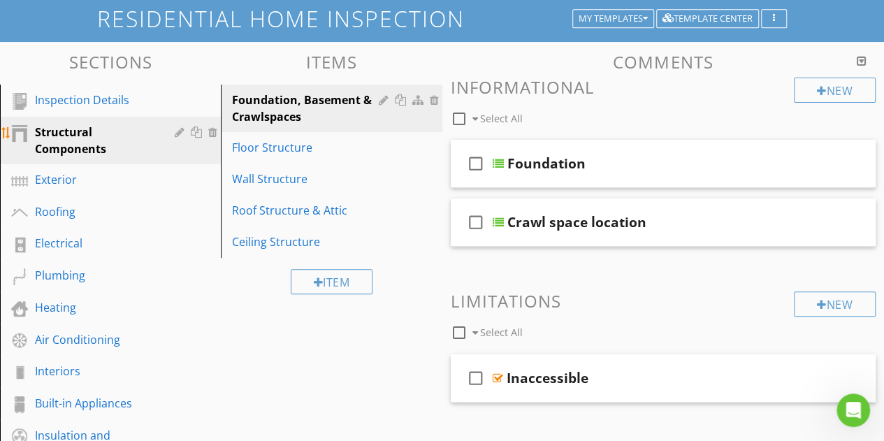
click at [180, 129] on div at bounding box center [181, 131] width 13 height 11
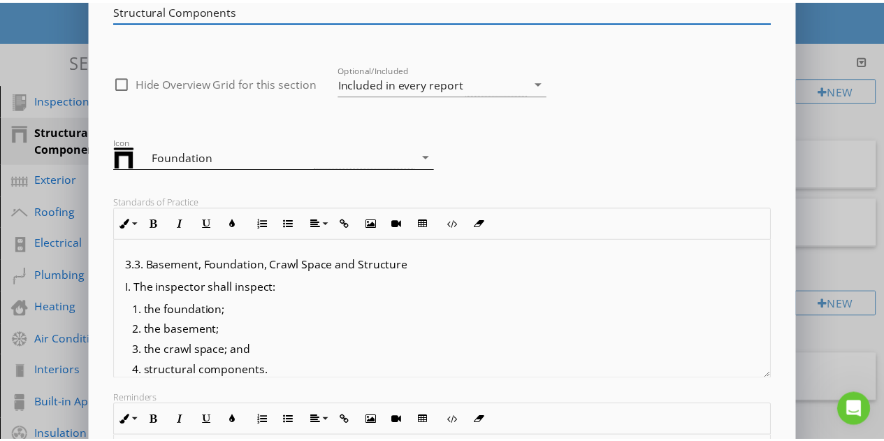
scroll to position [75, 0]
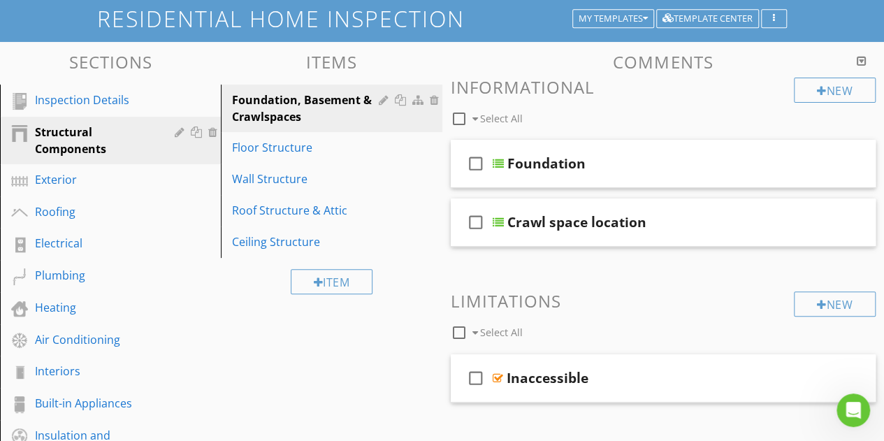
click at [61, 64] on div at bounding box center [442, 220] width 884 height 441
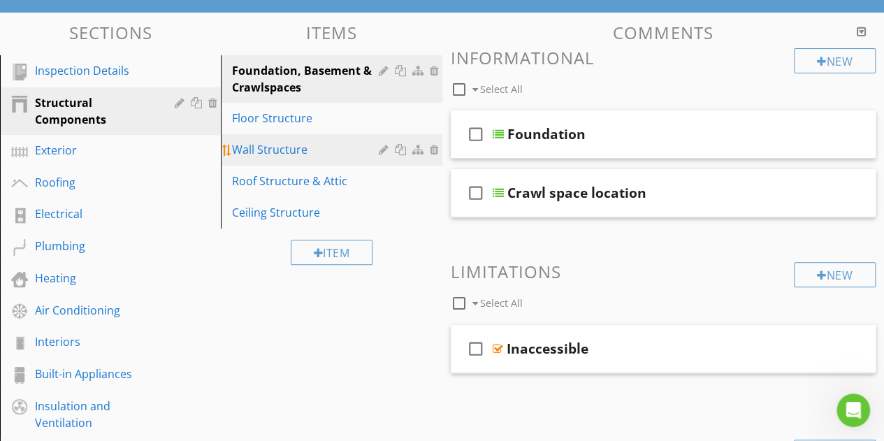
scroll to position [116, 0]
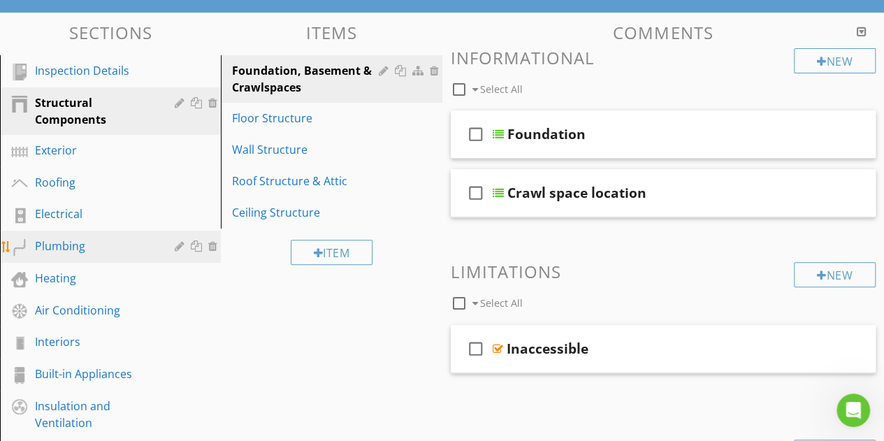
click at [61, 251] on div "Plumbing" at bounding box center [94, 246] width 119 height 17
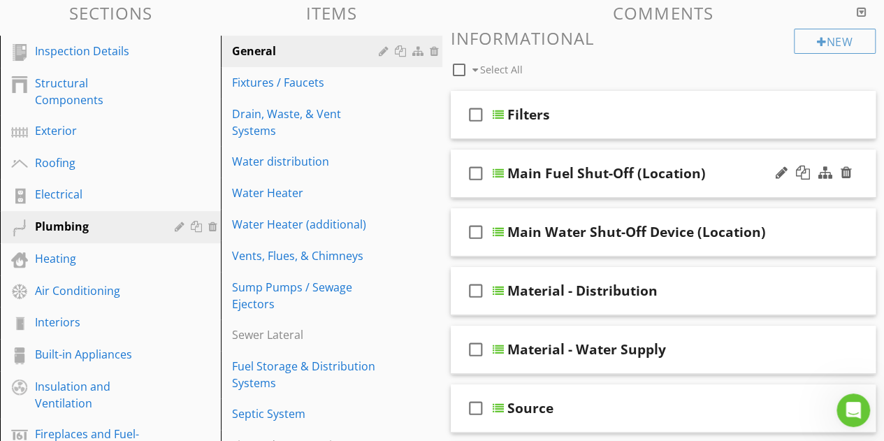
scroll to position [138, 0]
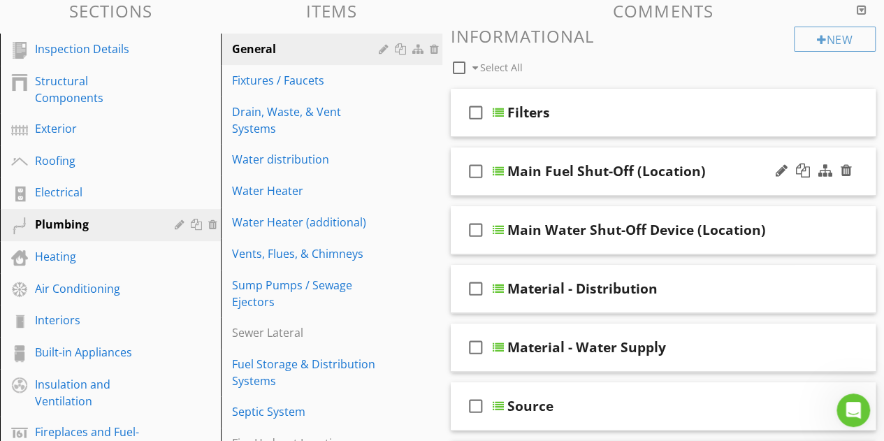
click at [588, 182] on div "check_box_outline_blank Main Fuel Shut-Off (Location)" at bounding box center [664, 171] width 426 height 48
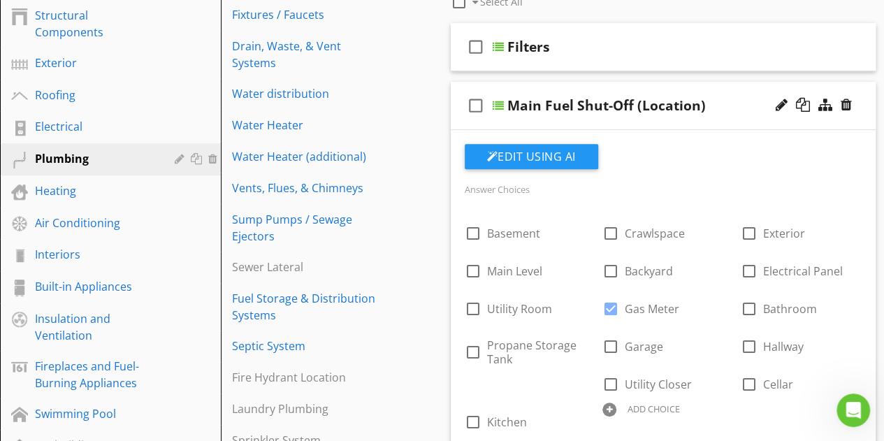
scroll to position [122, 0]
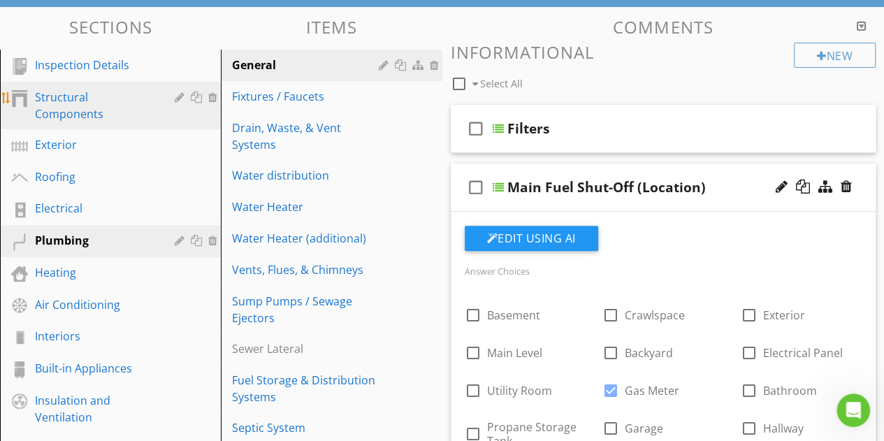
click at [58, 111] on div "Structural Components" at bounding box center [94, 106] width 119 height 34
